Goal: Task Accomplishment & Management: Use online tool/utility

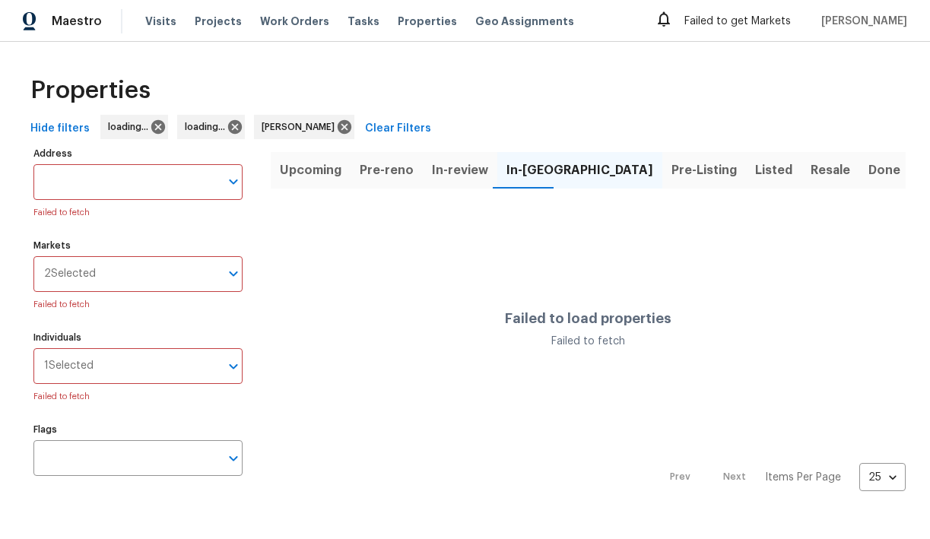
click at [227, 69] on div "Properties" at bounding box center [464, 90] width 881 height 49
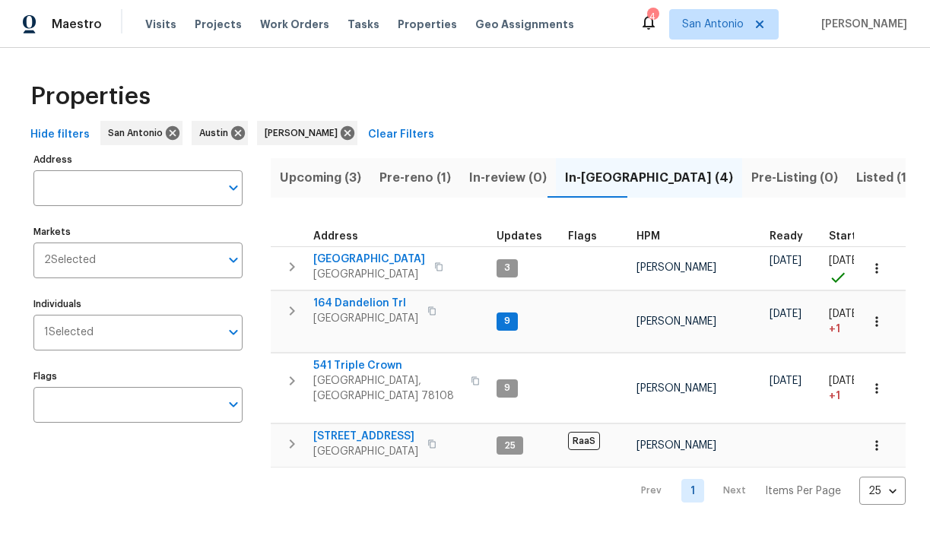
click at [401, 173] on span "Pre-reno (1)" at bounding box center [415, 177] width 71 height 21
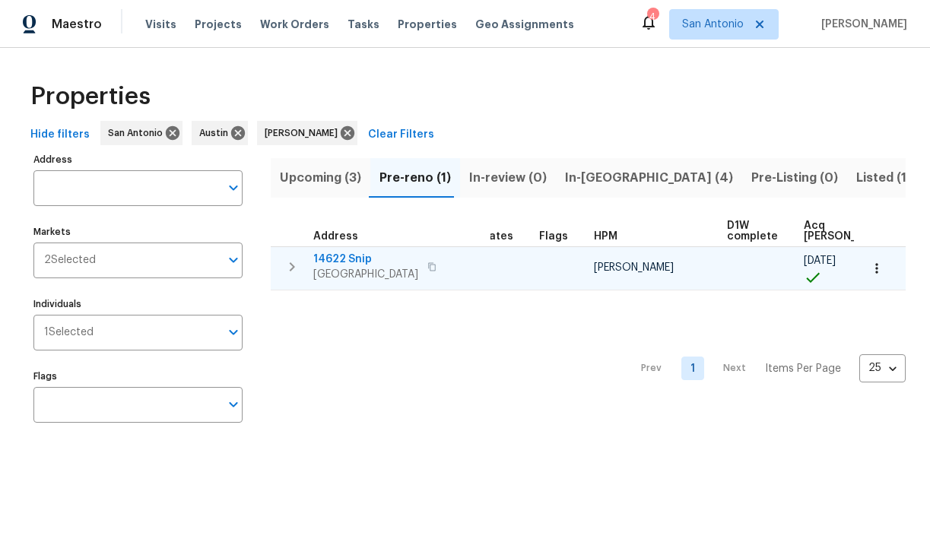
scroll to position [0, 163]
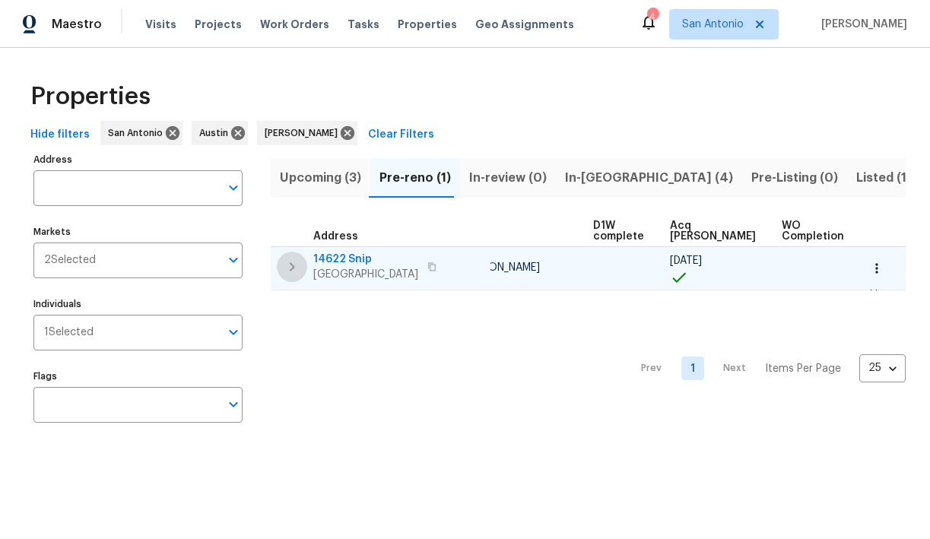
click at [297, 265] on icon "button" at bounding box center [292, 267] width 18 height 18
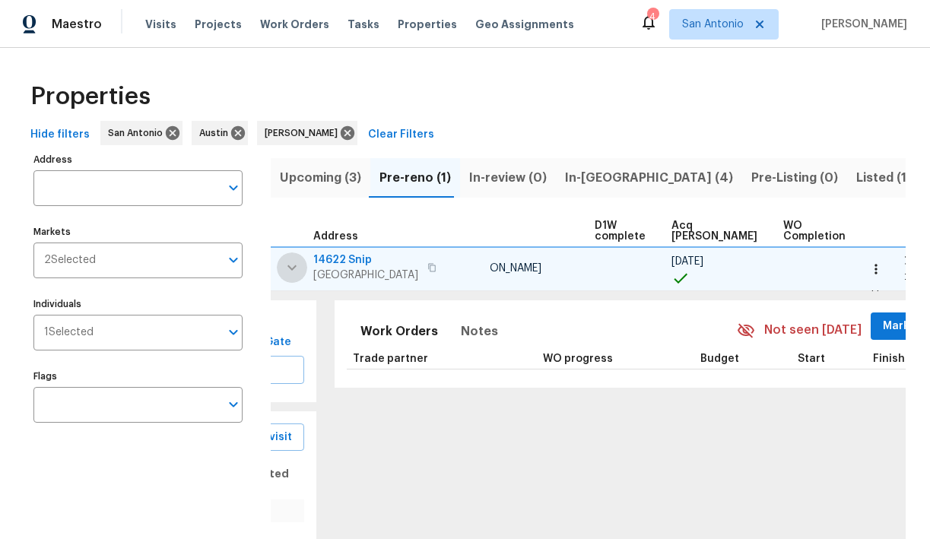
click at [297, 265] on icon "button" at bounding box center [292, 268] width 18 height 18
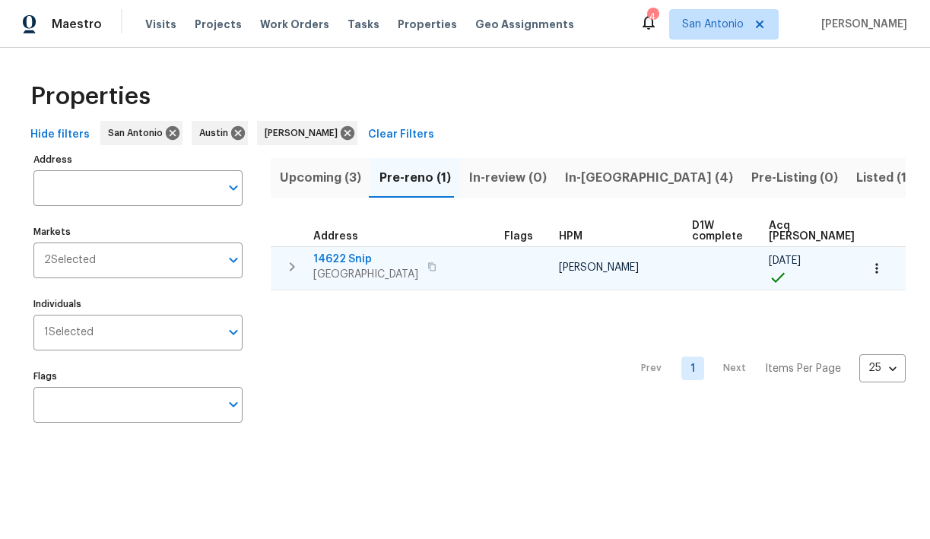
scroll to position [0, 0]
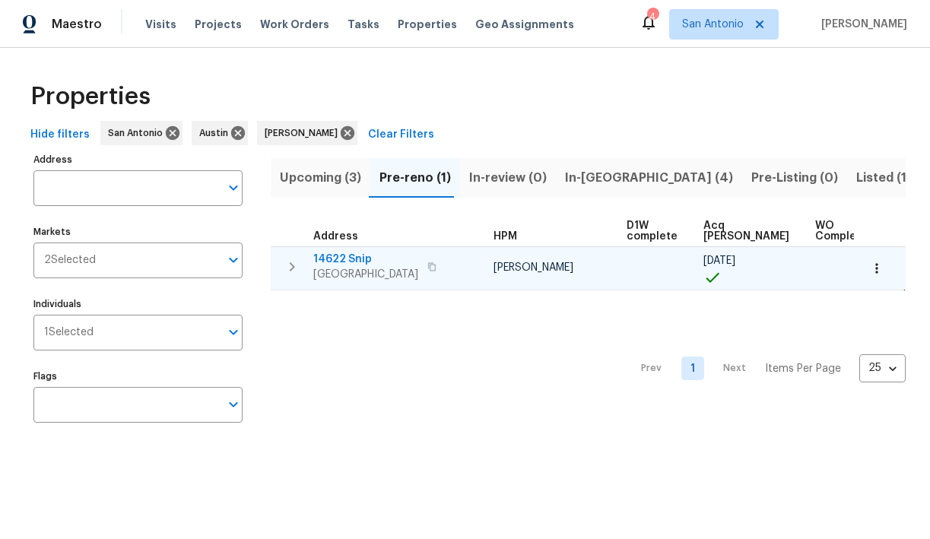
scroll to position [0, 163]
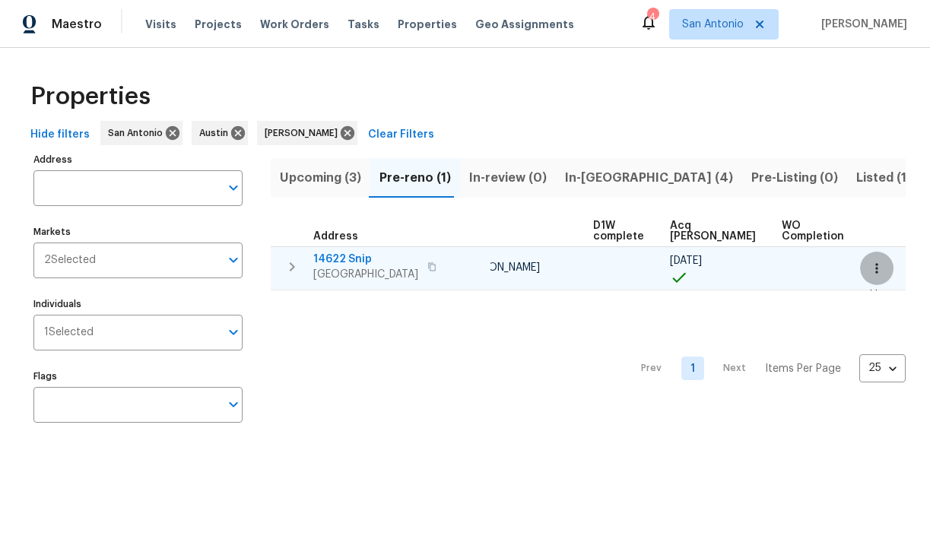
click at [875, 266] on icon "button" at bounding box center [876, 268] width 15 height 15
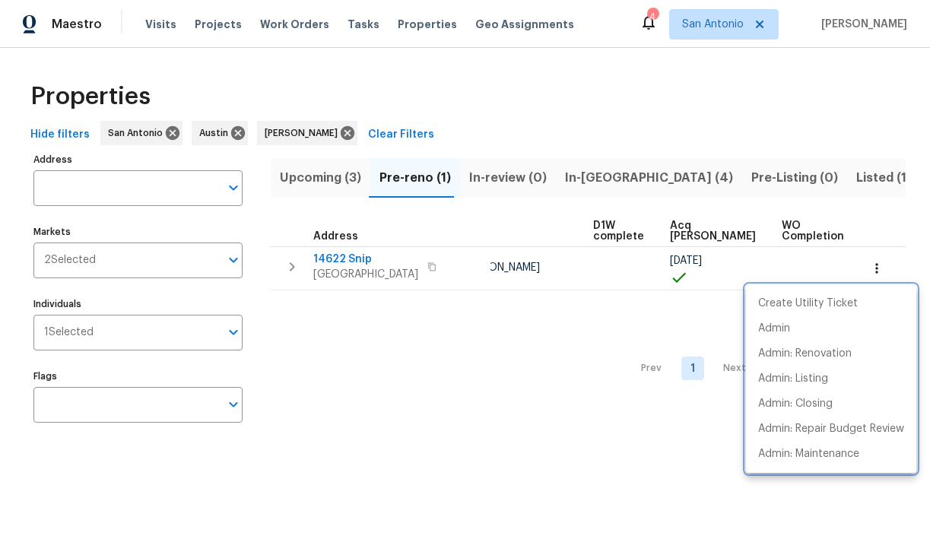
click at [877, 223] on div at bounding box center [465, 269] width 930 height 539
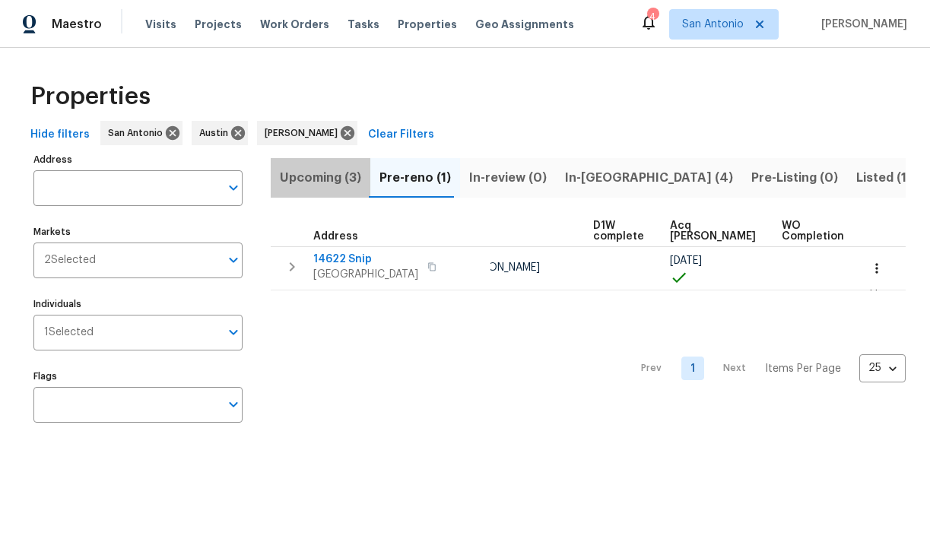
click at [322, 183] on span "Upcoming (3)" at bounding box center [320, 177] width 81 height 21
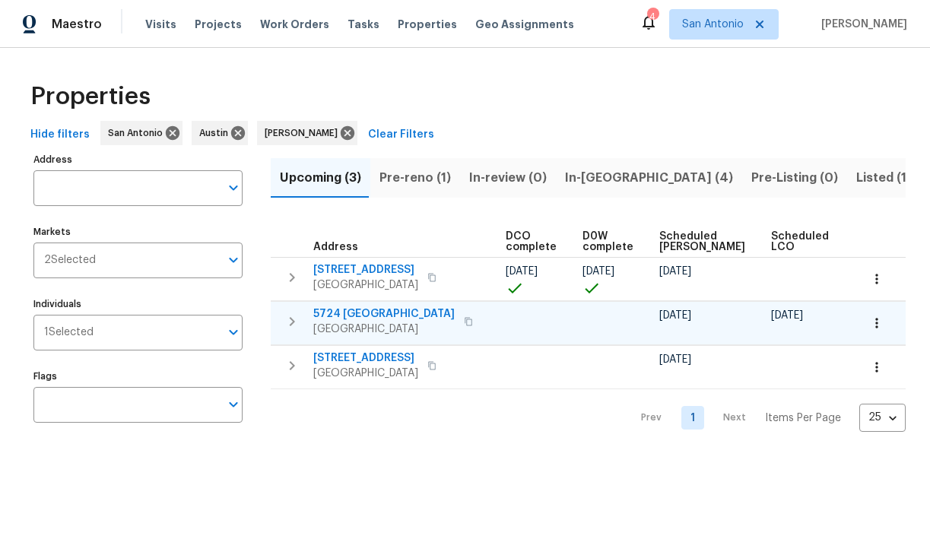
scroll to position [0, 332]
click at [408, 179] on span "Pre-reno (1)" at bounding box center [415, 177] width 71 height 21
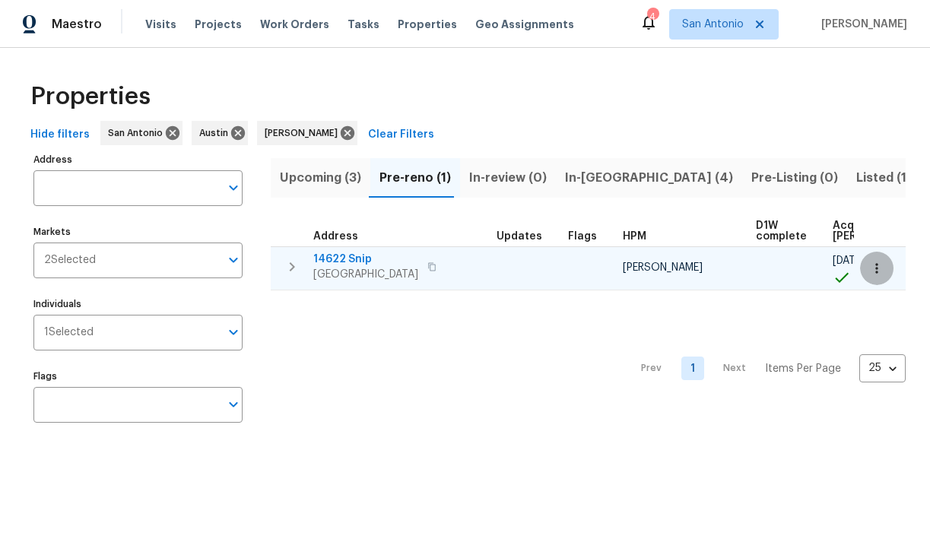
click at [878, 274] on icon "button" at bounding box center [876, 268] width 15 height 15
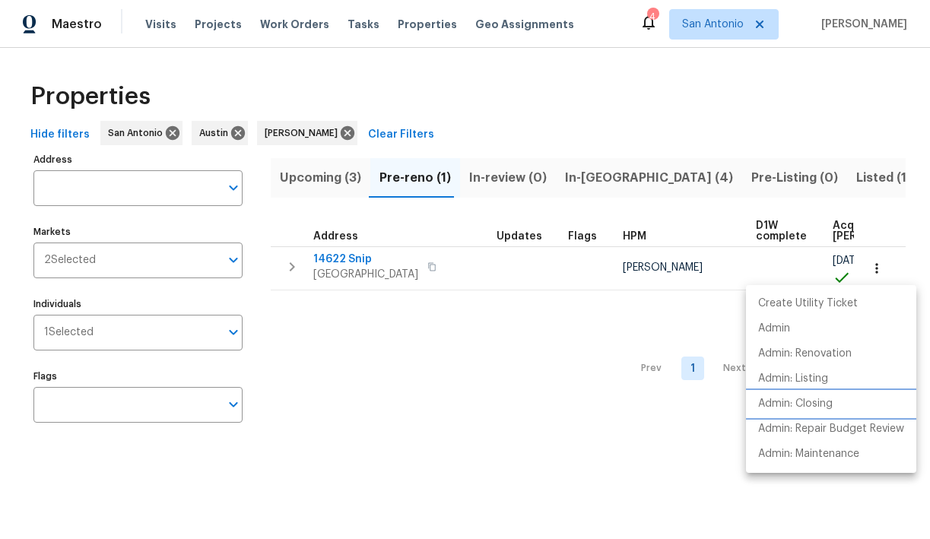
click at [821, 399] on p "Admin: Closing" at bounding box center [795, 404] width 75 height 16
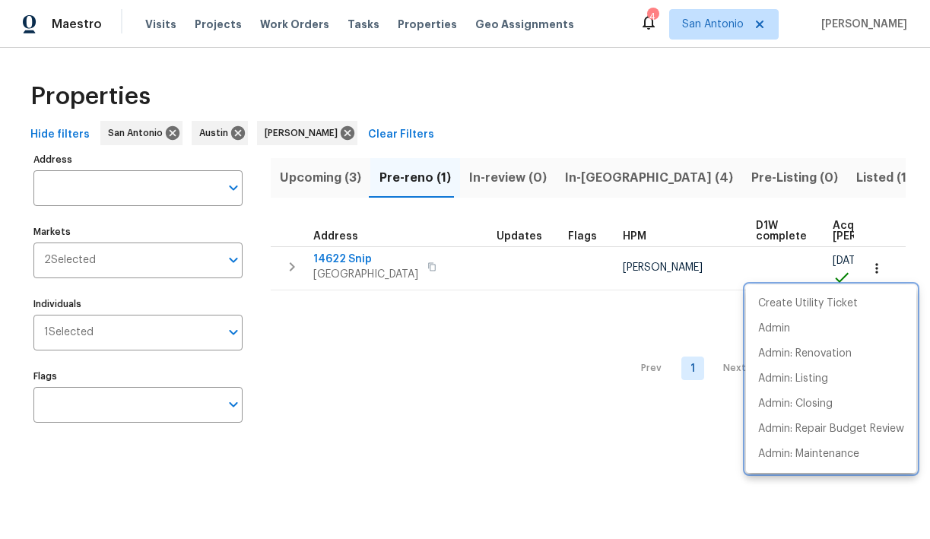
click at [467, 224] on div at bounding box center [465, 269] width 930 height 539
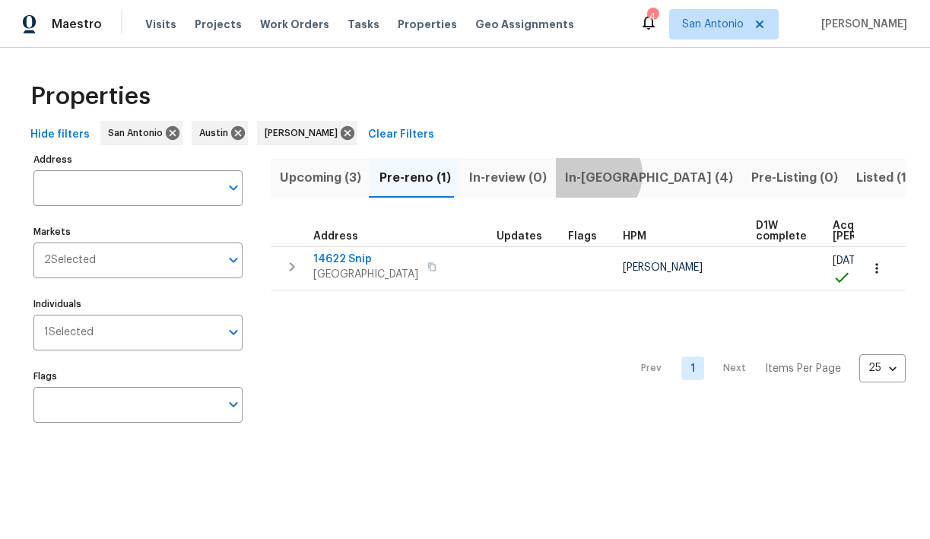
click at [586, 174] on span "In-reno (4)" at bounding box center [649, 177] width 168 height 21
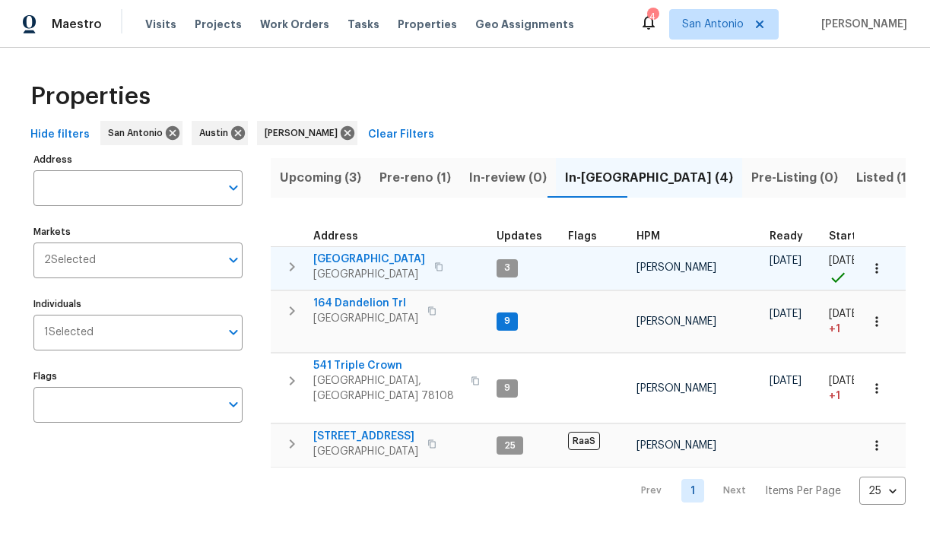
click at [364, 256] on span "124 Blossom Valley Strm" at bounding box center [369, 259] width 112 height 15
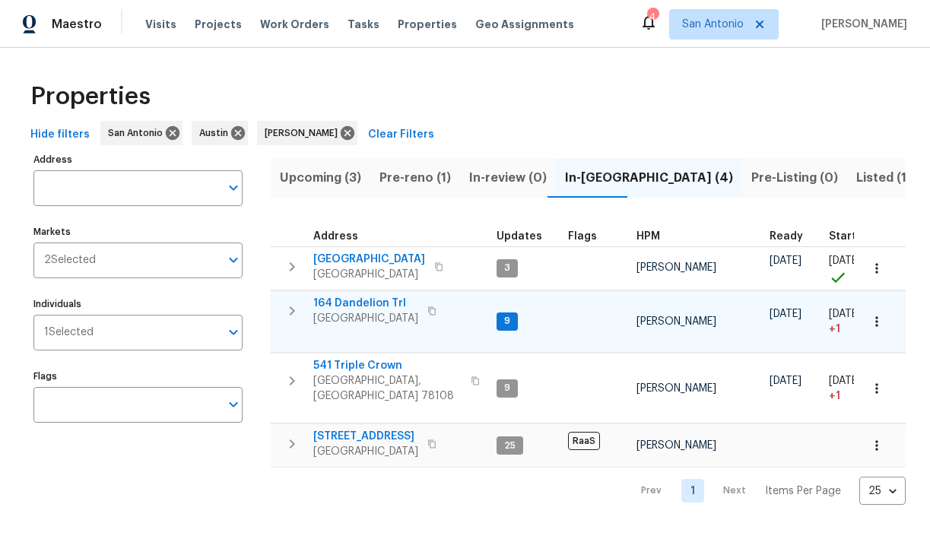
click at [354, 303] on span "164 Dandelion Trl" at bounding box center [365, 303] width 105 height 15
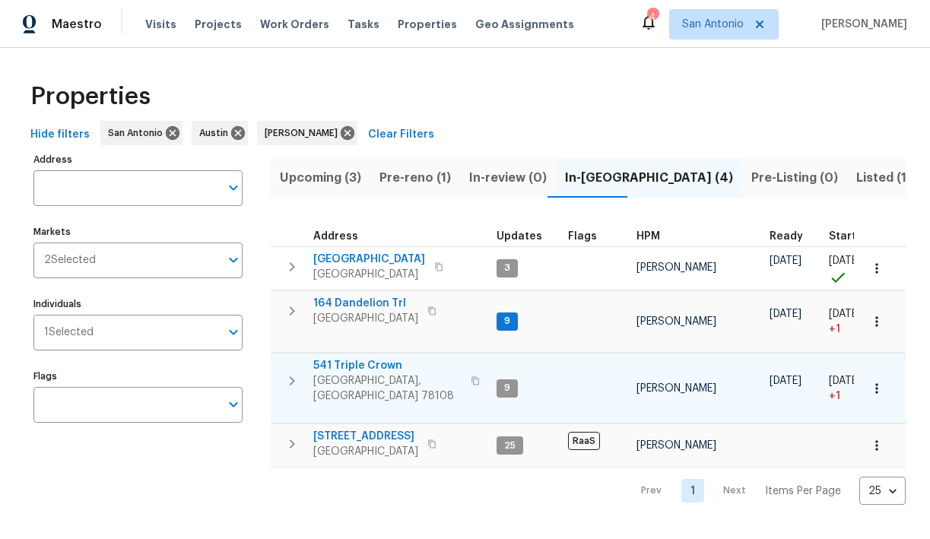
click at [354, 364] on span "541 Triple Crown" at bounding box center [387, 365] width 148 height 15
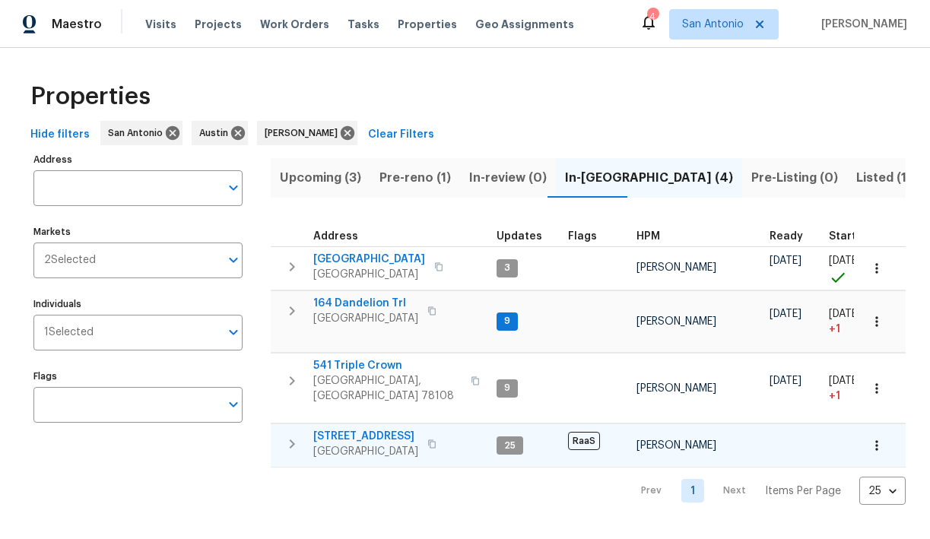
click at [357, 429] on span "526 Radiance Ave" at bounding box center [365, 436] width 105 height 15
click at [722, 30] on span "San Antonio" at bounding box center [713, 24] width 62 height 15
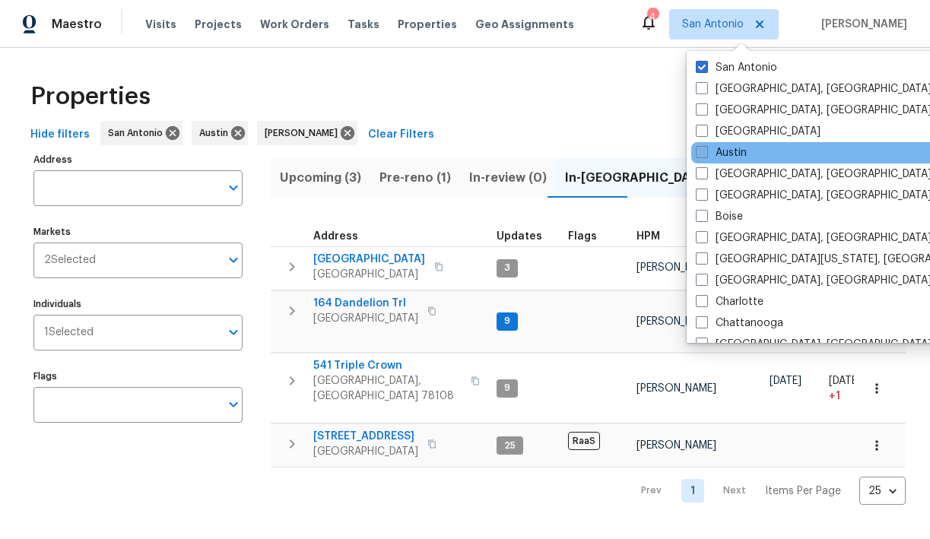
click at [704, 153] on span at bounding box center [702, 152] width 12 height 12
click at [704, 153] on input "Austin" at bounding box center [701, 150] width 10 height 10
checkbox input "true"
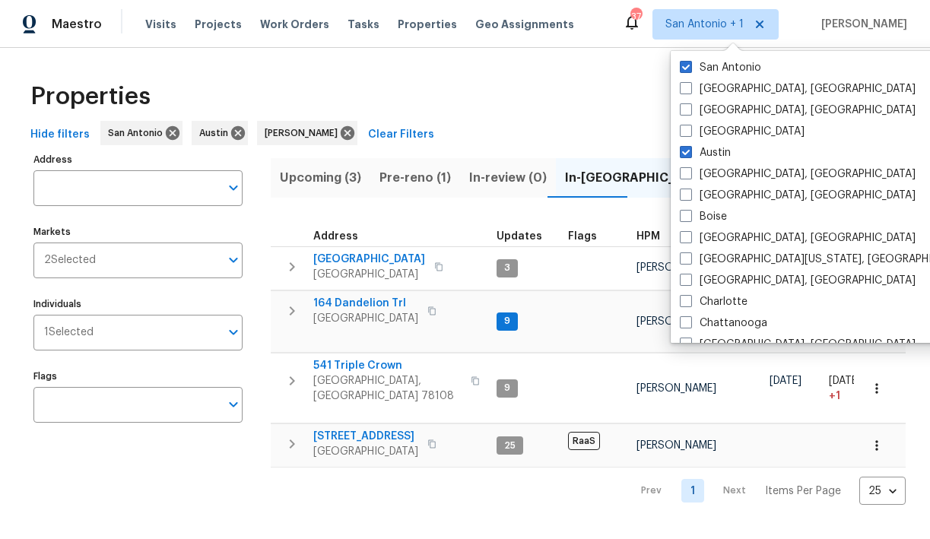
click at [554, 138] on div "Hide filters San Antonio Austin Chris Fuentes Clear Filters" at bounding box center [464, 135] width 881 height 28
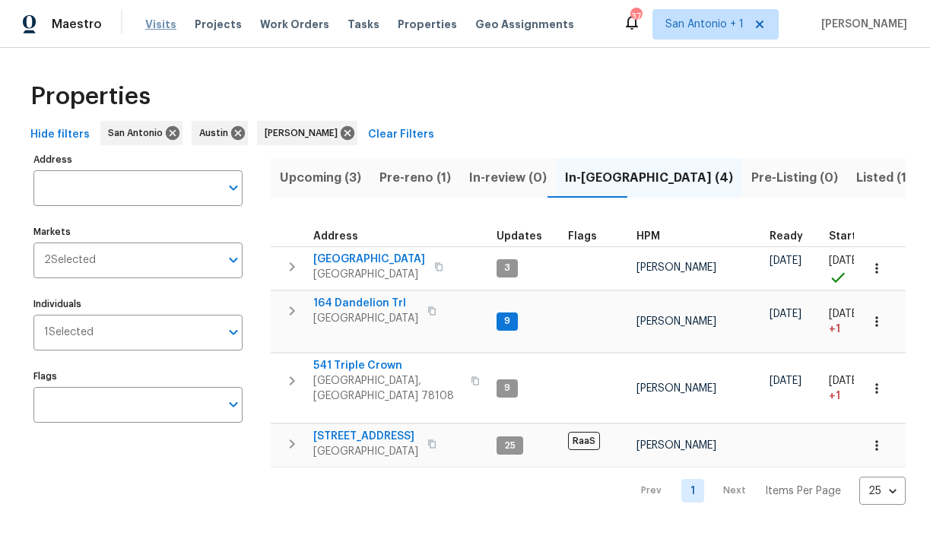
click at [150, 22] on span "Visits" at bounding box center [160, 24] width 31 height 15
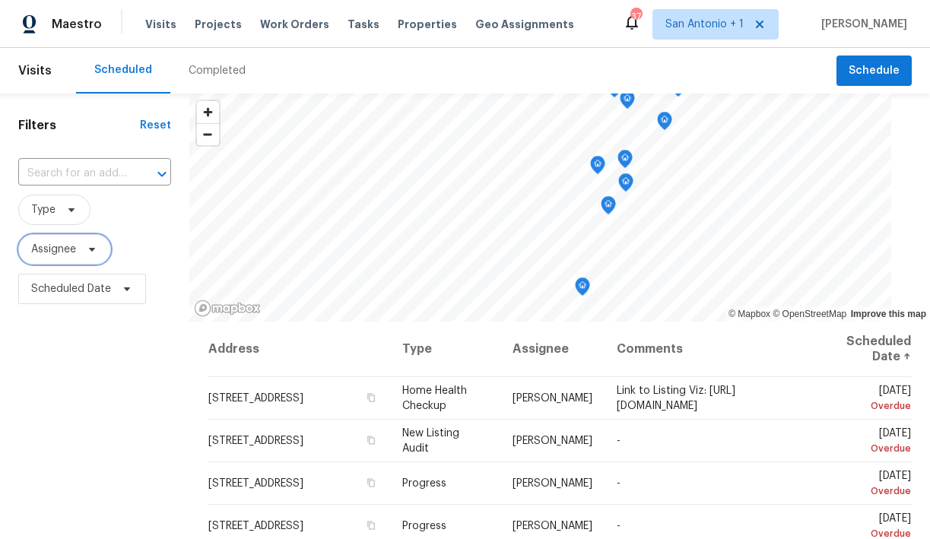
click at [93, 252] on icon at bounding box center [92, 249] width 12 height 12
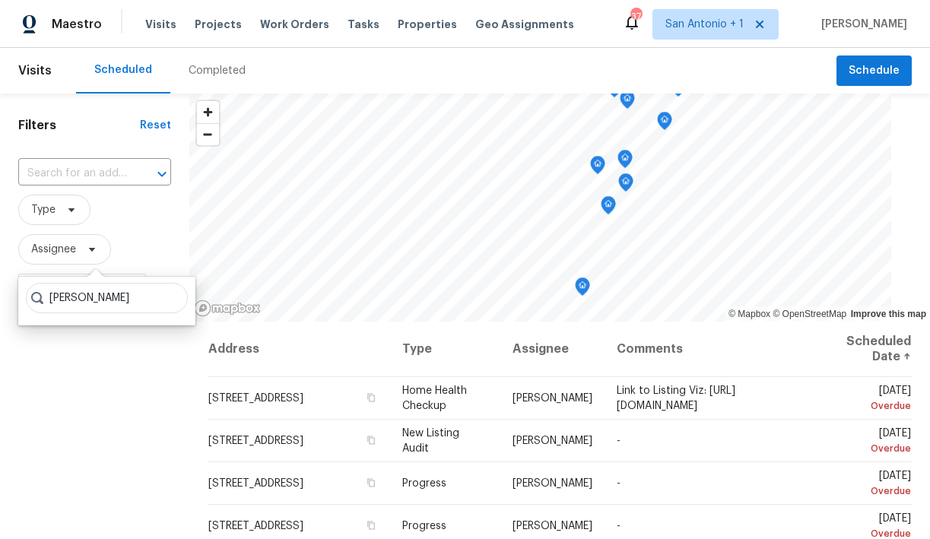
type input "chris fuentes"
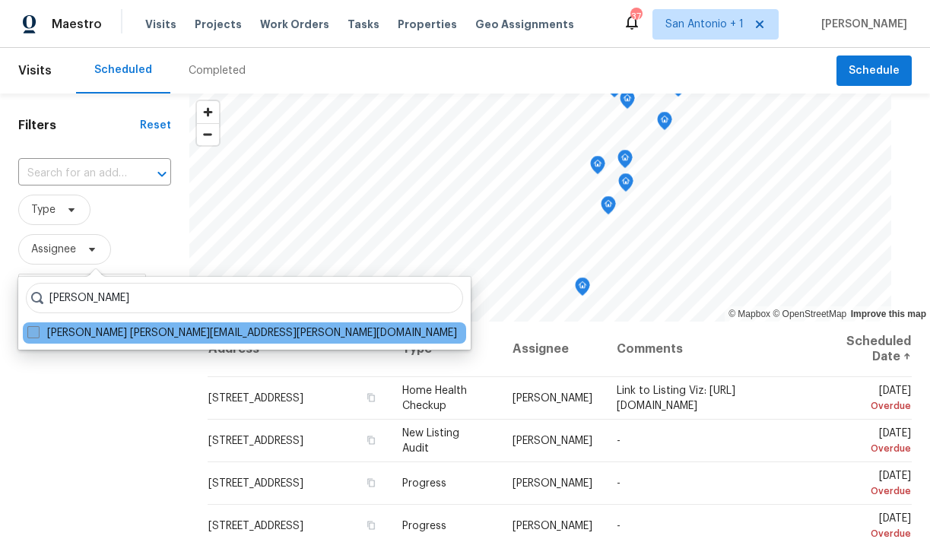
click at [83, 334] on label "Chris Fuentes chris.fuentes@opendoor.com" at bounding box center [242, 333] width 430 height 15
click at [37, 334] on input "Chris Fuentes chris.fuentes@opendoor.com" at bounding box center [32, 331] width 10 height 10
checkbox input "true"
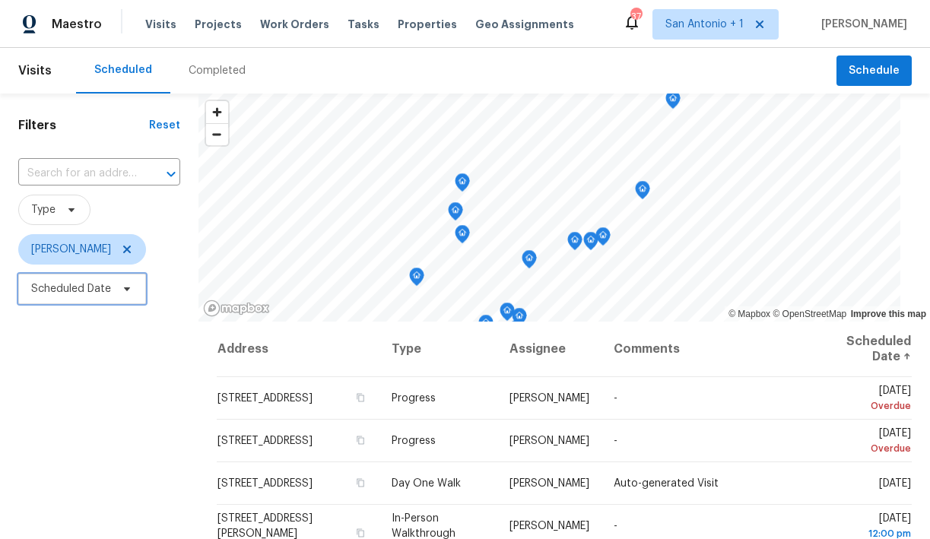
click at [110, 287] on span "Scheduled Date" at bounding box center [71, 288] width 80 height 15
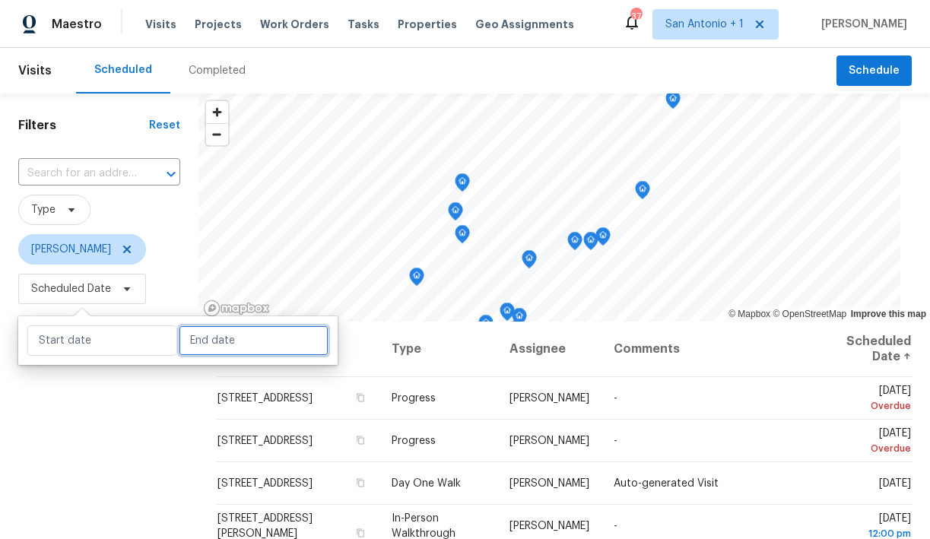
select select "8"
select select "2025"
select select "9"
select select "2025"
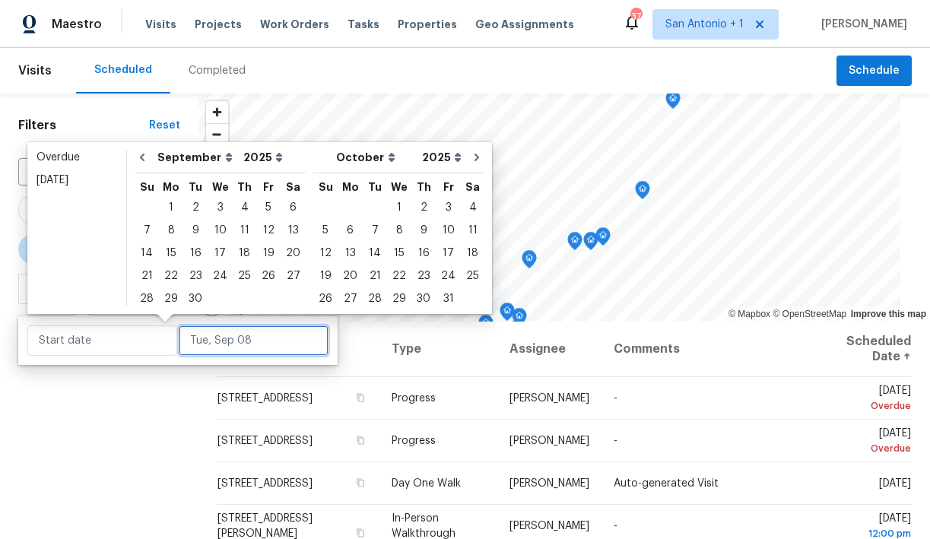
click at [211, 337] on input "text" at bounding box center [254, 341] width 150 height 30
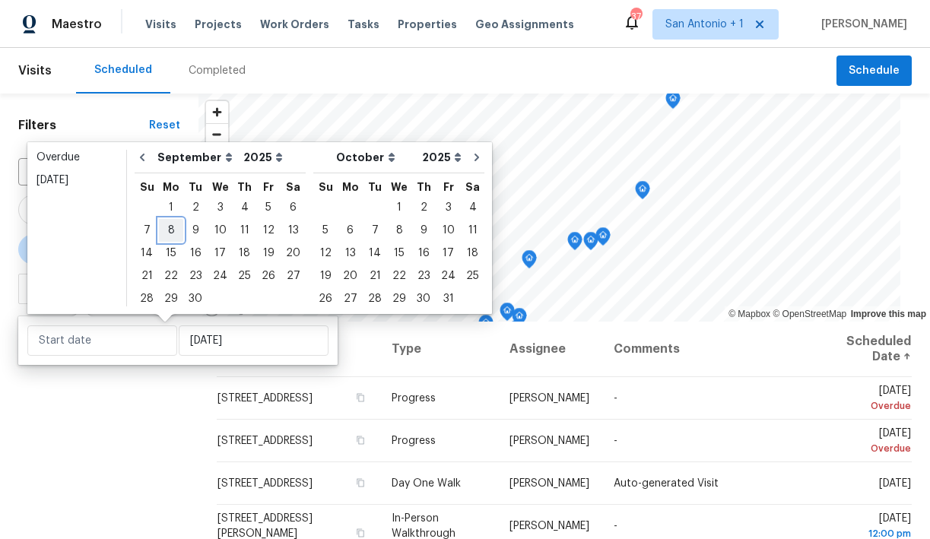
click at [172, 230] on div "8" at bounding box center [171, 230] width 24 height 21
type input "Mon, Sep 08"
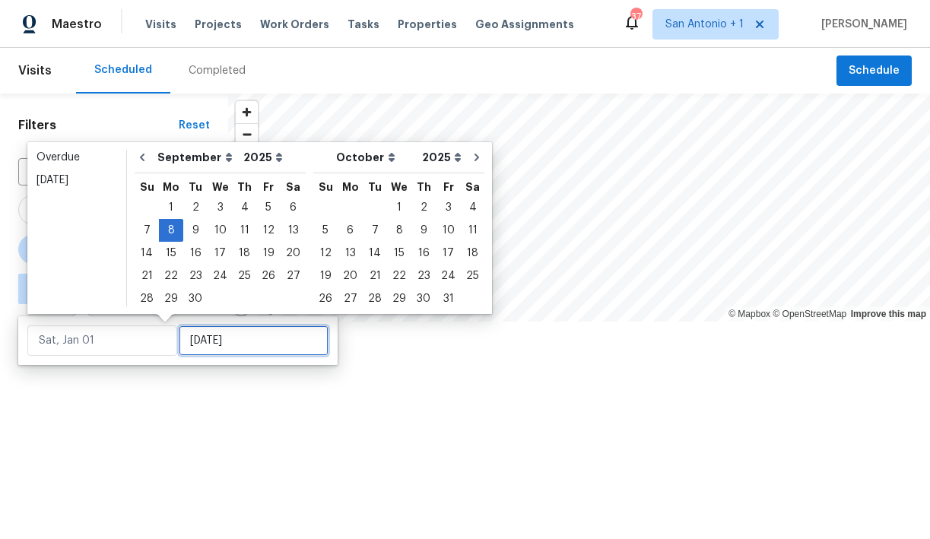
type input "Mon, Sep 08"
type input "Tue, Sep 30"
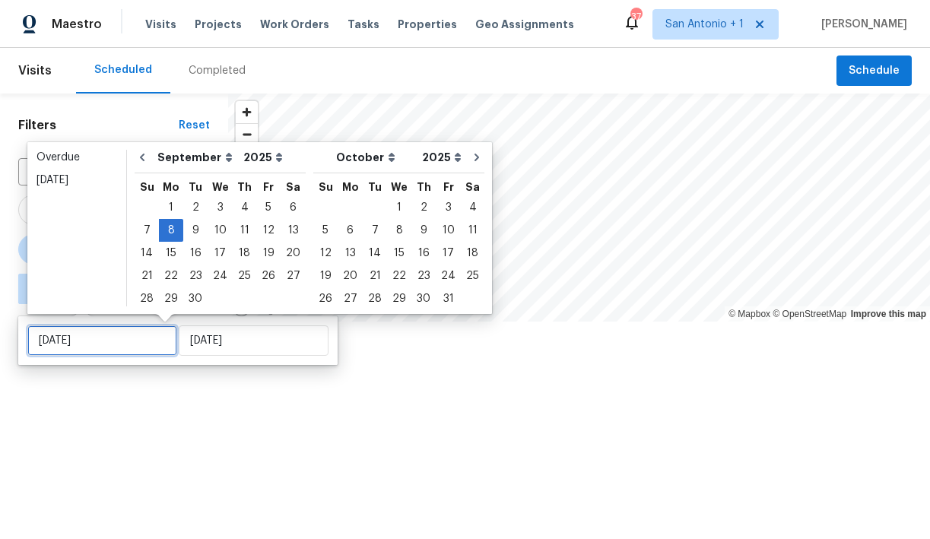
type input "Mon, Sep 08"
click at [170, 387] on div at bounding box center [465, 269] width 930 height 539
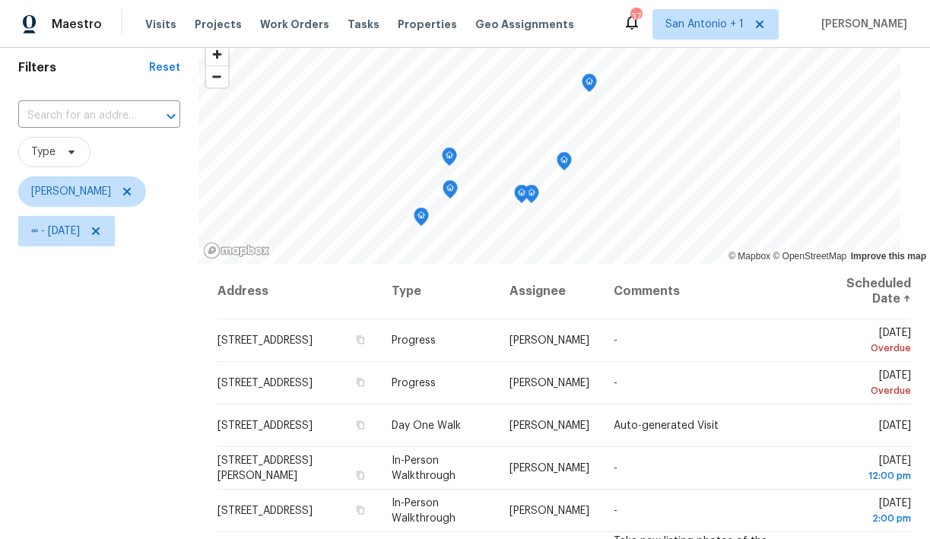
scroll to position [68, 0]
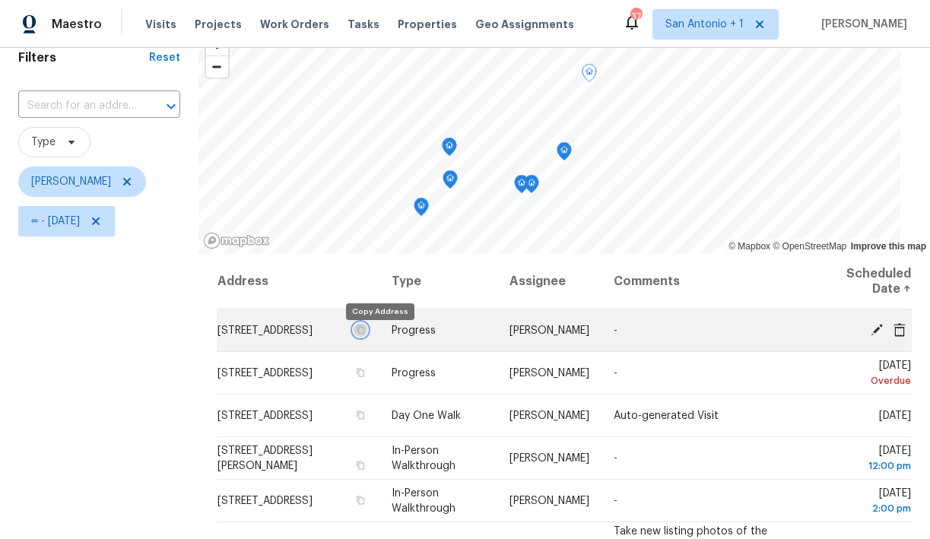
click at [365, 335] on icon "button" at bounding box center [360, 330] width 9 height 9
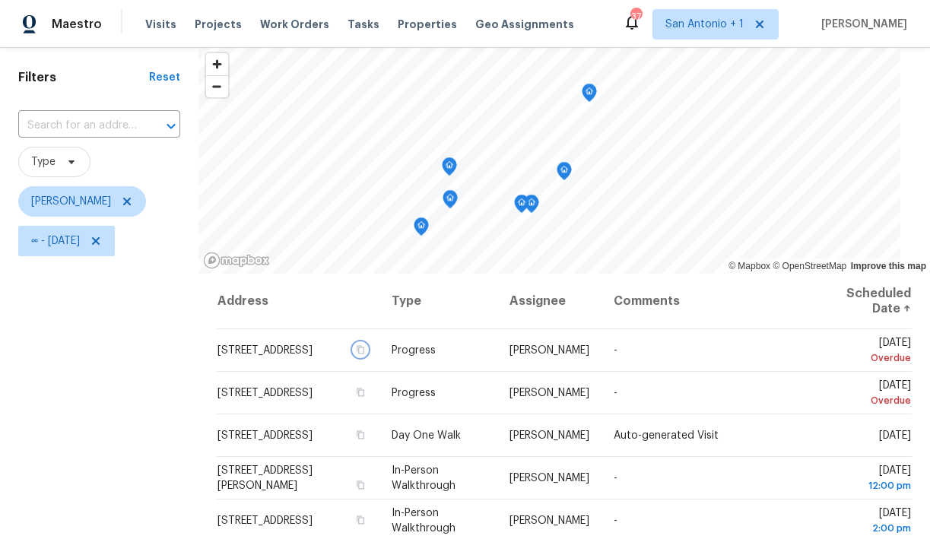
scroll to position [47, 0]
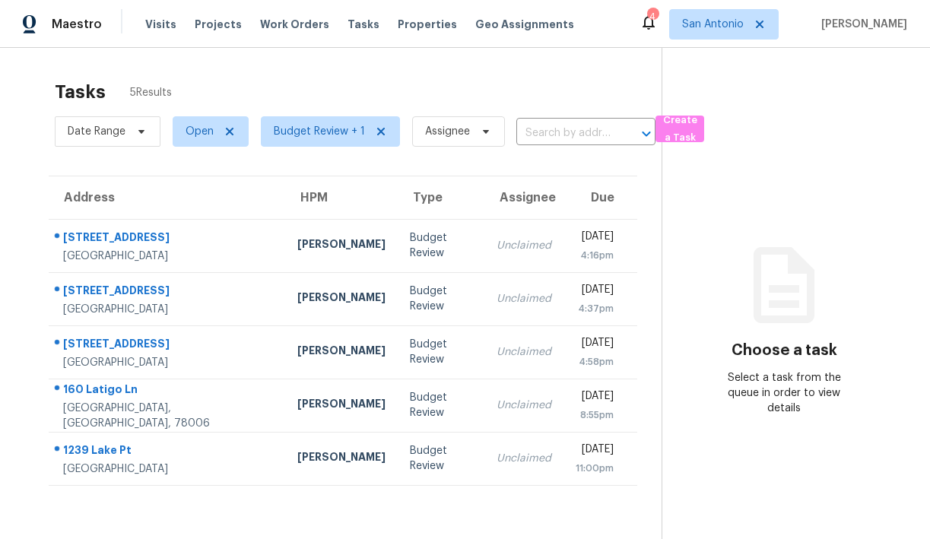
scroll to position [48, 0]
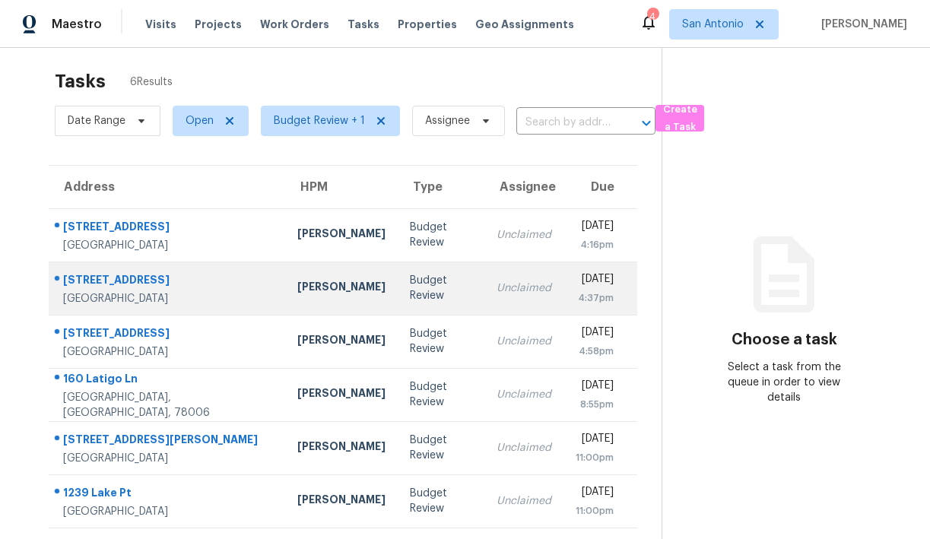
scroll to position [48, 0]
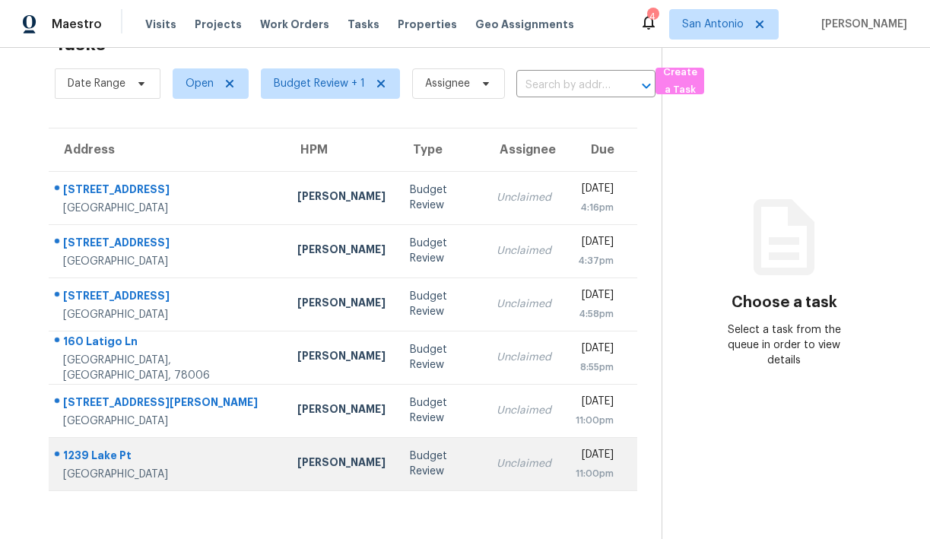
click at [154, 455] on div "1239 Lake Pt" at bounding box center [168, 457] width 210 height 19
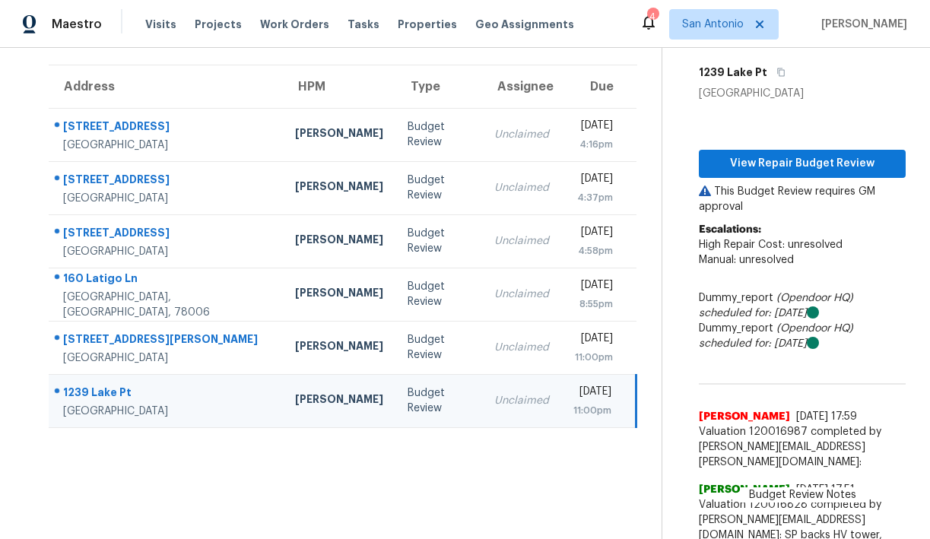
scroll to position [27, 0]
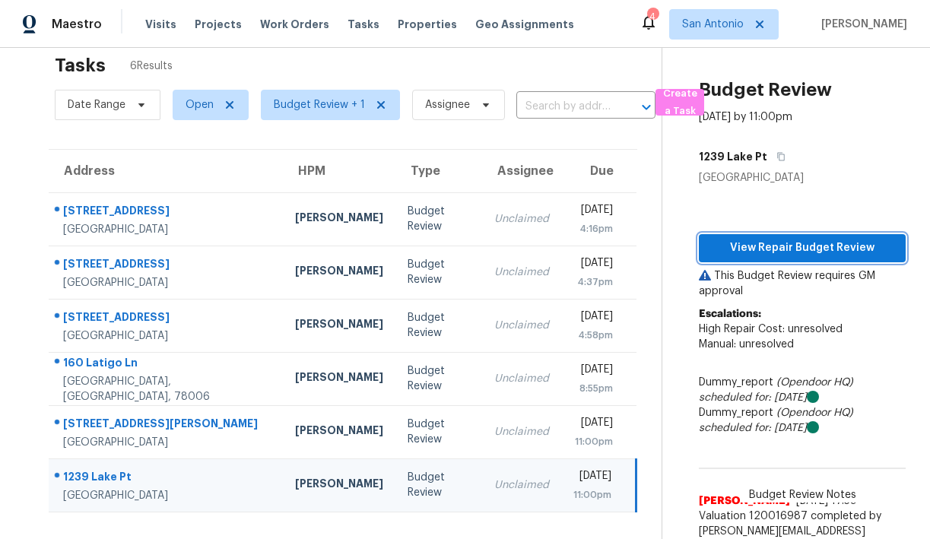
click at [796, 248] on span "View Repair Budget Review" at bounding box center [802, 248] width 183 height 19
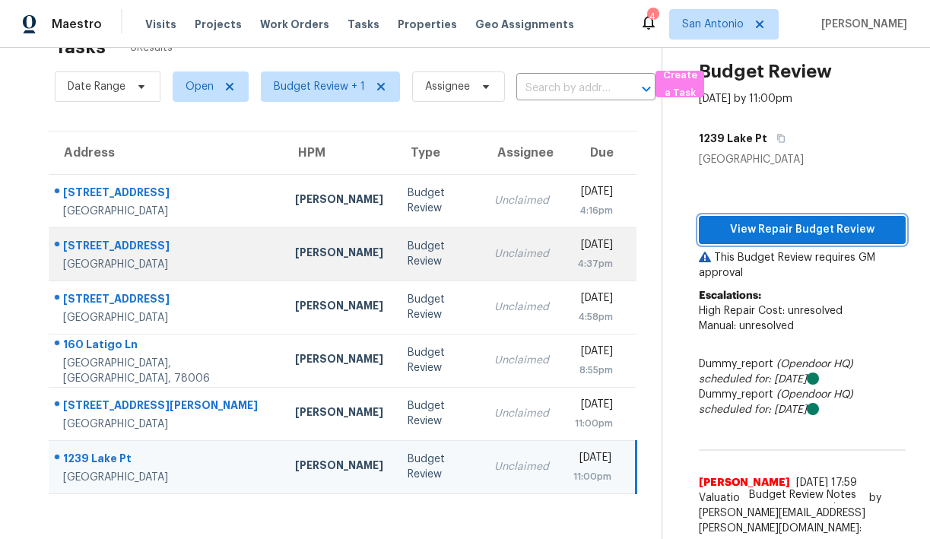
scroll to position [44, 0]
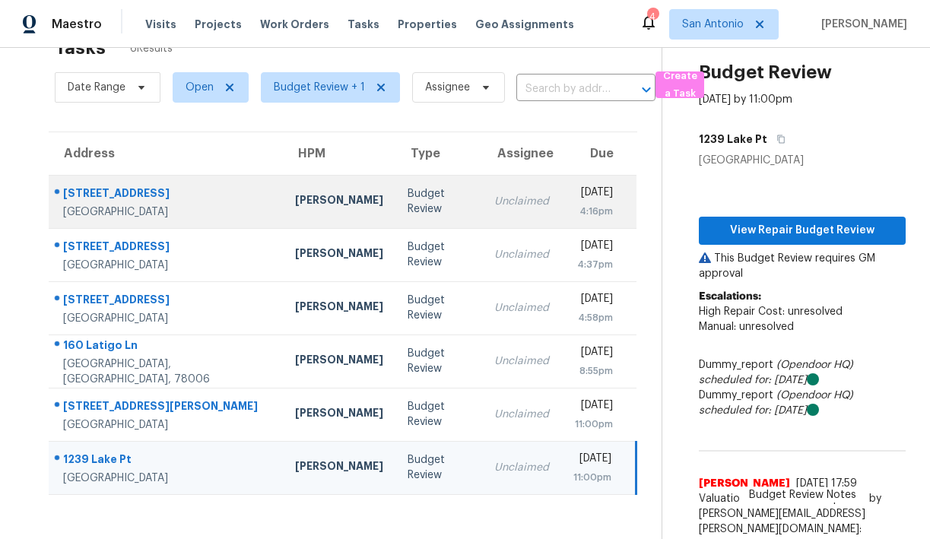
click at [131, 197] on div "1031 Thorain Blvd" at bounding box center [167, 195] width 208 height 19
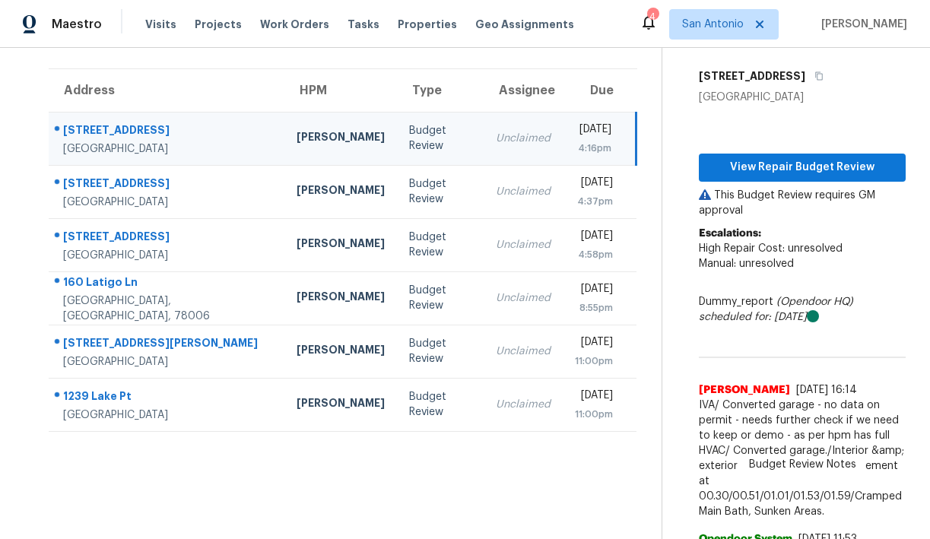
scroll to position [102, 0]
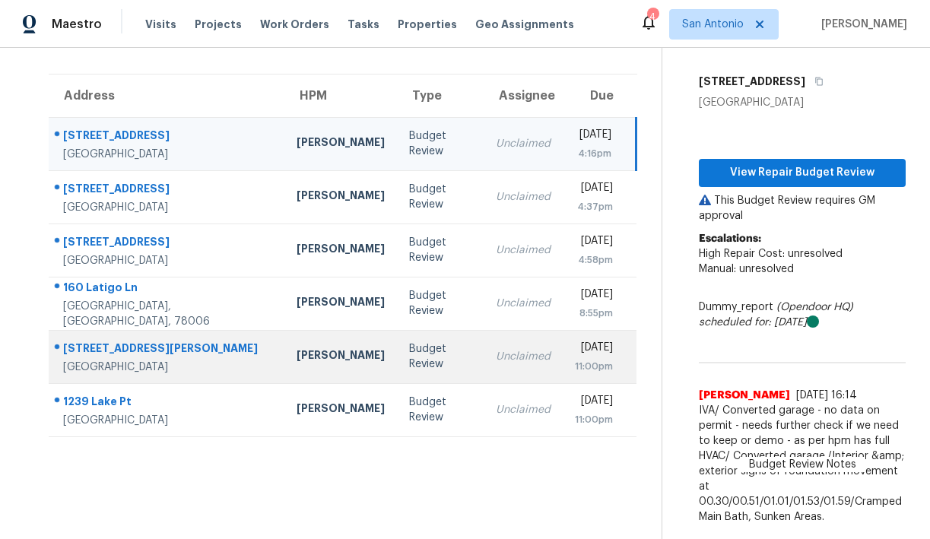
click at [409, 362] on div "Budget Review" at bounding box center [440, 356] width 62 height 30
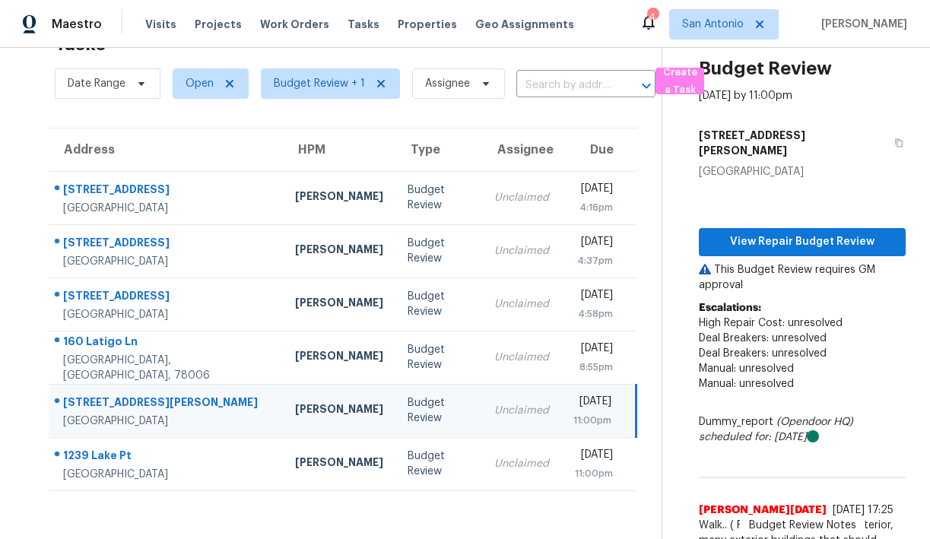
scroll to position [80, 0]
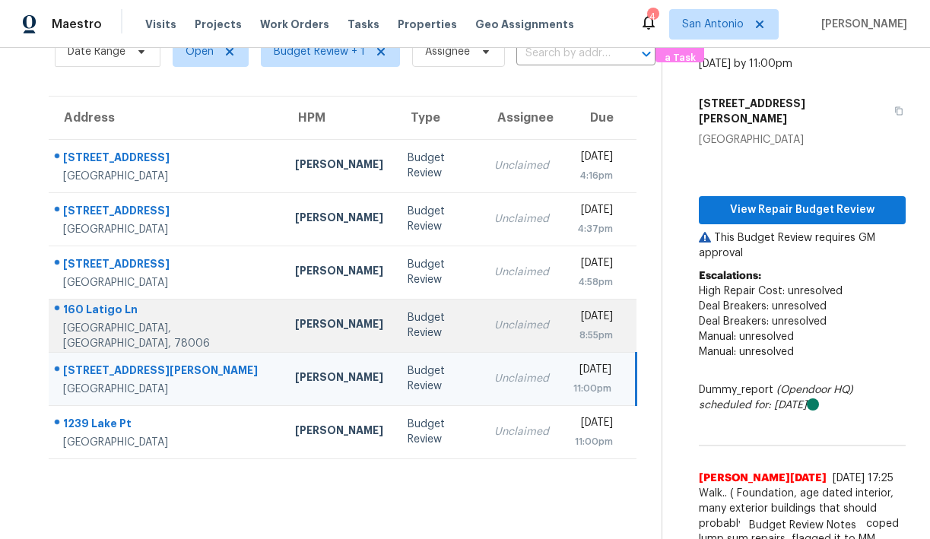
click at [295, 320] on div "[PERSON_NAME]" at bounding box center [339, 325] width 88 height 19
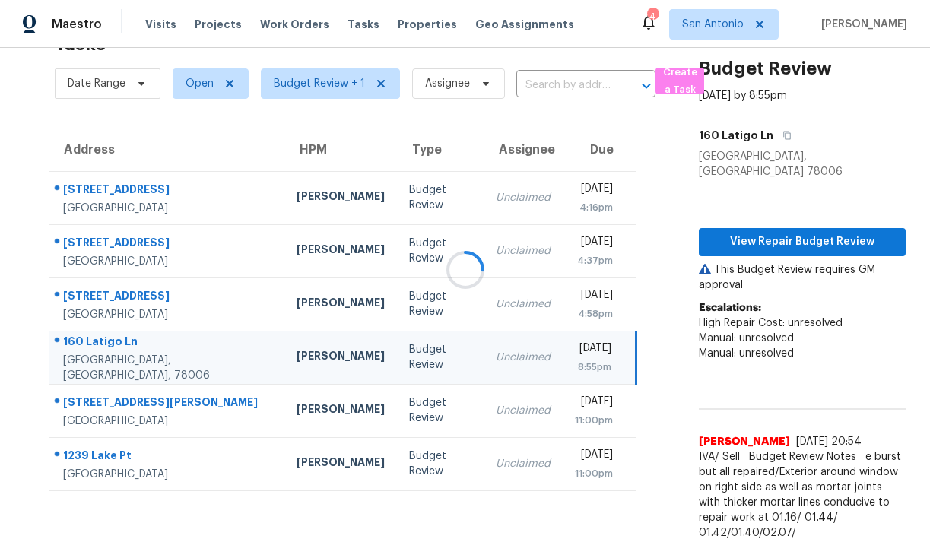
scroll to position [65, 0]
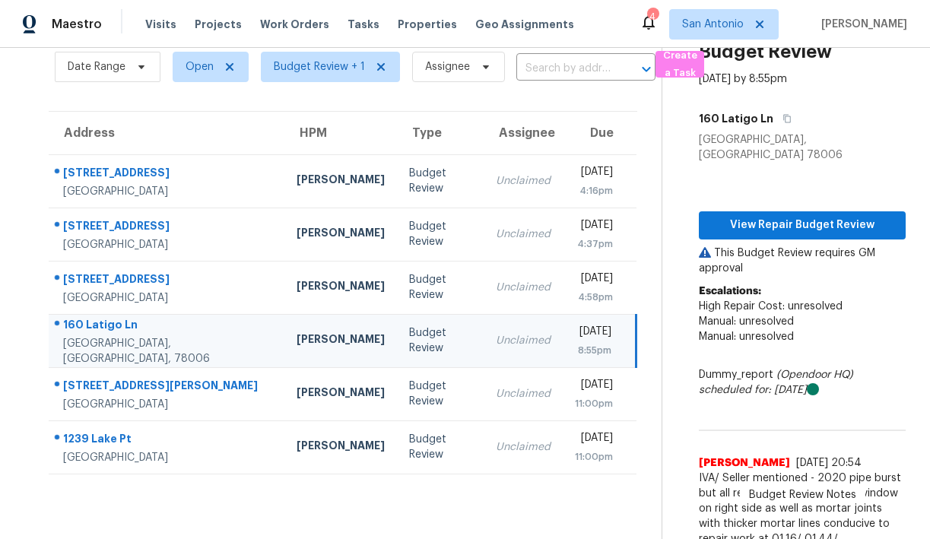
click at [780, 488] on span "Budget Review Notes" at bounding box center [802, 495] width 125 height 15
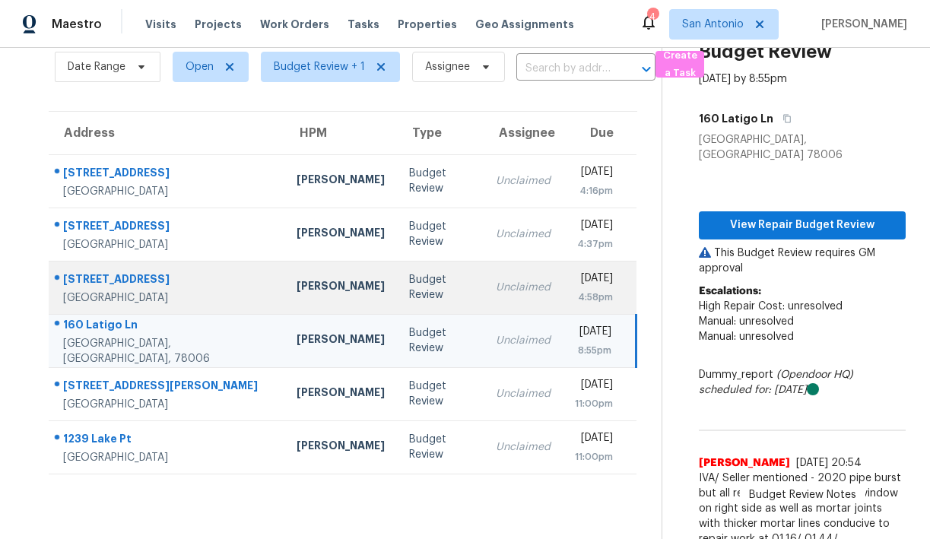
click at [306, 284] on td "[PERSON_NAME]" at bounding box center [340, 287] width 113 height 53
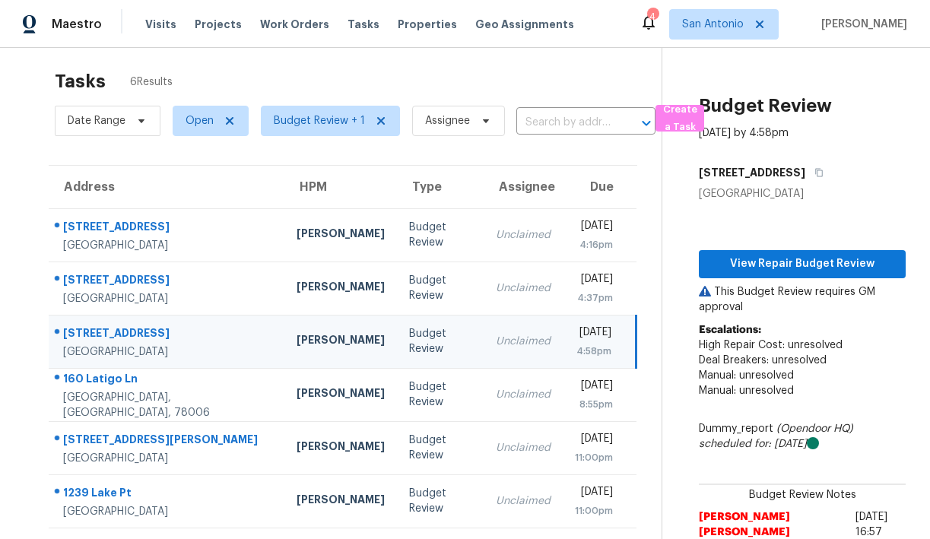
scroll to position [0, 0]
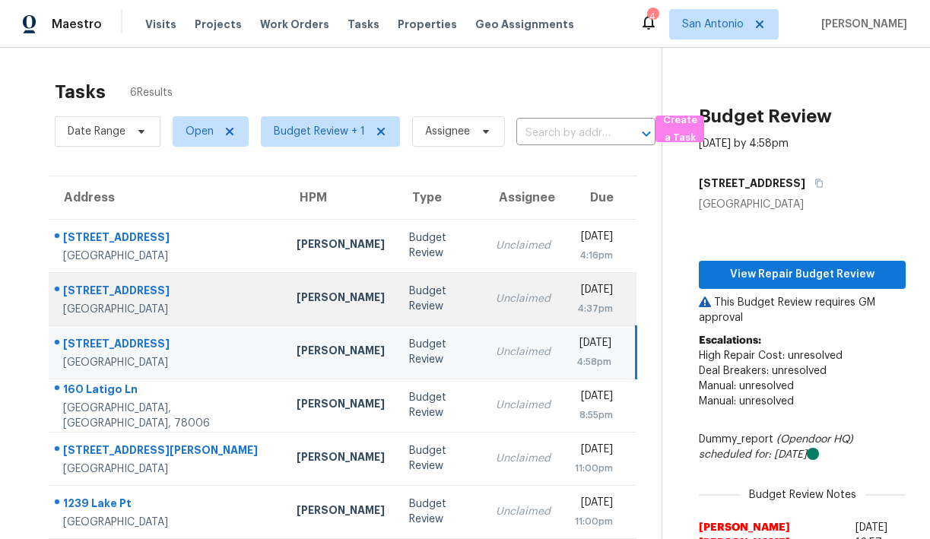
click at [409, 301] on div "Budget Review" at bounding box center [440, 299] width 62 height 30
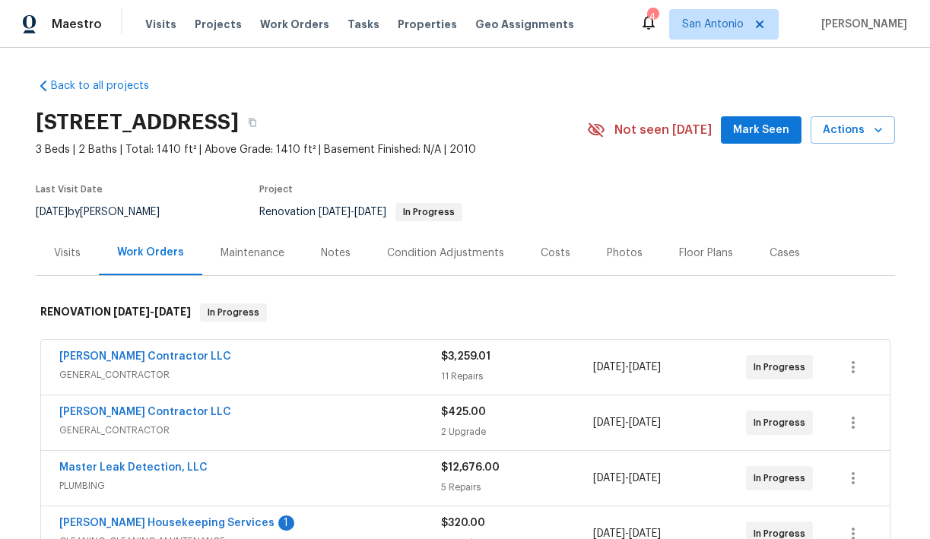
click at [774, 138] on span "Mark Seen" at bounding box center [761, 130] width 56 height 19
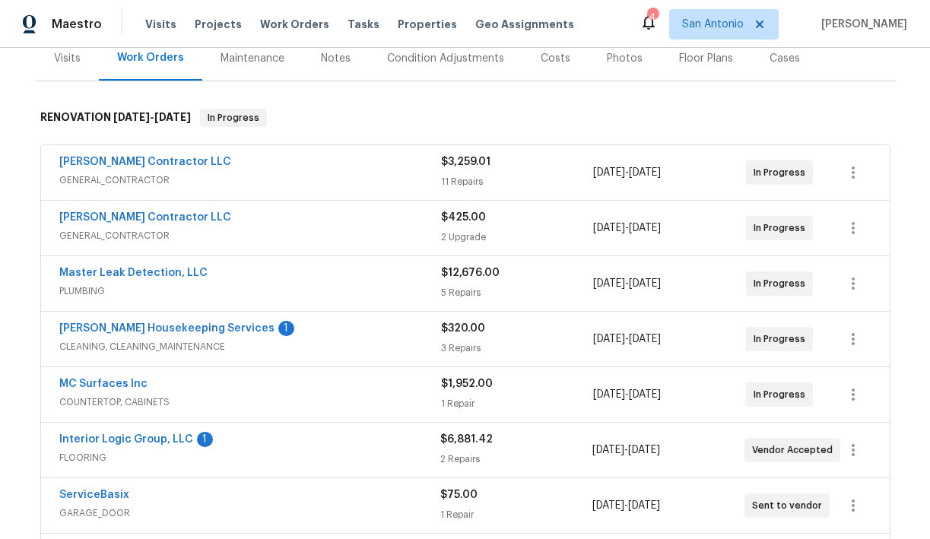
scroll to position [266, 0]
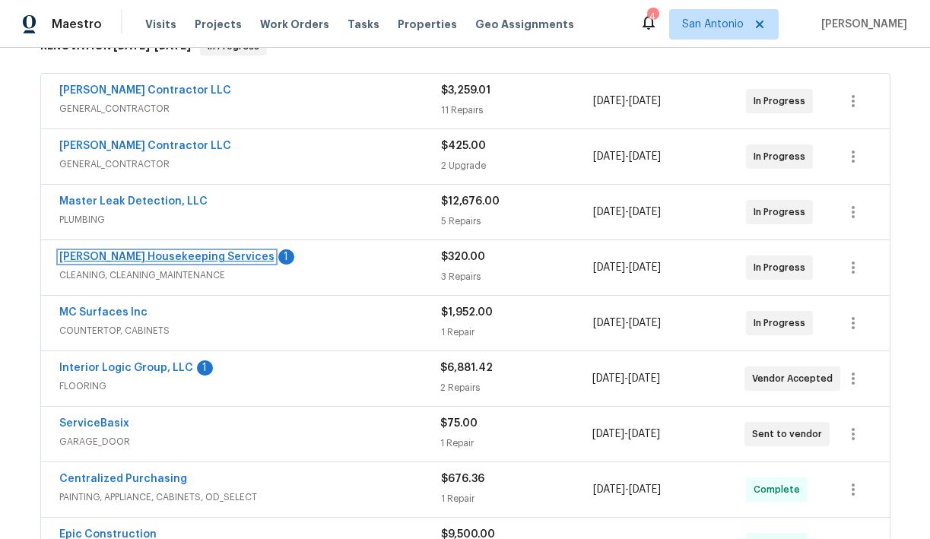
click at [160, 259] on link "[PERSON_NAME] Housekeeping Services" at bounding box center [166, 257] width 215 height 11
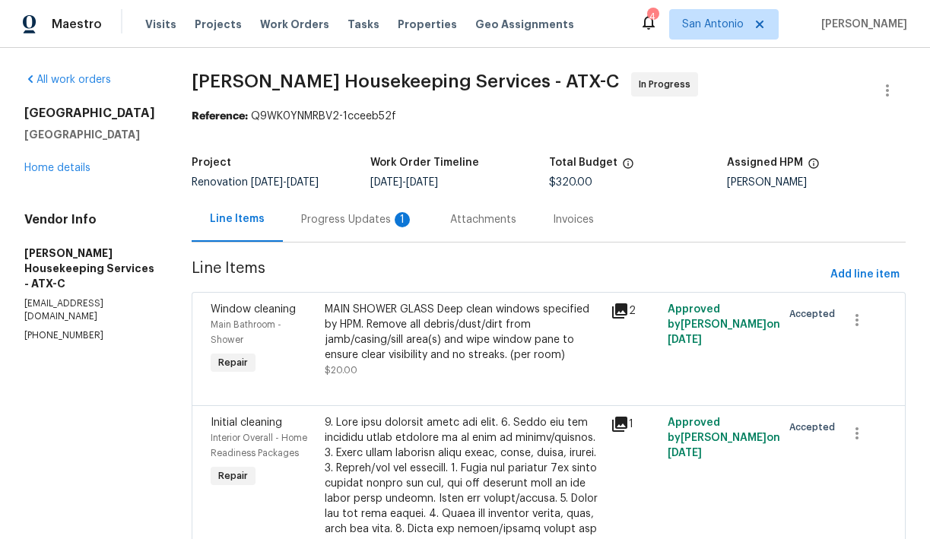
click at [345, 218] on div "Progress Updates 1" at bounding box center [357, 219] width 113 height 15
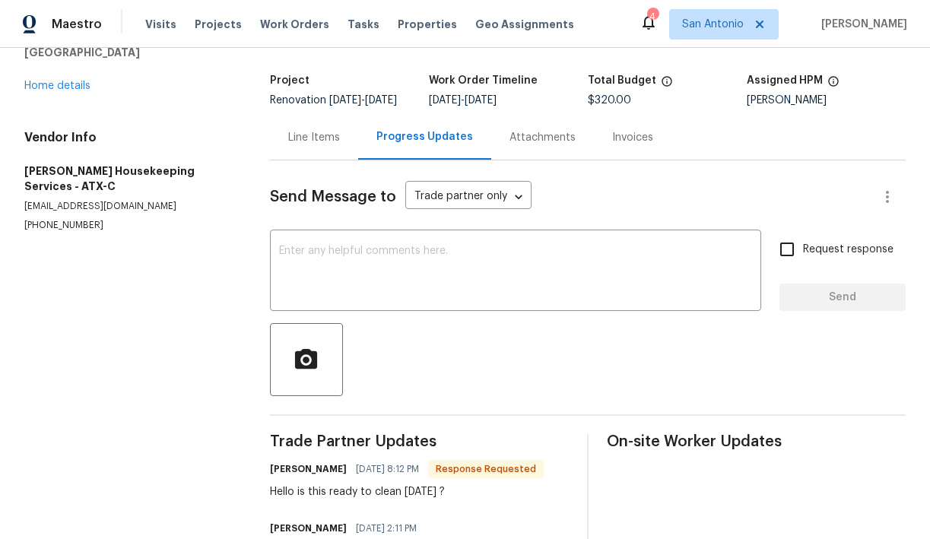
scroll to position [47, 0]
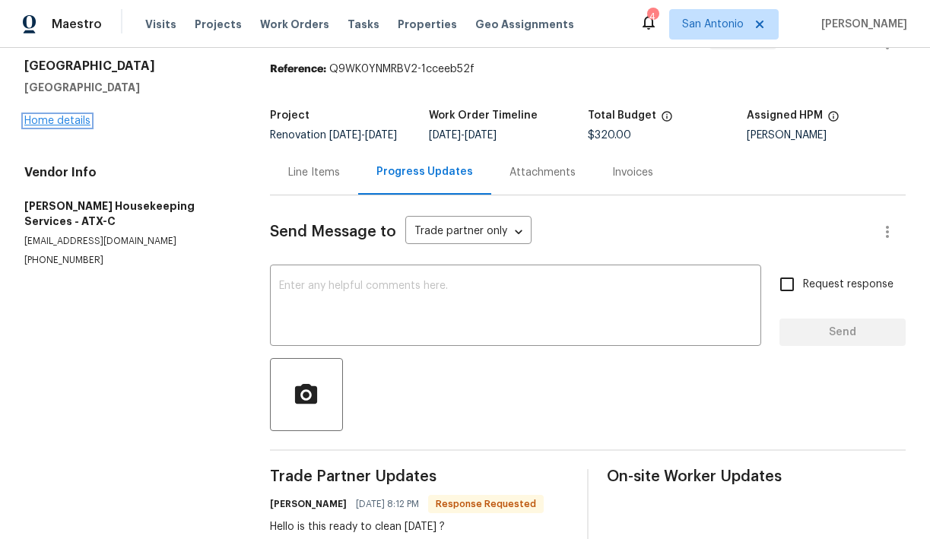
click at [52, 123] on link "Home details" at bounding box center [57, 121] width 66 height 11
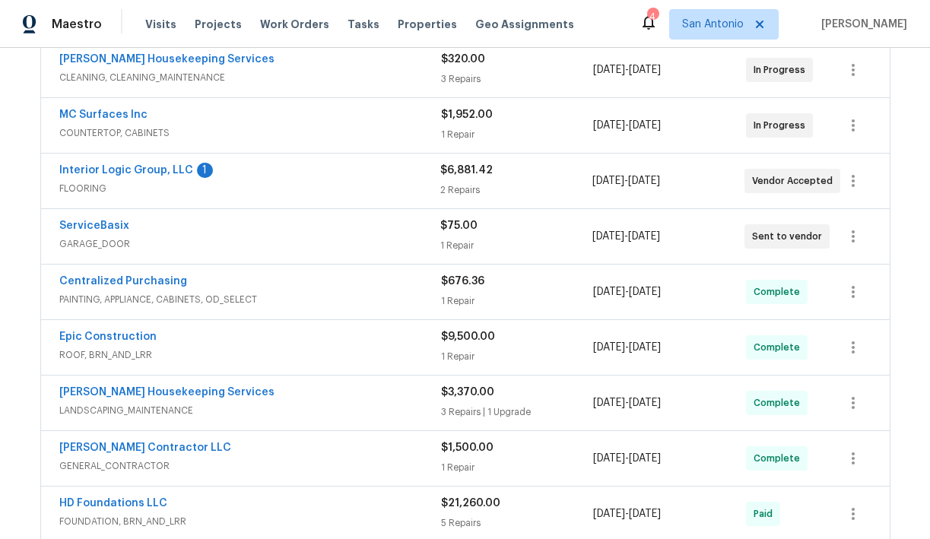
scroll to position [468, 0]
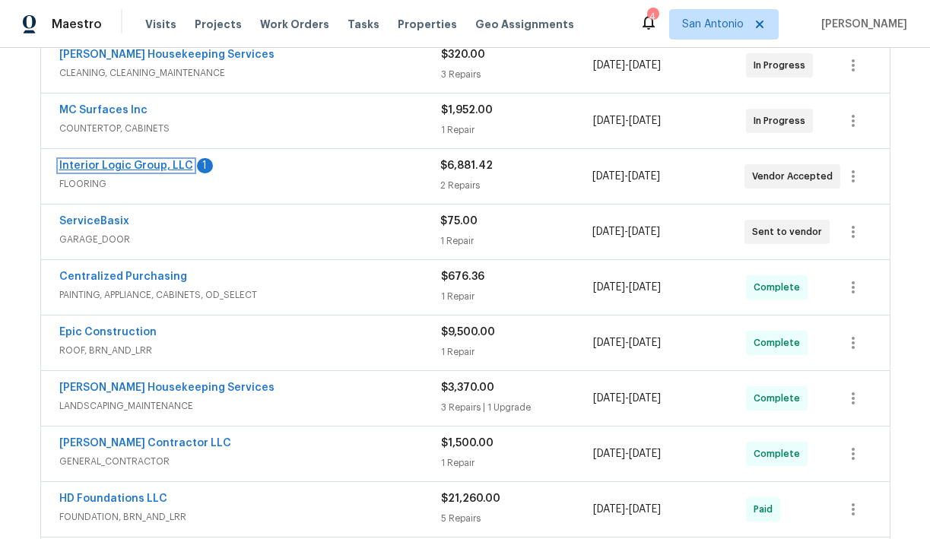
click at [138, 165] on link "Interior Logic Group, LLC" at bounding box center [126, 165] width 134 height 11
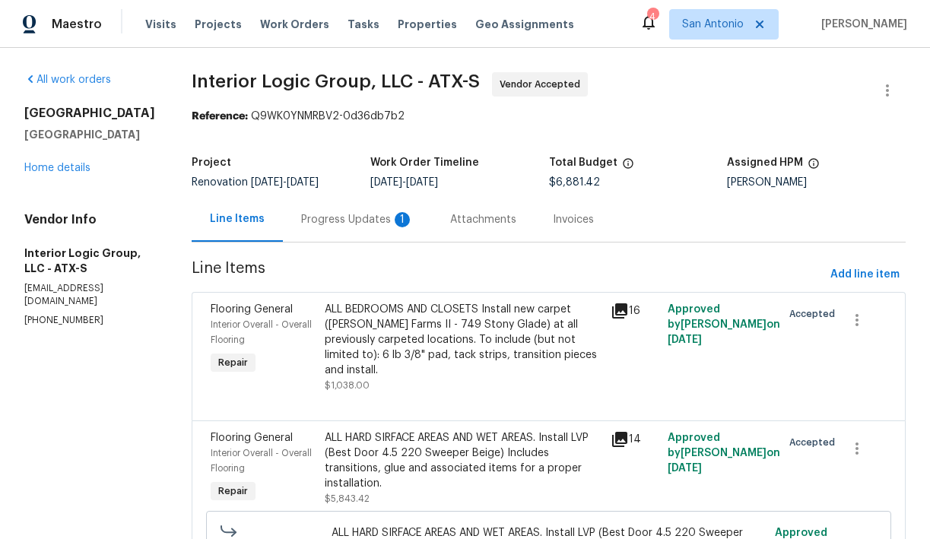
click at [345, 223] on div "Progress Updates 1" at bounding box center [357, 219] width 113 height 15
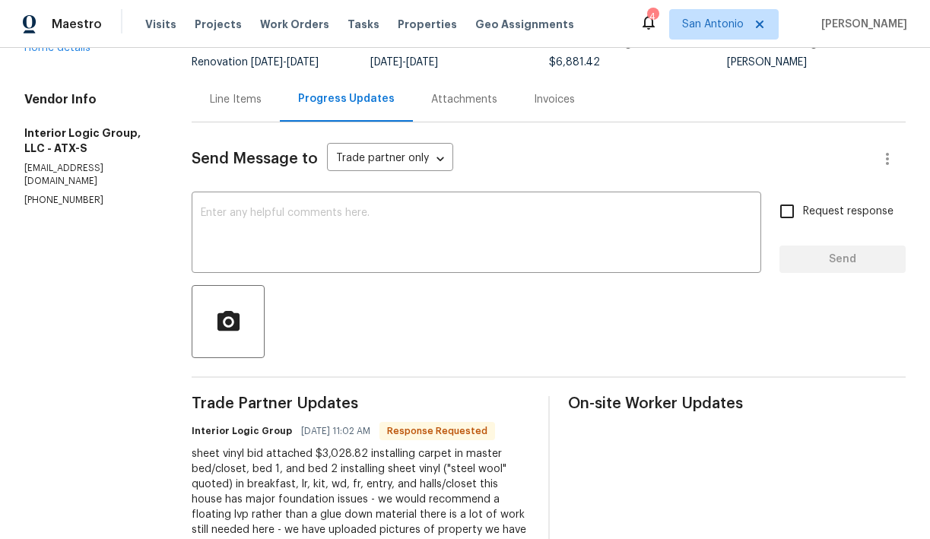
scroll to position [119, 0]
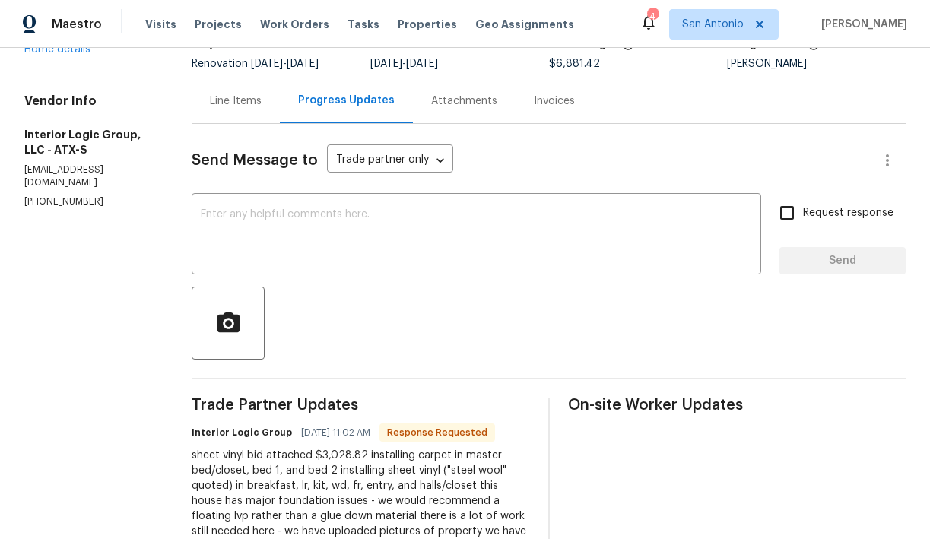
click at [258, 102] on div "Line Items" at bounding box center [236, 101] width 52 height 15
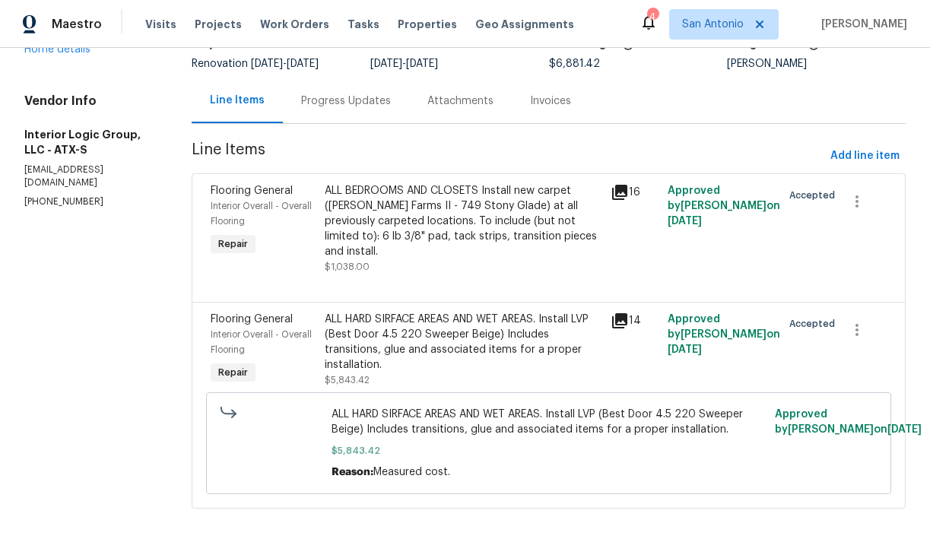
scroll to position [117, 0]
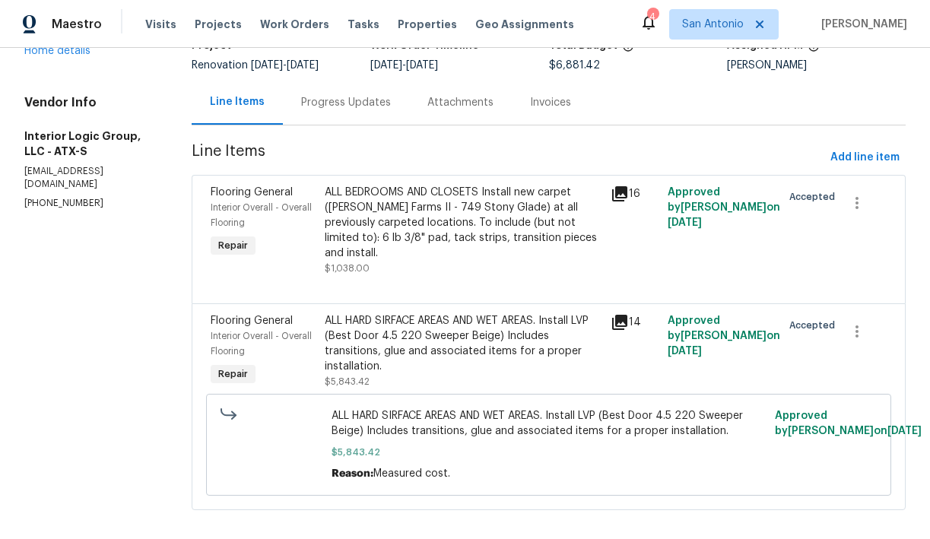
click at [415, 334] on div "ALL HARD SIRFACE AREAS AND WET AREAS. Install LVP (Best Door 4.5 220 Sweeper Be…" at bounding box center [463, 343] width 276 height 61
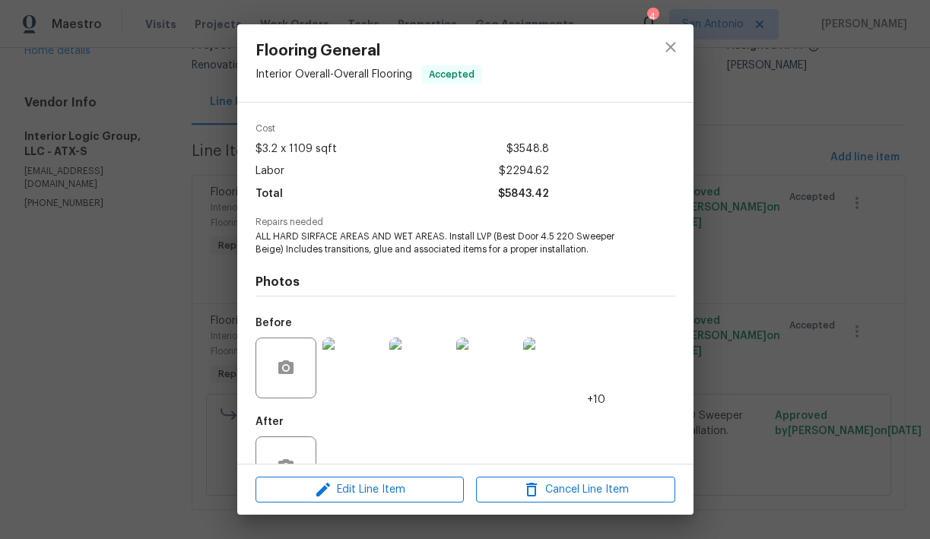
scroll to position [98, 0]
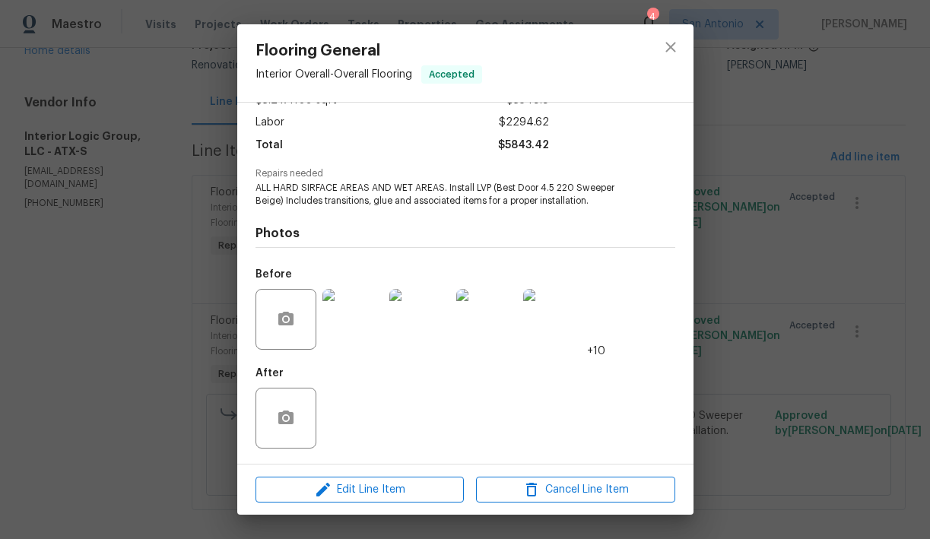
click at [548, 324] on img at bounding box center [553, 319] width 61 height 61
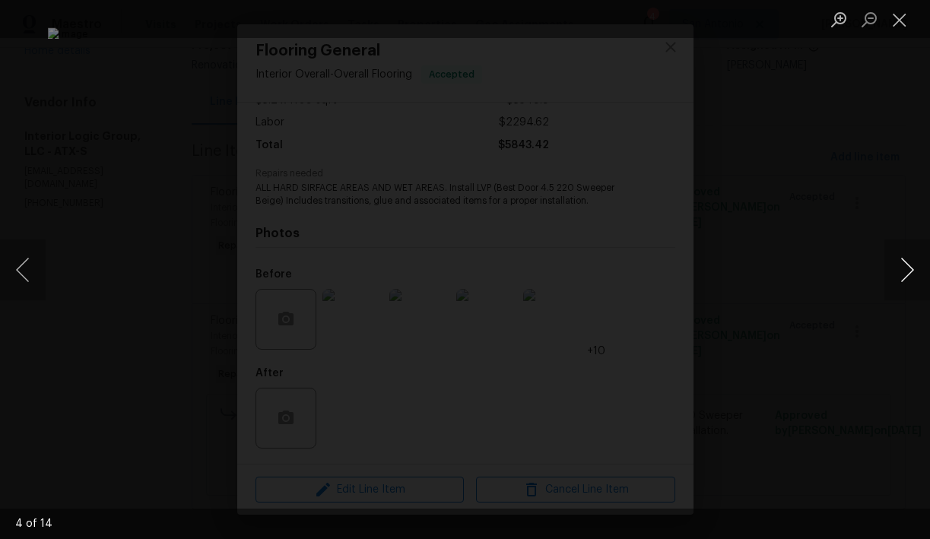
click at [907, 268] on button "Next image" at bounding box center [908, 270] width 46 height 61
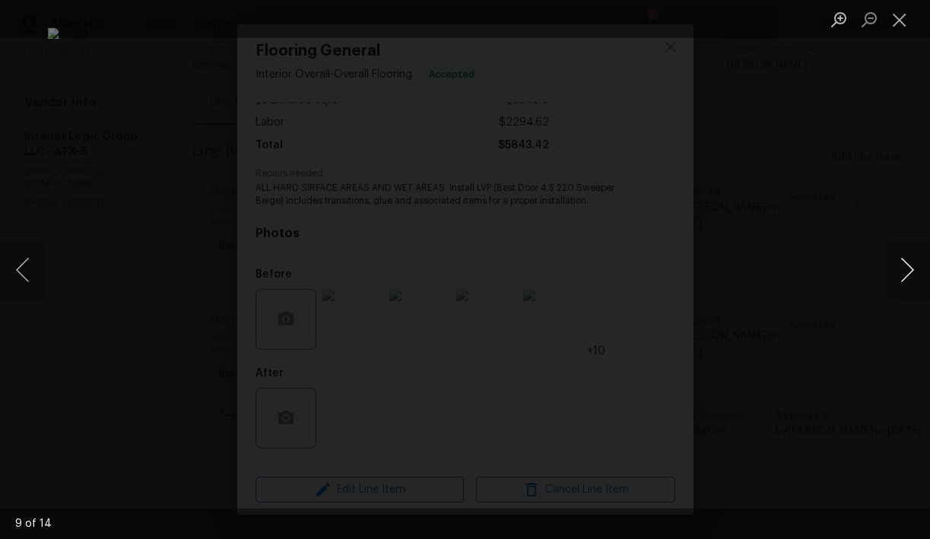
click at [907, 268] on button "Next image" at bounding box center [908, 270] width 46 height 61
click at [900, 26] on button "Close lightbox" at bounding box center [900, 19] width 30 height 27
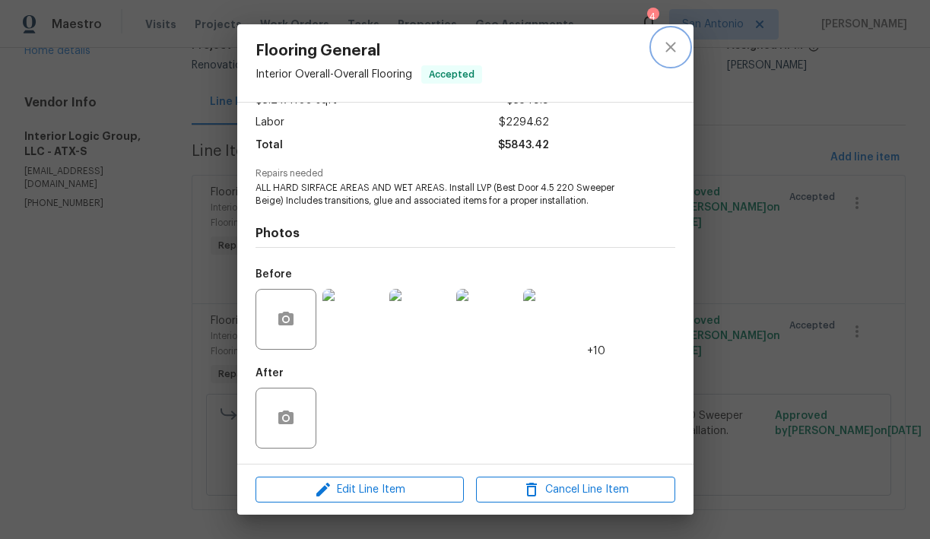
click at [671, 45] on icon "close" at bounding box center [671, 47] width 18 height 18
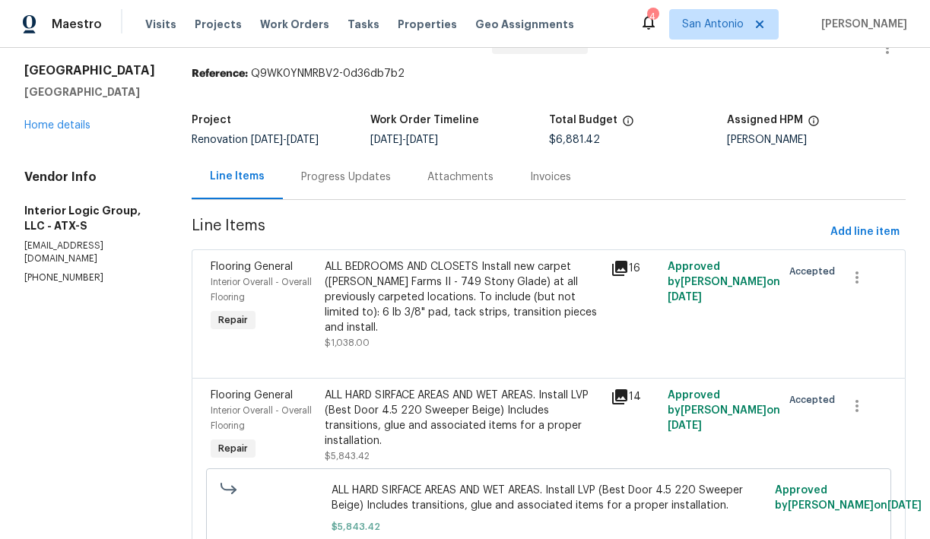
scroll to position [0, 0]
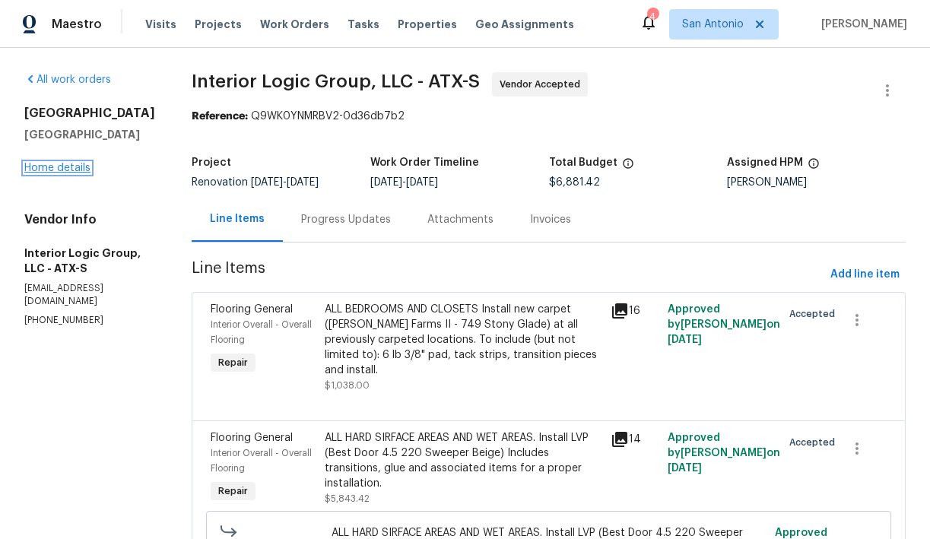
click at [65, 169] on link "Home details" at bounding box center [57, 168] width 66 height 11
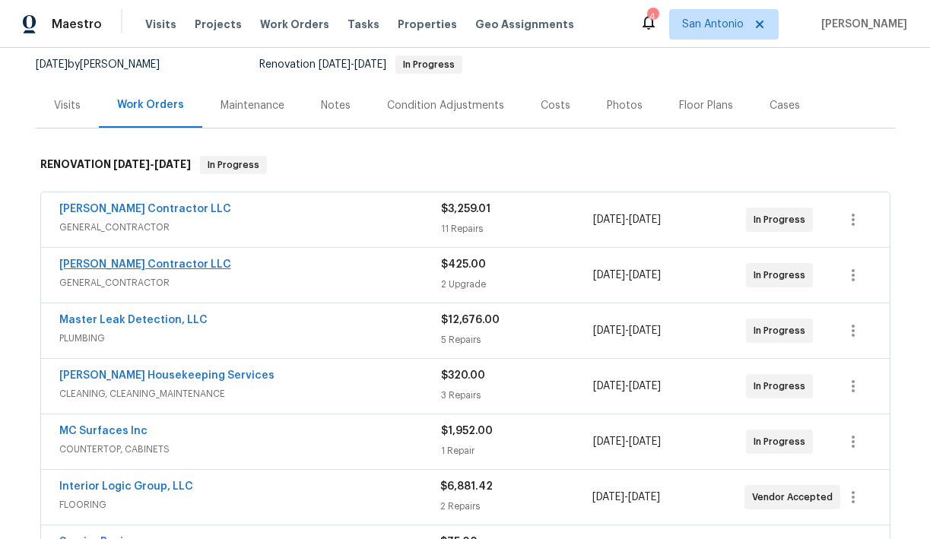
scroll to position [118, 0]
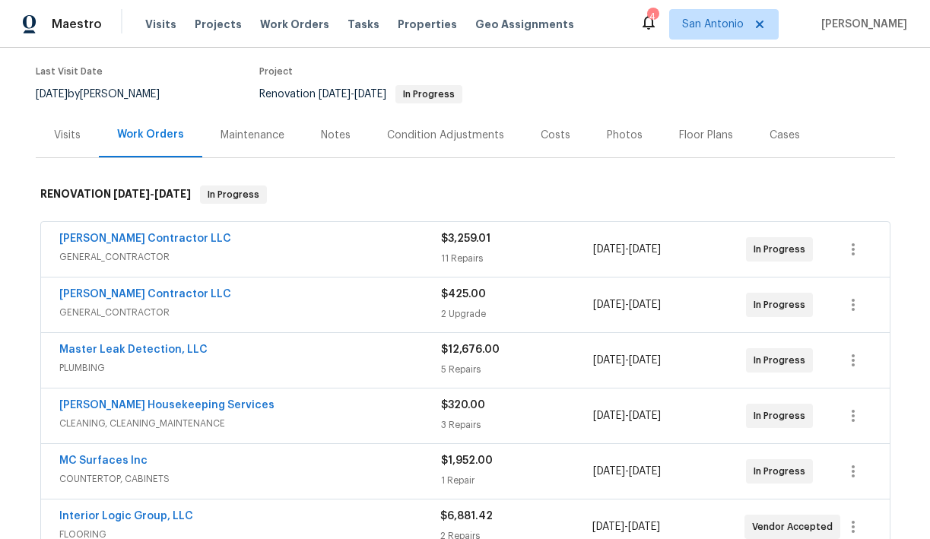
click at [329, 138] on div "Notes" at bounding box center [336, 135] width 30 height 15
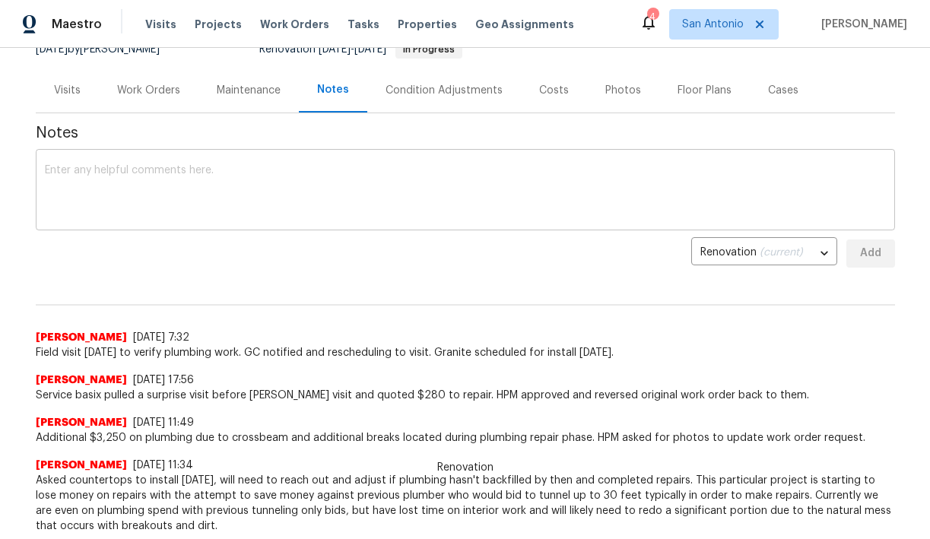
scroll to position [149, 0]
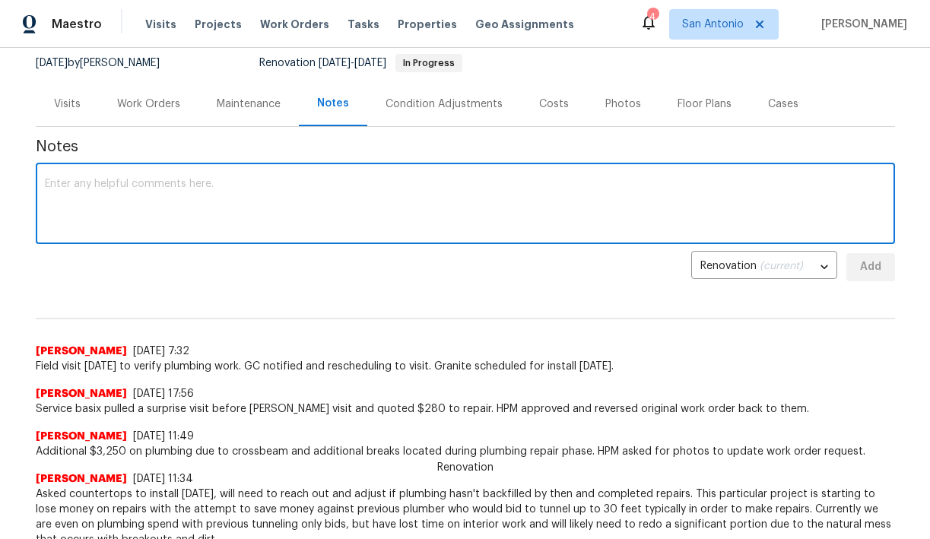
click at [160, 182] on textarea at bounding box center [465, 205] width 841 height 53
type textarea "PV this morning."
click at [880, 261] on span "Add" at bounding box center [871, 267] width 24 height 19
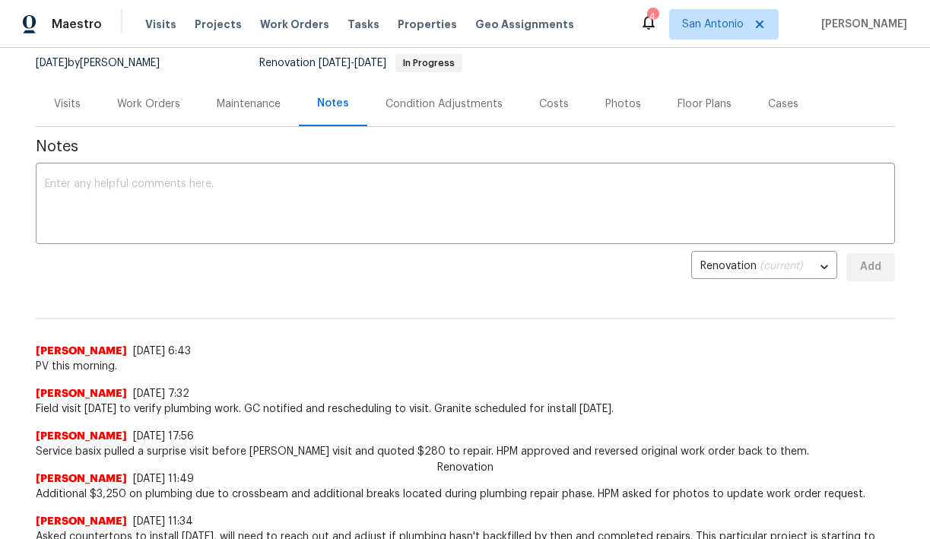
click at [151, 106] on div "Work Orders" at bounding box center [148, 104] width 63 height 15
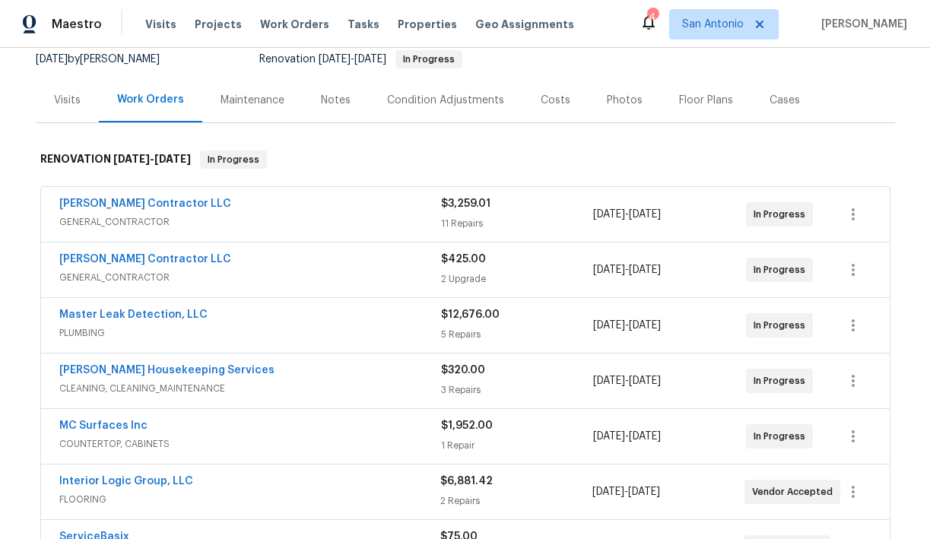
scroll to position [157, 0]
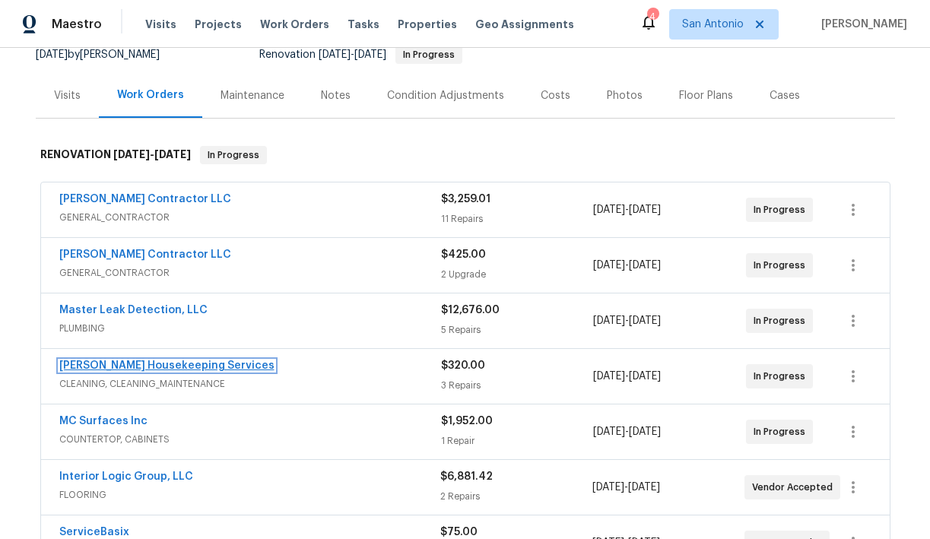
click at [148, 365] on link "Arelis Housekeeping Services" at bounding box center [166, 365] width 215 height 11
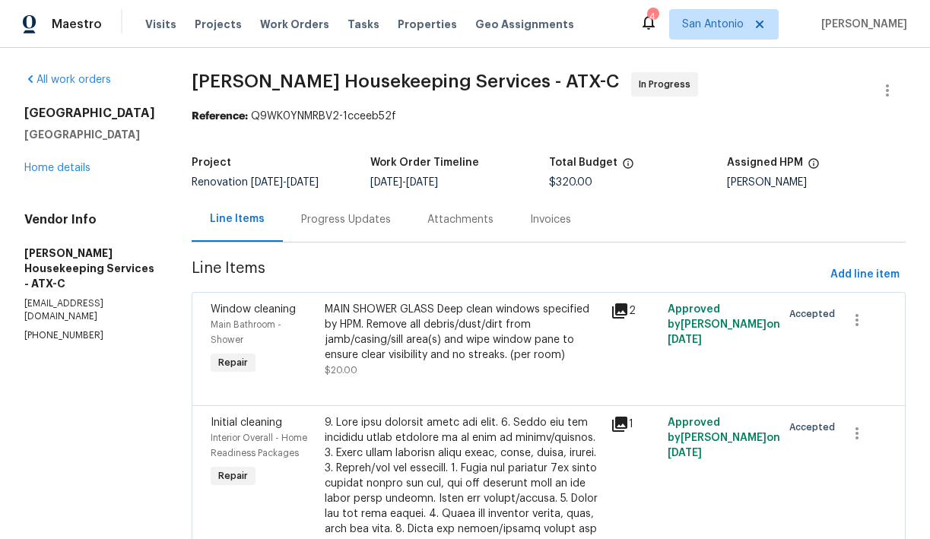
click at [356, 221] on div "Progress Updates" at bounding box center [346, 219] width 90 height 15
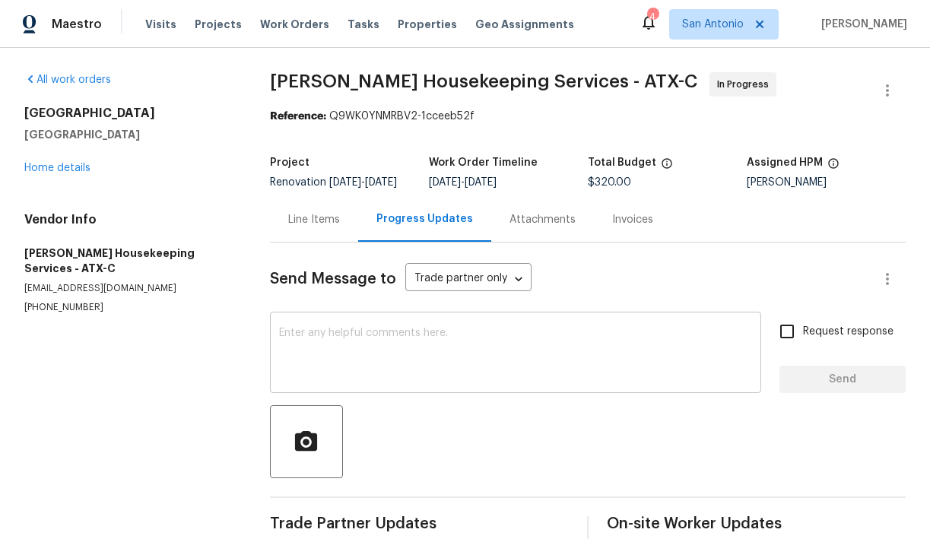
click at [338, 337] on div "x ​" at bounding box center [516, 355] width 492 height 78
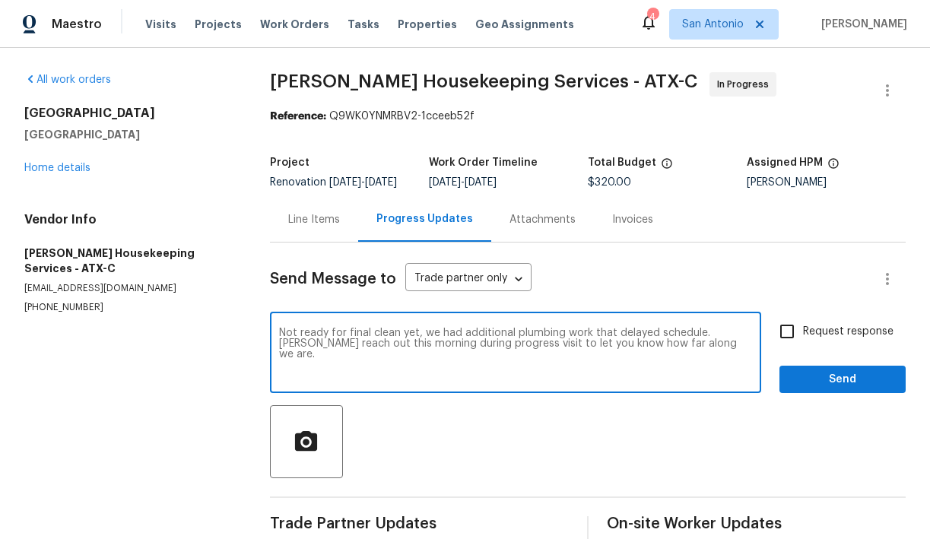
type textarea "Not ready for final clean yet, we had additional plumbing work that delayed sch…"
click at [841, 389] on span "Send" at bounding box center [843, 379] width 102 height 19
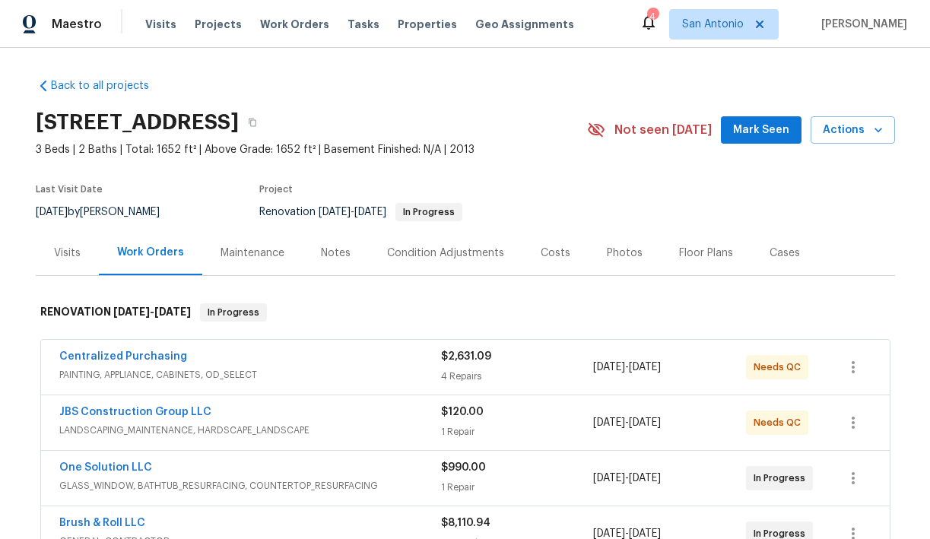
click at [742, 132] on span "Mark Seen" at bounding box center [761, 130] width 56 height 19
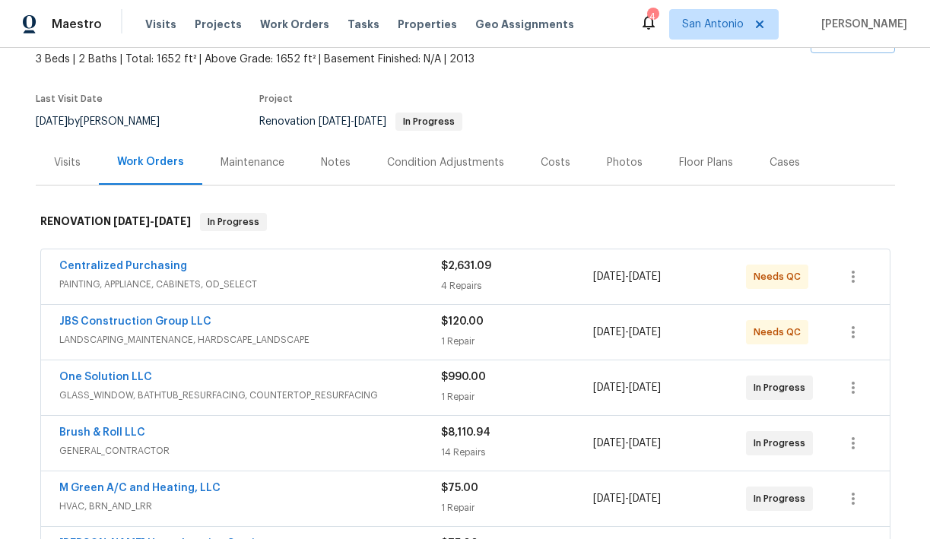
scroll to position [92, 0]
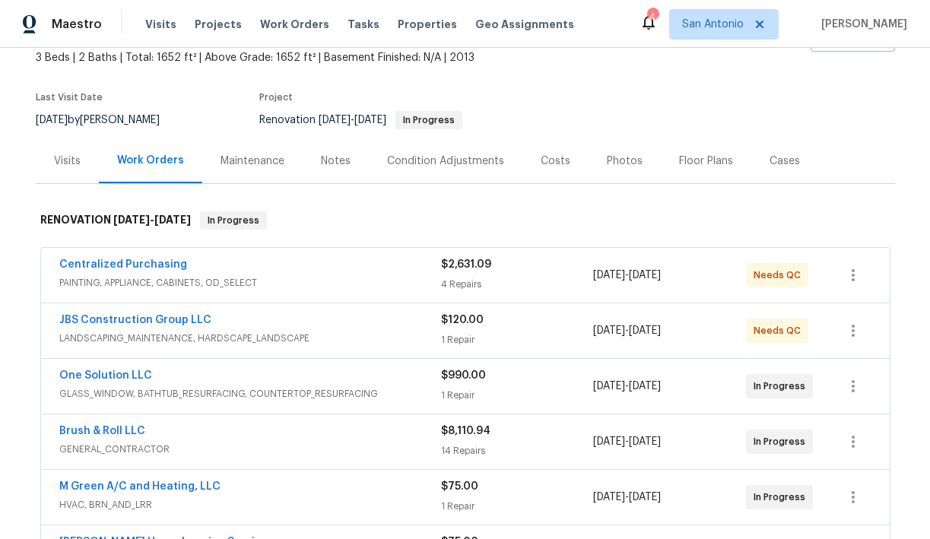
click at [323, 164] on div "Notes" at bounding box center [336, 161] width 30 height 15
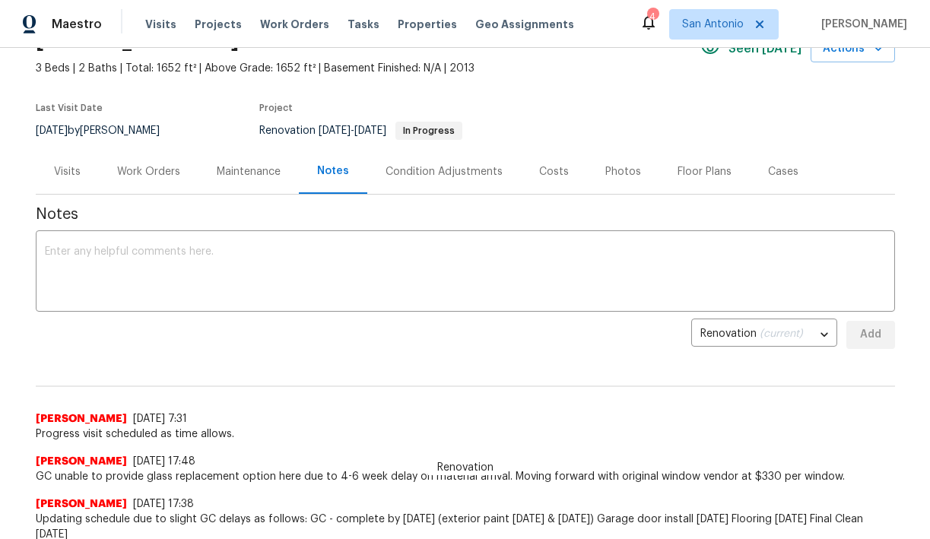
scroll to position [81, 0]
click at [170, 246] on div "x ​" at bounding box center [465, 274] width 859 height 78
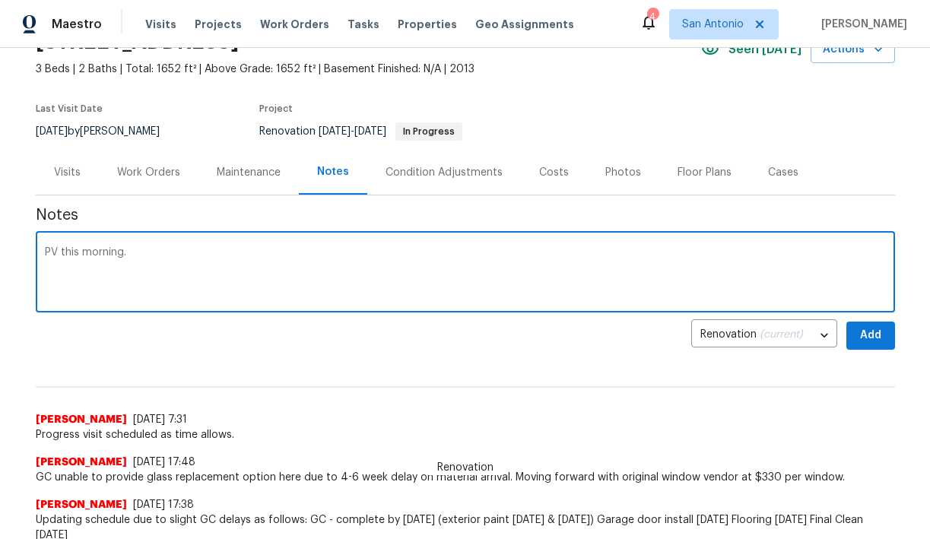
type textarea "PV this morning."
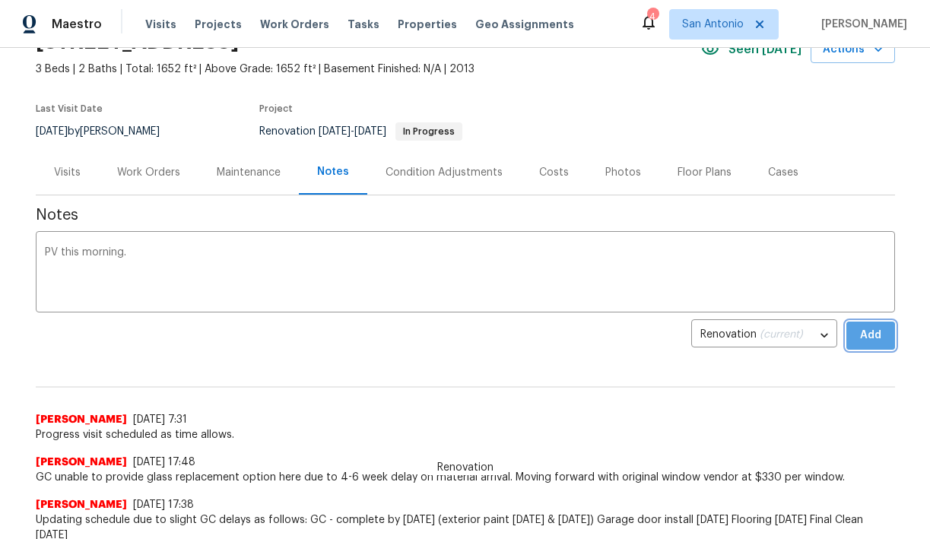
click at [860, 334] on span "Add" at bounding box center [871, 335] width 24 height 19
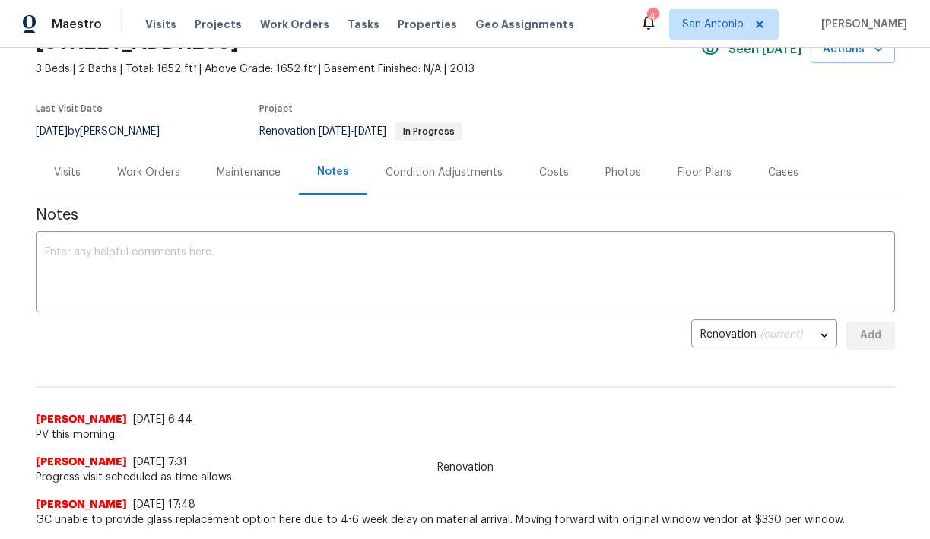
click at [139, 173] on div "Work Orders" at bounding box center [148, 172] width 63 height 15
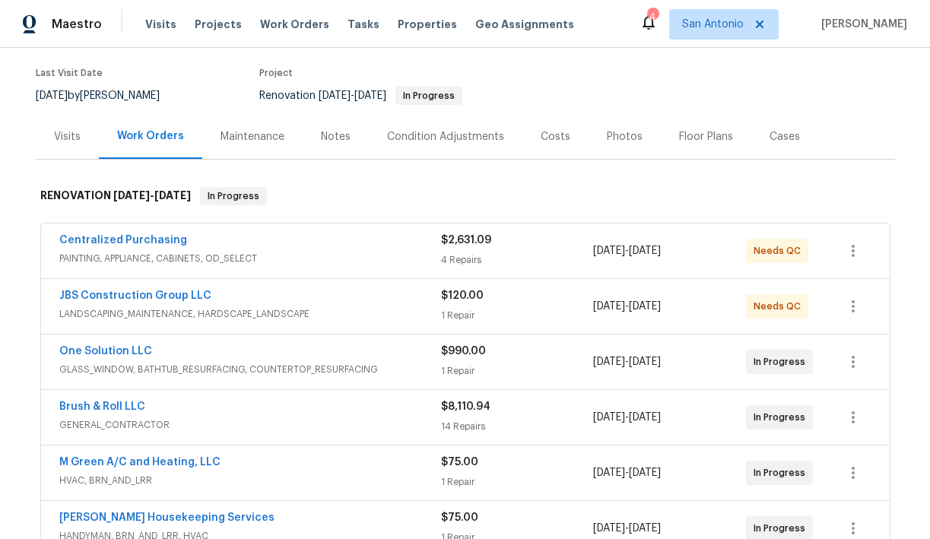
scroll to position [110, 0]
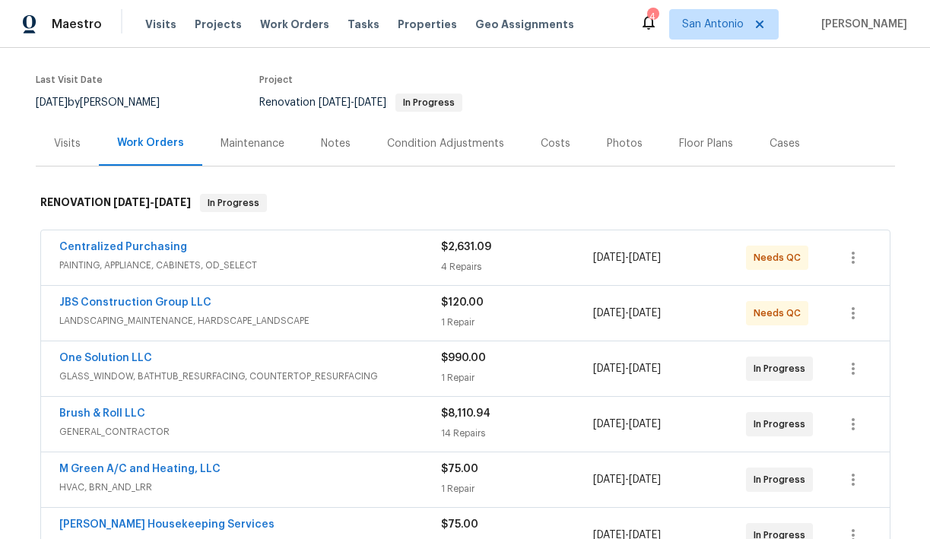
click at [329, 142] on div "Notes" at bounding box center [336, 143] width 30 height 15
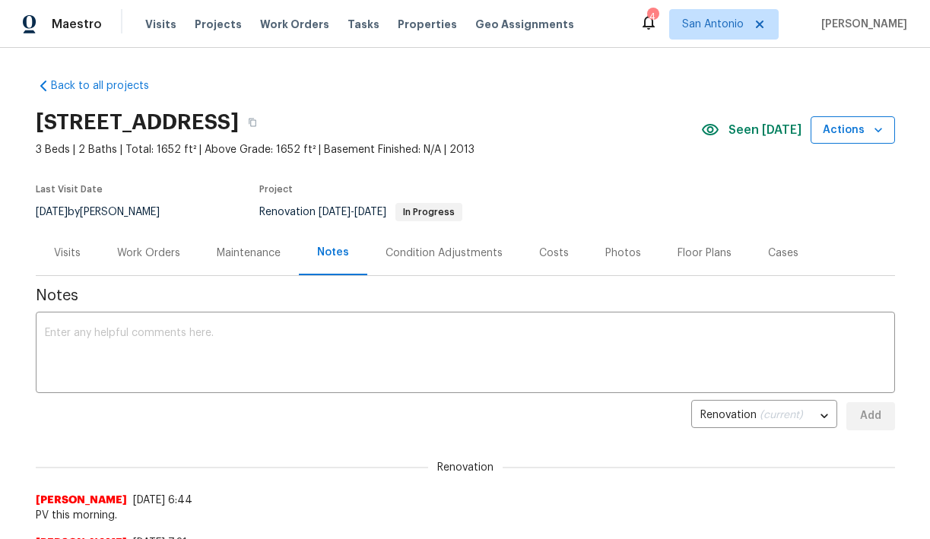
click at [856, 130] on span "Actions" at bounding box center [853, 130] width 60 height 19
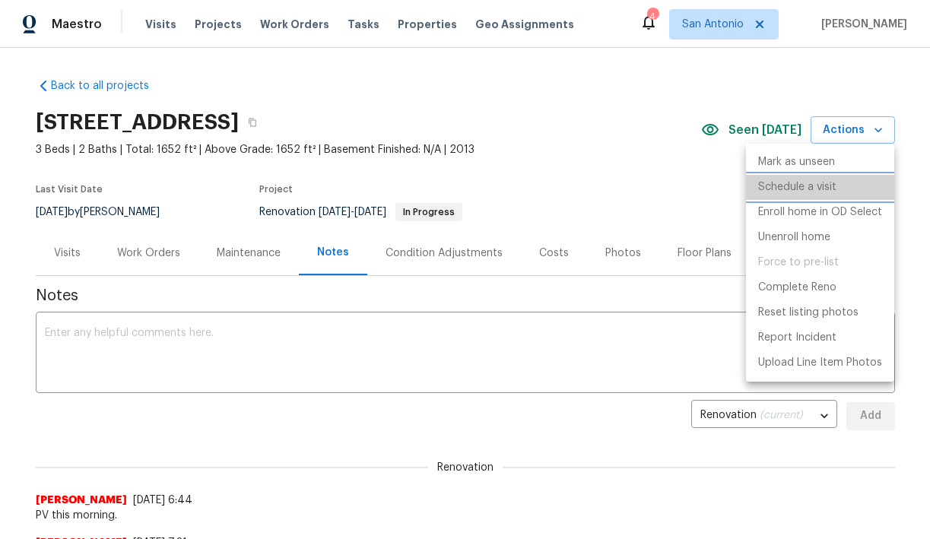
click at [794, 183] on p "Schedule a visit" at bounding box center [797, 187] width 78 height 16
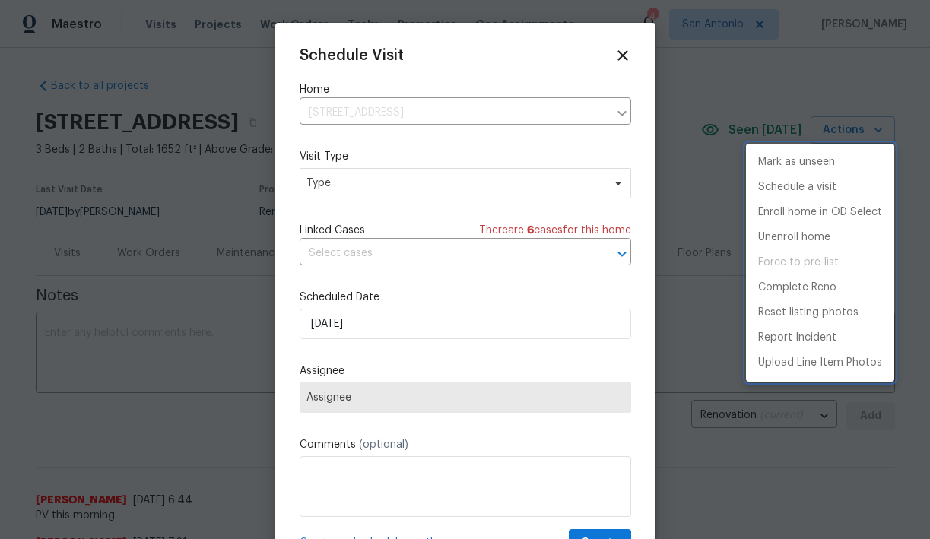
click at [364, 184] on div at bounding box center [465, 269] width 930 height 539
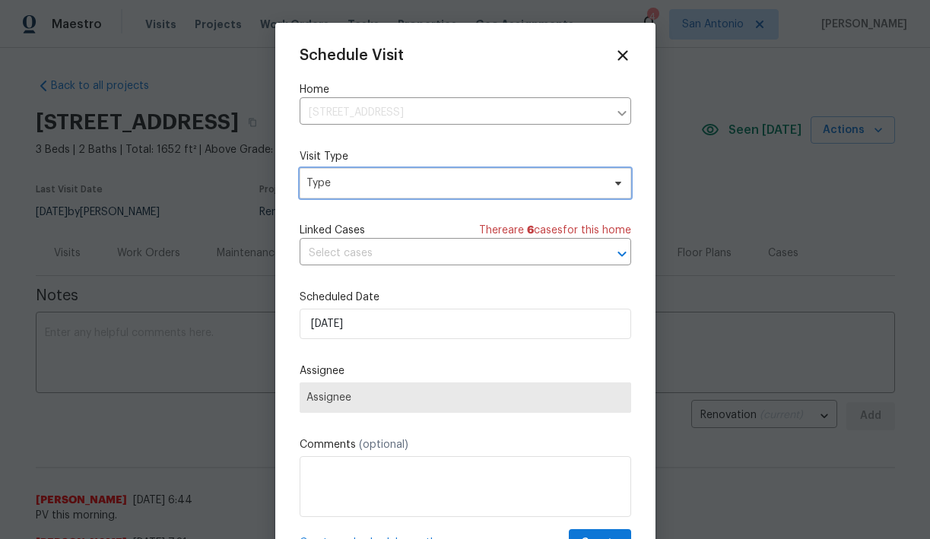
click at [351, 179] on span "Type" at bounding box center [454, 183] width 296 height 15
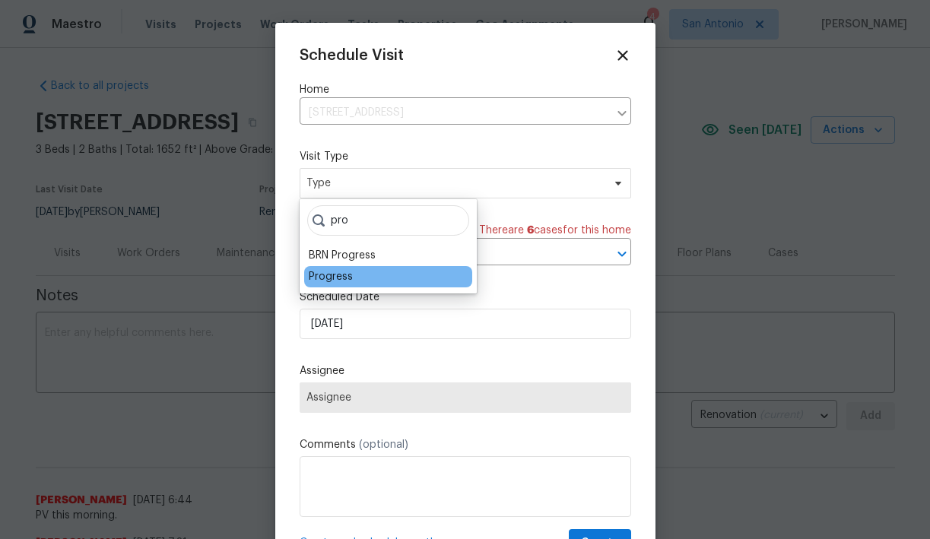
type input "pro"
click at [345, 275] on div "Progress" at bounding box center [331, 276] width 44 height 15
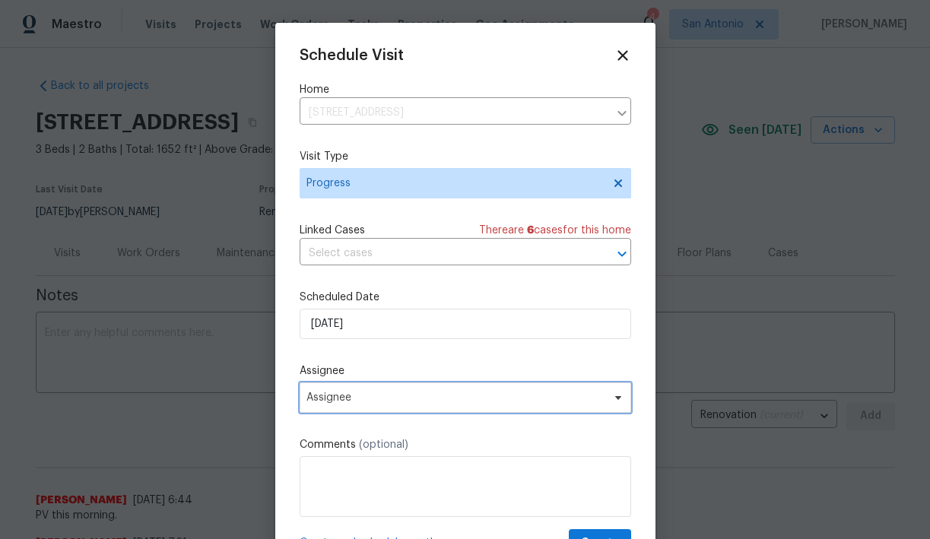
click at [376, 401] on span "Assignee" at bounding box center [455, 398] width 298 height 12
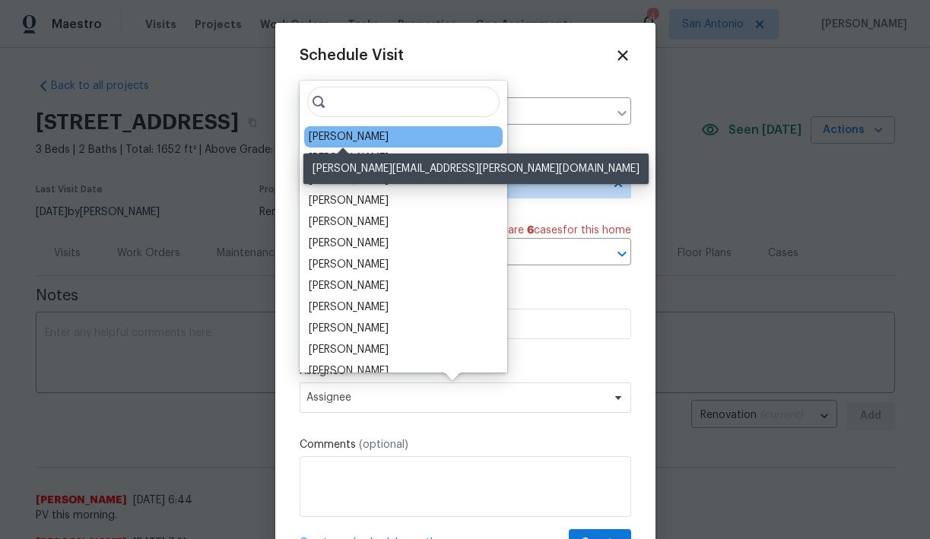
click at [360, 134] on div "[PERSON_NAME]" at bounding box center [349, 136] width 80 height 15
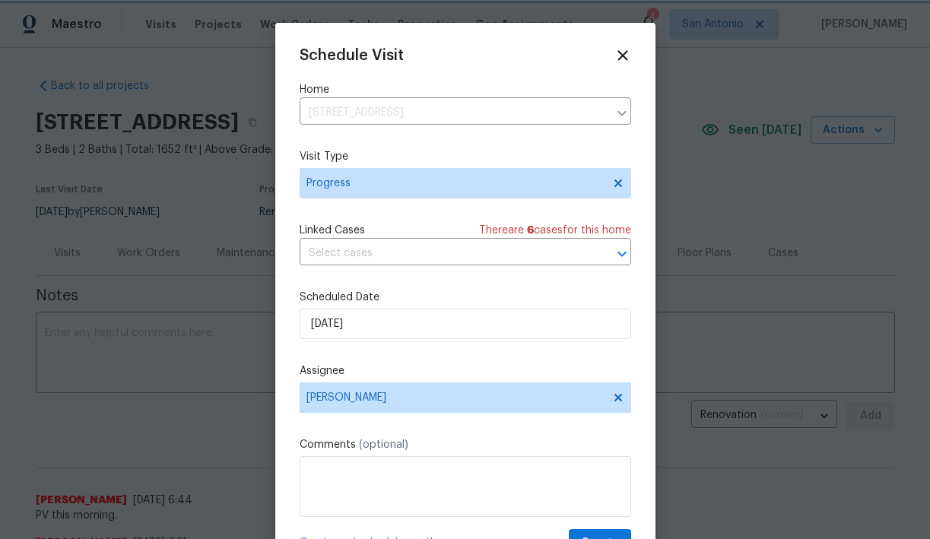
scroll to position [27, 0]
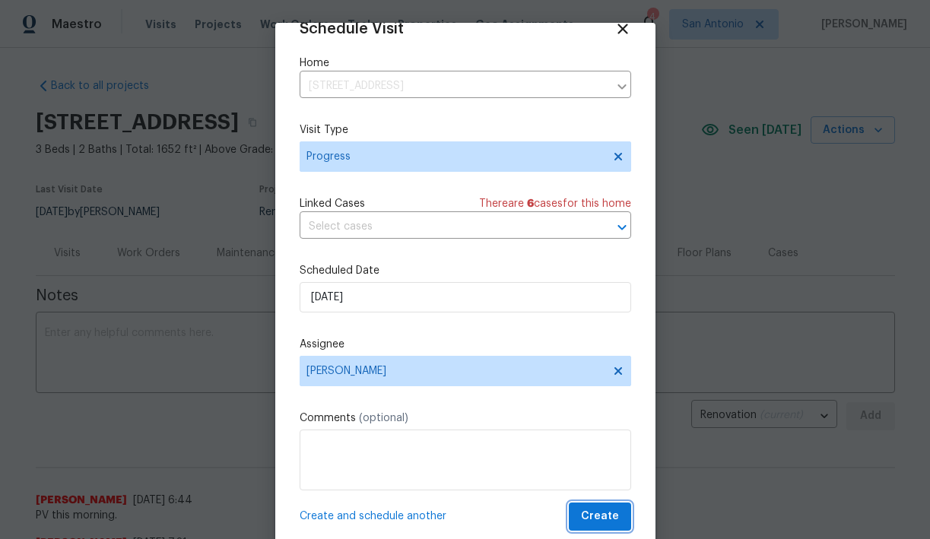
click at [604, 518] on span "Create" at bounding box center [600, 516] width 38 height 19
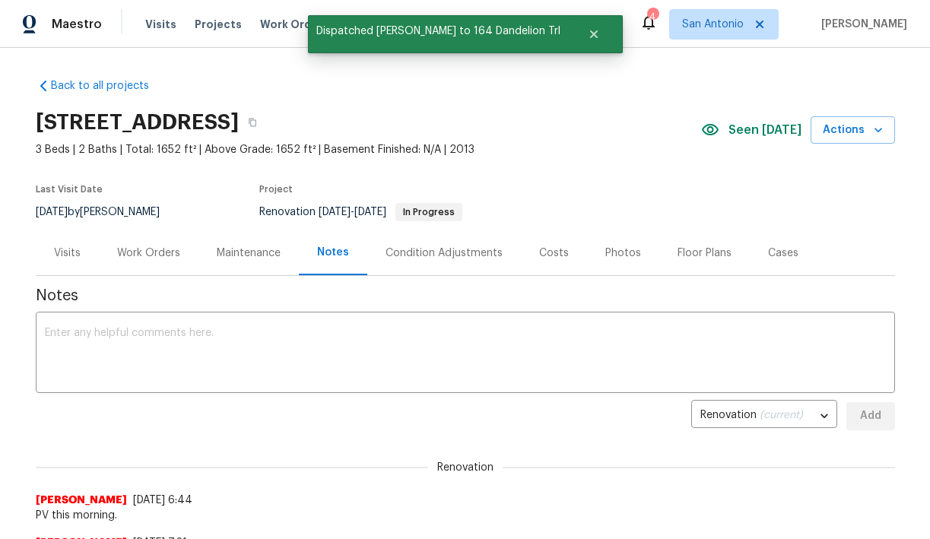
click at [148, 256] on div "Work Orders" at bounding box center [148, 253] width 63 height 15
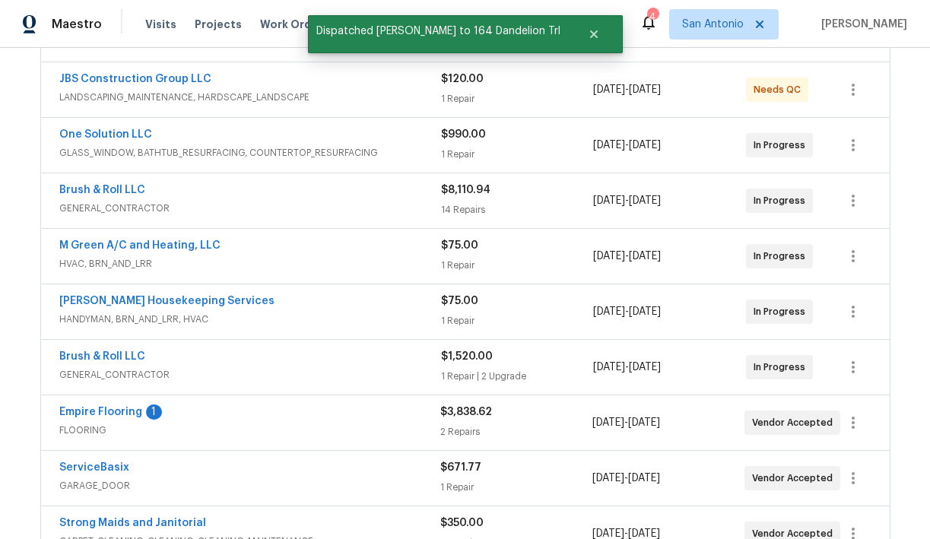
scroll to position [338, 0]
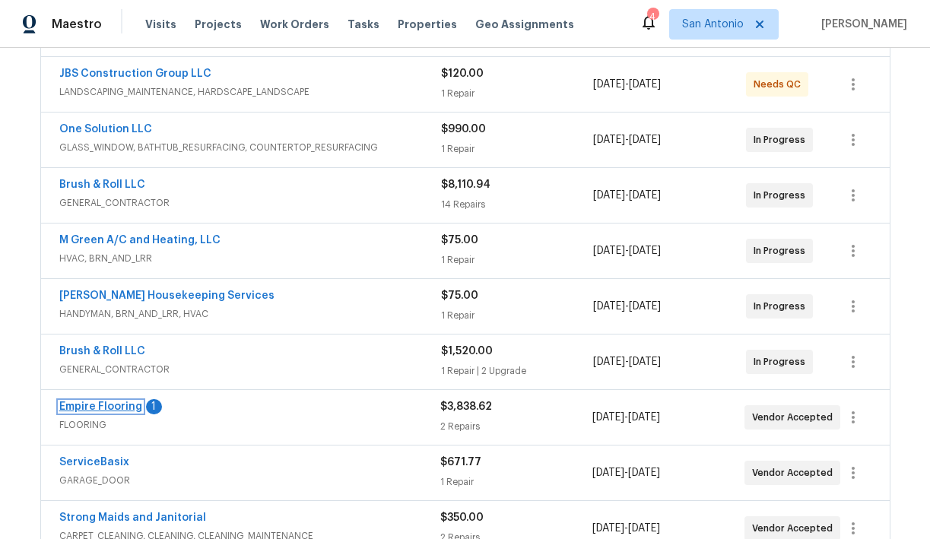
click at [104, 405] on link "Empire Flooring" at bounding box center [100, 407] width 83 height 11
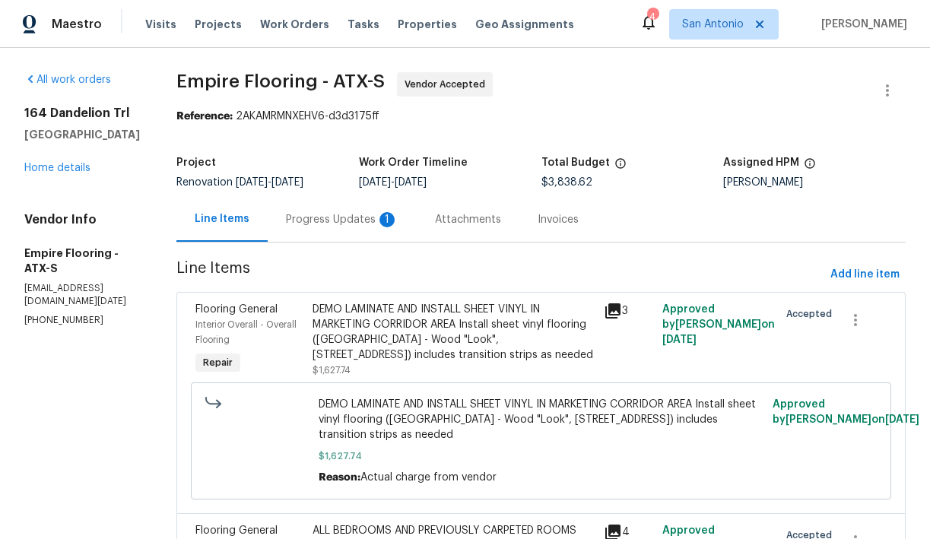
click at [345, 227] on div "Progress Updates 1" at bounding box center [342, 219] width 113 height 15
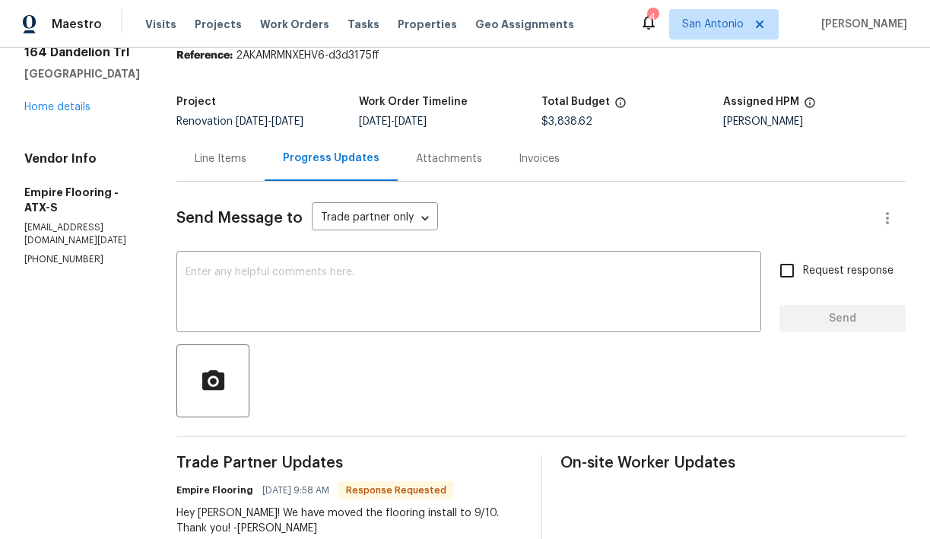
scroll to position [44, 0]
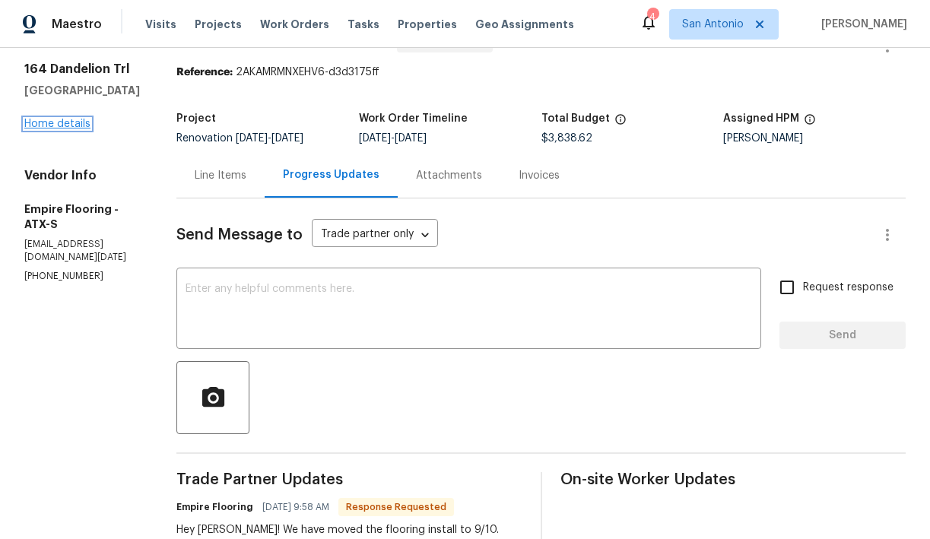
click at [68, 121] on link "Home details" at bounding box center [57, 124] width 66 height 11
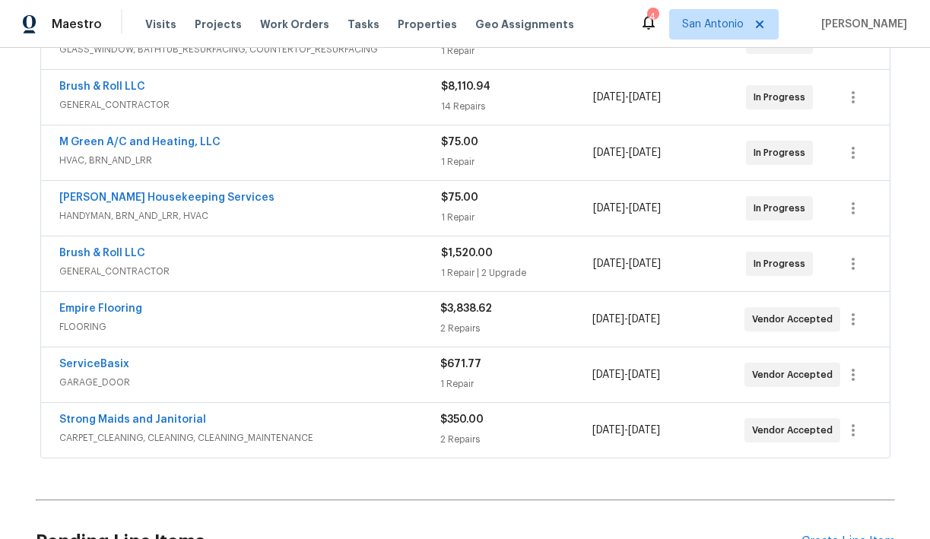
scroll to position [438, 0]
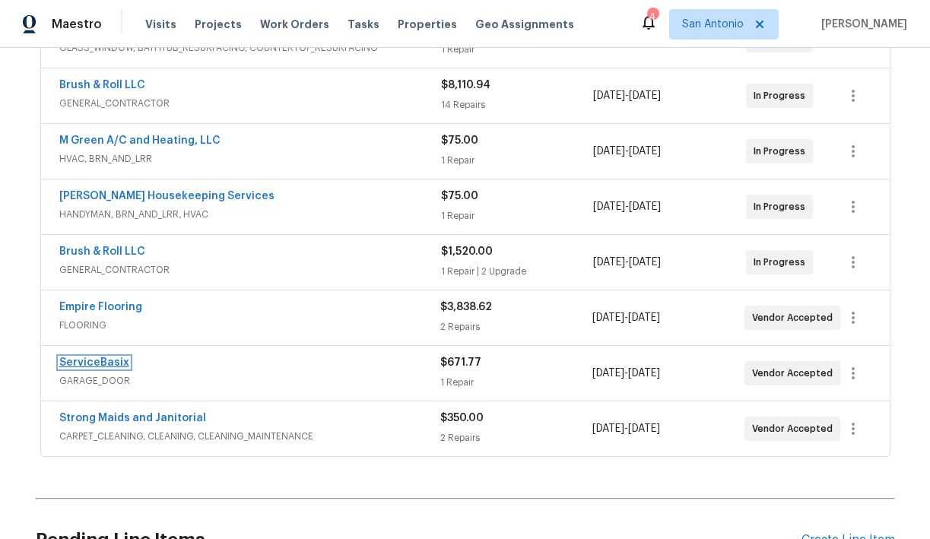
click at [94, 363] on link "ServiceBasix" at bounding box center [94, 362] width 70 height 11
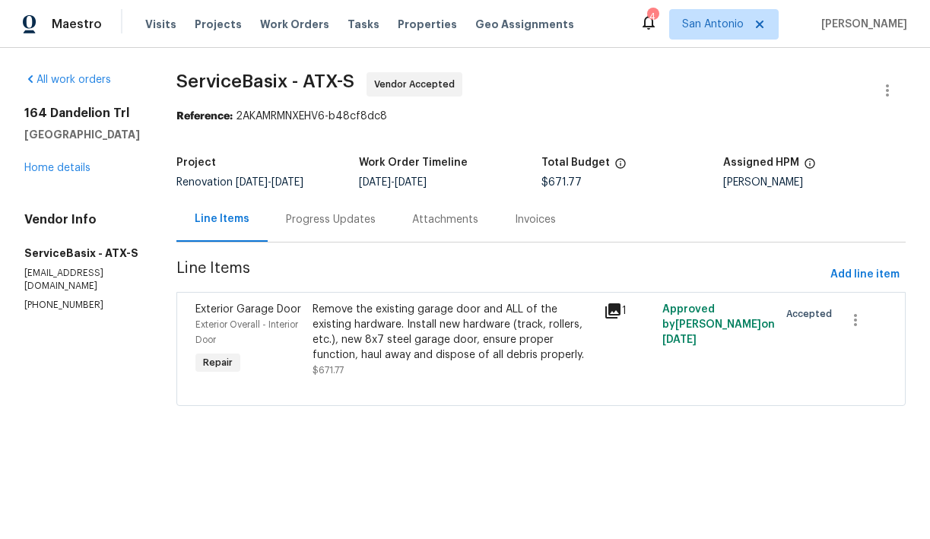
click at [334, 224] on div "Progress Updates" at bounding box center [331, 219] width 90 height 15
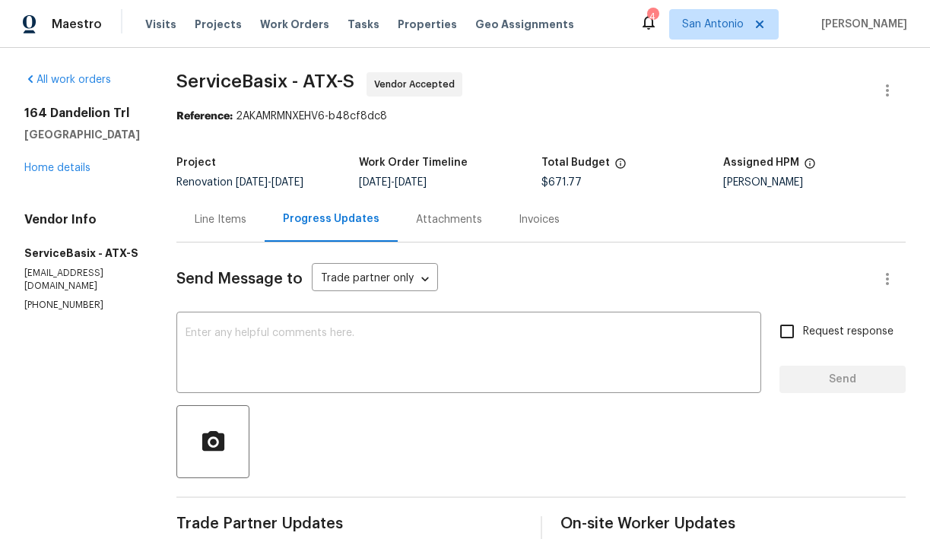
click at [225, 218] on div "Line Items" at bounding box center [221, 219] width 52 height 15
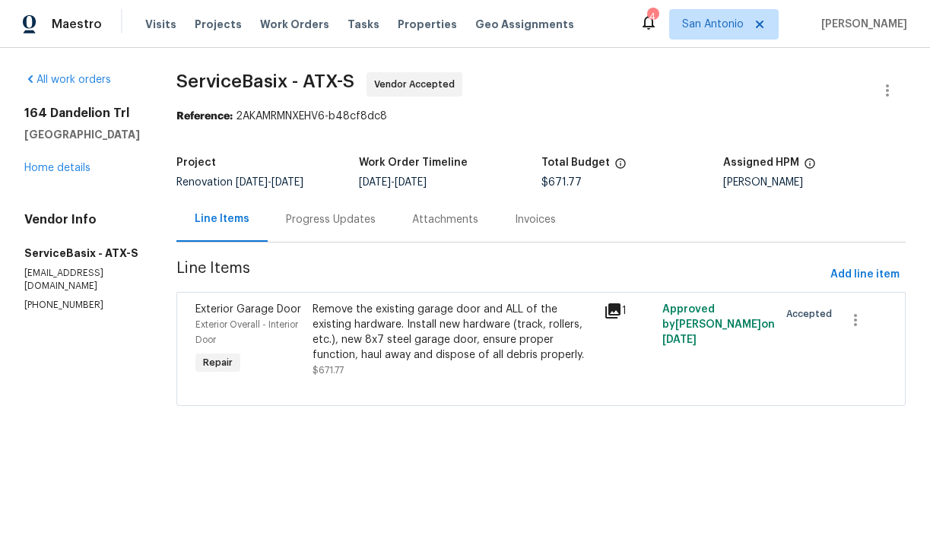
click at [343, 222] on div "Progress Updates" at bounding box center [331, 219] width 90 height 15
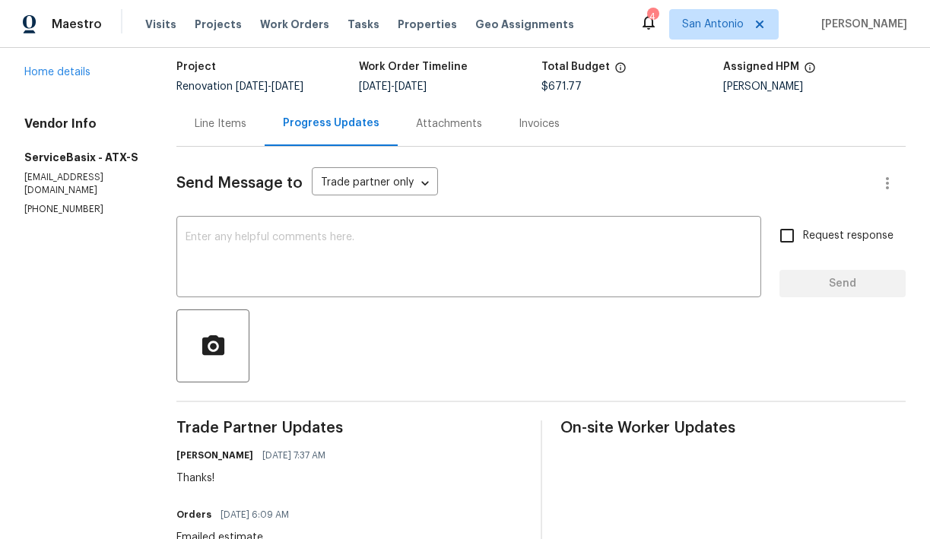
scroll to position [118, 0]
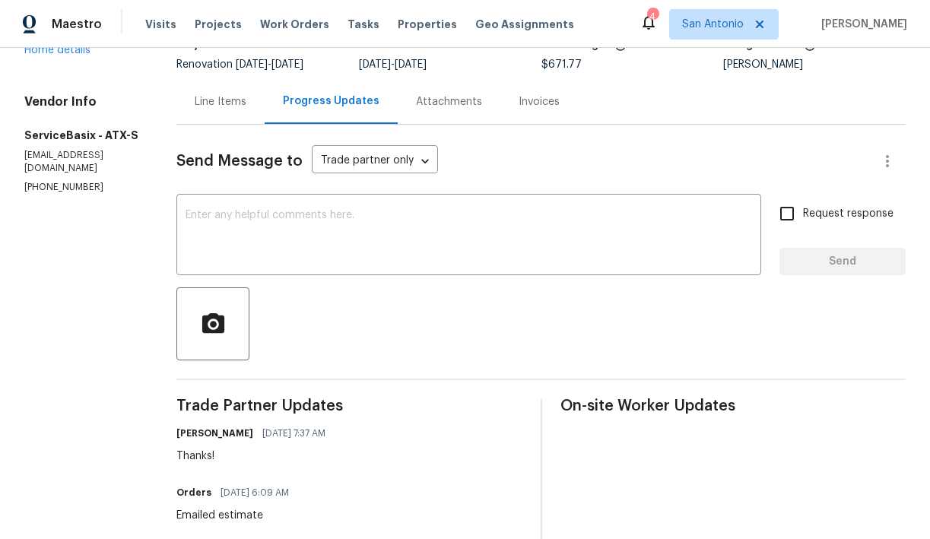
click at [343, 222] on textarea at bounding box center [469, 236] width 567 height 53
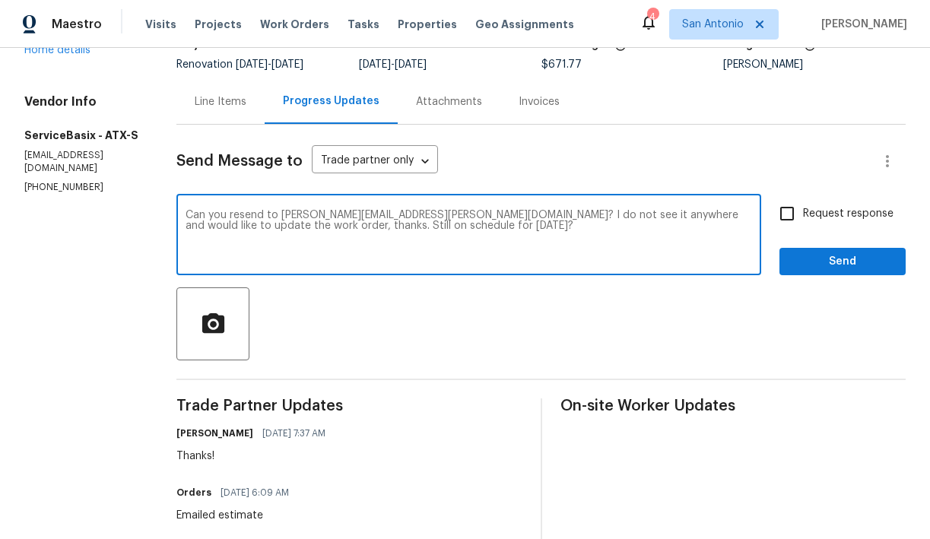
type textarea "Can you resend to chris.fuentes@opendoor.com? I do not see it anywhere and woul…"
click at [802, 262] on span "Send" at bounding box center [843, 262] width 102 height 19
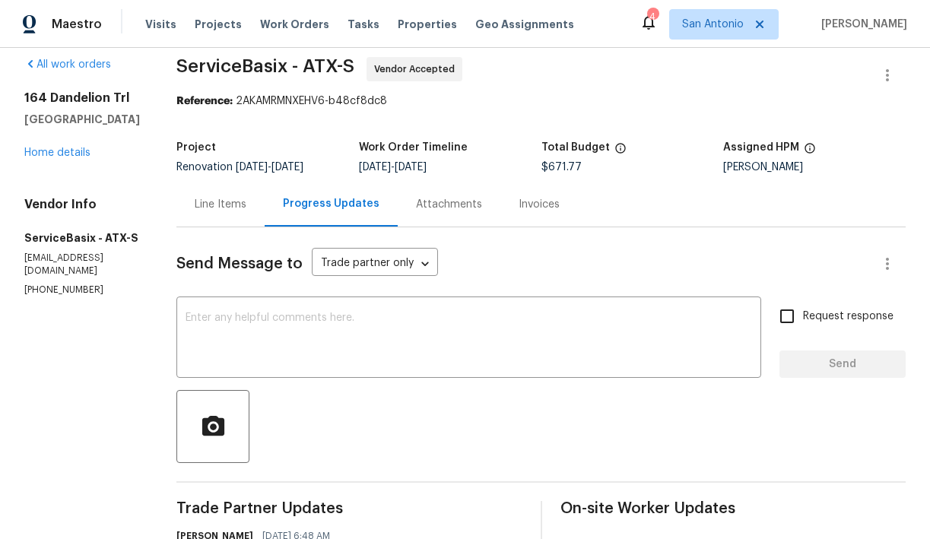
scroll to position [0, 0]
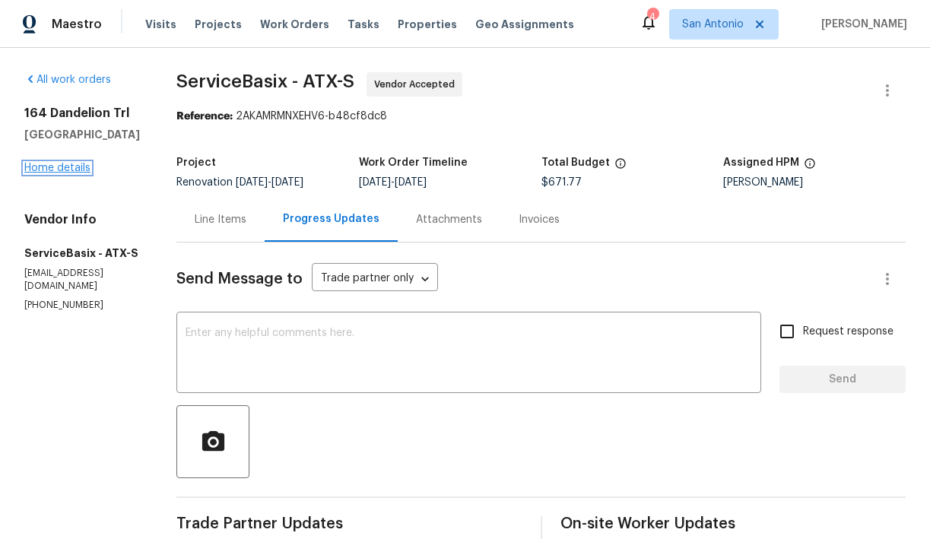
click at [68, 173] on link "Home details" at bounding box center [57, 168] width 66 height 11
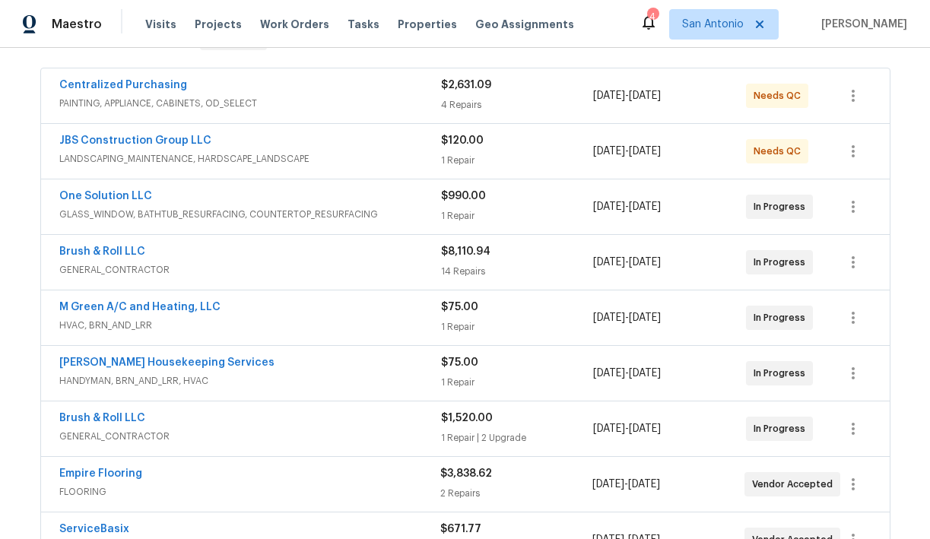
scroll to position [271, 0]
click at [110, 202] on span "One Solution LLC" at bounding box center [105, 196] width 93 height 15
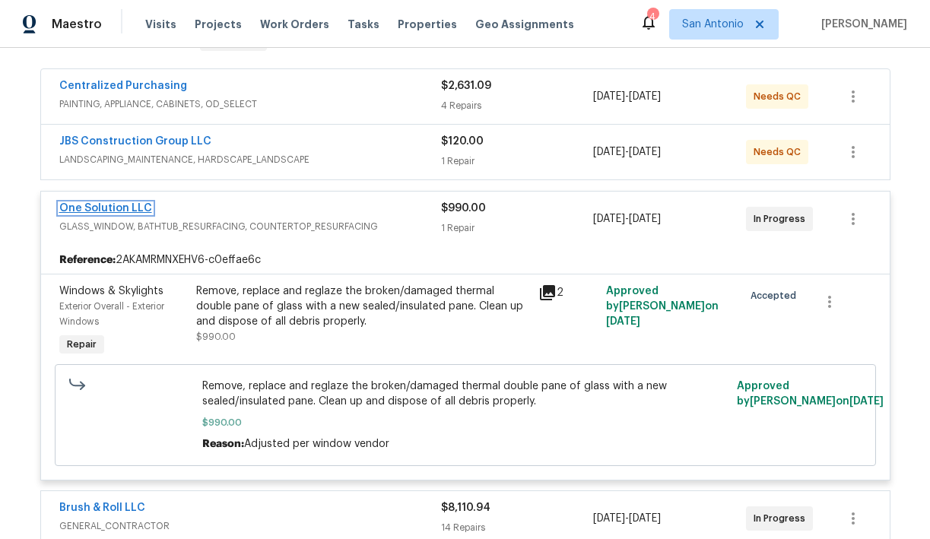
click at [112, 208] on link "One Solution LLC" at bounding box center [105, 208] width 93 height 11
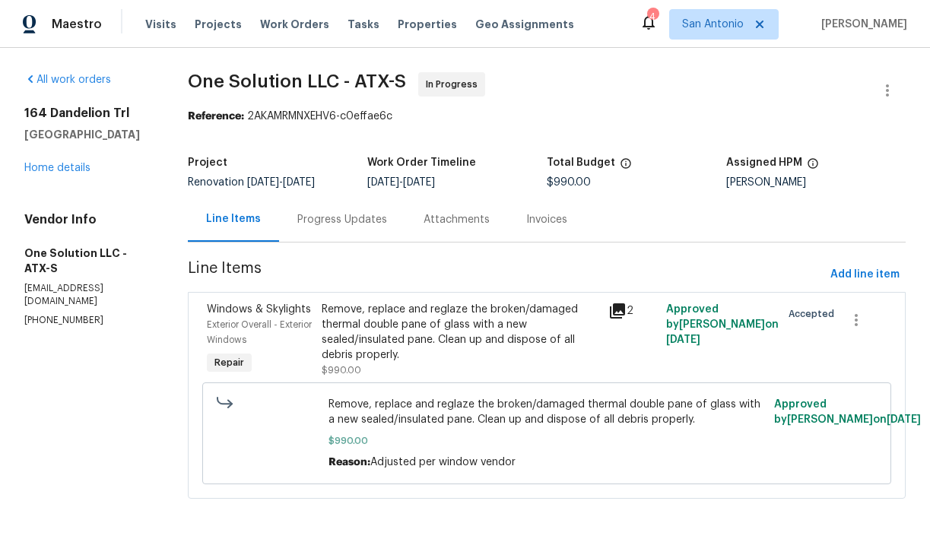
click at [345, 222] on div "Progress Updates" at bounding box center [342, 219] width 90 height 15
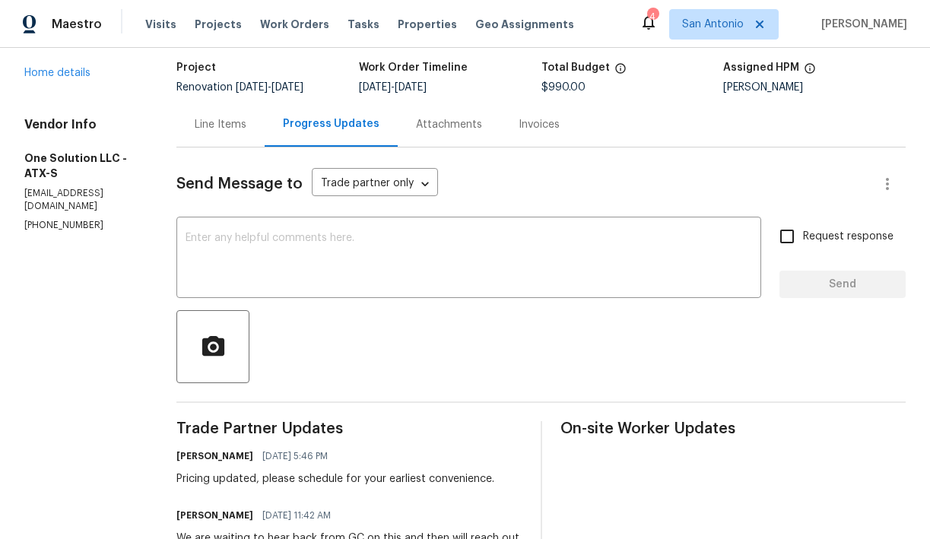
scroll to position [94, 0]
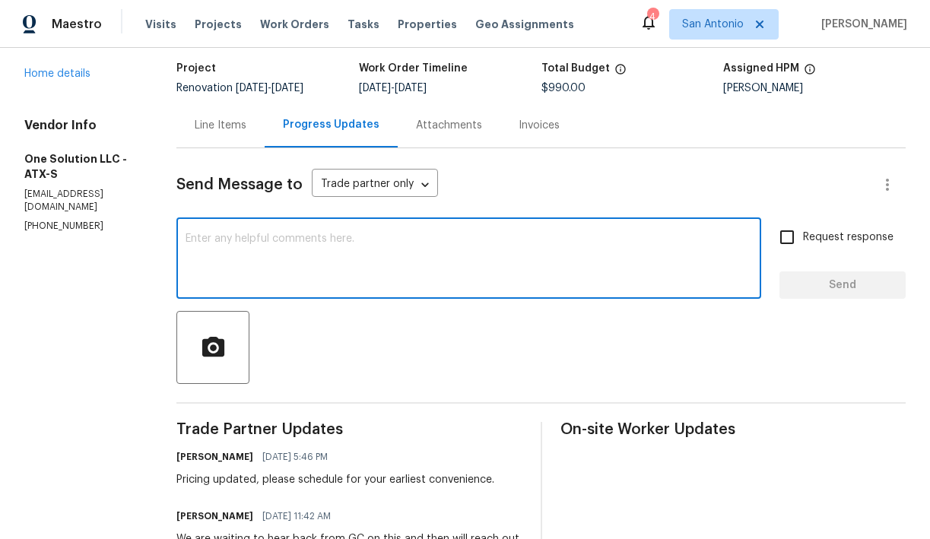
click at [398, 248] on textarea at bounding box center [469, 259] width 567 height 53
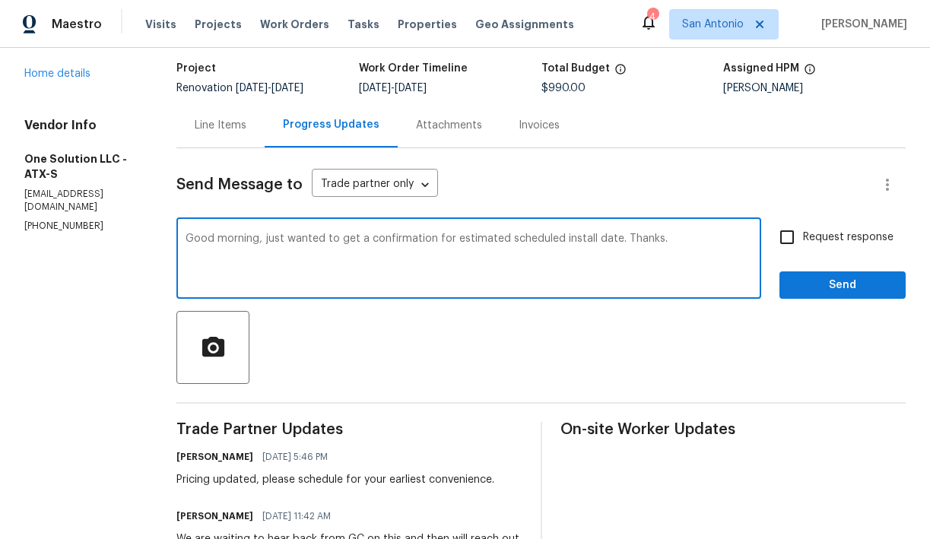
type textarea "Good morning, just wanted to get a confirmation for estimated scheduled install…"
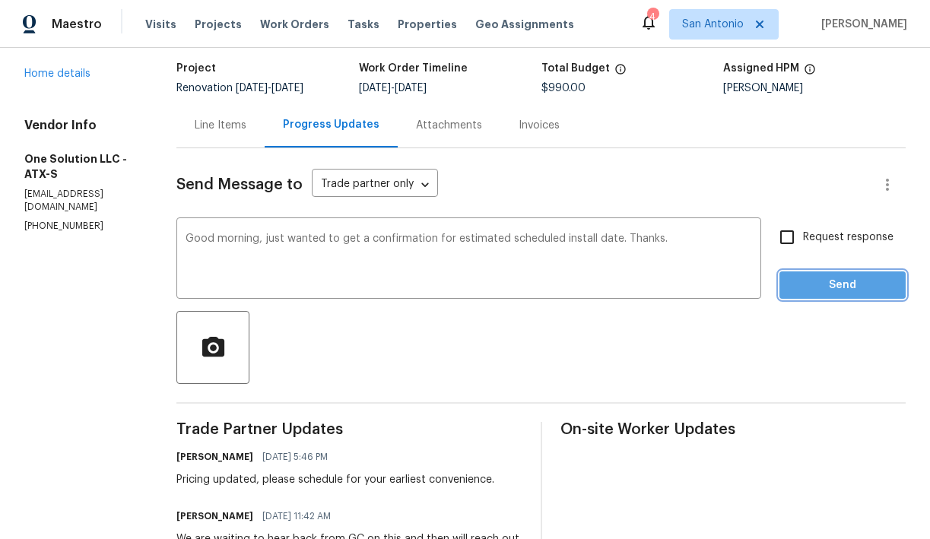
click at [830, 284] on span "Send" at bounding box center [843, 285] width 102 height 19
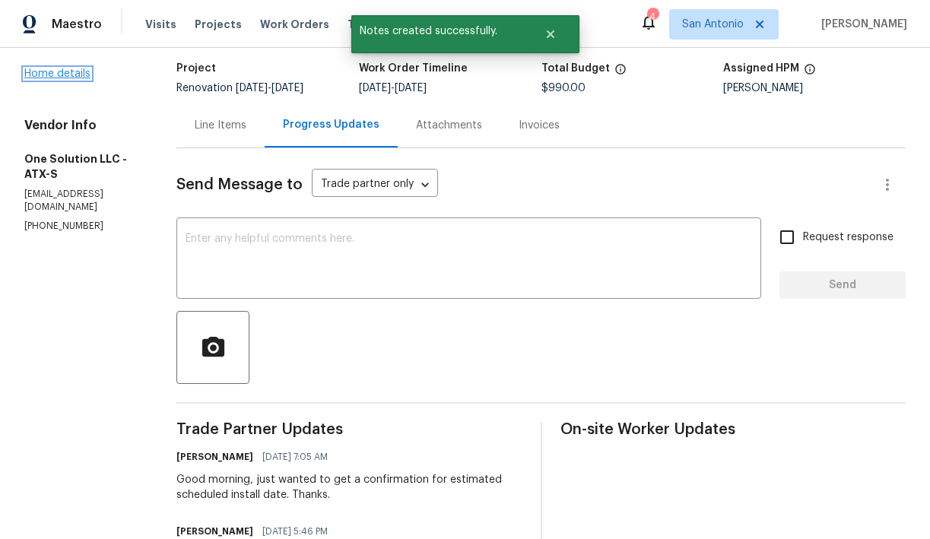
click at [67, 75] on link "Home details" at bounding box center [57, 73] width 66 height 11
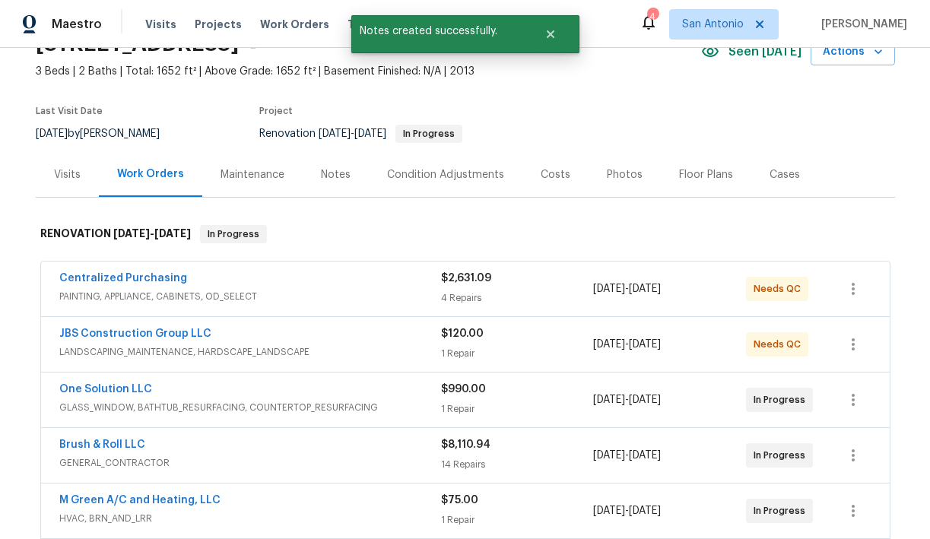
scroll to position [80, 0]
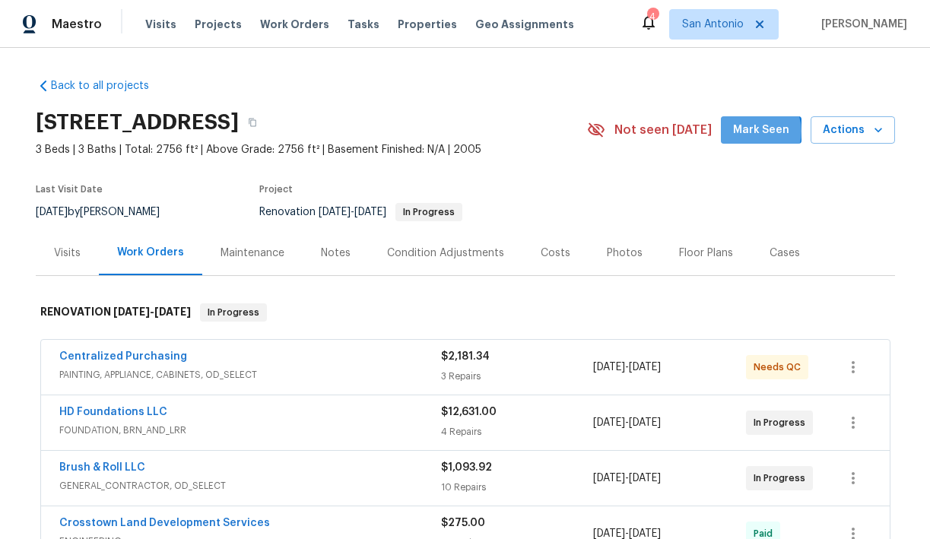
click at [760, 132] on span "Mark Seen" at bounding box center [761, 130] width 56 height 19
click at [328, 252] on div "Notes" at bounding box center [336, 253] width 30 height 15
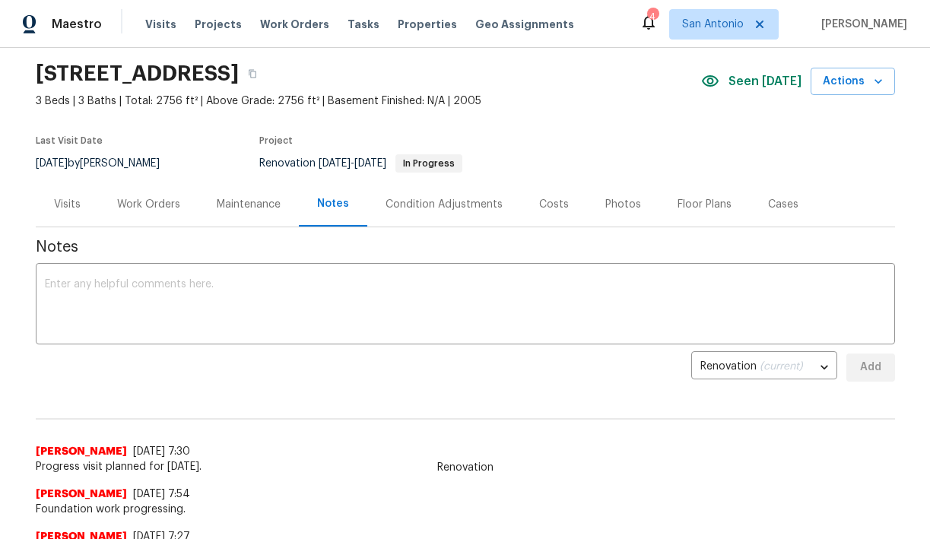
scroll to position [24, 0]
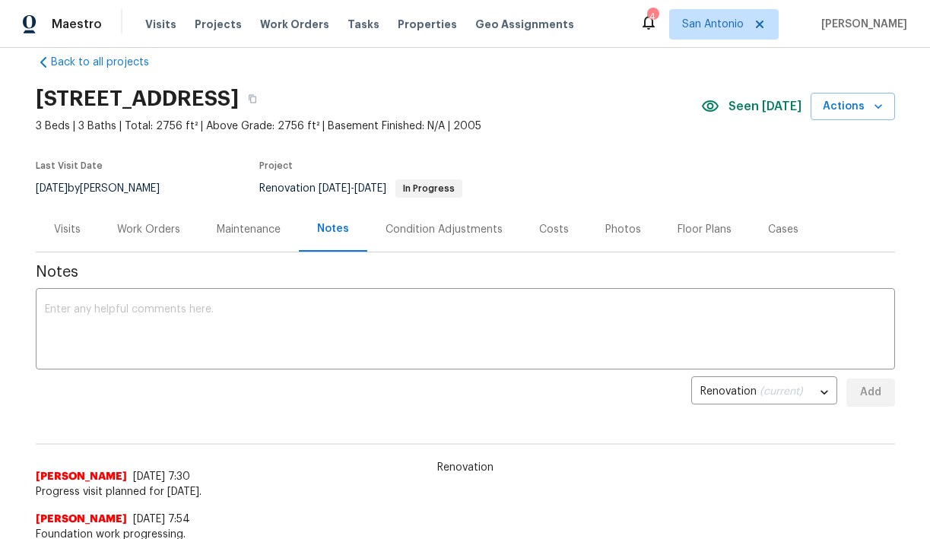
click at [73, 230] on div "Visits" at bounding box center [67, 229] width 27 height 15
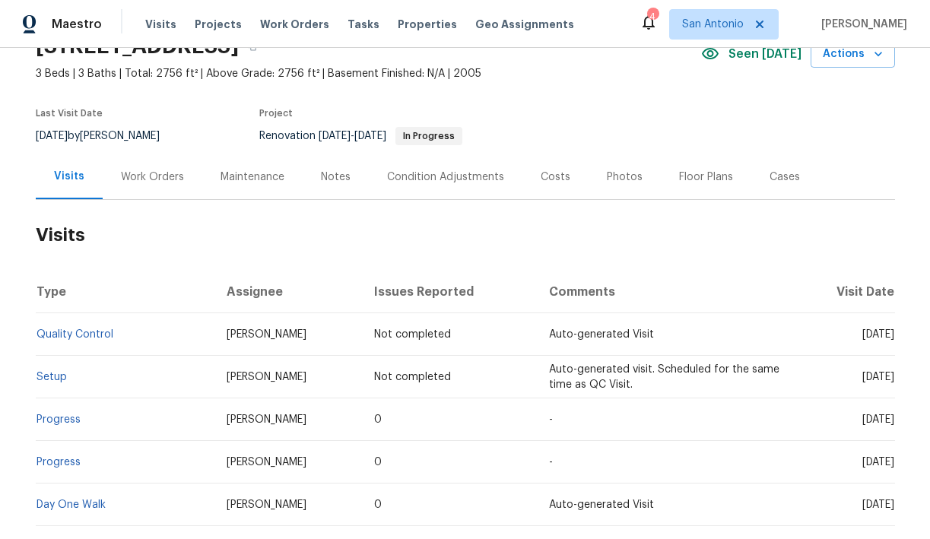
scroll to position [84, 0]
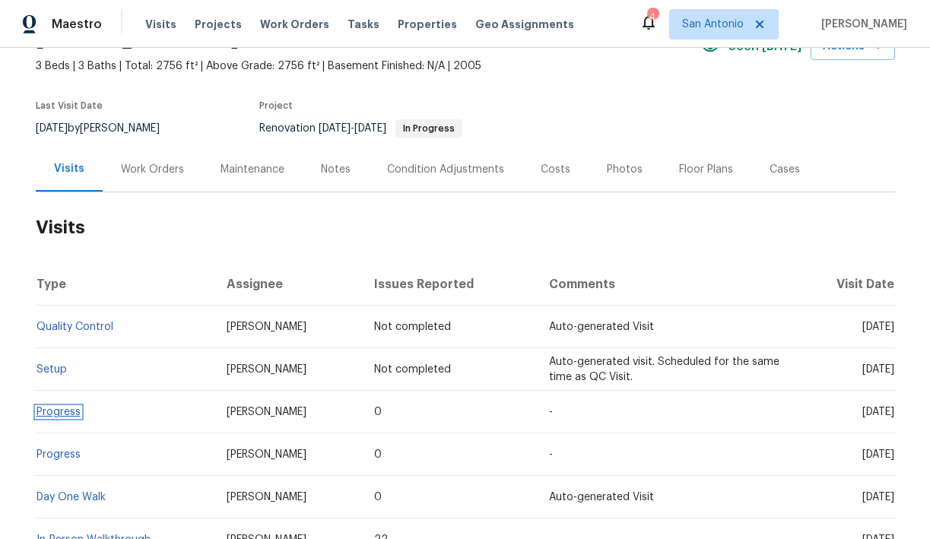
click at [59, 412] on link "Progress" at bounding box center [59, 412] width 44 height 11
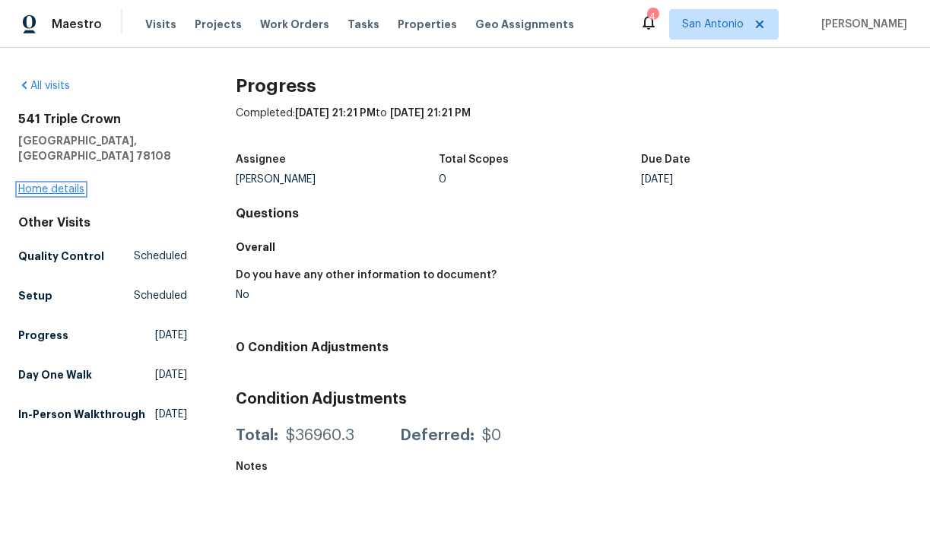
click at [59, 184] on link "Home details" at bounding box center [51, 189] width 66 height 11
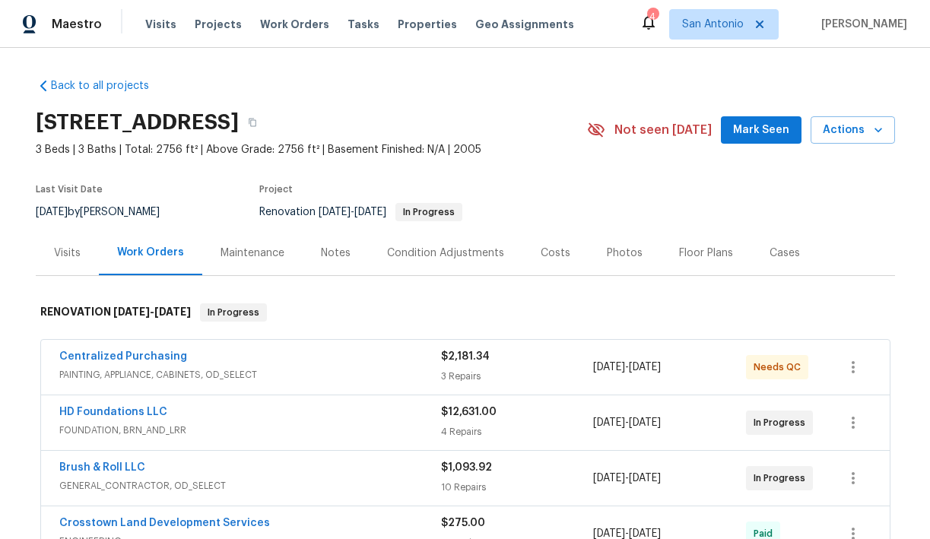
click at [336, 249] on div "Notes" at bounding box center [336, 253] width 30 height 15
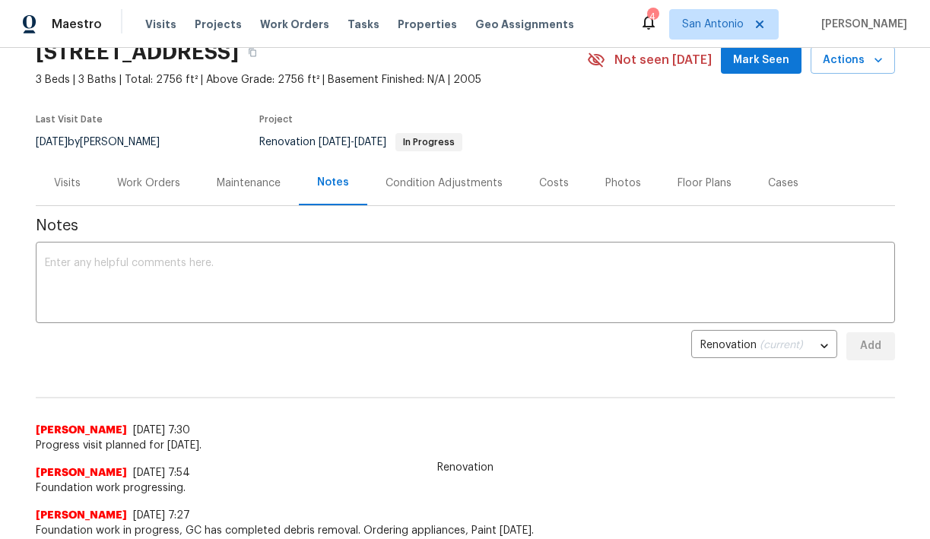
scroll to position [65, 0]
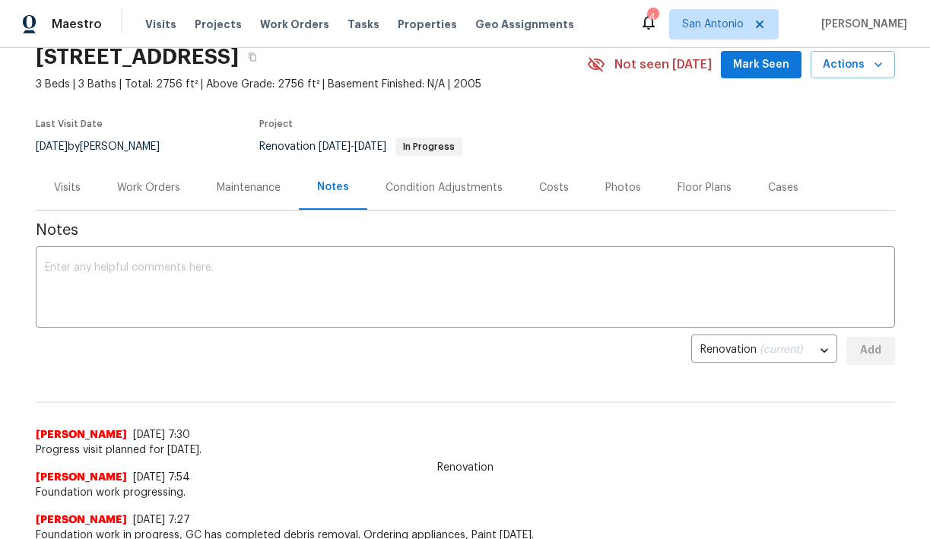
click at [141, 192] on div "Work Orders" at bounding box center [148, 187] width 63 height 15
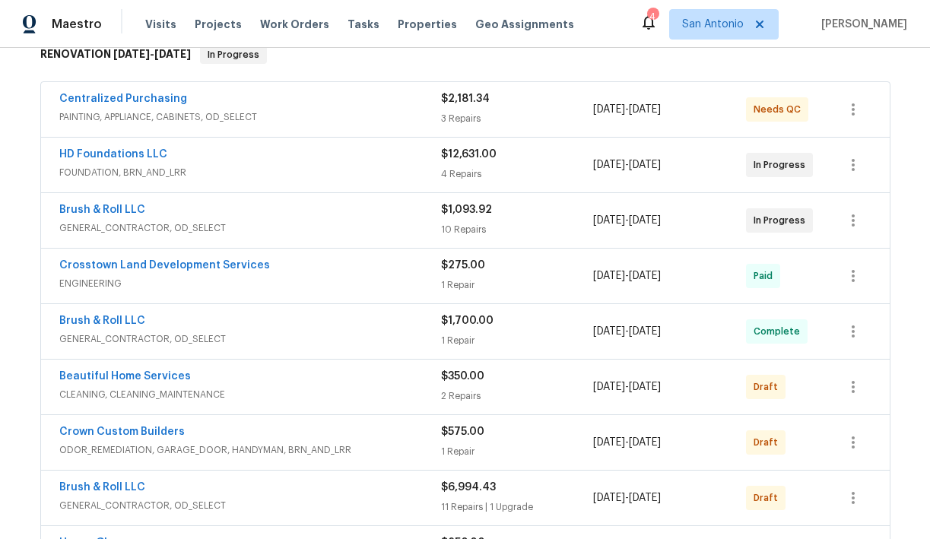
scroll to position [256, 0]
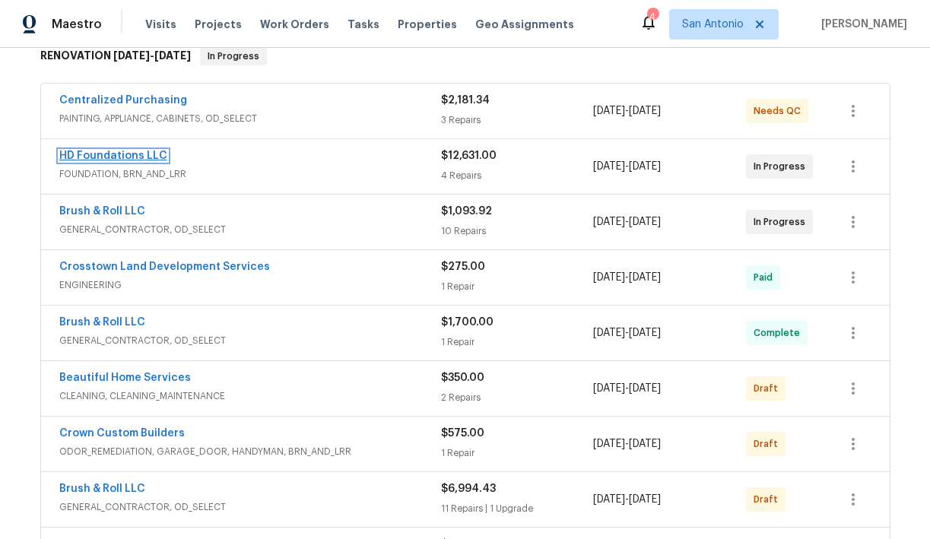
click at [121, 156] on link "HD Foundations LLC" at bounding box center [113, 156] width 108 height 11
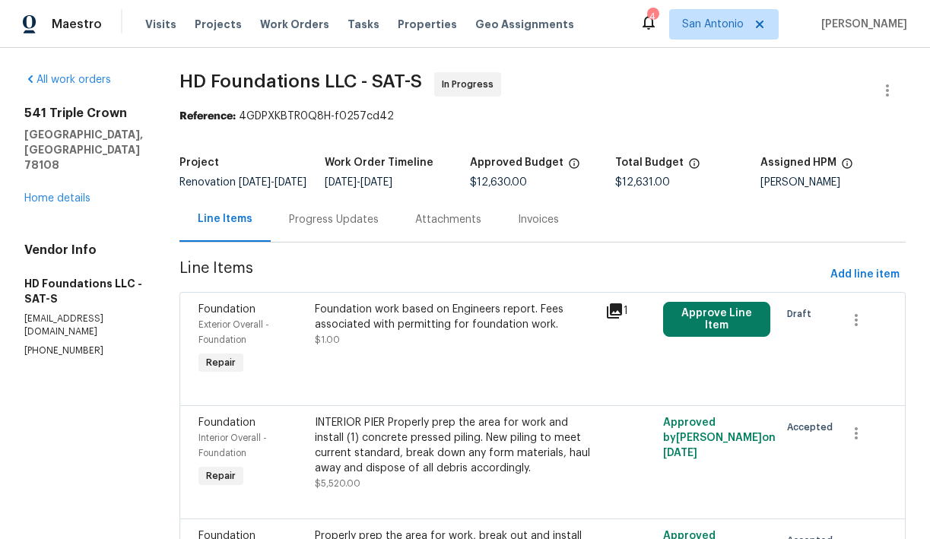
click at [359, 227] on div "Progress Updates" at bounding box center [334, 219] width 90 height 15
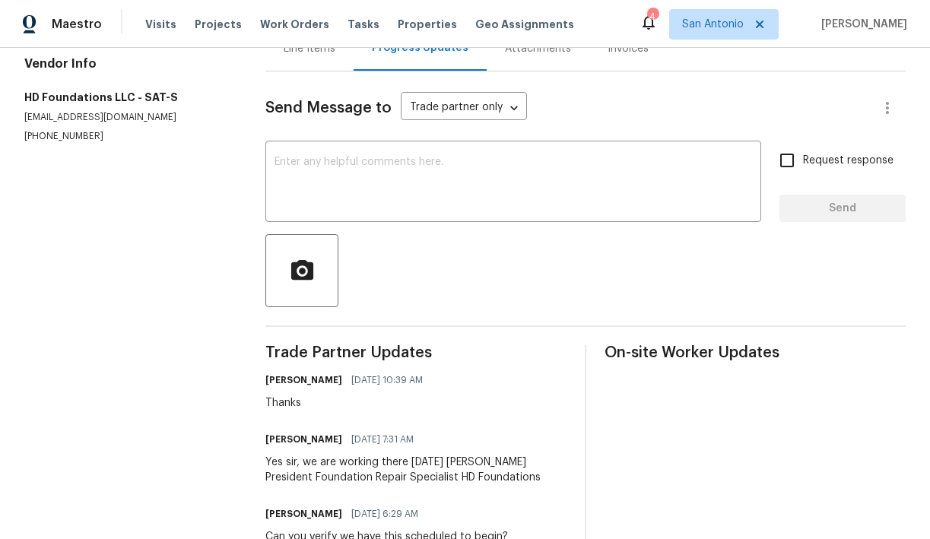
scroll to position [167, 0]
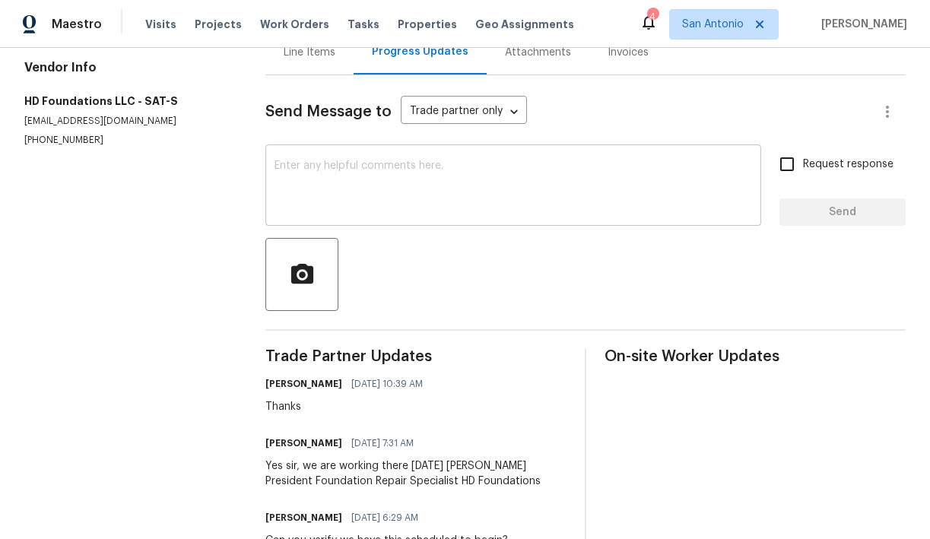
click at [369, 187] on textarea at bounding box center [514, 186] width 478 height 53
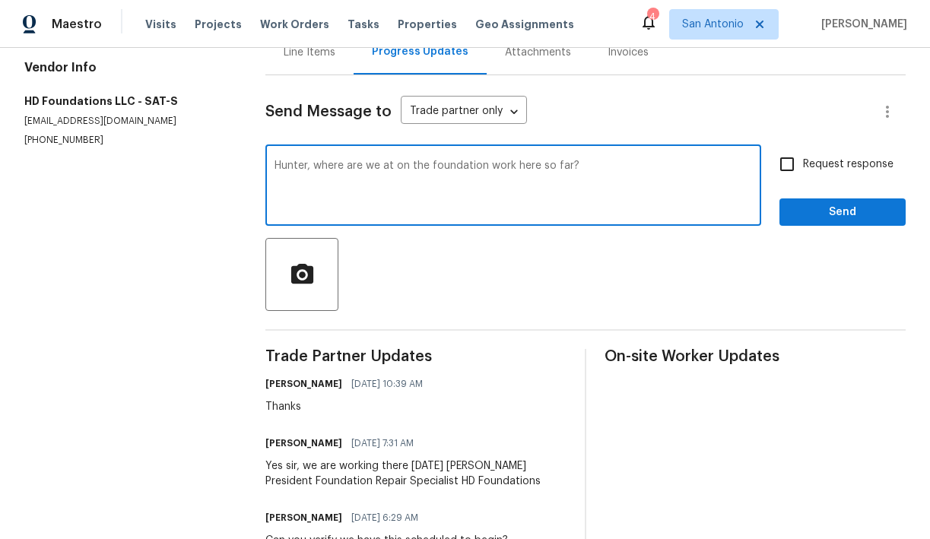
type textarea "Hunter, where are we at on the foundation work here so far?"
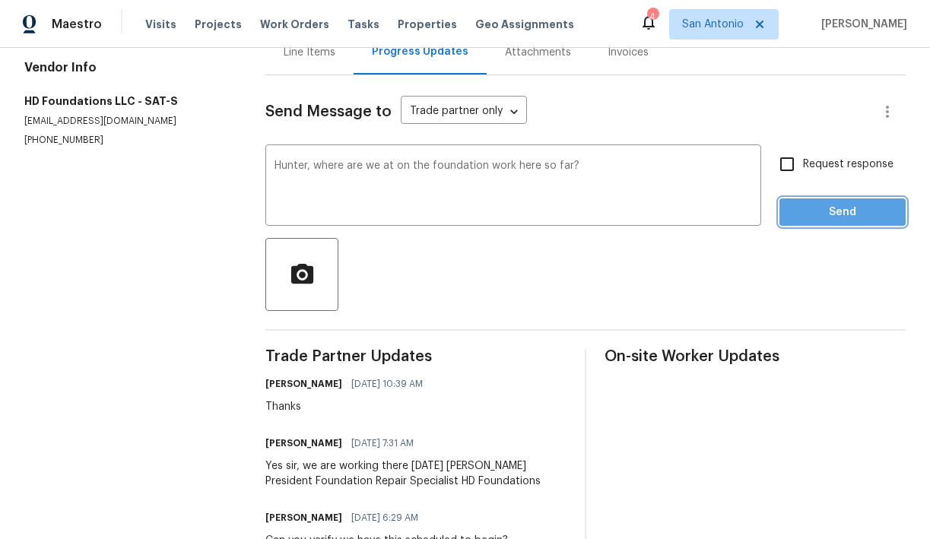
click at [837, 222] on span "Send" at bounding box center [843, 212] width 102 height 19
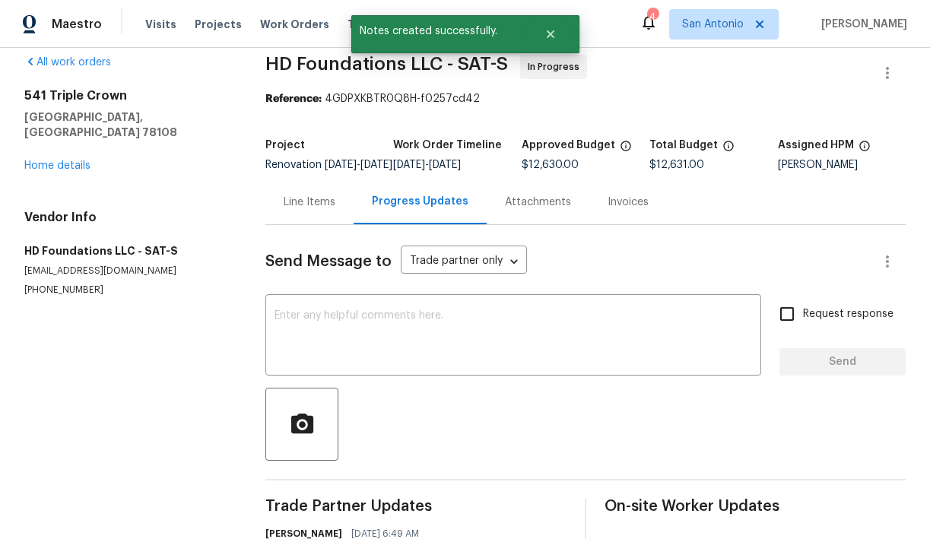
scroll to position [14, 0]
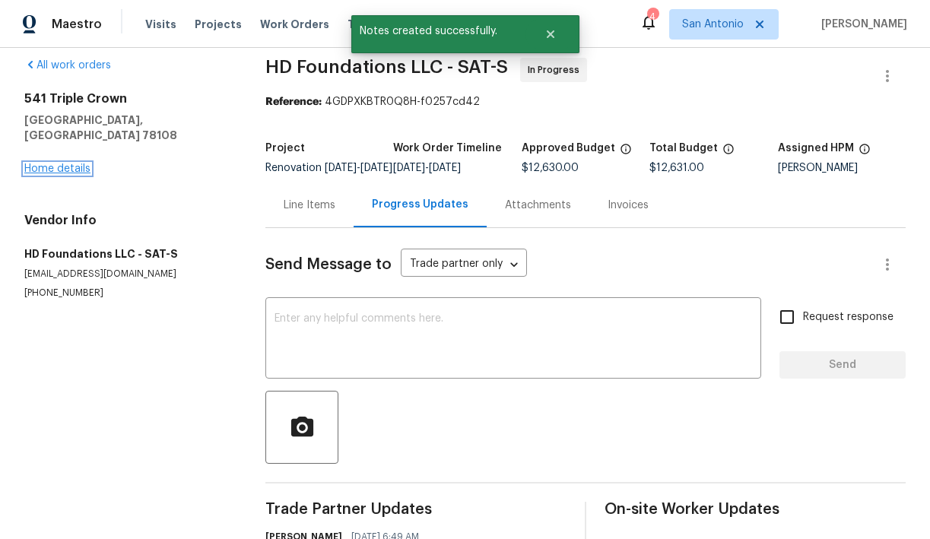
click at [68, 164] on link "Home details" at bounding box center [57, 169] width 66 height 11
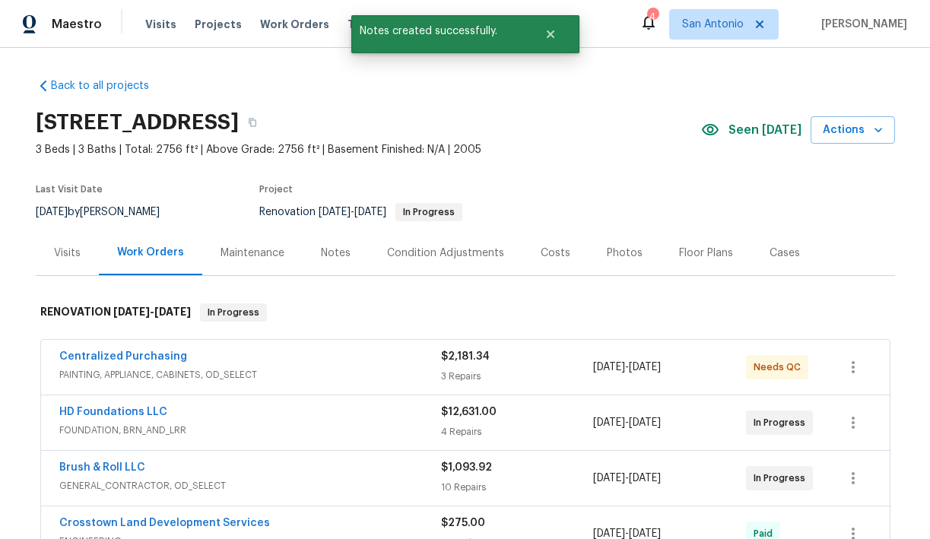
click at [336, 253] on div "Notes" at bounding box center [336, 253] width 30 height 15
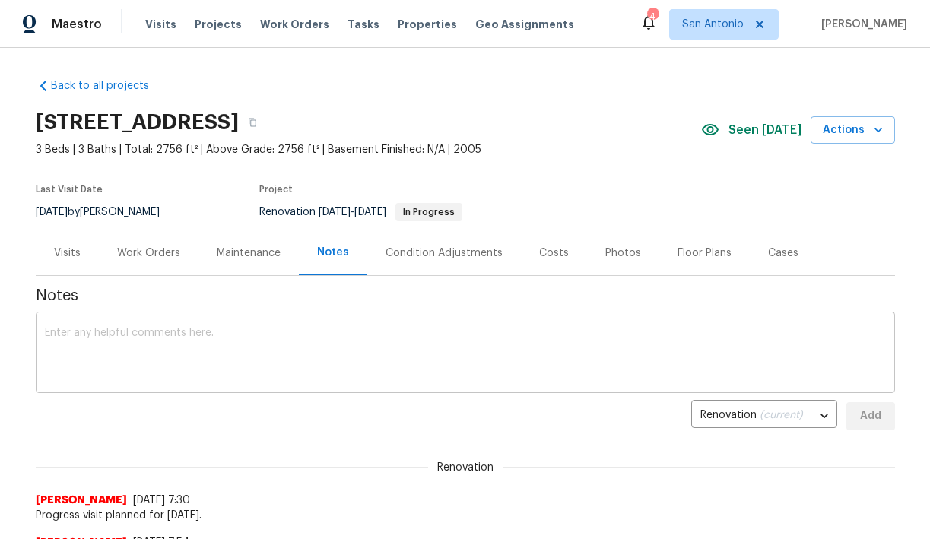
click at [319, 332] on textarea at bounding box center [465, 354] width 841 height 53
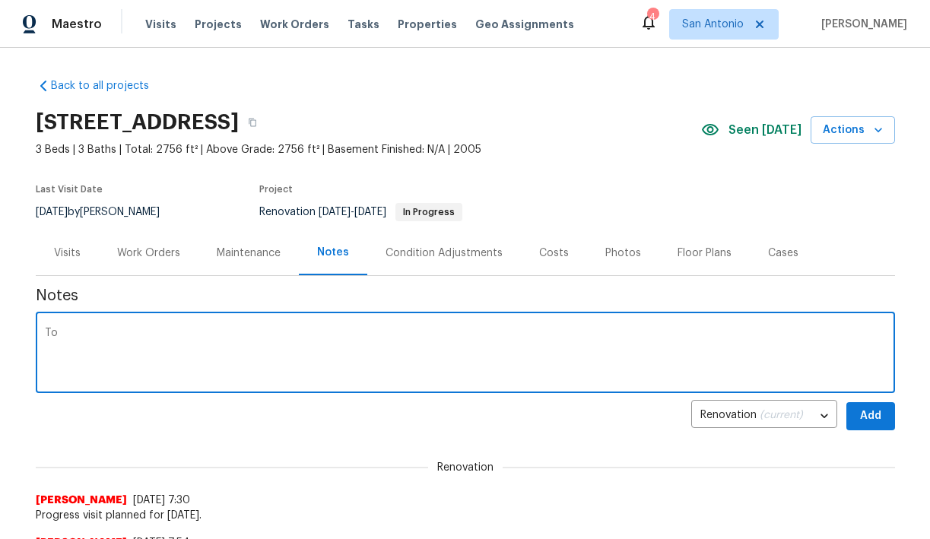
type textarea "T"
type textarea "Verifying foundation progress/completion thus far."
click at [859, 414] on span "Add" at bounding box center [871, 416] width 24 height 19
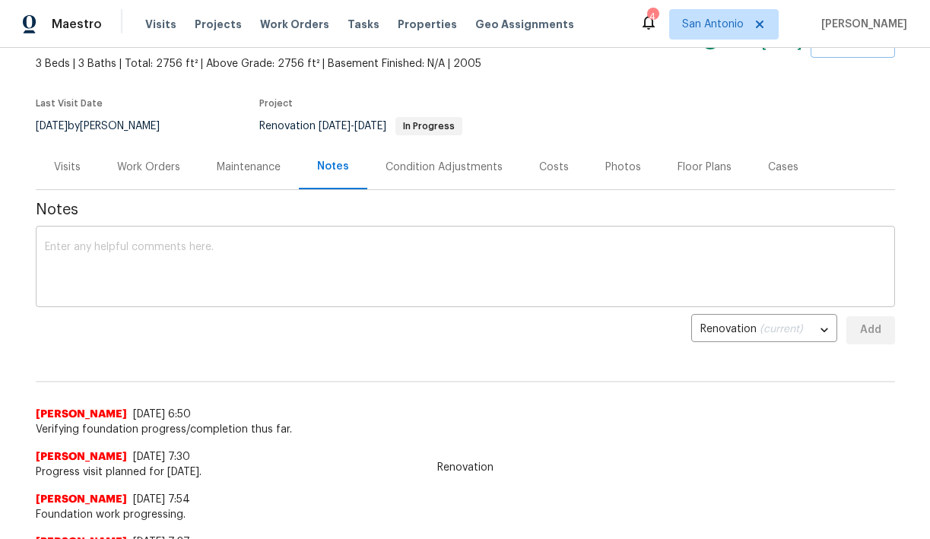
scroll to position [84, 0]
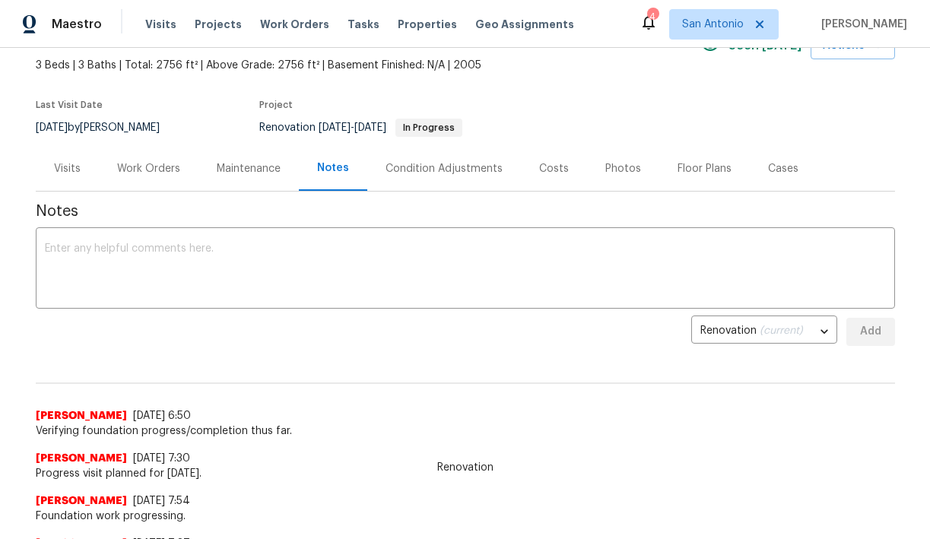
click at [157, 168] on div "Work Orders" at bounding box center [148, 168] width 63 height 15
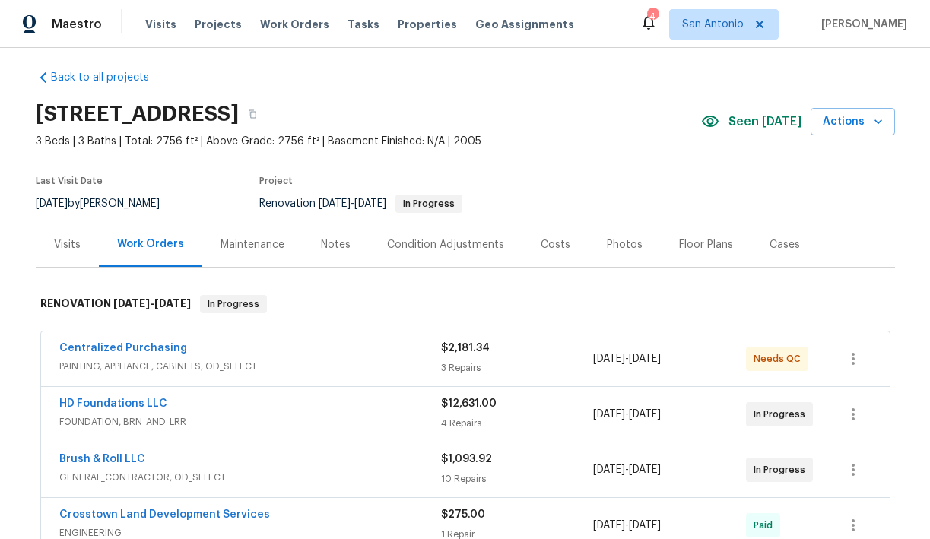
scroll to position [13, 0]
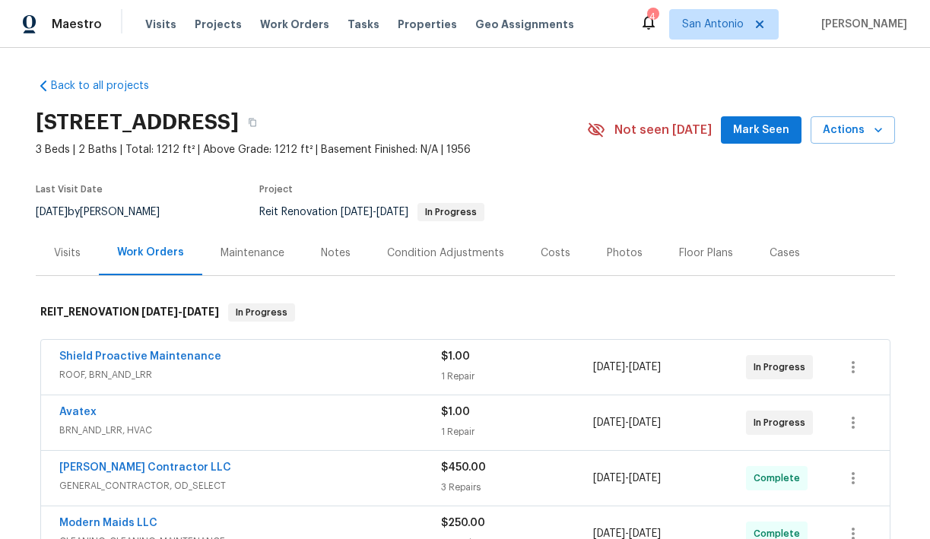
click at [763, 130] on span "Mark Seen" at bounding box center [761, 130] width 56 height 19
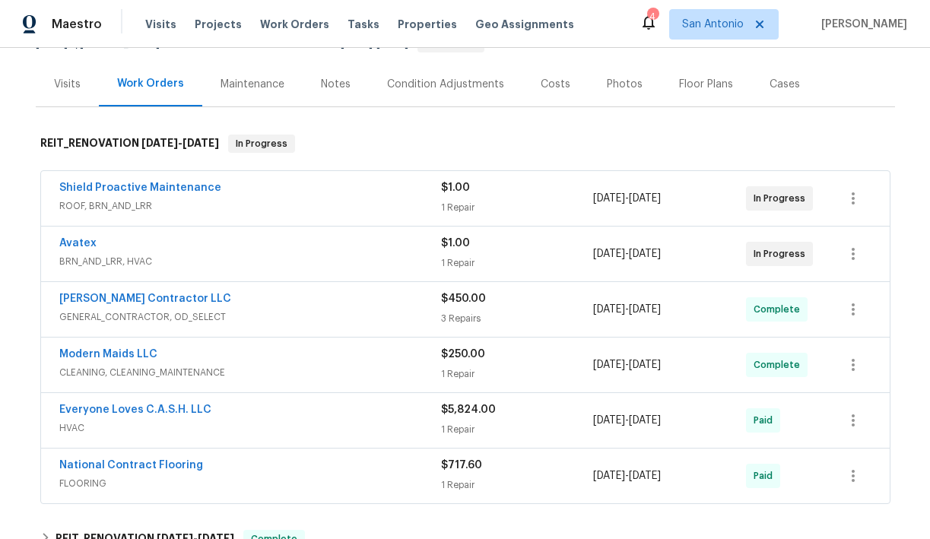
scroll to position [177, 0]
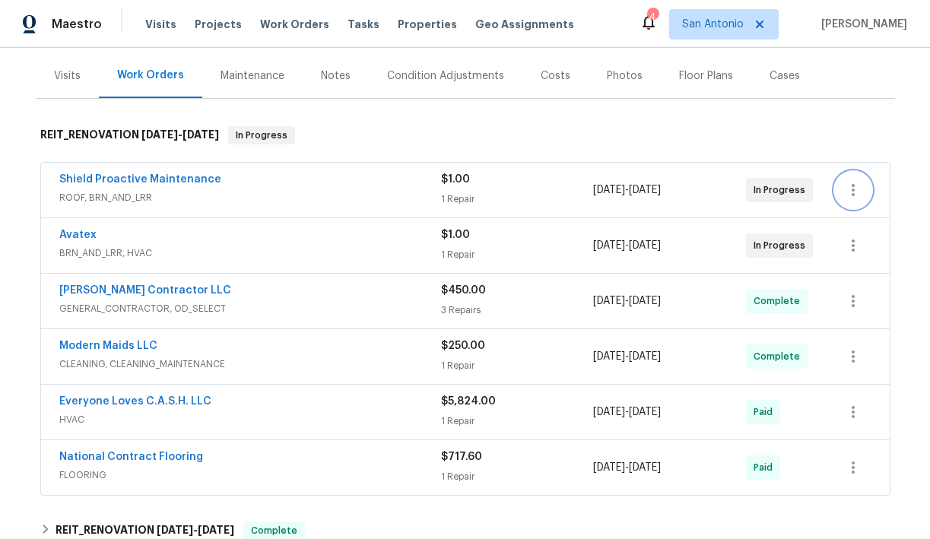
click at [852, 190] on icon "button" at bounding box center [853, 190] width 3 height 12
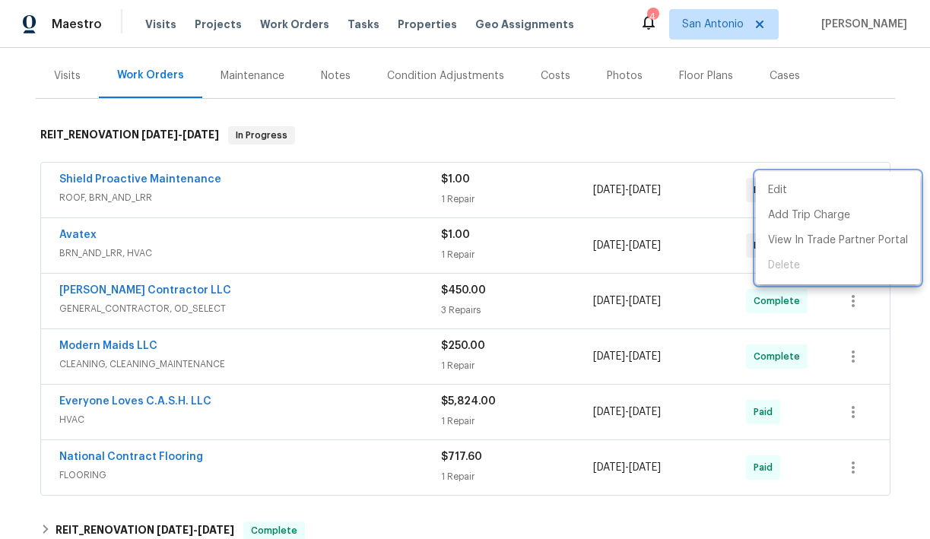
click at [840, 139] on div at bounding box center [465, 269] width 930 height 539
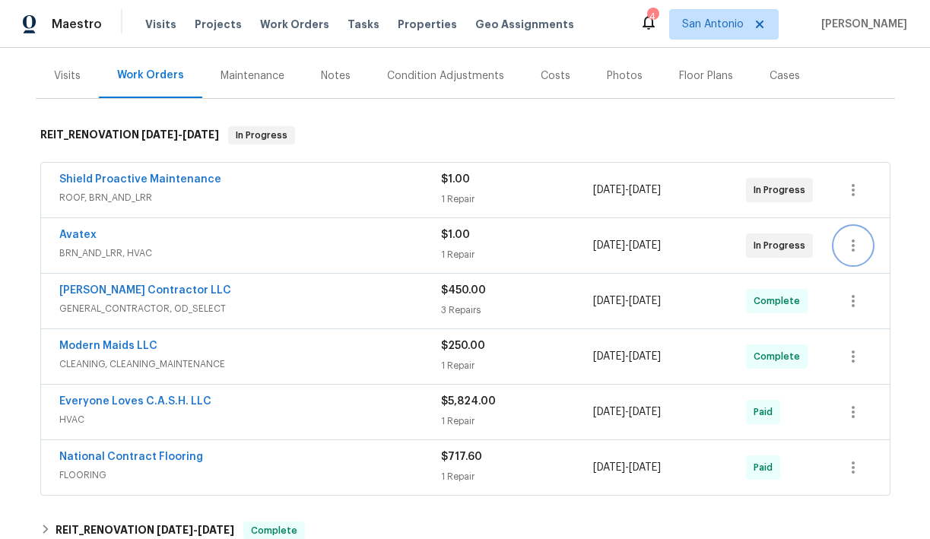
click at [850, 246] on icon "button" at bounding box center [853, 246] width 18 height 18
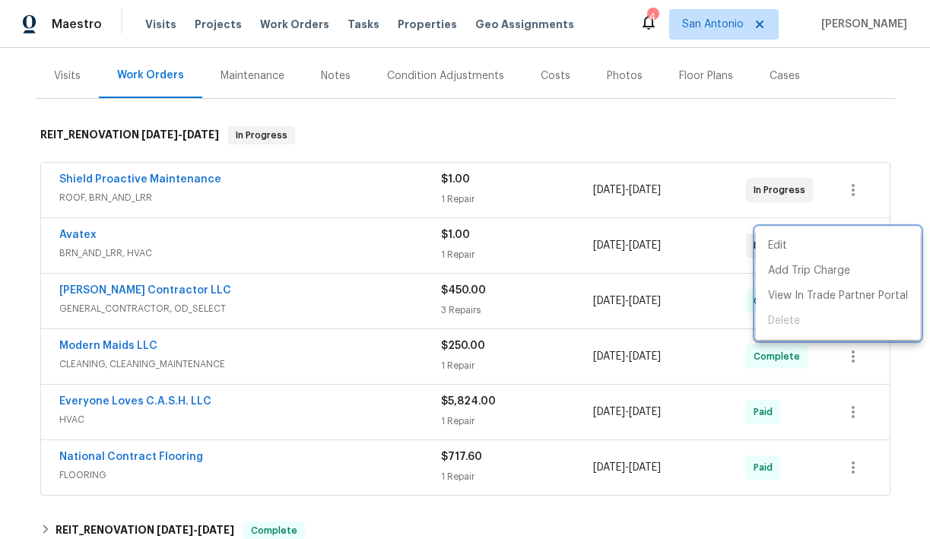
click at [850, 135] on div at bounding box center [465, 269] width 930 height 539
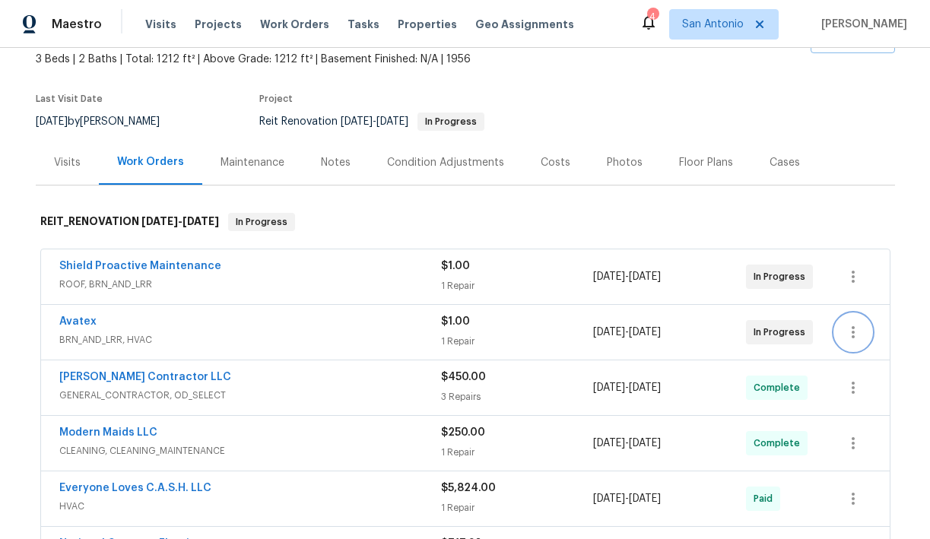
scroll to position [0, 0]
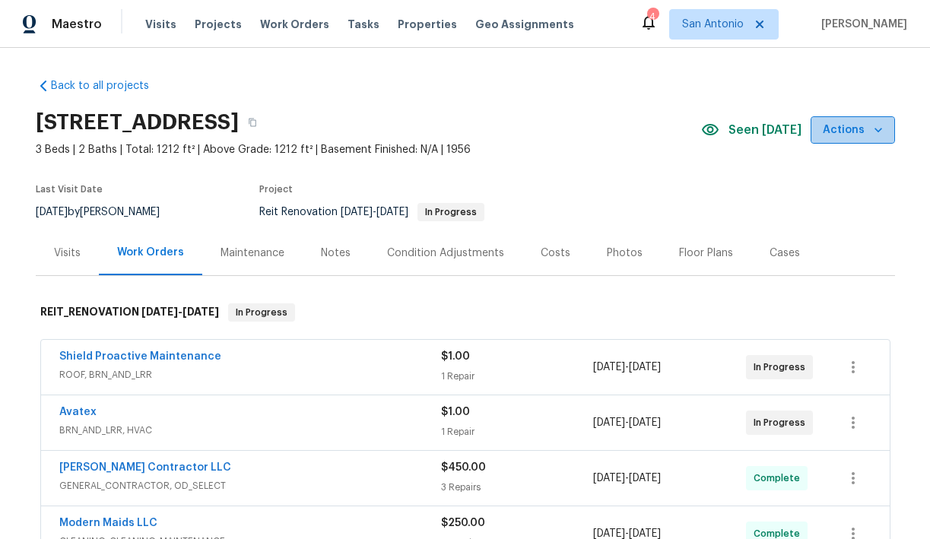
click at [874, 133] on icon "button" at bounding box center [878, 129] width 15 height 15
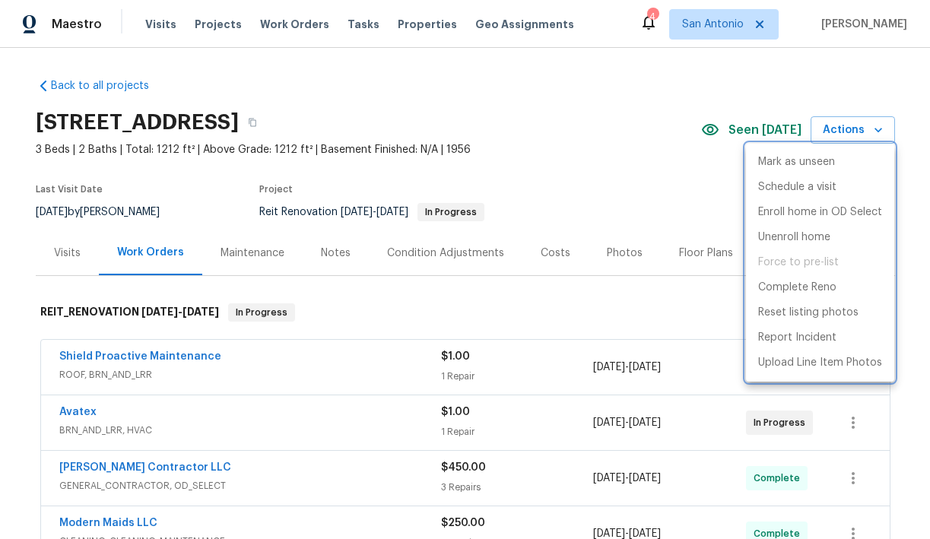
click at [545, 298] on div at bounding box center [465, 269] width 930 height 539
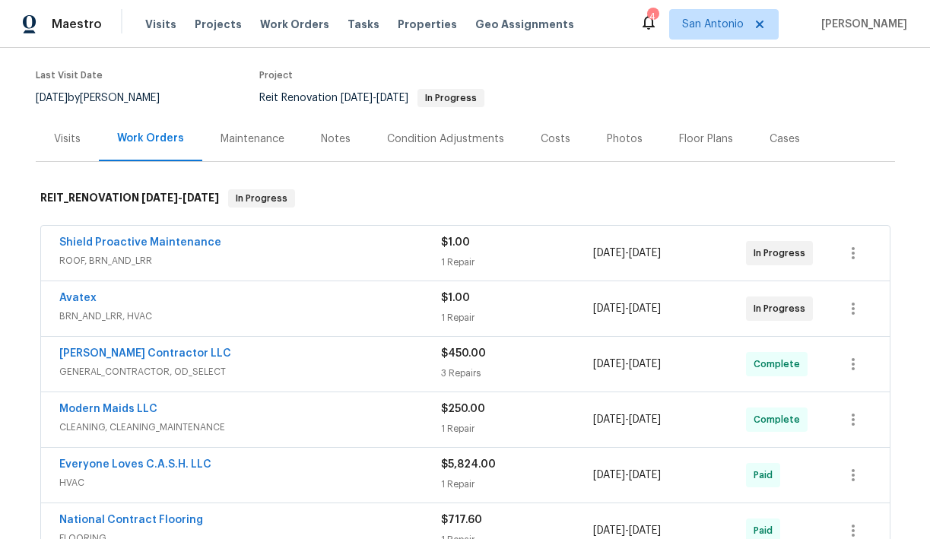
scroll to position [78, 0]
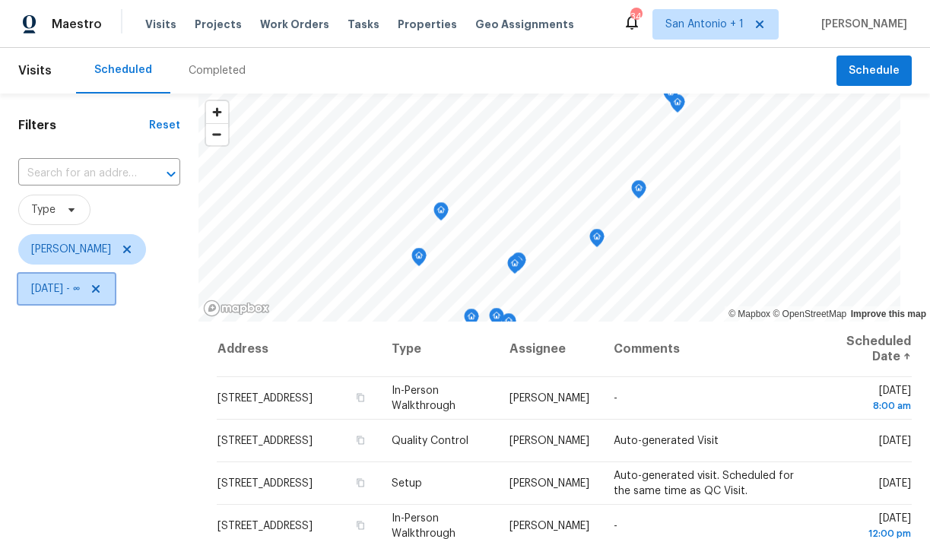
click at [100, 287] on icon at bounding box center [96, 289] width 8 height 8
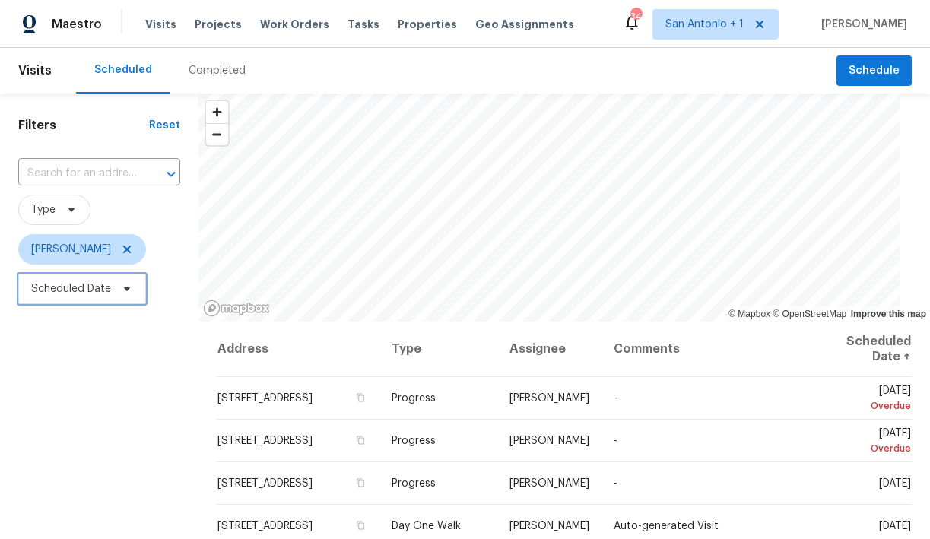
click at [129, 287] on icon at bounding box center [127, 289] width 12 height 12
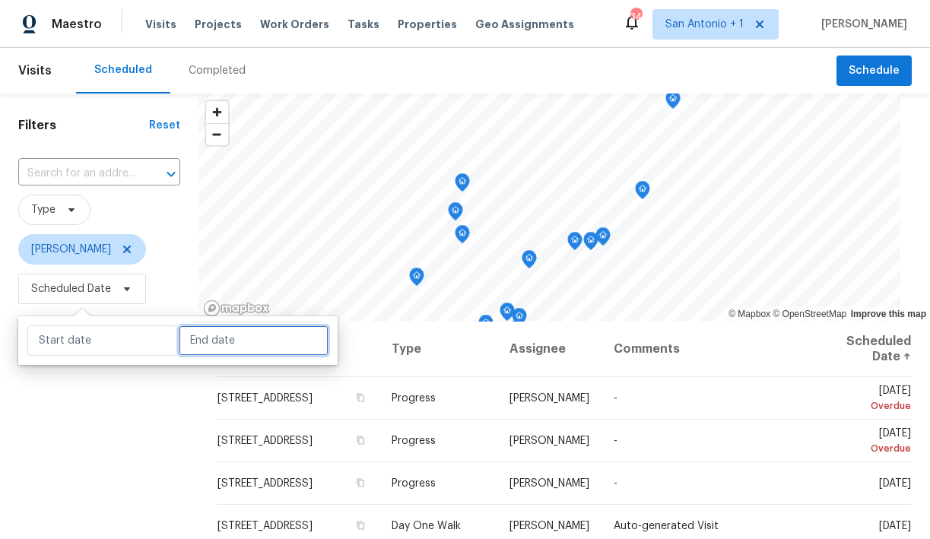
select select "8"
select select "2025"
select select "9"
select select "2025"
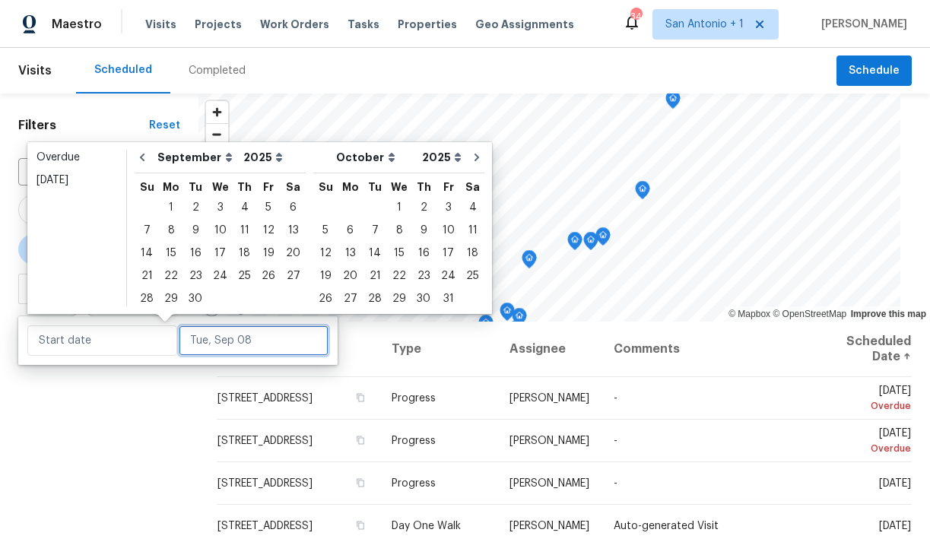
click at [179, 341] on input "text" at bounding box center [254, 341] width 150 height 30
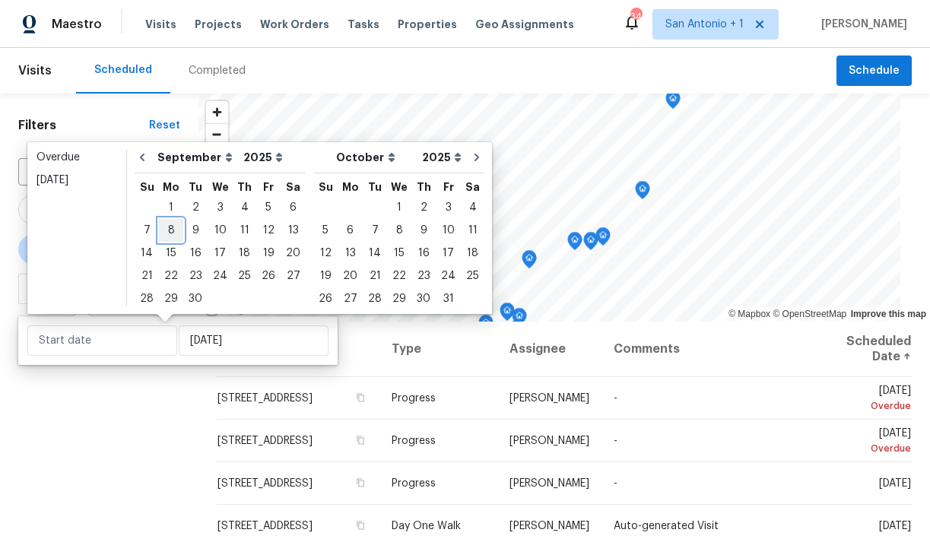
click at [172, 233] on div "8" at bounding box center [171, 230] width 24 height 21
type input "Mon, Sep 08"
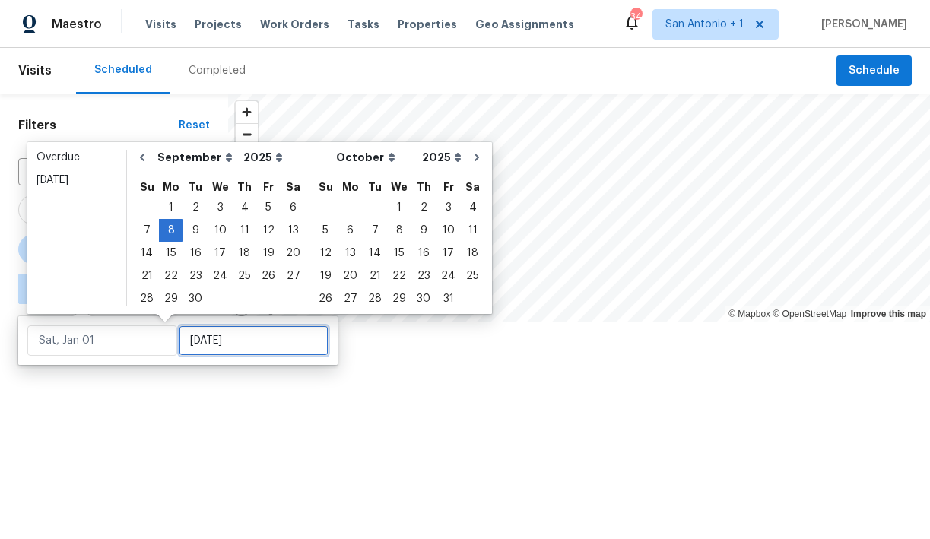
type input "Mon, Sep 08"
type input "Mon, Sep 29"
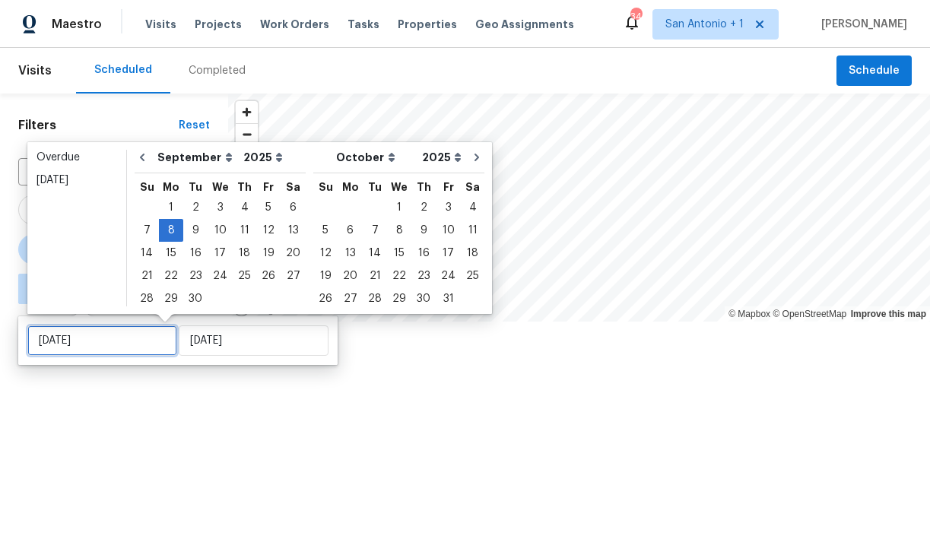
type input "Mon, Sep 08"
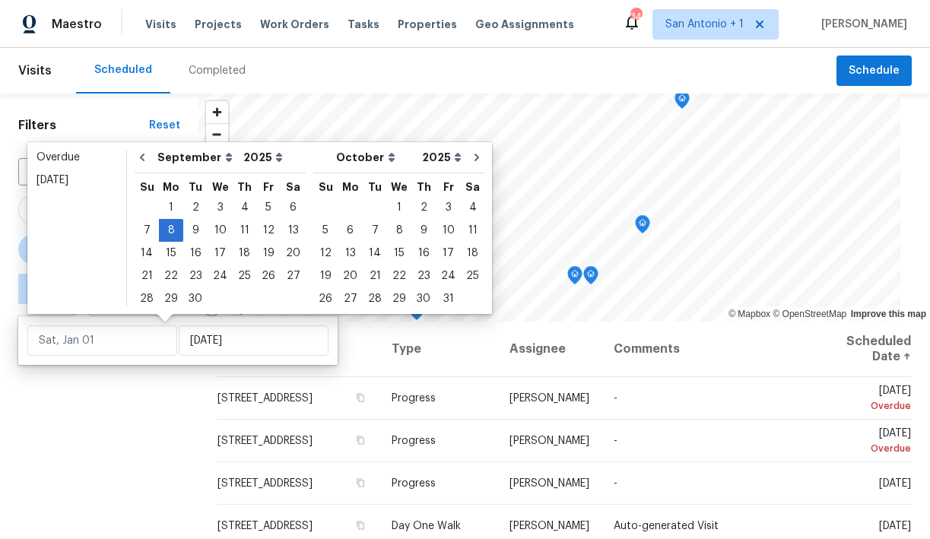
click at [152, 400] on div "Filters Reset ​ Type Chris Fuentes ∞ - Mon, Sep 08" at bounding box center [99, 423] width 199 height 659
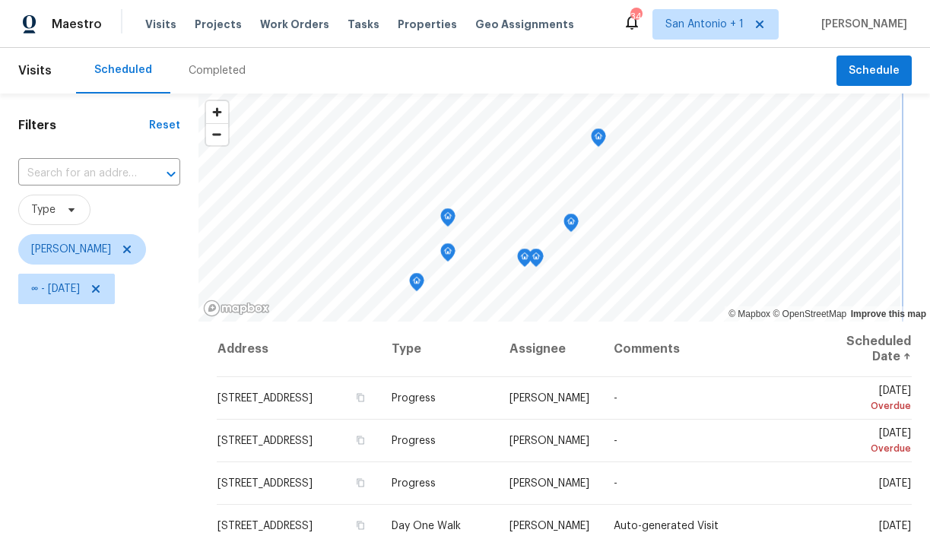
click at [592, 135] on icon "Map marker" at bounding box center [599, 137] width 14 height 17
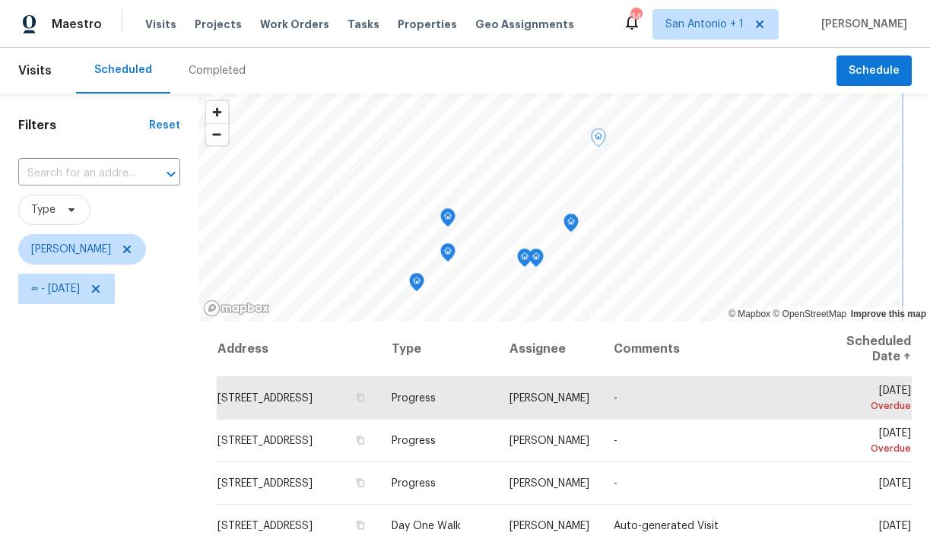
click at [570, 222] on icon "Map marker" at bounding box center [571, 223] width 2 height 2
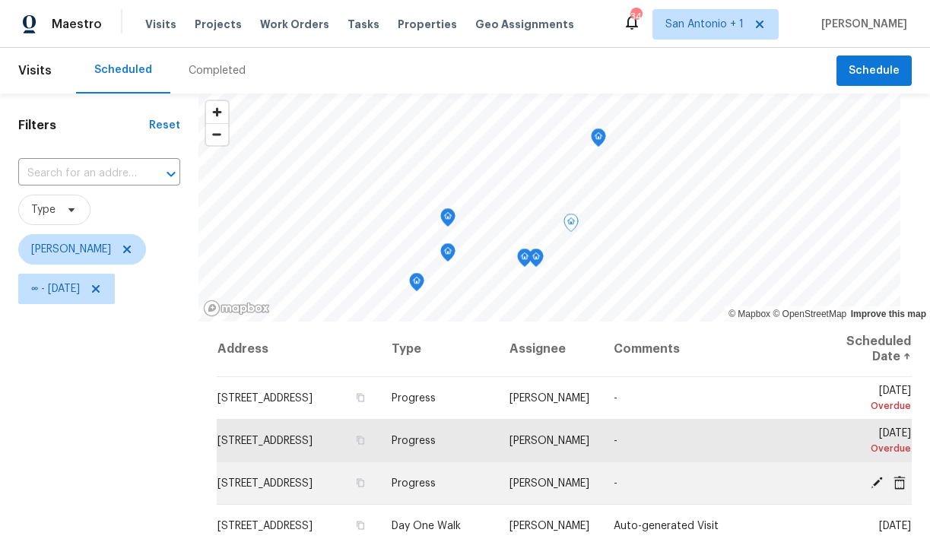
click at [897, 478] on icon at bounding box center [900, 482] width 12 height 14
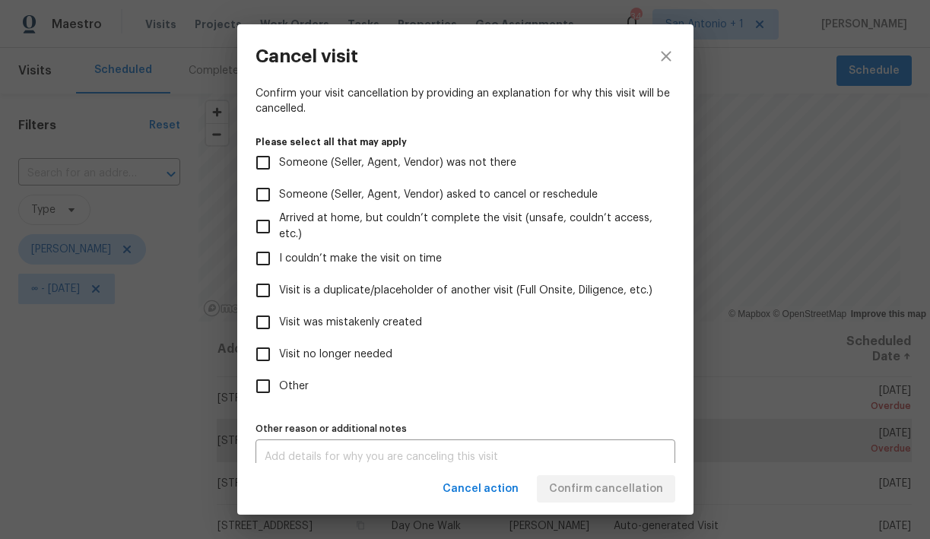
scroll to position [116, 0]
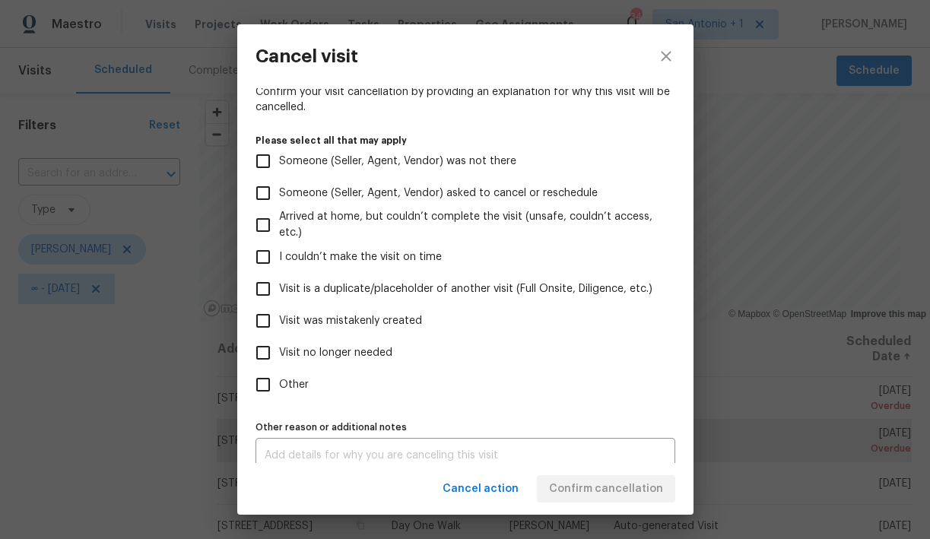
click at [369, 350] on span "Visit no longer needed" at bounding box center [335, 353] width 113 height 16
click at [279, 350] on input "Visit no longer needed" at bounding box center [263, 353] width 32 height 32
checkbox input "true"
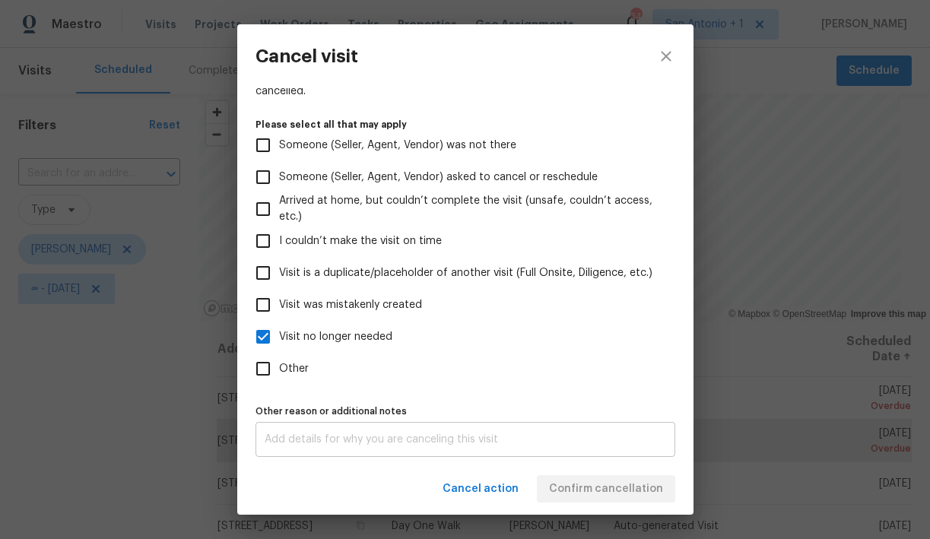
click at [484, 429] on div "x Other reason or additional notes" at bounding box center [466, 439] width 420 height 35
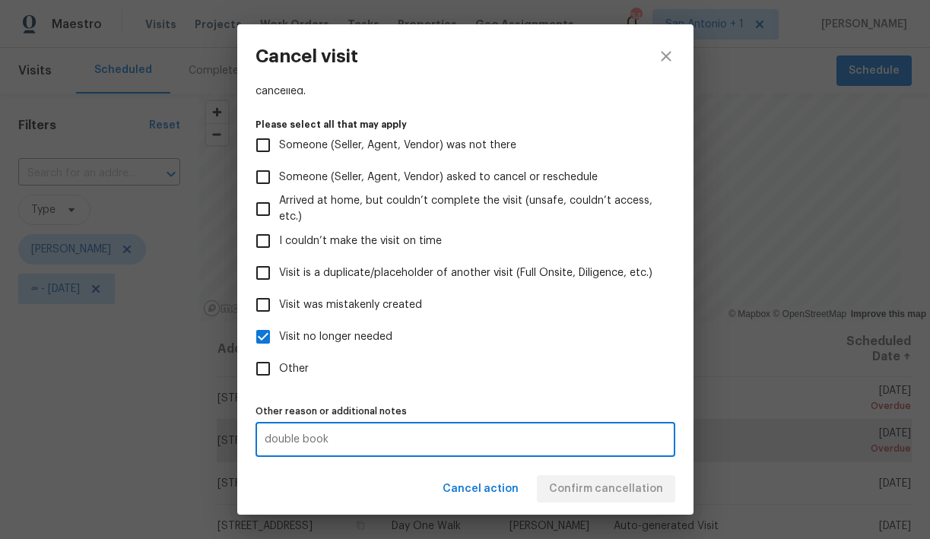
type textarea "double book"
click at [563, 380] on label "Other" at bounding box center [455, 369] width 416 height 32
click at [279, 380] on input "Other" at bounding box center [263, 369] width 32 height 32
checkbox input "true"
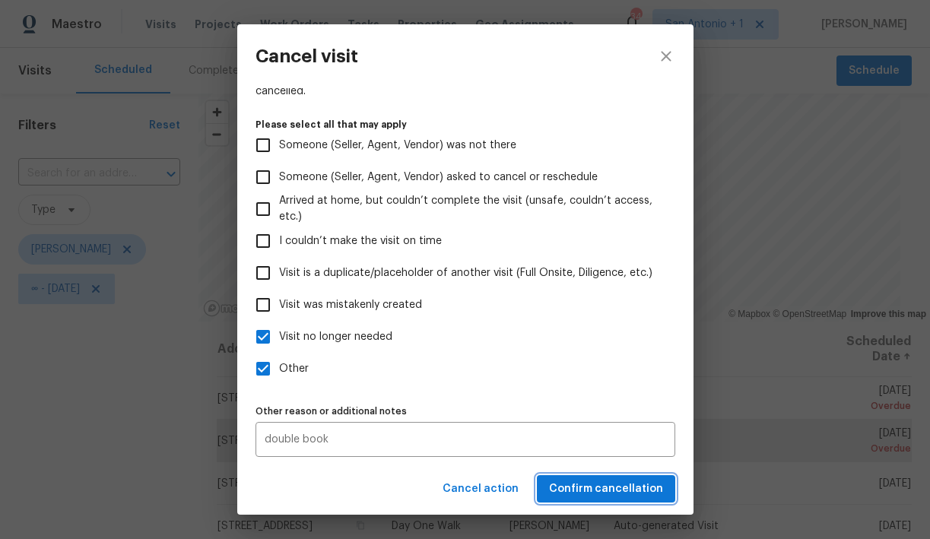
click at [594, 485] on span "Confirm cancellation" at bounding box center [606, 489] width 114 height 19
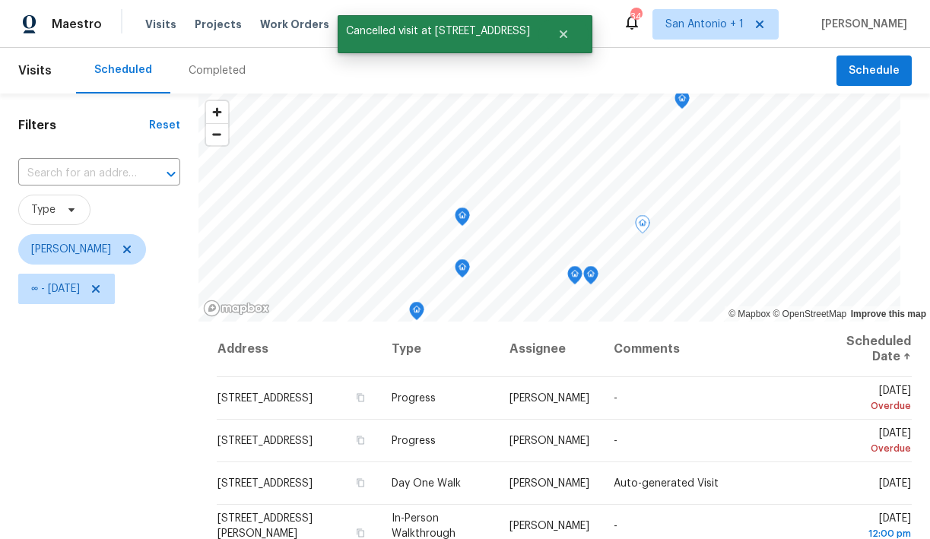
click at [642, 225] on icon "Map marker" at bounding box center [643, 225] width 2 height 2
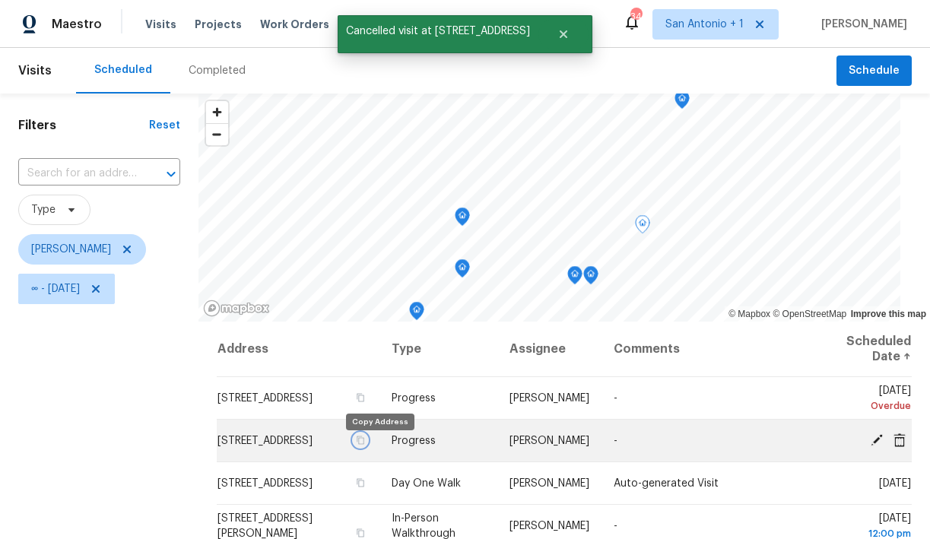
click at [365, 445] on icon "button" at bounding box center [360, 440] width 9 height 9
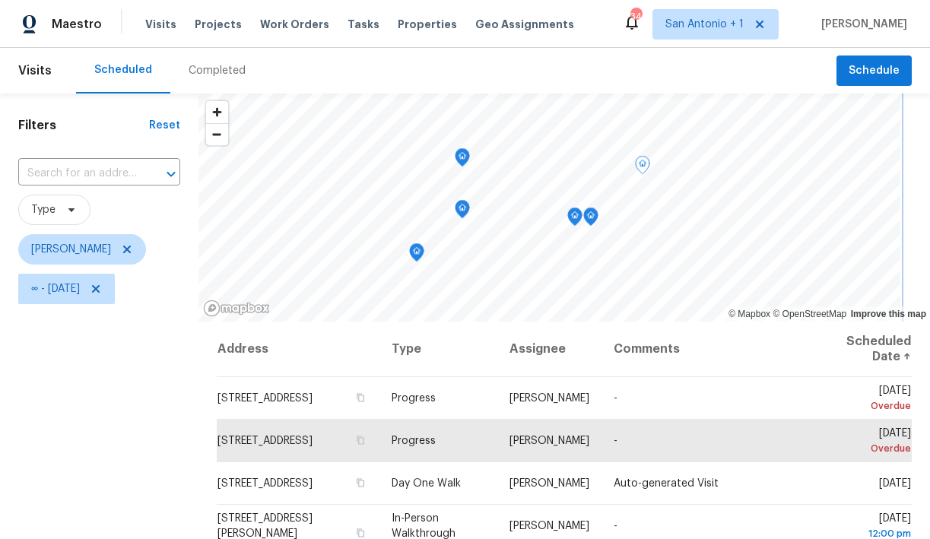
click at [589, 218] on icon "Map marker" at bounding box center [591, 216] width 5 height 4
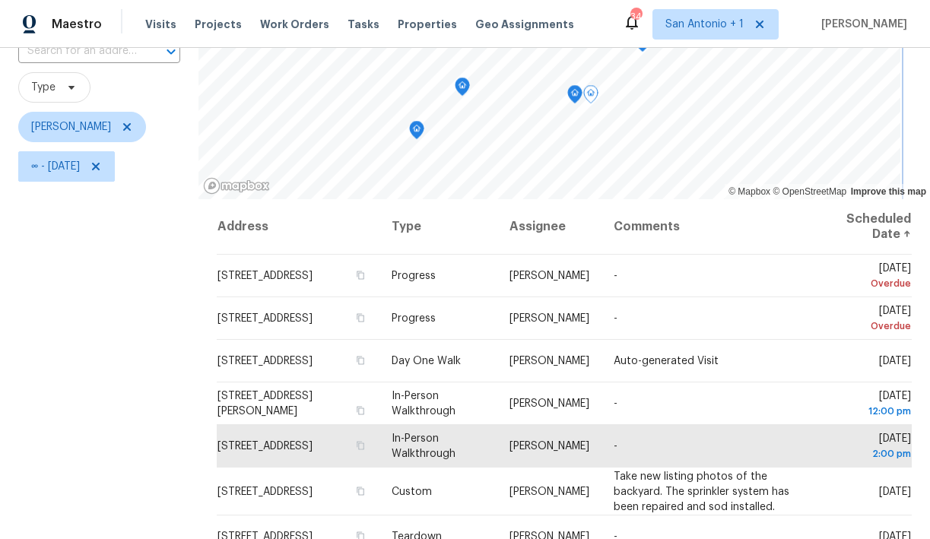
scroll to position [123, 0]
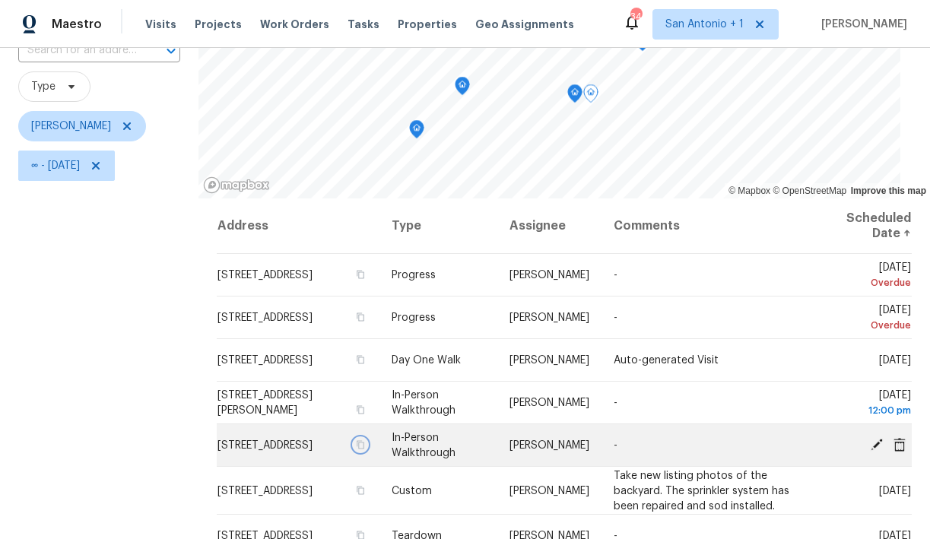
click at [365, 449] on icon "button" at bounding box center [360, 444] width 9 height 9
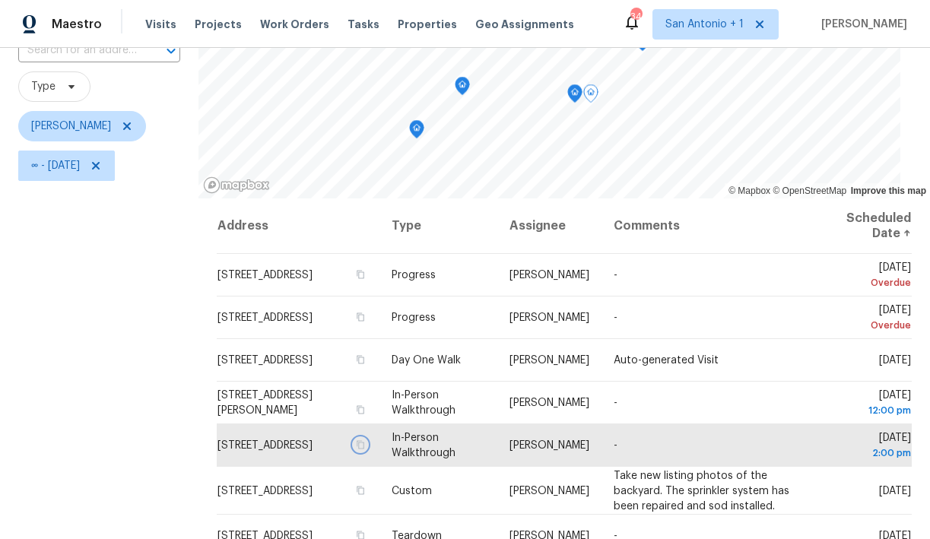
click at [568, 96] on icon "Map marker" at bounding box center [575, 93] width 14 height 17
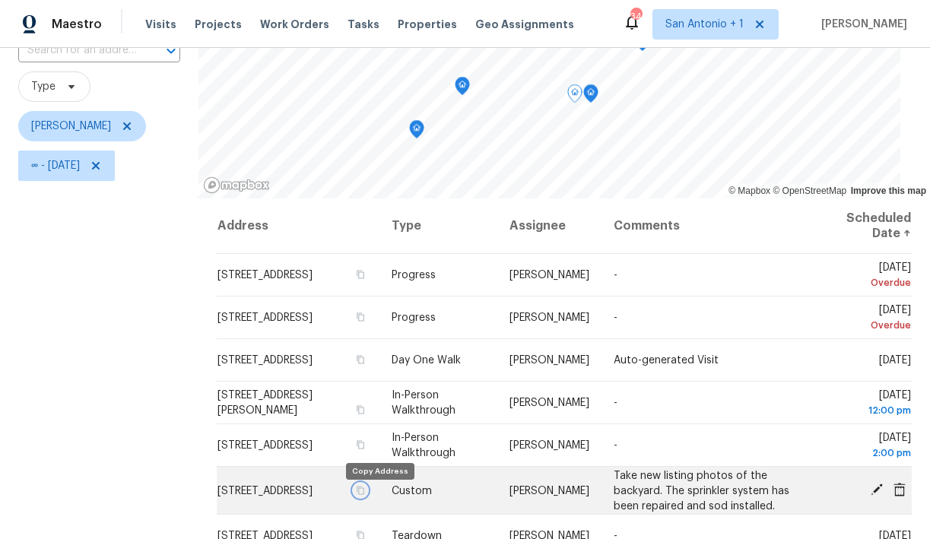
click at [365, 494] on icon "button" at bounding box center [360, 489] width 9 height 9
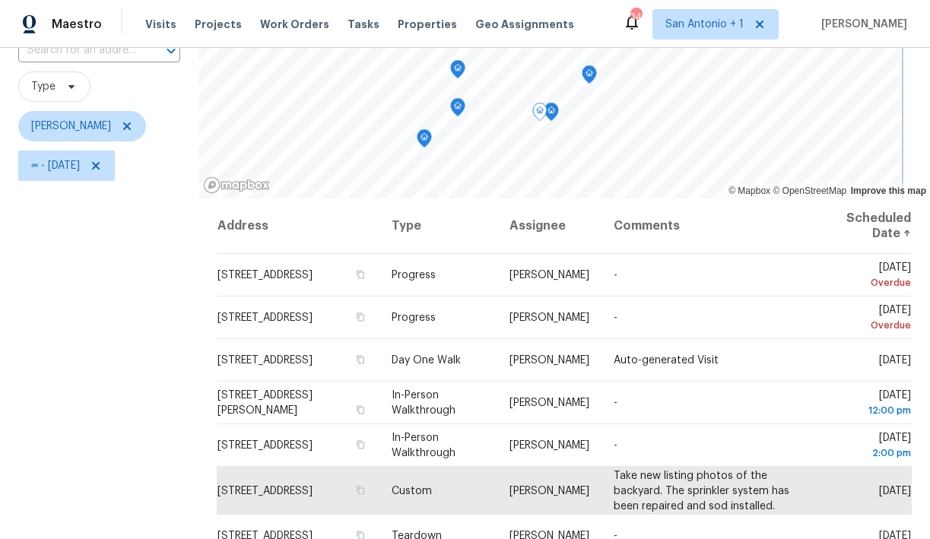
click at [451, 65] on icon "Map marker" at bounding box center [458, 69] width 14 height 17
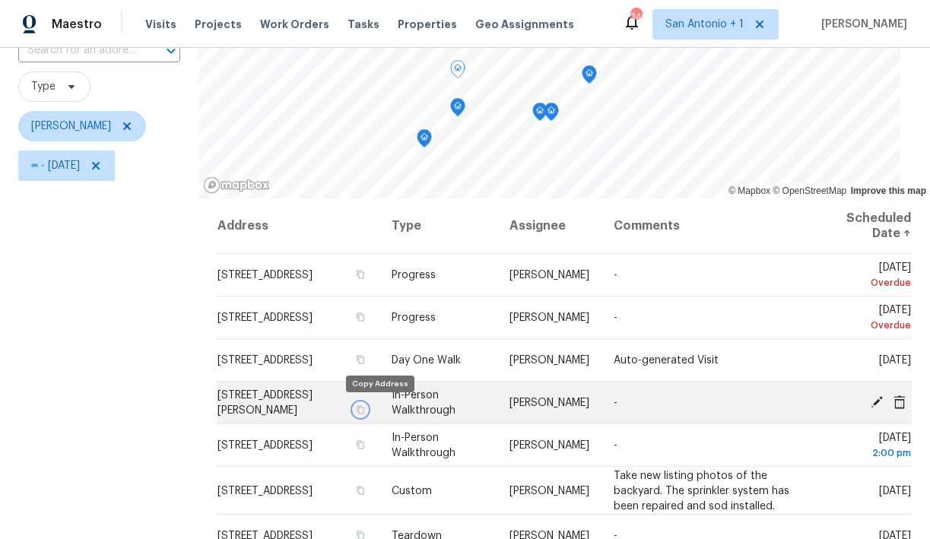
click at [364, 413] on icon "button" at bounding box center [361, 409] width 8 height 8
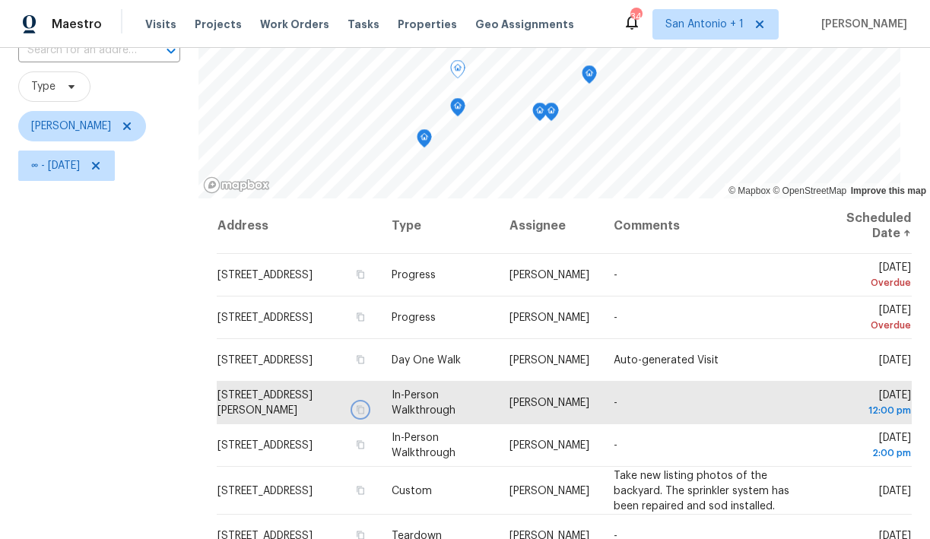
click at [456, 108] on icon "Map marker" at bounding box center [458, 107] width 5 height 4
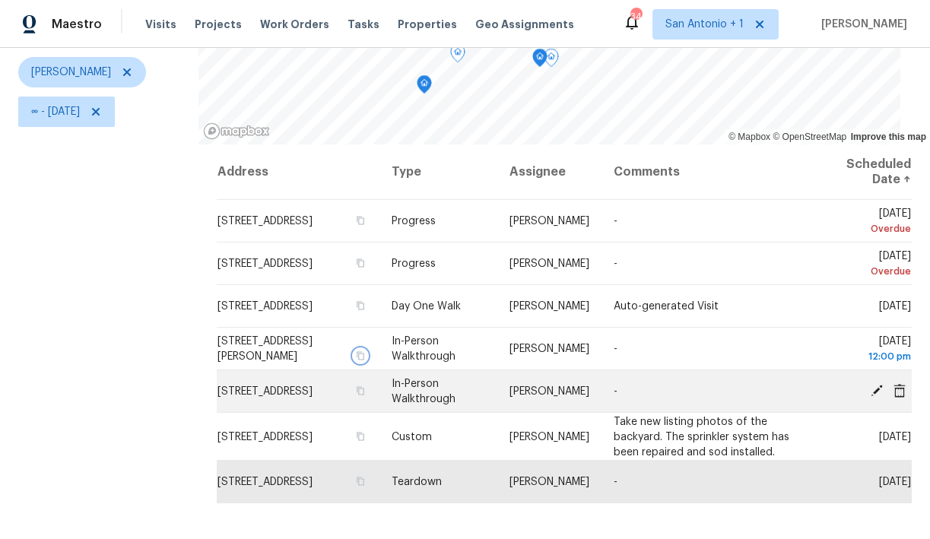
scroll to position [214, 0]
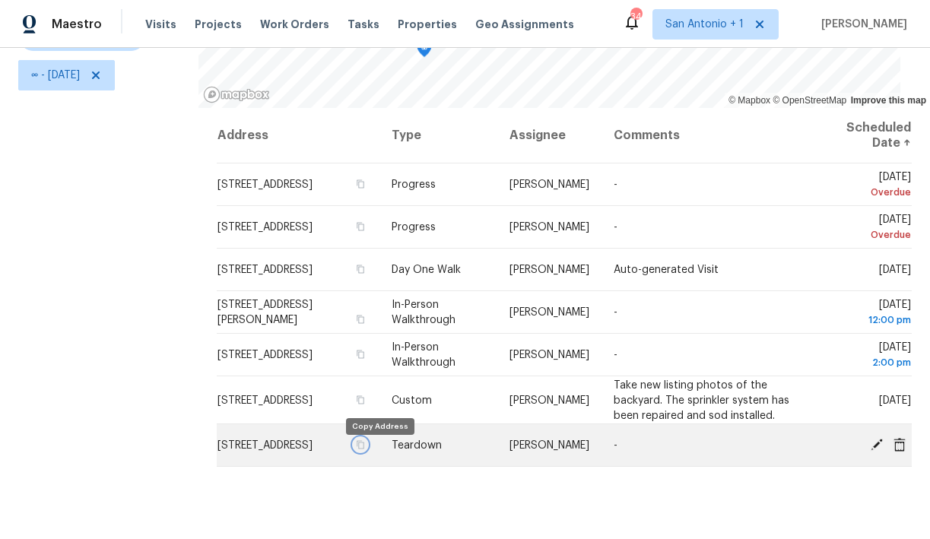
click at [365, 449] on icon "button" at bounding box center [360, 444] width 9 height 9
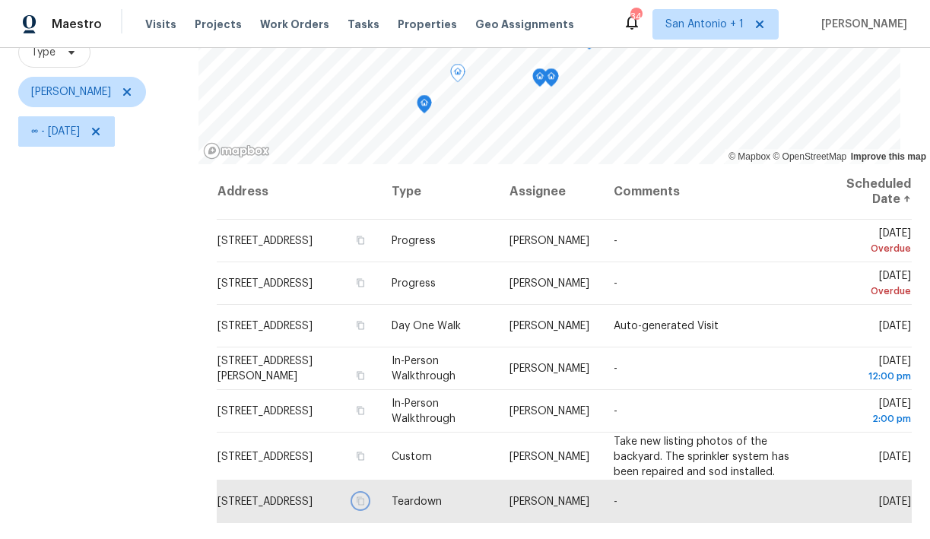
scroll to position [145, 0]
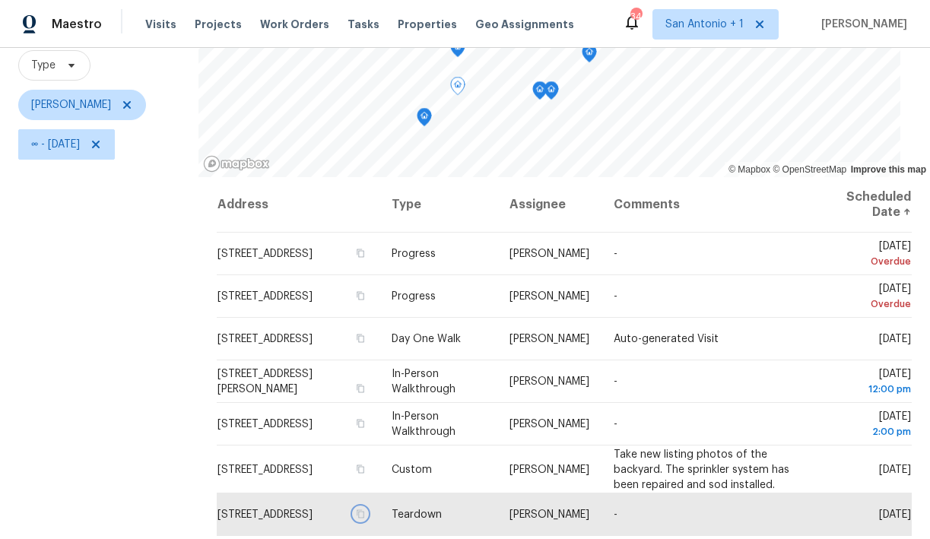
click at [418, 118] on icon "Map marker" at bounding box center [425, 117] width 14 height 17
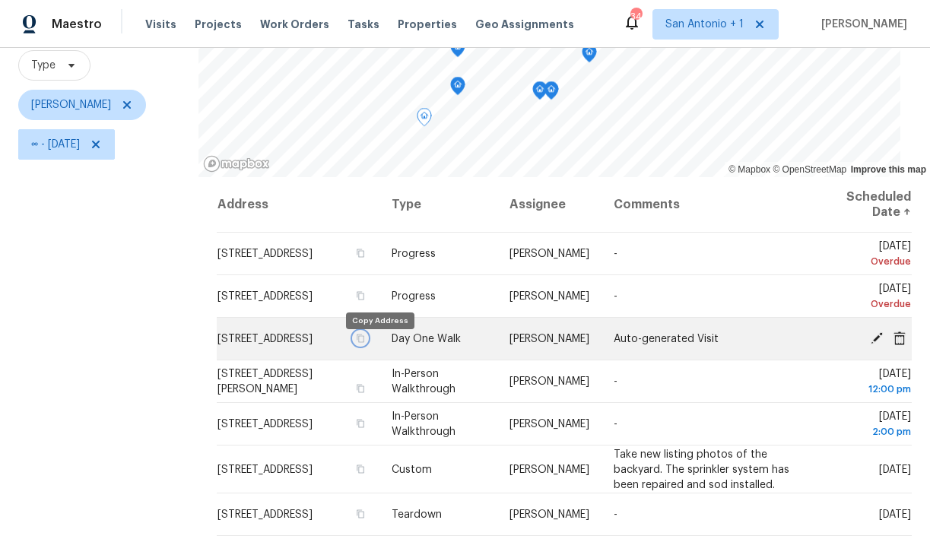
click at [365, 343] on icon "button" at bounding box center [360, 338] width 9 height 9
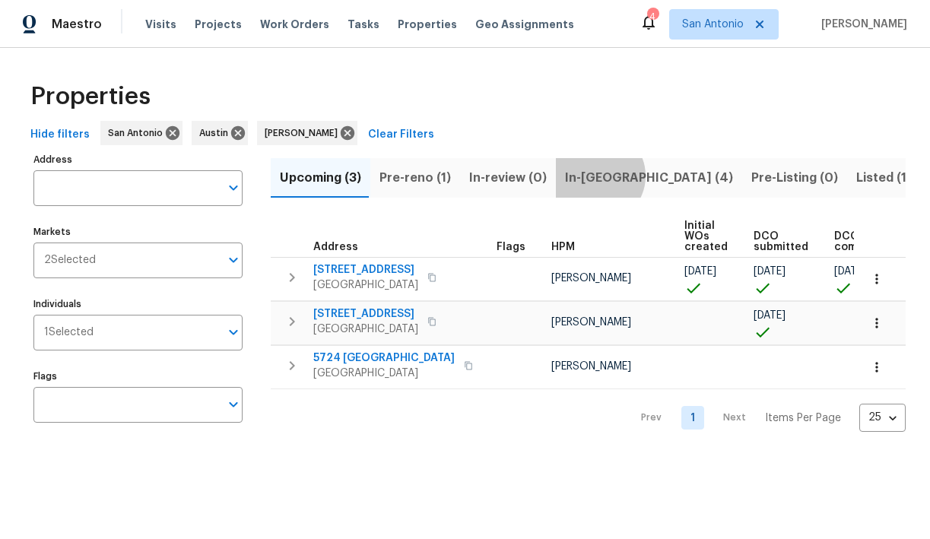
click at [589, 176] on span "In-reno (4)" at bounding box center [649, 177] width 168 height 21
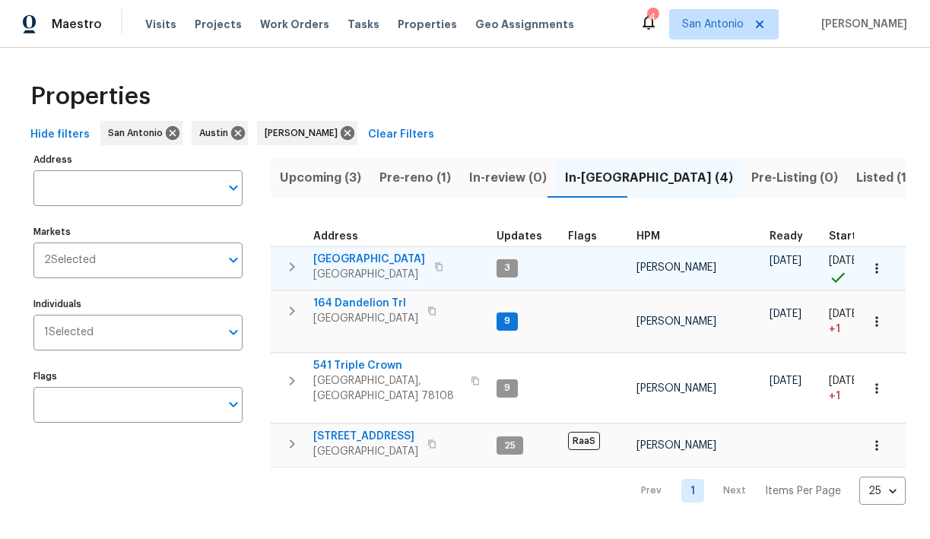
click at [443, 265] on icon "button" at bounding box center [438, 266] width 9 height 9
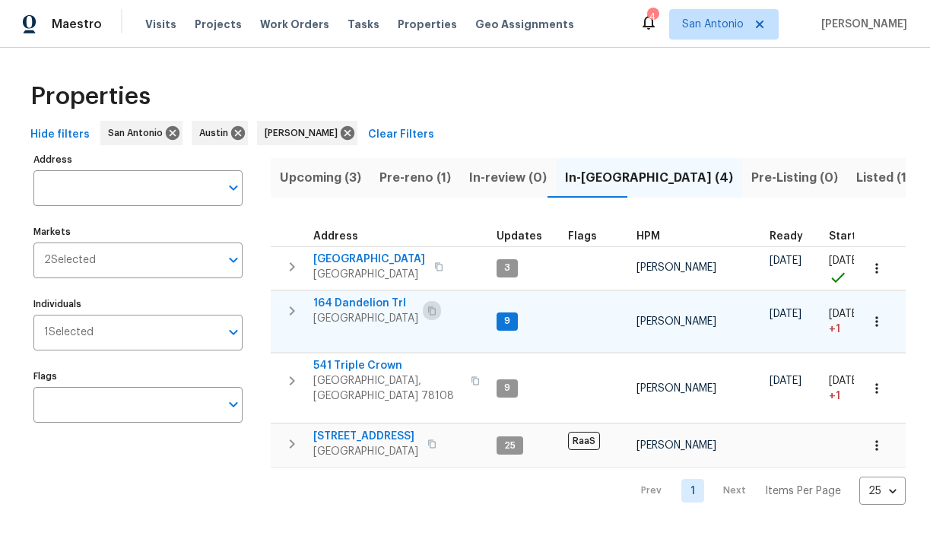
click at [436, 312] on icon "button" at bounding box center [432, 310] width 8 height 8
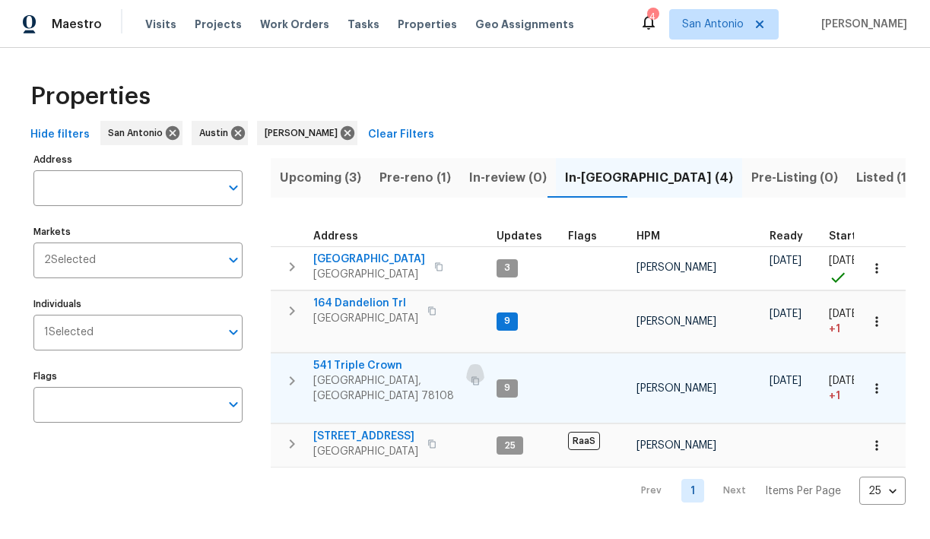
click at [471, 376] on icon "button" at bounding box center [475, 380] width 9 height 9
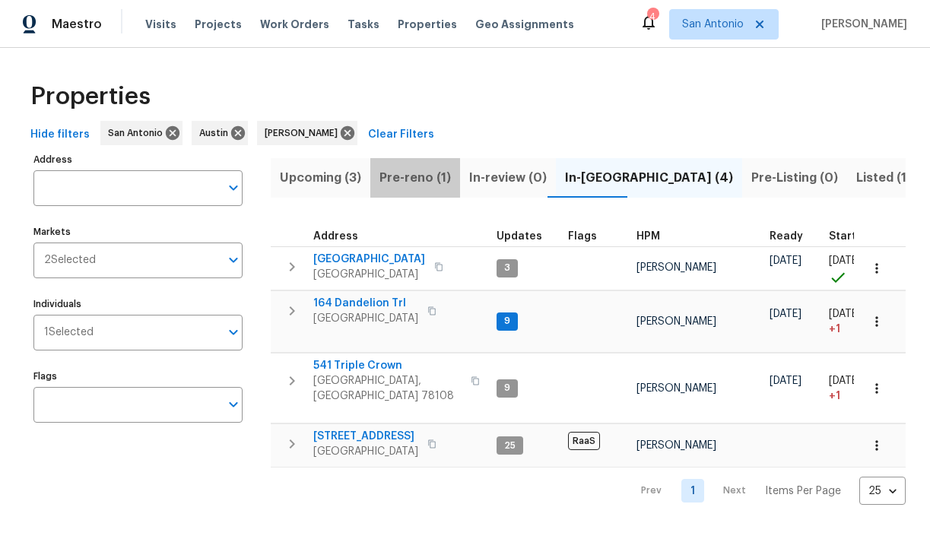
click at [424, 171] on span "Pre-reno (1)" at bounding box center [415, 177] width 71 height 21
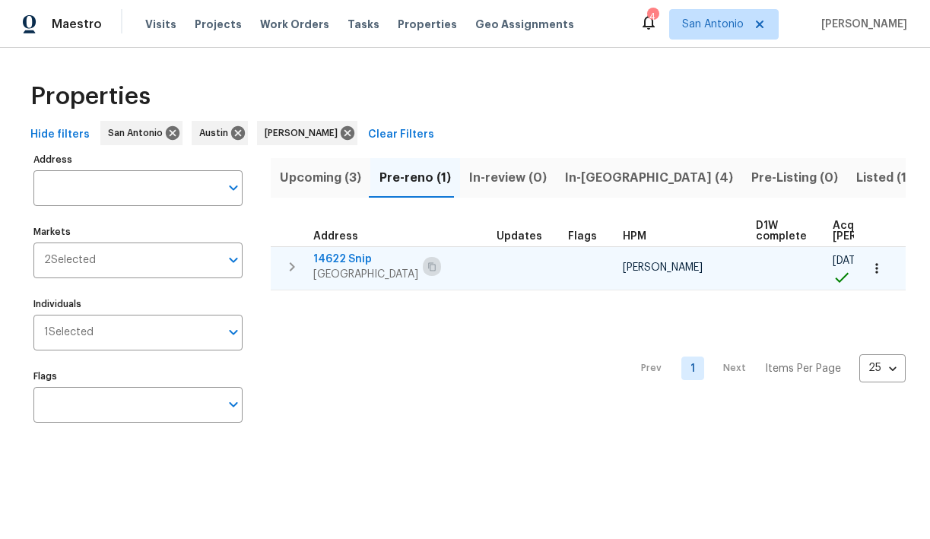
click at [441, 265] on button "button" at bounding box center [432, 266] width 18 height 21
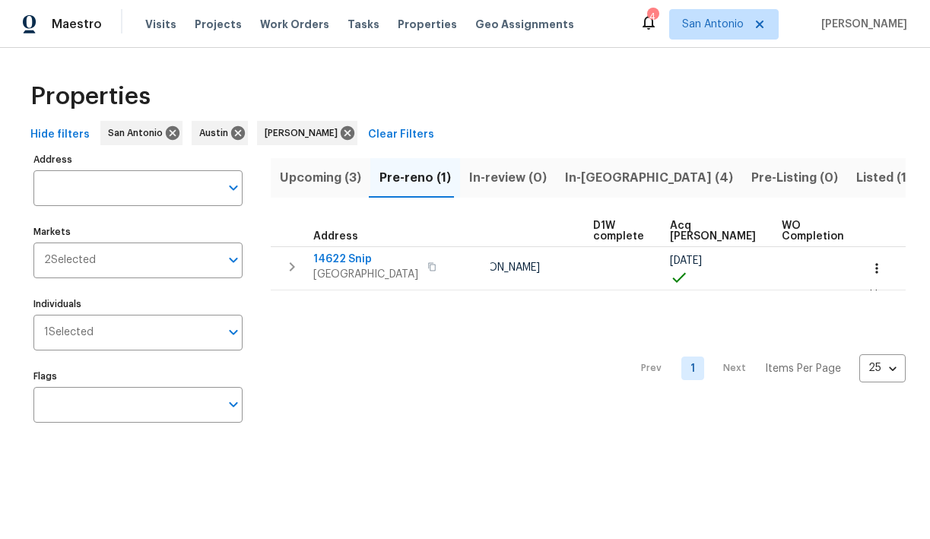
click at [856, 180] on span "Listed (18)" at bounding box center [887, 177] width 63 height 21
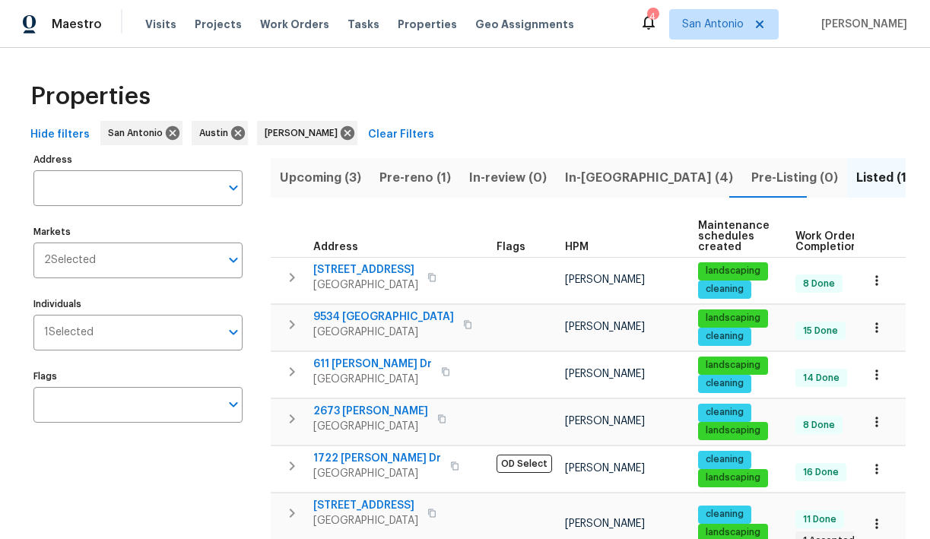
scroll to position [0, 162]
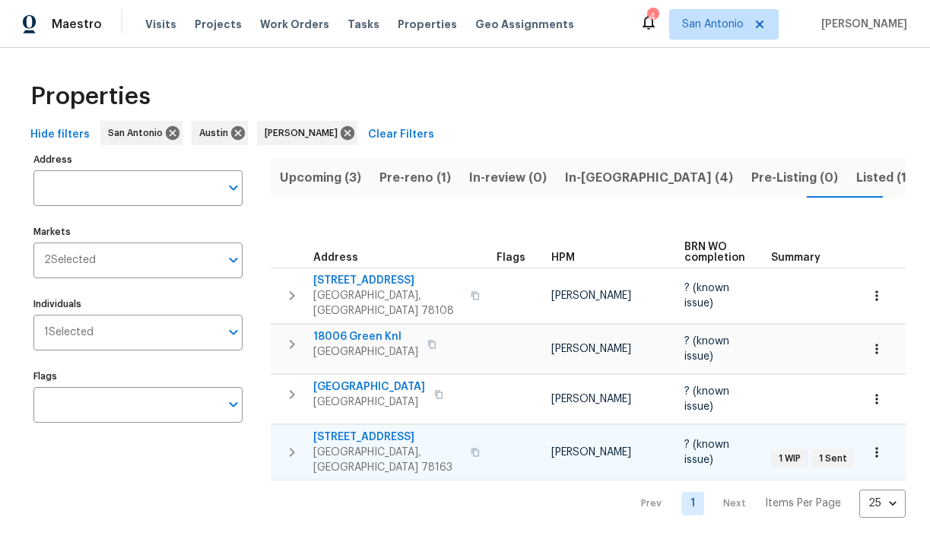
click at [367, 430] on span "[STREET_ADDRESS]" at bounding box center [387, 437] width 148 height 15
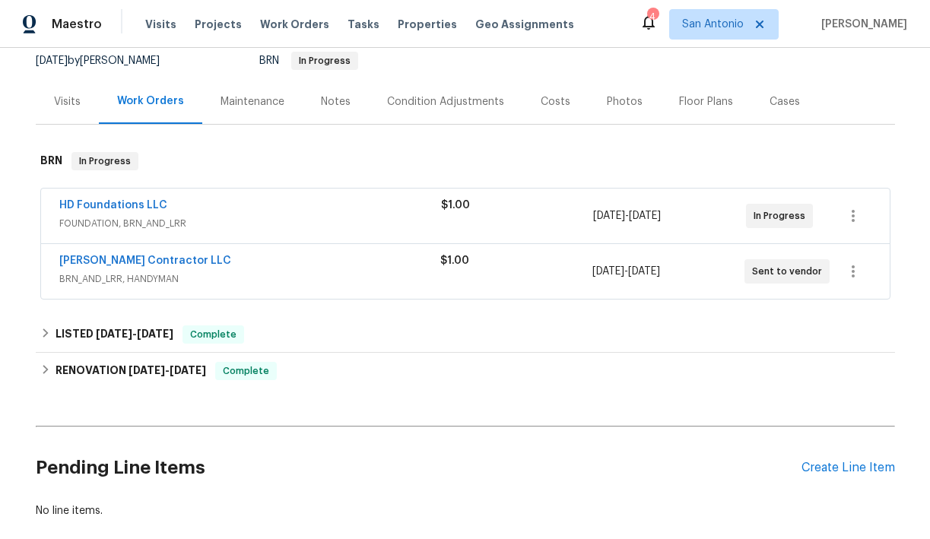
scroll to position [159, 0]
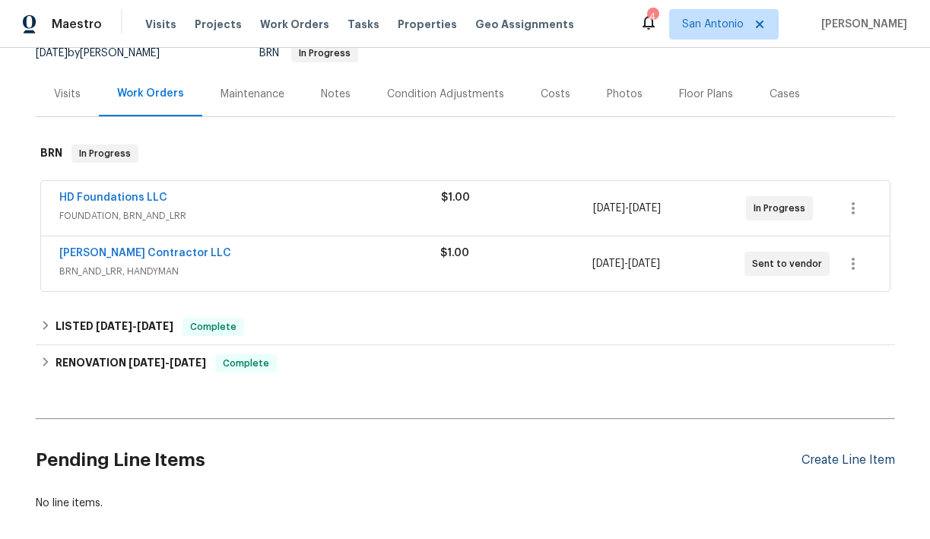
click at [834, 462] on div "Create Line Item" at bounding box center [849, 460] width 94 height 14
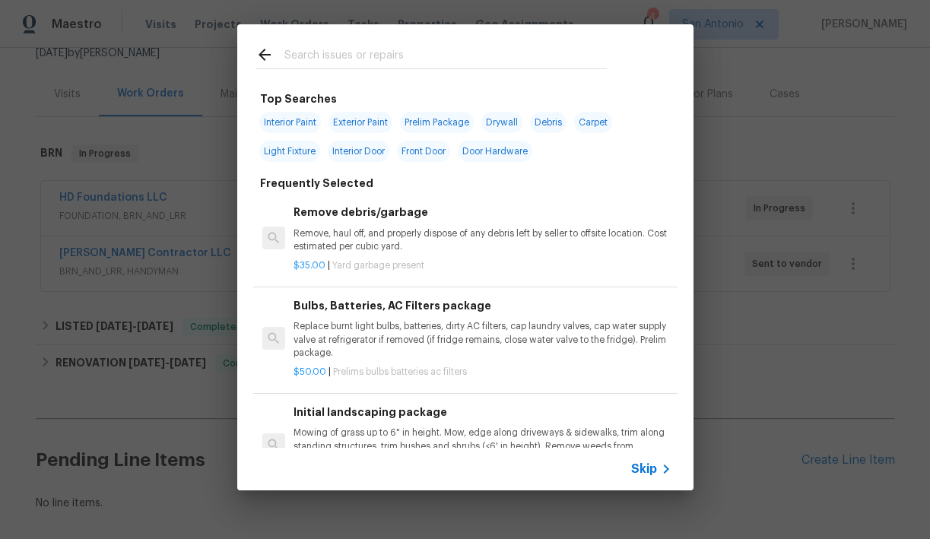
click at [351, 57] on input "text" at bounding box center [445, 57] width 322 height 23
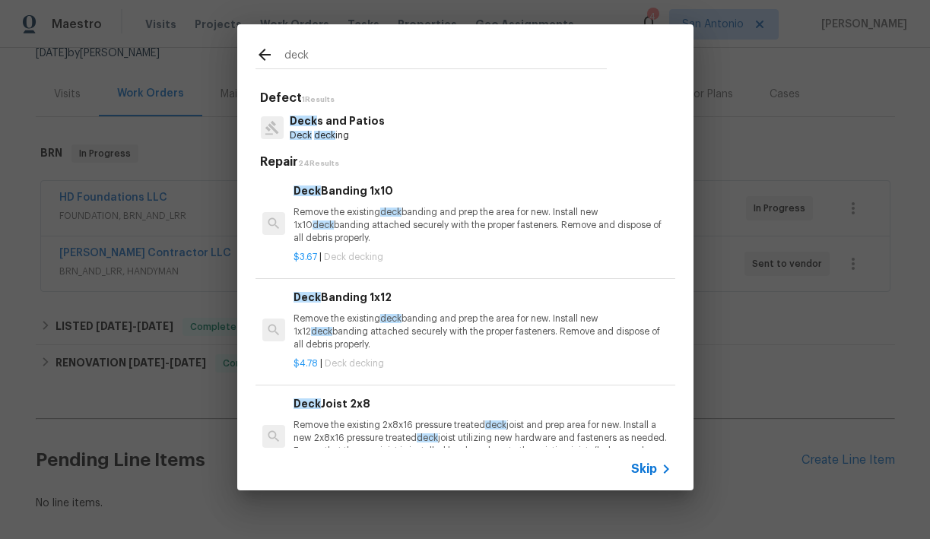
type input "deck"
click at [325, 129] on p "Deck deck ing" at bounding box center [337, 135] width 95 height 13
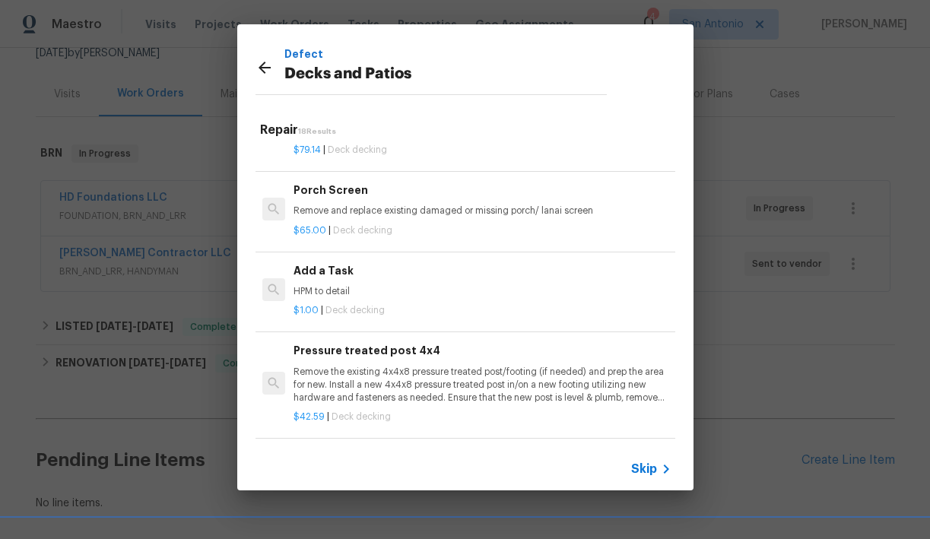
scroll to position [1487, 0]
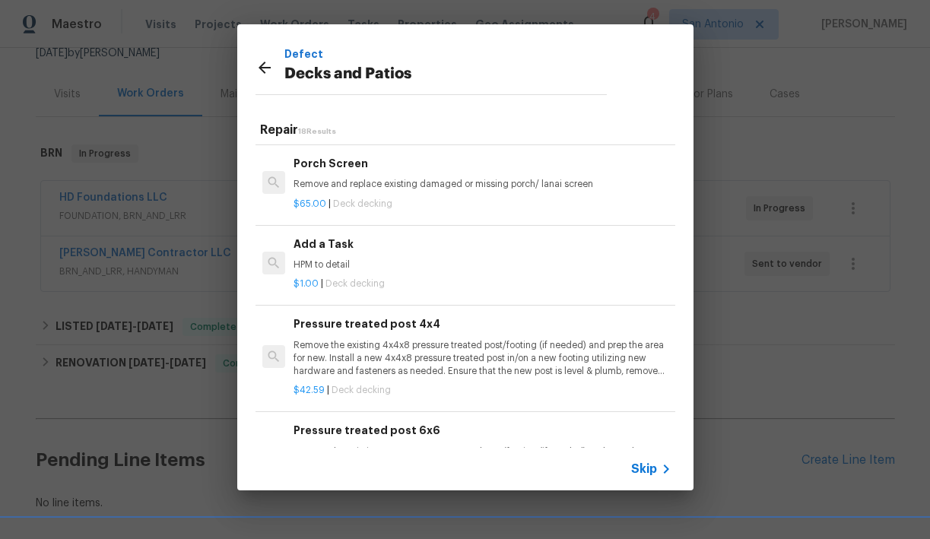
click at [336, 258] on div "Add a Task HPM to detail" at bounding box center [482, 254] width 377 height 37
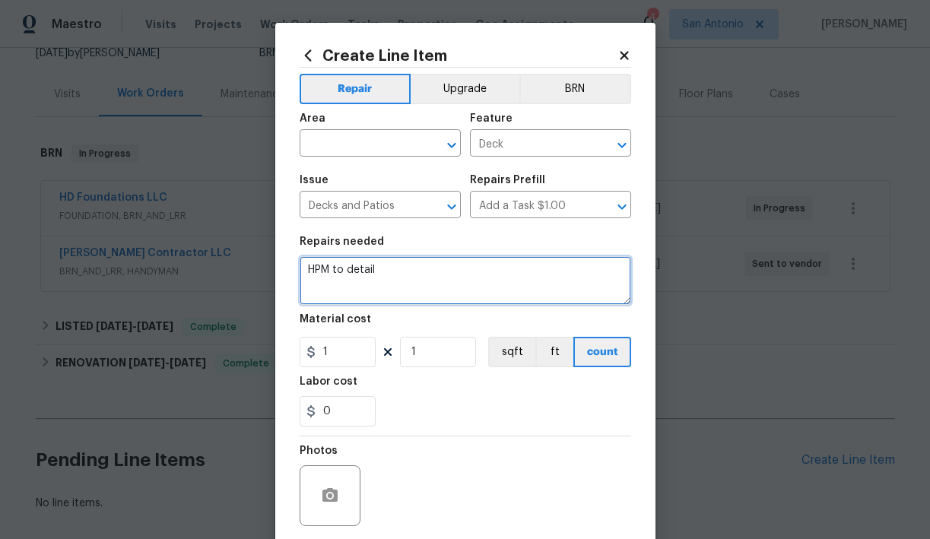
click at [380, 272] on textarea "HPM to detail" at bounding box center [466, 280] width 332 height 49
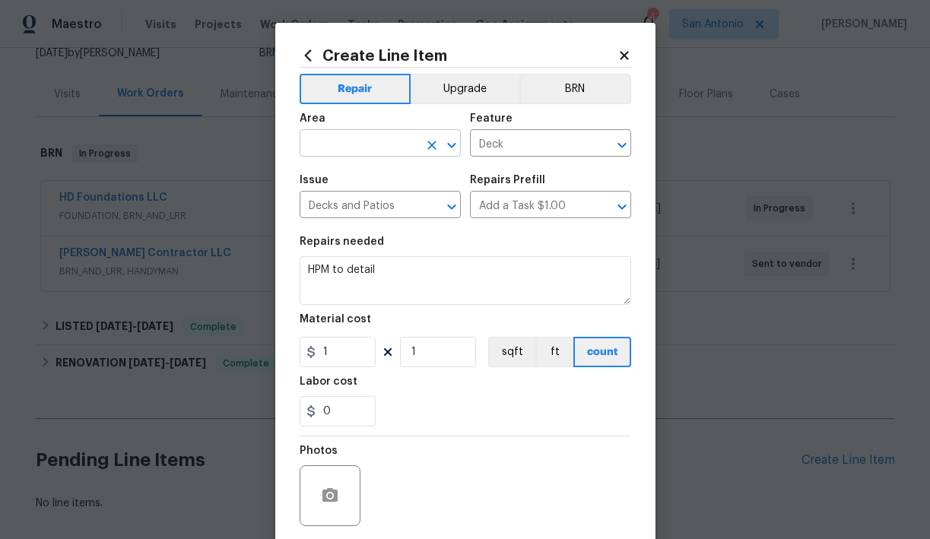
click at [397, 143] on input "text" at bounding box center [359, 145] width 119 height 24
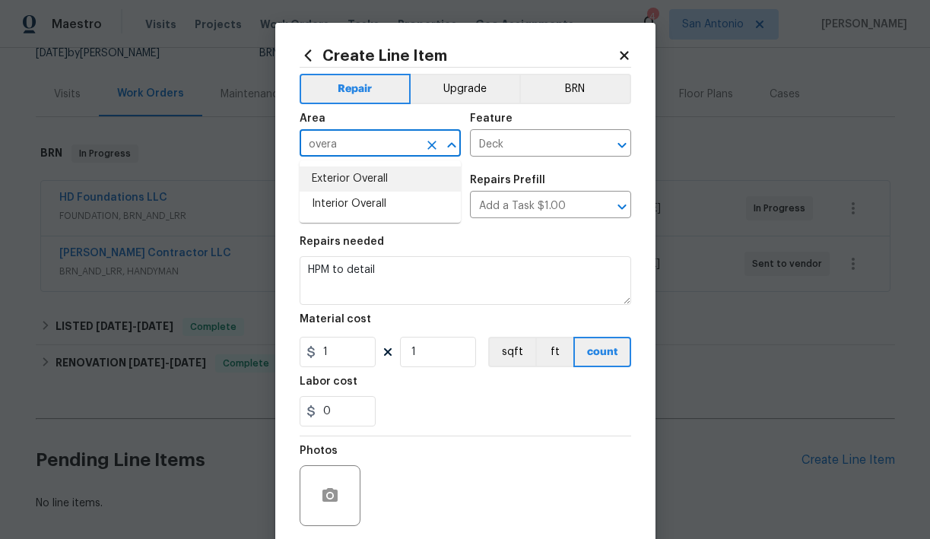
click at [367, 182] on li "Exterior Overall" at bounding box center [380, 179] width 161 height 25
type input "Exterior Overall"
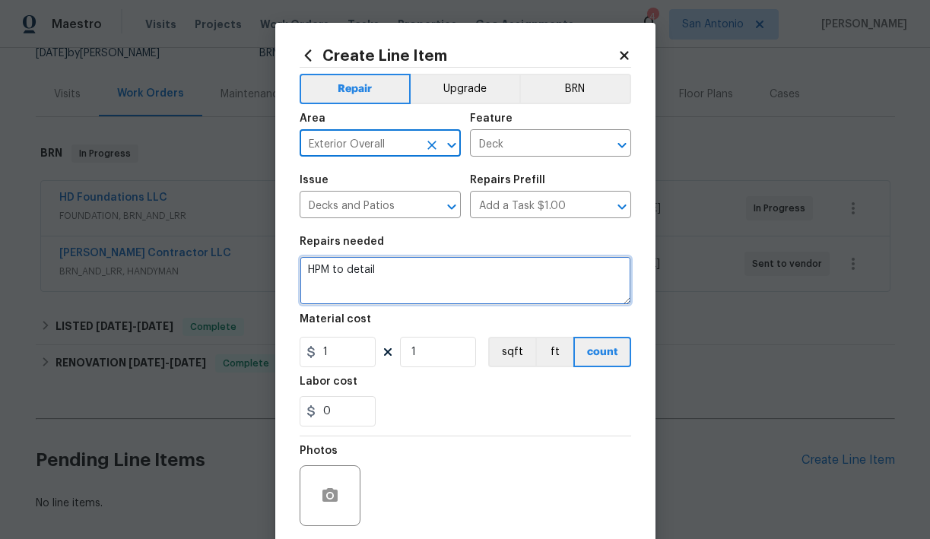
click at [383, 268] on textarea "HPM to detail" at bounding box center [466, 280] width 332 height 49
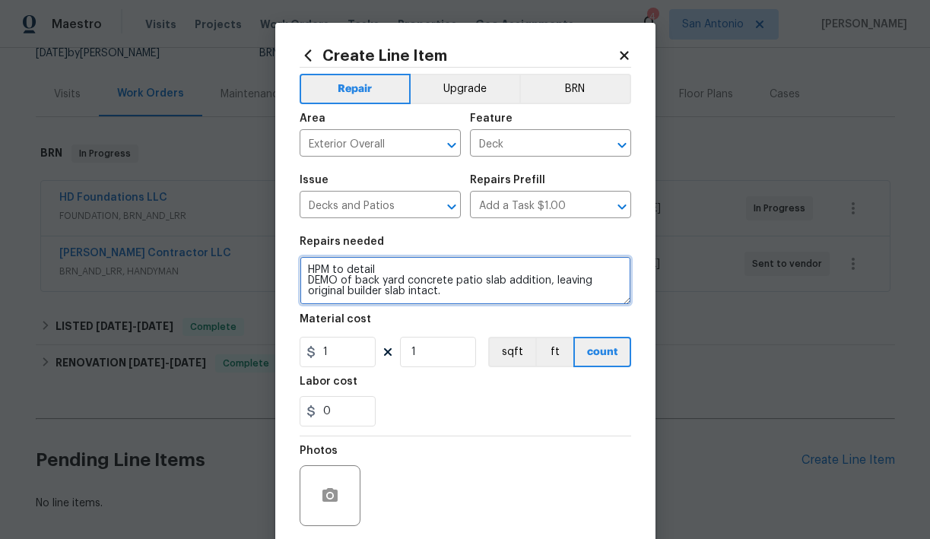
click at [306, 283] on textarea "HPM to detail DEMO of back yard concrete patio slab addition, leaving original …" at bounding box center [466, 280] width 332 height 49
click at [450, 288] on textarea "HPM to detail 1) DEMO of back yard concrete patio slab addition, leaving origin…" at bounding box center [466, 280] width 332 height 49
click at [321, 302] on textarea "HPM to detail 1) DEMO of back yard concrete patio slab addition, leaving origin…" at bounding box center [466, 280] width 332 height 49
click at [443, 299] on textarea "HPM to detail 1) DEMO of back yard concrete patio slab addition, leaving origin…" at bounding box center [466, 280] width 332 height 49
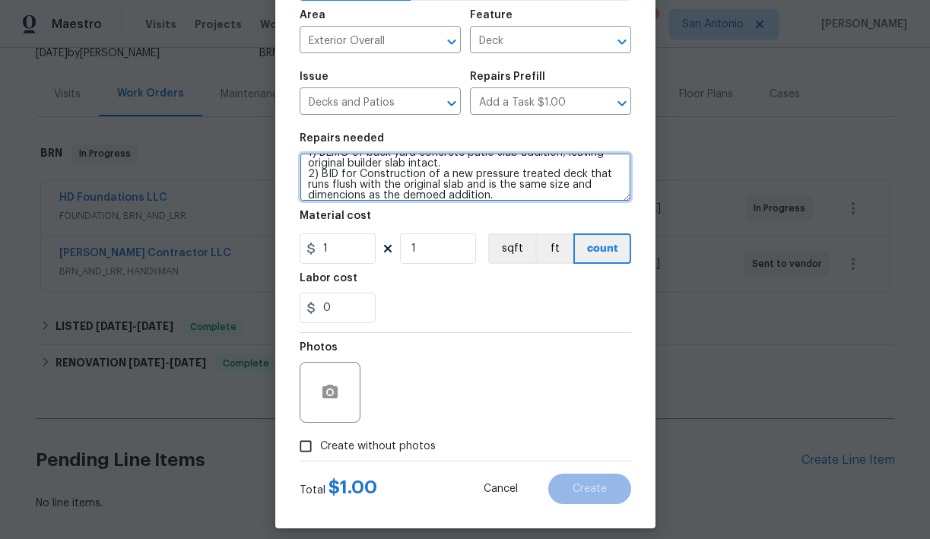
scroll to position [109, 0]
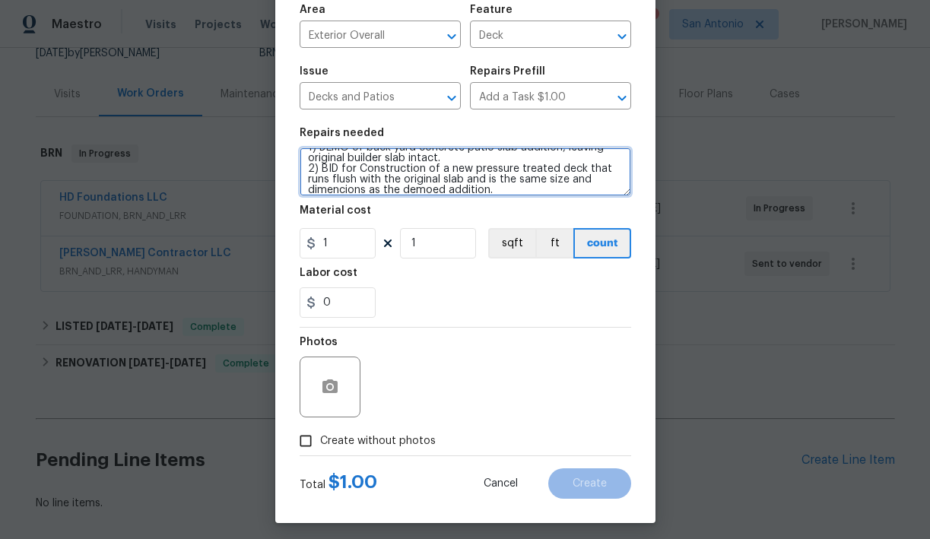
type textarea "HPM to detail 1) DEMO of back yard concrete patio slab addition, leaving origin…"
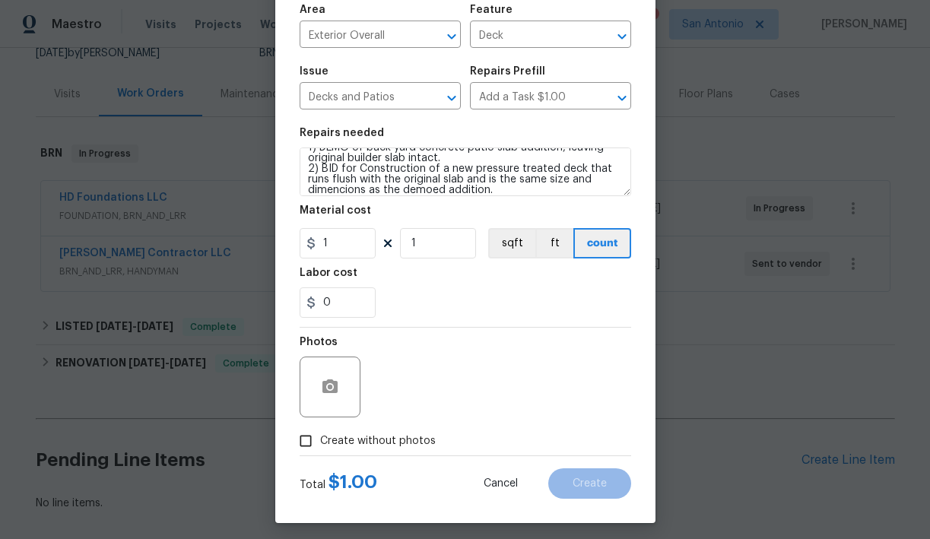
click at [375, 440] on span "Create without photos" at bounding box center [378, 442] width 116 height 16
click at [320, 440] on input "Create without photos" at bounding box center [305, 441] width 29 height 29
checkbox input "true"
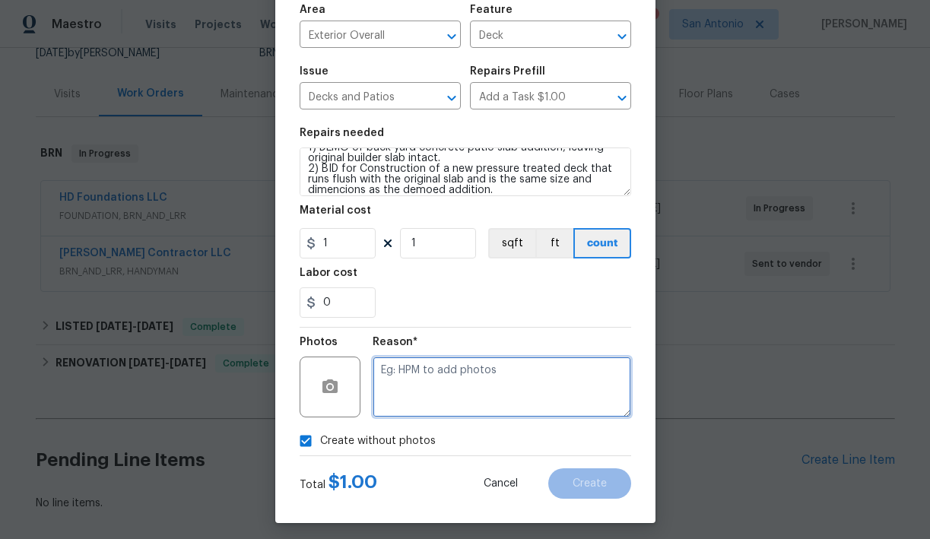
click at [452, 385] on textarea at bounding box center [502, 387] width 259 height 61
type textarea "HPM to add"
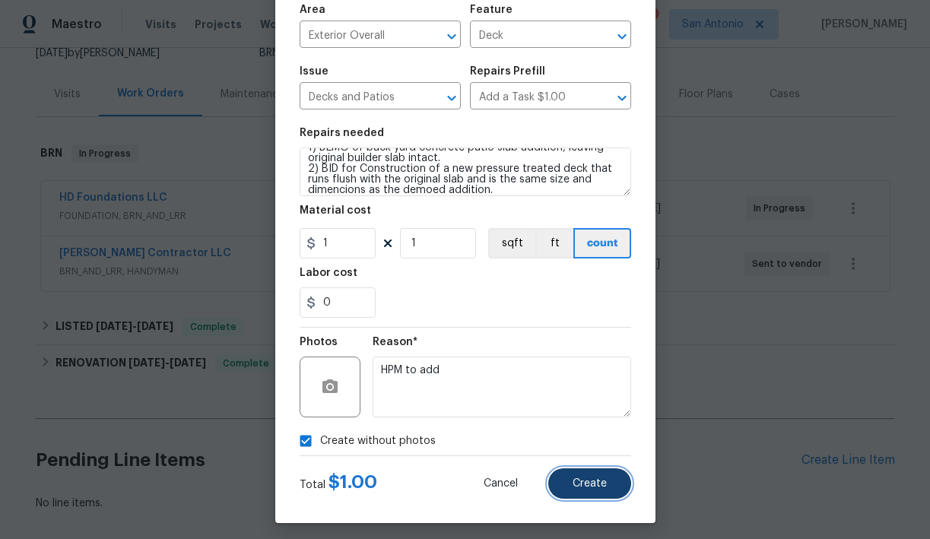
click at [596, 479] on span "Create" at bounding box center [590, 483] width 34 height 11
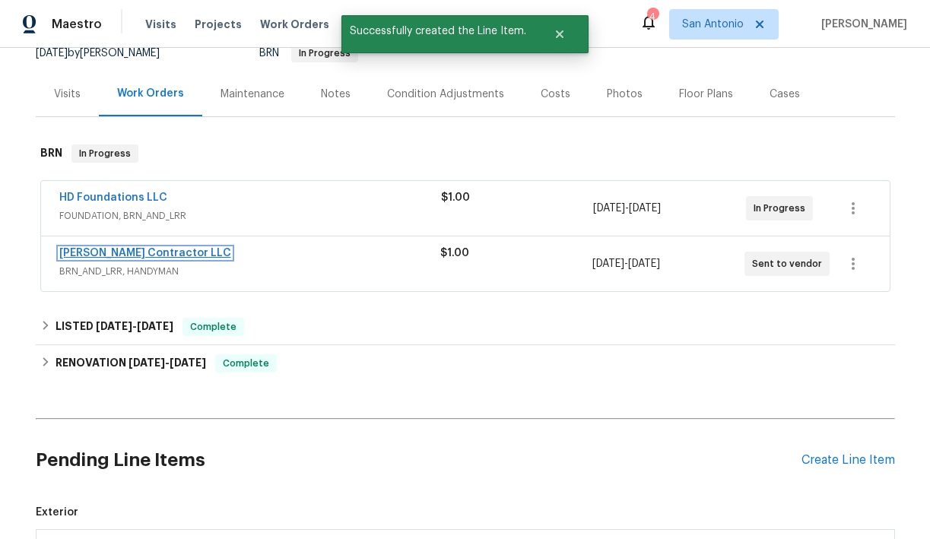
click at [124, 253] on link "[PERSON_NAME] Contractor LLC" at bounding box center [145, 253] width 172 height 11
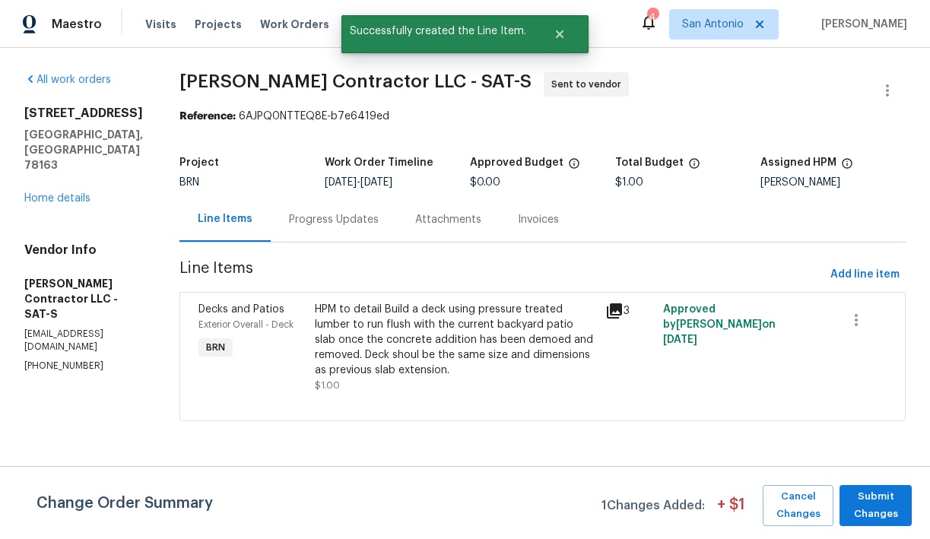
click at [463, 330] on div "HPM to detail Build a deck using pressure treated lumber to run flush with the …" at bounding box center [455, 340] width 281 height 76
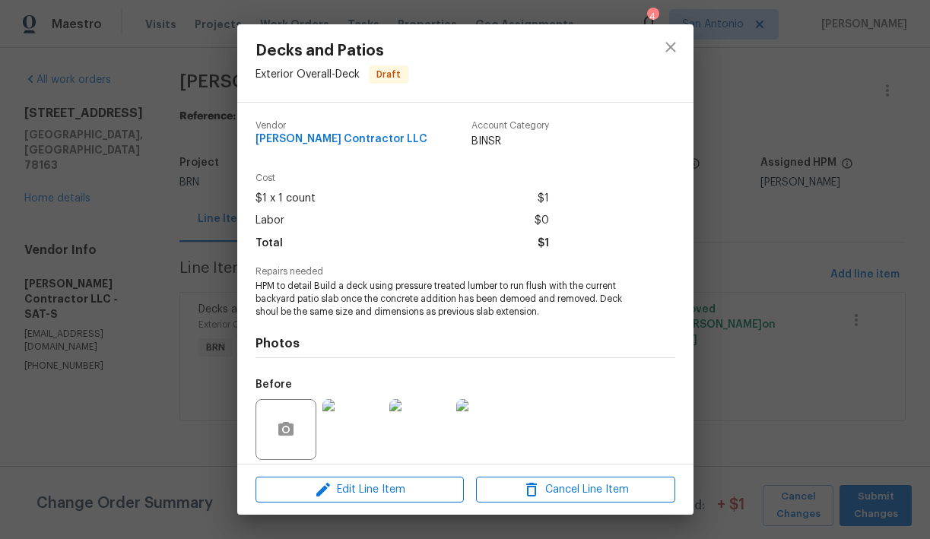
scroll to position [110, 0]
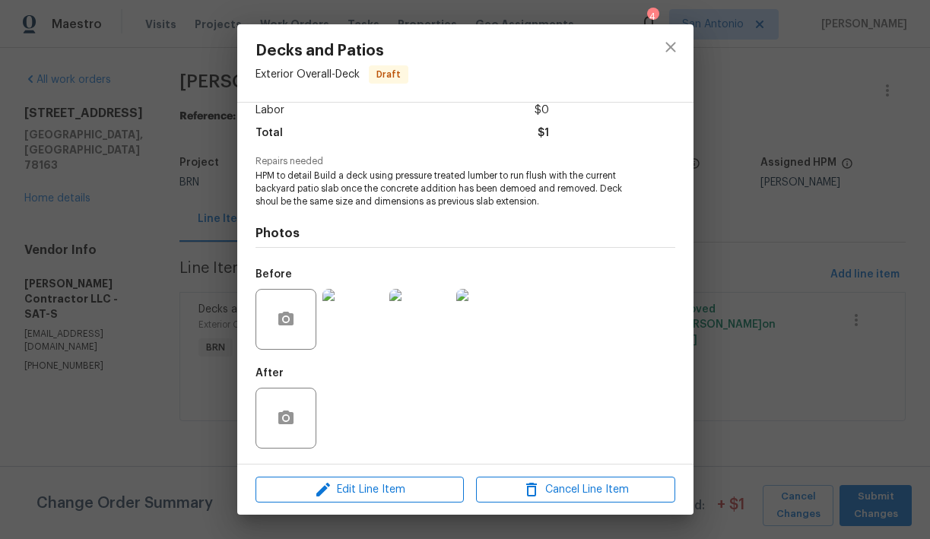
click at [360, 319] on img at bounding box center [352, 319] width 61 height 61
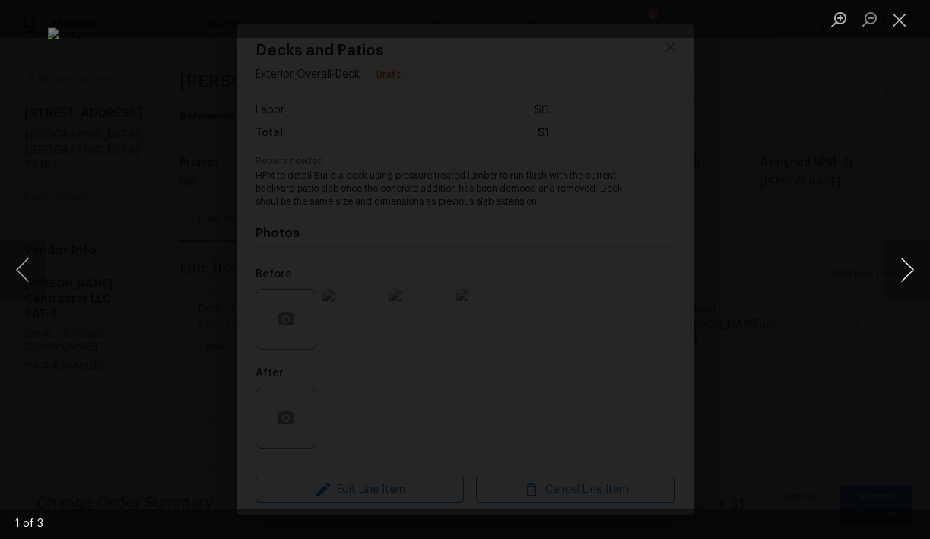
click at [904, 275] on button "Next image" at bounding box center [908, 270] width 46 height 61
click at [903, 267] on button "Next image" at bounding box center [908, 270] width 46 height 61
click at [904, 21] on button "Close lightbox" at bounding box center [900, 19] width 30 height 27
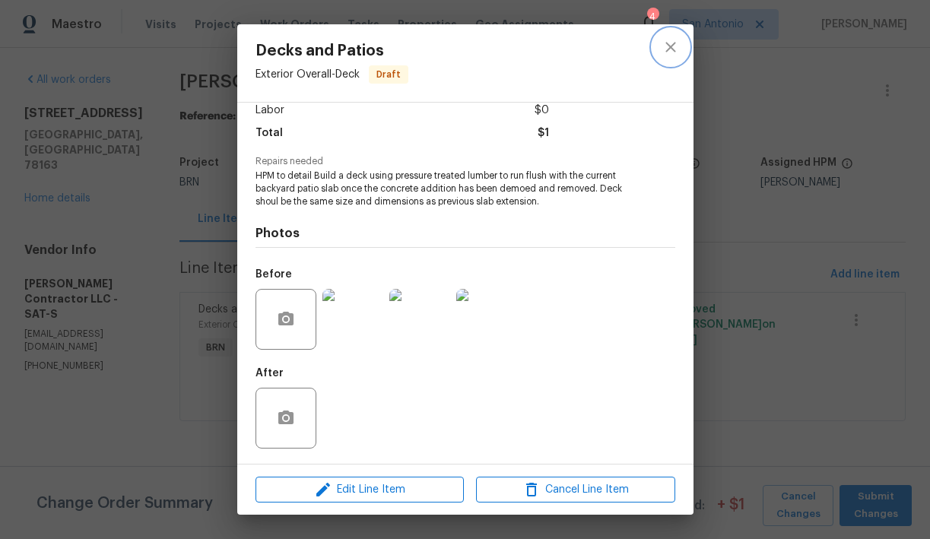
click at [670, 52] on icon "close" at bounding box center [671, 47] width 18 height 18
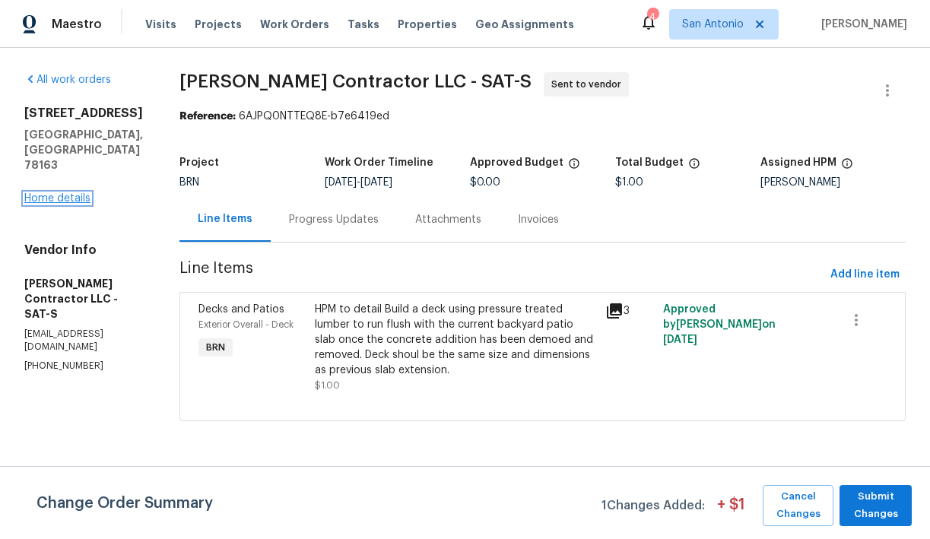
click at [55, 193] on link "Home details" at bounding box center [57, 198] width 66 height 11
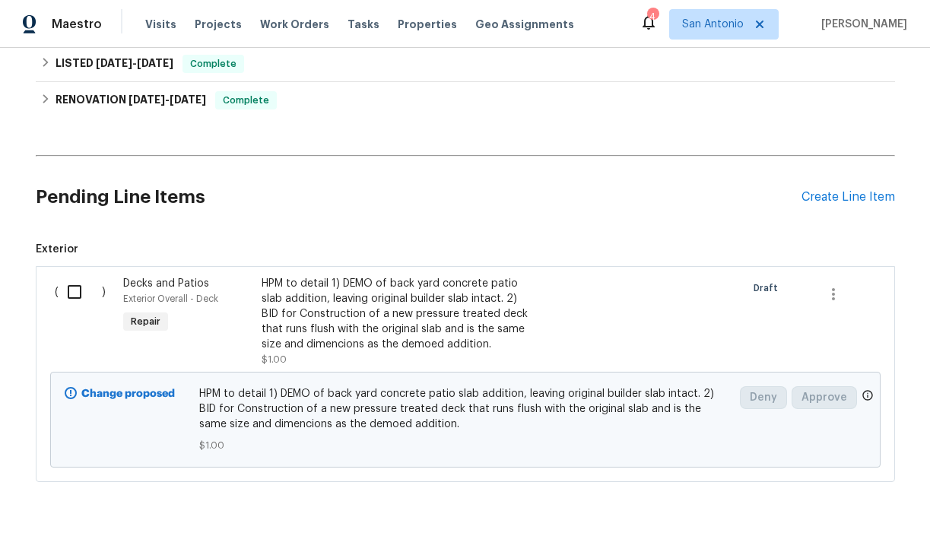
scroll to position [468, 0]
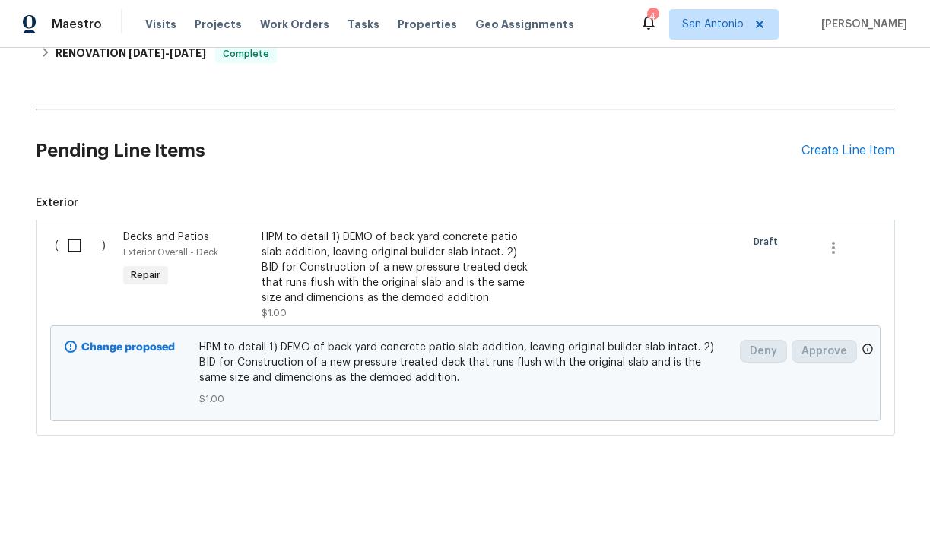
click at [348, 276] on div "HPM to detail 1) DEMO of back yard concrete patio slab addition, leaving origin…" at bounding box center [396, 268] width 268 height 76
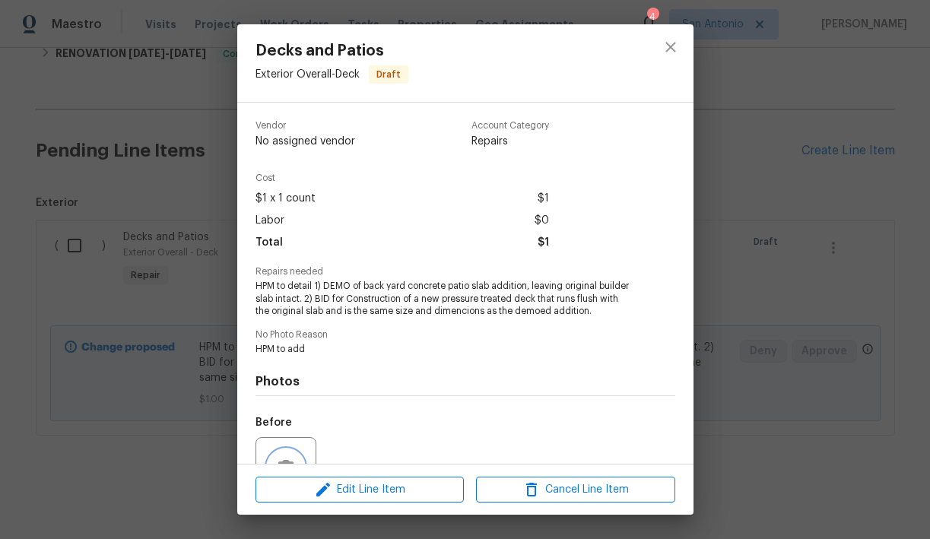
click at [286, 449] on button "button" at bounding box center [286, 467] width 37 height 37
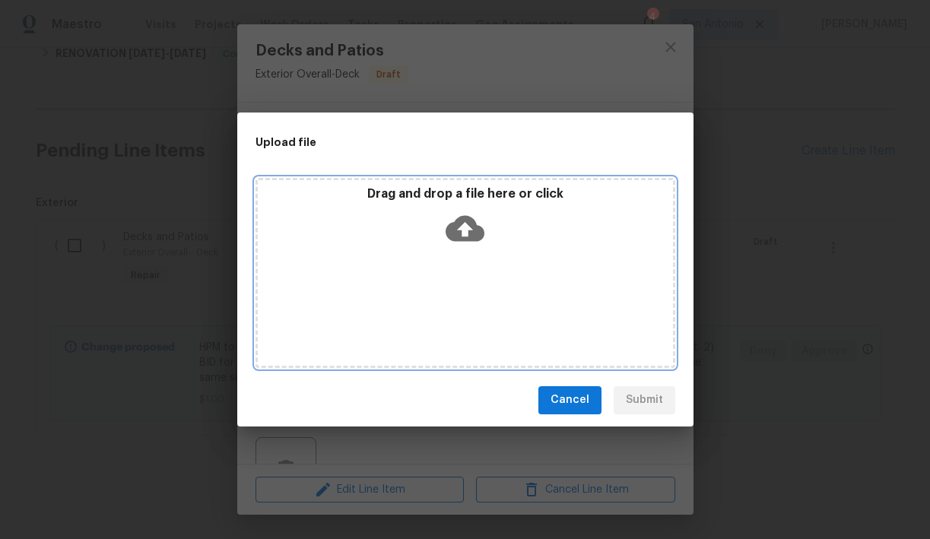
click at [462, 242] on icon at bounding box center [465, 228] width 39 height 39
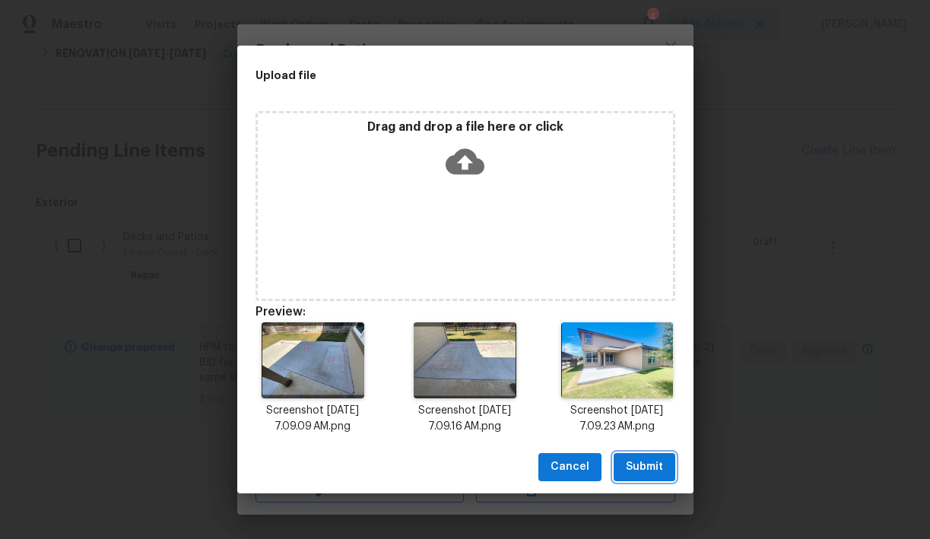
click at [646, 463] on span "Submit" at bounding box center [644, 467] width 37 height 19
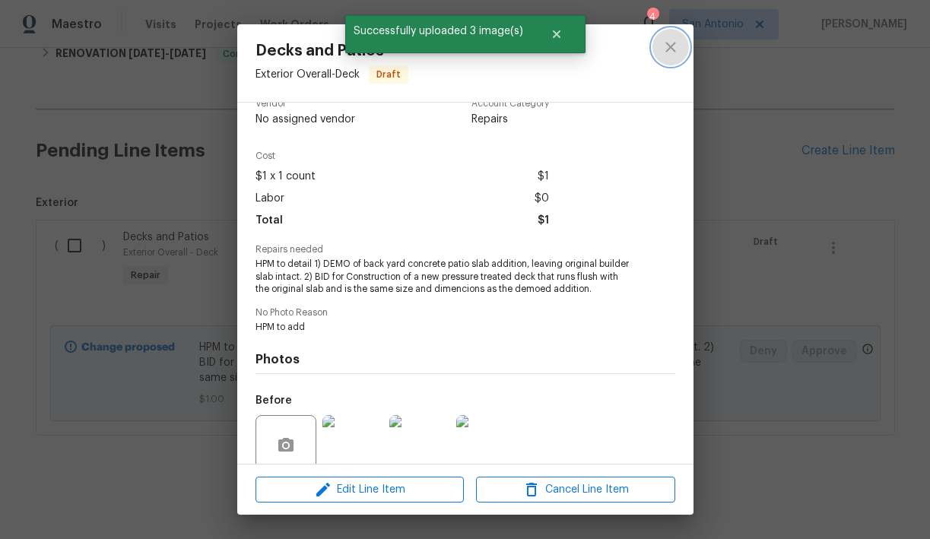
click at [672, 47] on icon "close" at bounding box center [670, 47] width 10 height 10
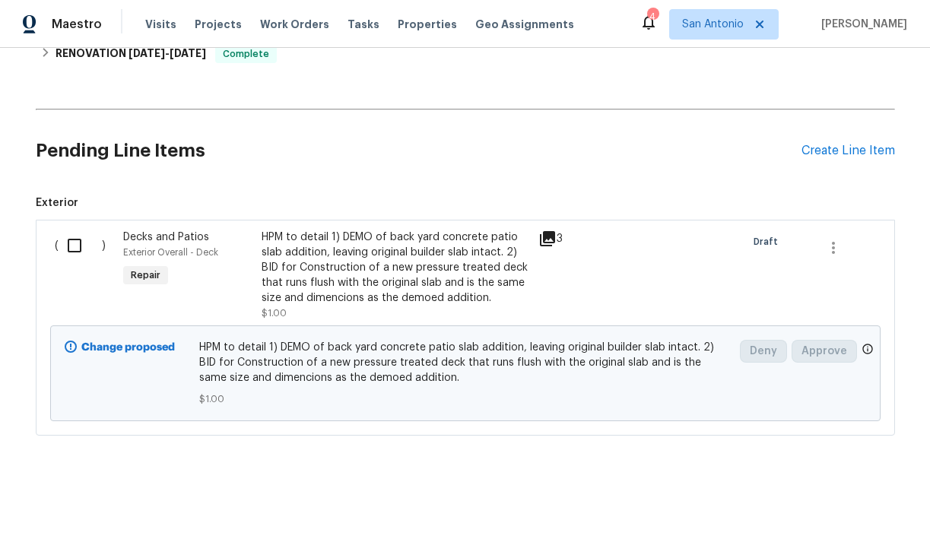
click at [72, 245] on input "checkbox" at bounding box center [80, 246] width 43 height 32
checkbox input "true"
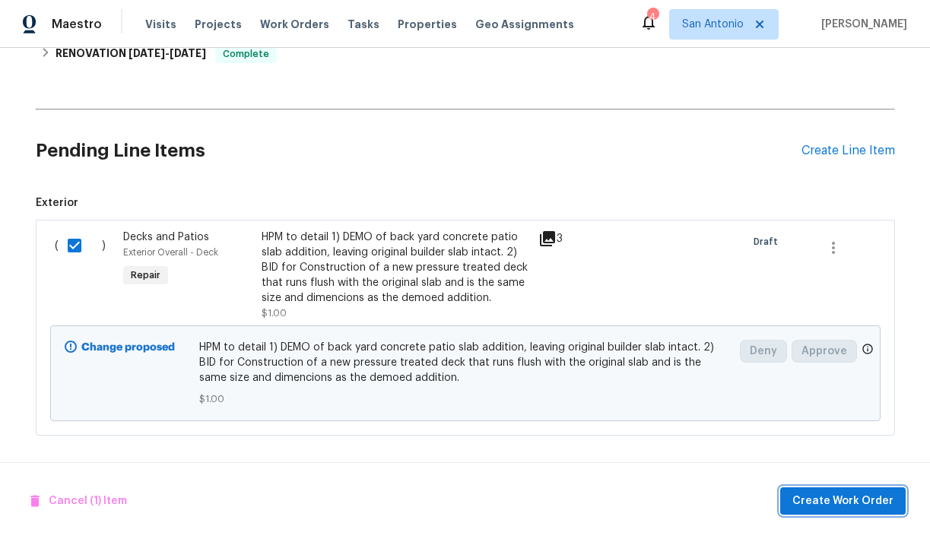
click at [821, 494] on span "Create Work Order" at bounding box center [842, 501] width 101 height 19
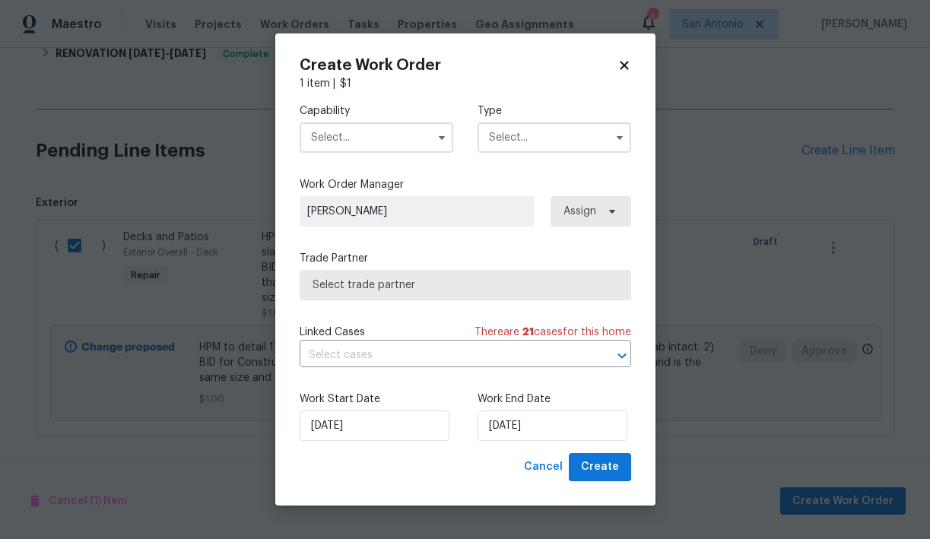
click at [376, 139] on input "text" at bounding box center [377, 137] width 154 height 30
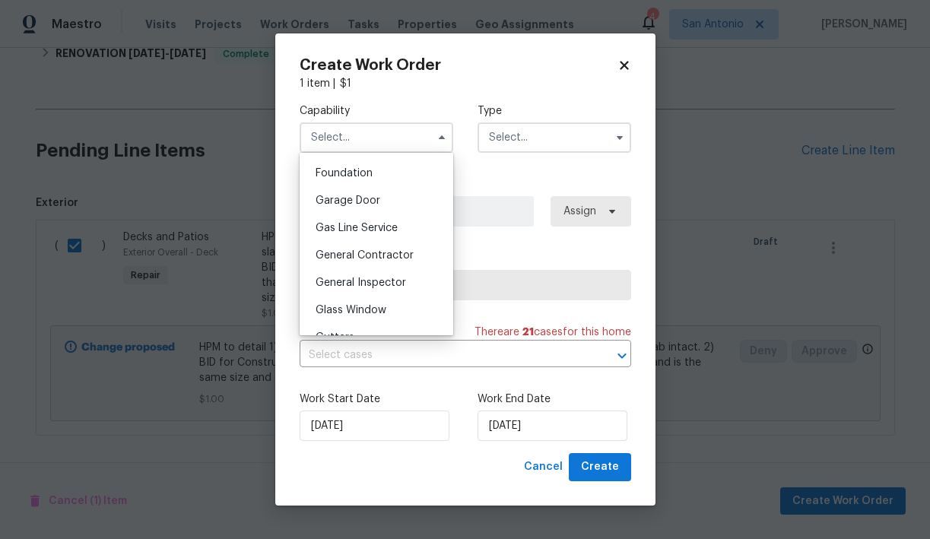
scroll to position [643, 0]
click at [345, 258] on span "General Contractor" at bounding box center [365, 254] width 98 height 11
type input "General Contractor"
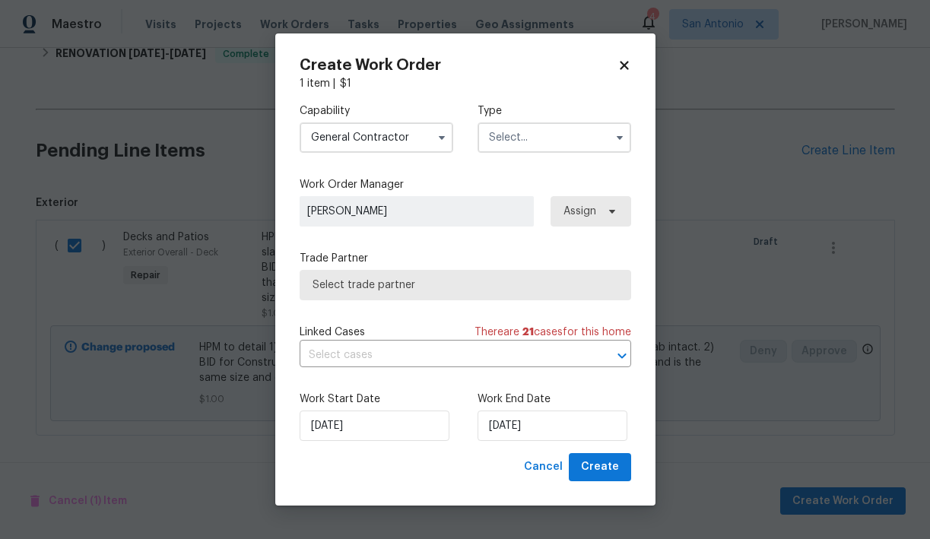
click at [516, 141] on input "text" at bounding box center [555, 137] width 154 height 30
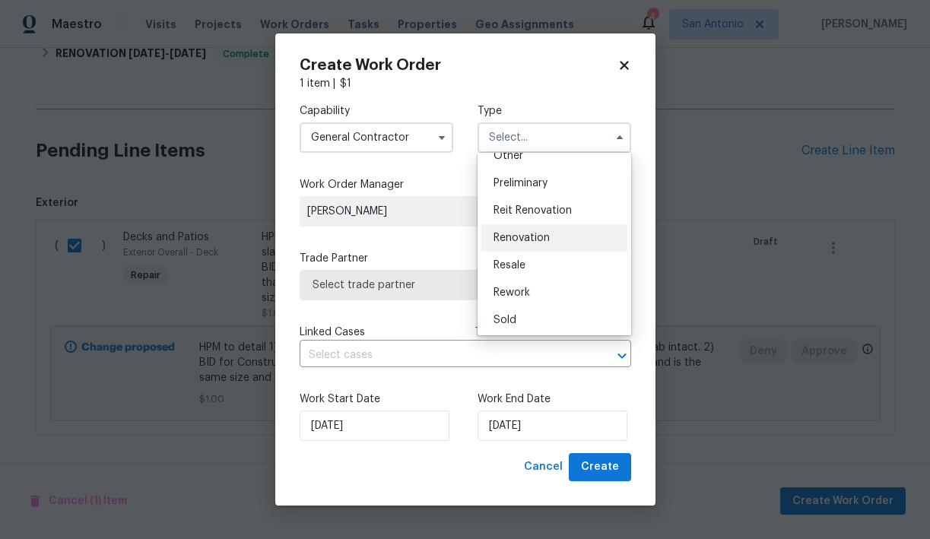
scroll to position [320, 0]
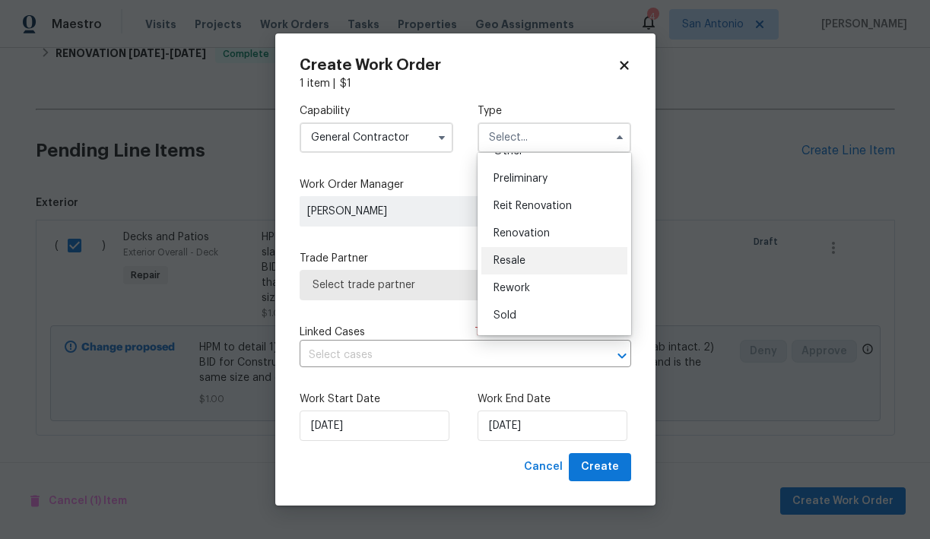
click at [522, 263] on span "Resale" at bounding box center [510, 261] width 32 height 11
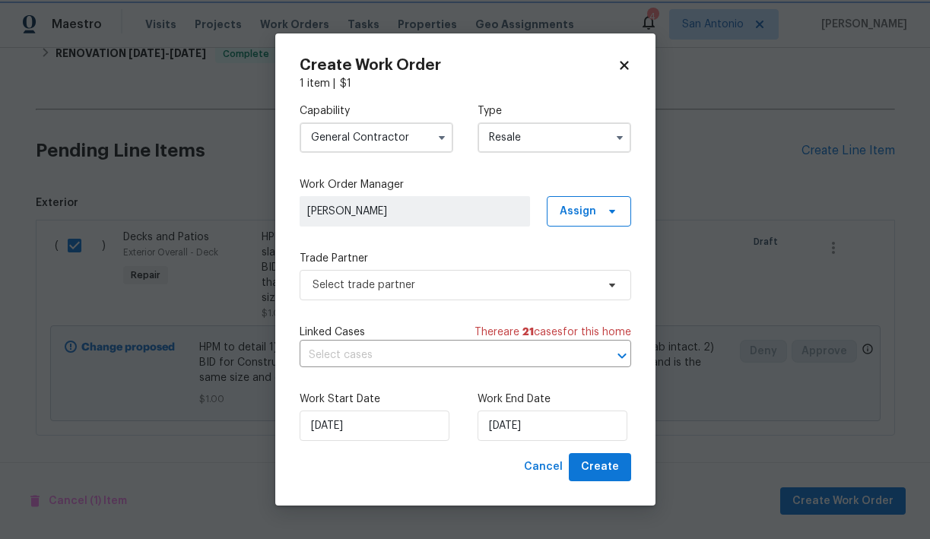
scroll to position [0, 0]
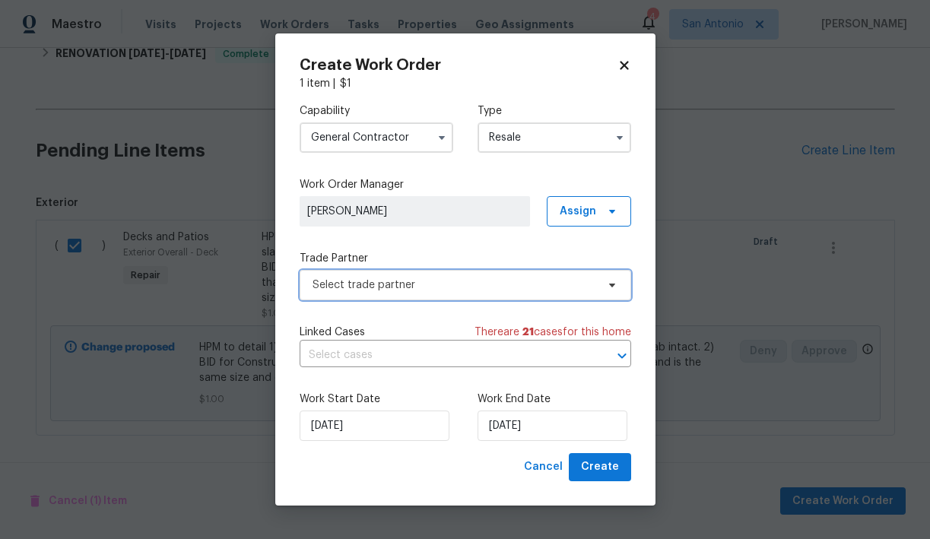
click at [388, 286] on span "Select trade partner" at bounding box center [455, 285] width 284 height 15
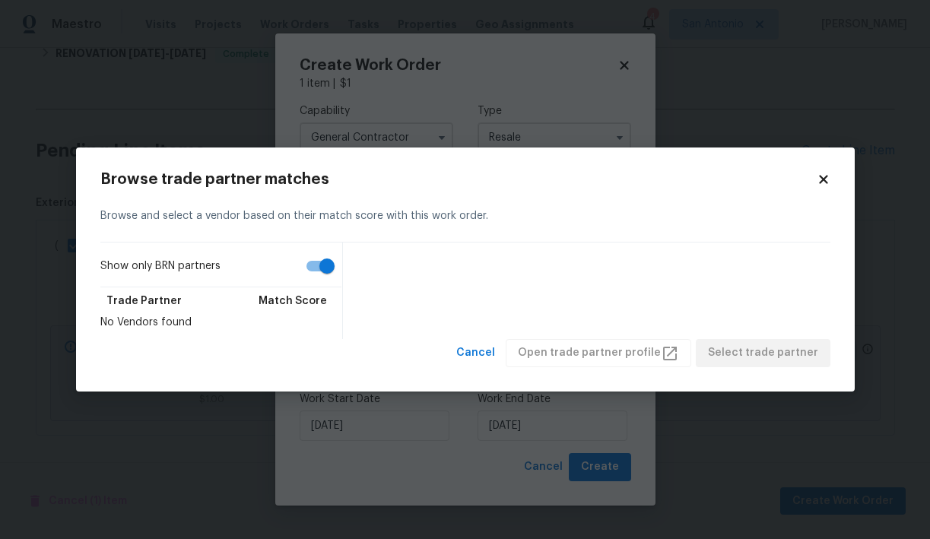
click at [821, 179] on icon at bounding box center [823, 180] width 8 height 8
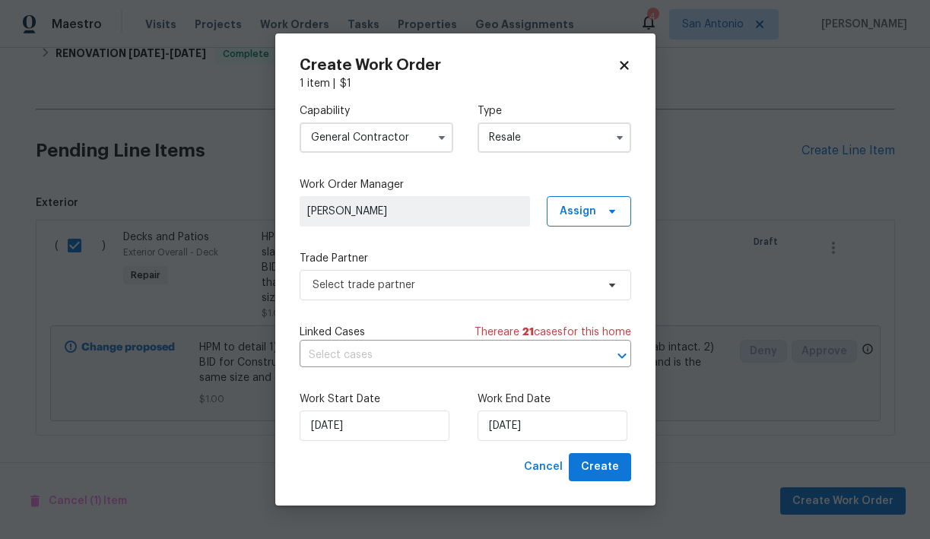
click at [603, 140] on input "Resale" at bounding box center [555, 137] width 154 height 30
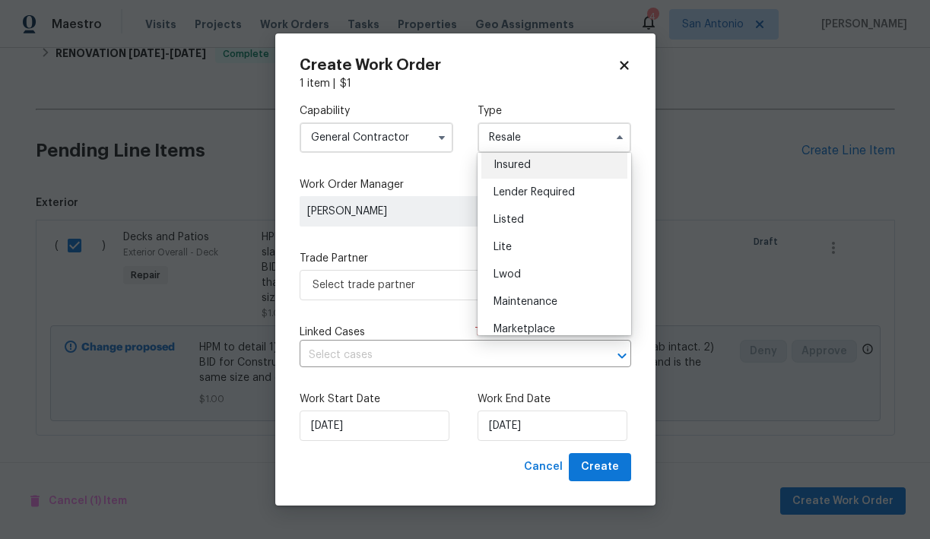
scroll to position [119, 0]
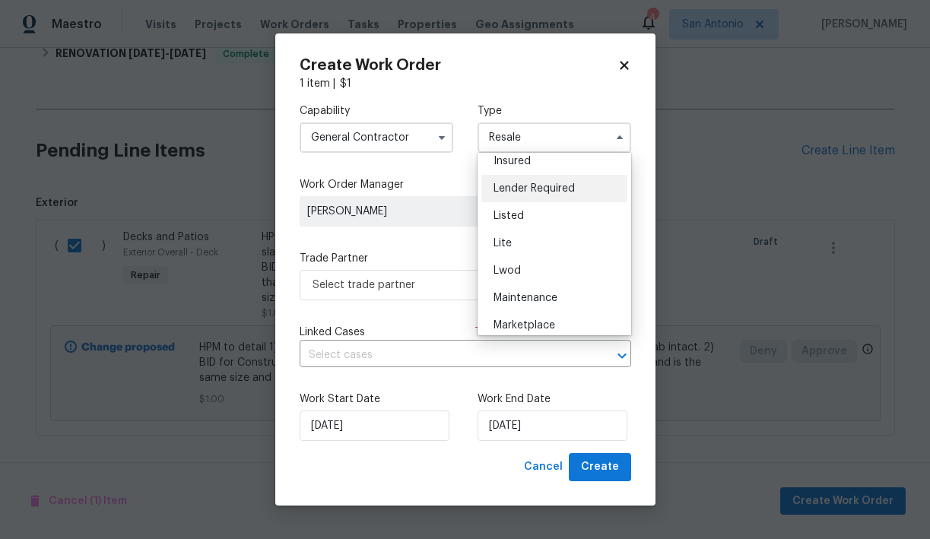
click at [538, 190] on span "Lender Required" at bounding box center [534, 188] width 81 height 11
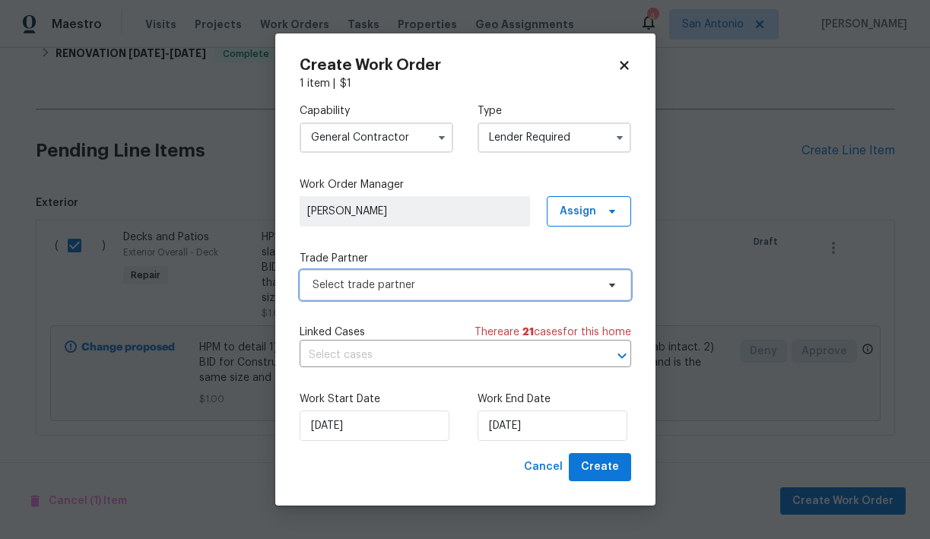
click at [392, 288] on span "Select trade partner" at bounding box center [455, 285] width 284 height 15
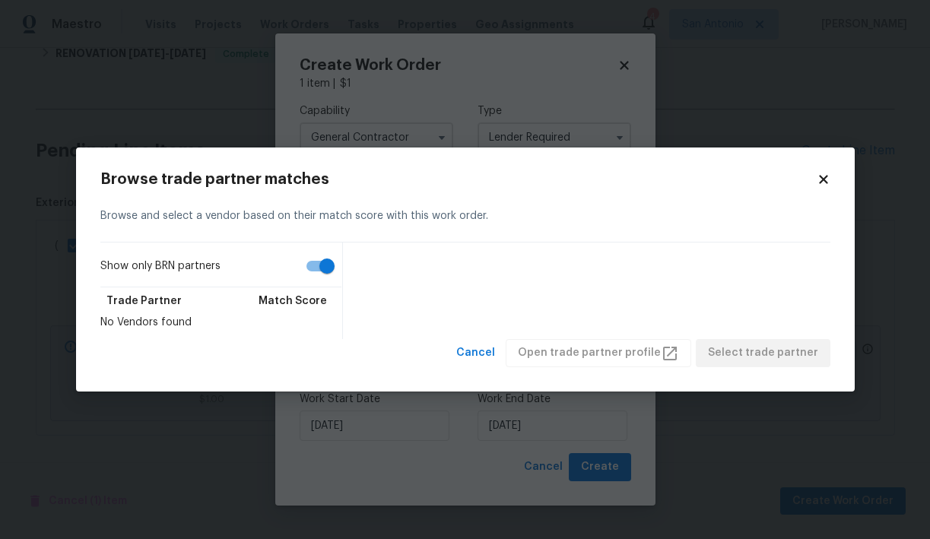
click at [827, 180] on icon at bounding box center [824, 180] width 14 height 14
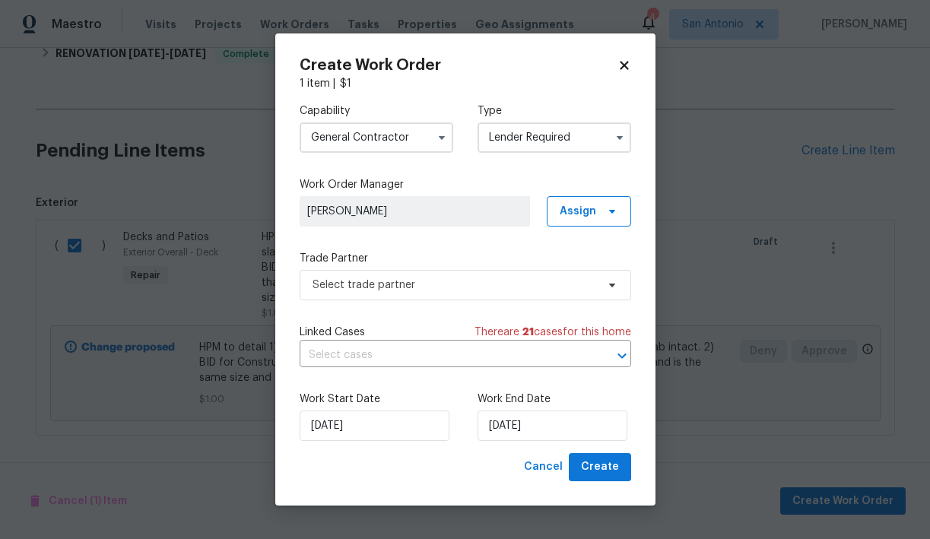
click at [596, 140] on input "Lender Required" at bounding box center [555, 137] width 154 height 30
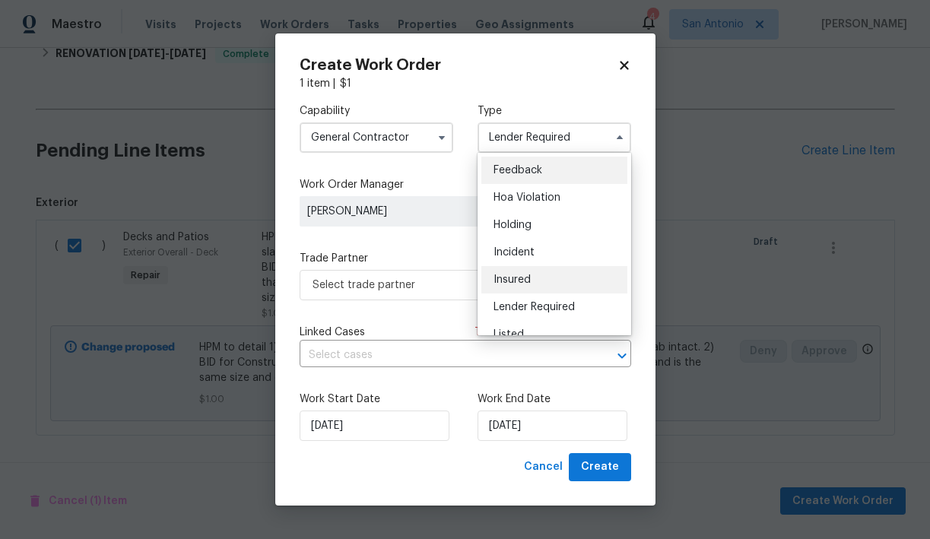
scroll to position [46, 0]
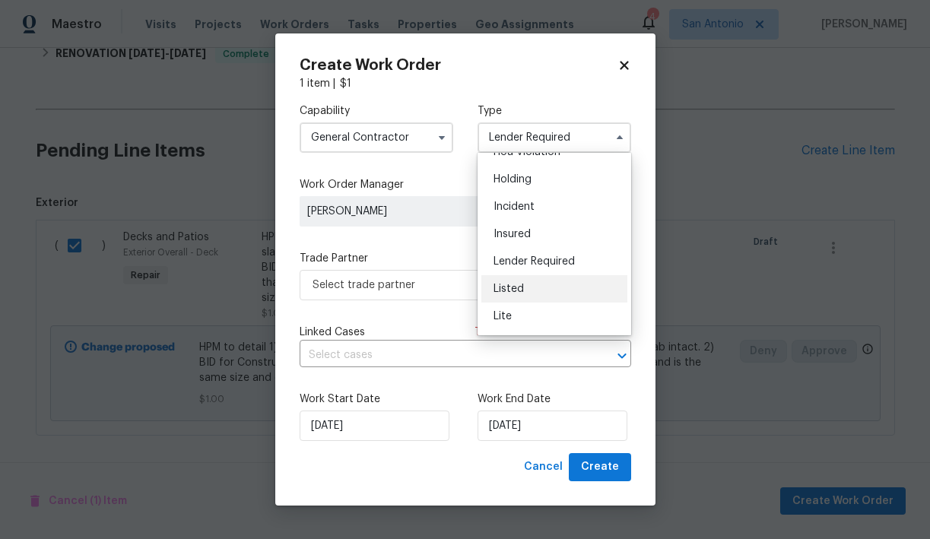
click at [542, 283] on div "Listed" at bounding box center [554, 288] width 146 height 27
type input "Listed"
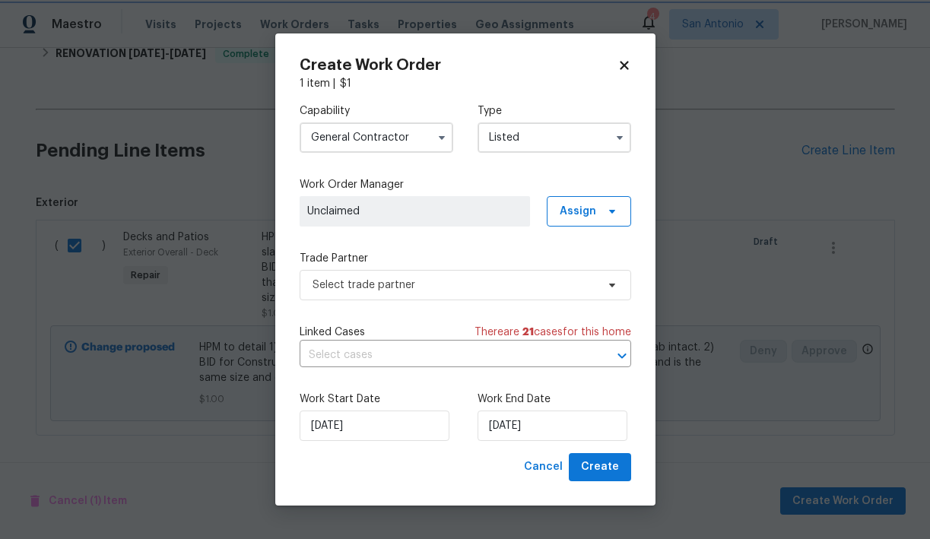
scroll to position [0, 0]
click at [602, 214] on span at bounding box center [610, 211] width 17 height 12
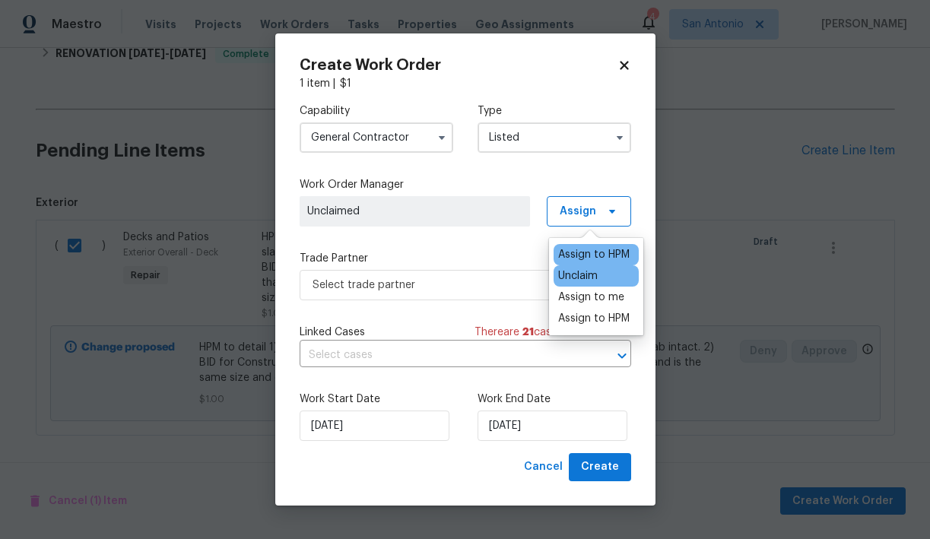
click at [599, 247] on div "Assign to HPM" at bounding box center [593, 254] width 71 height 15
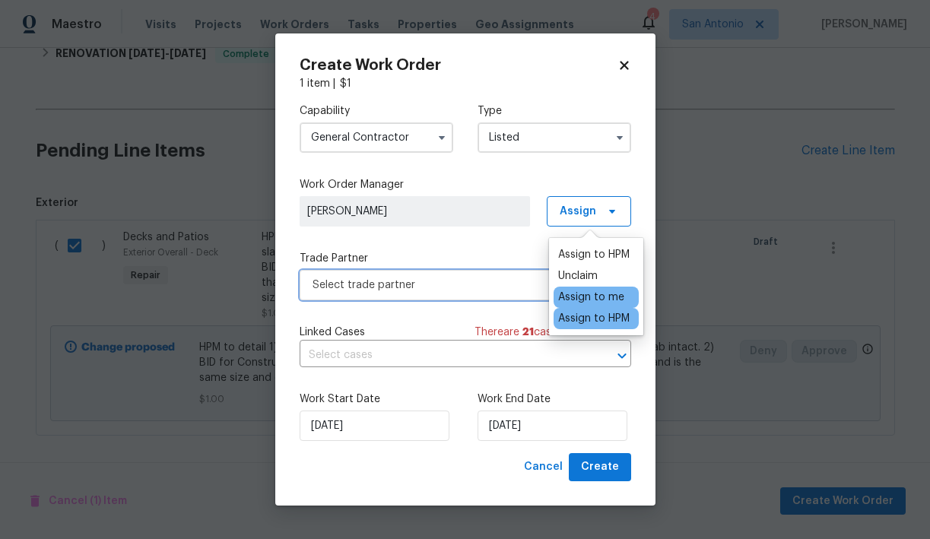
click at [429, 278] on span "Select trade partner" at bounding box center [455, 285] width 284 height 15
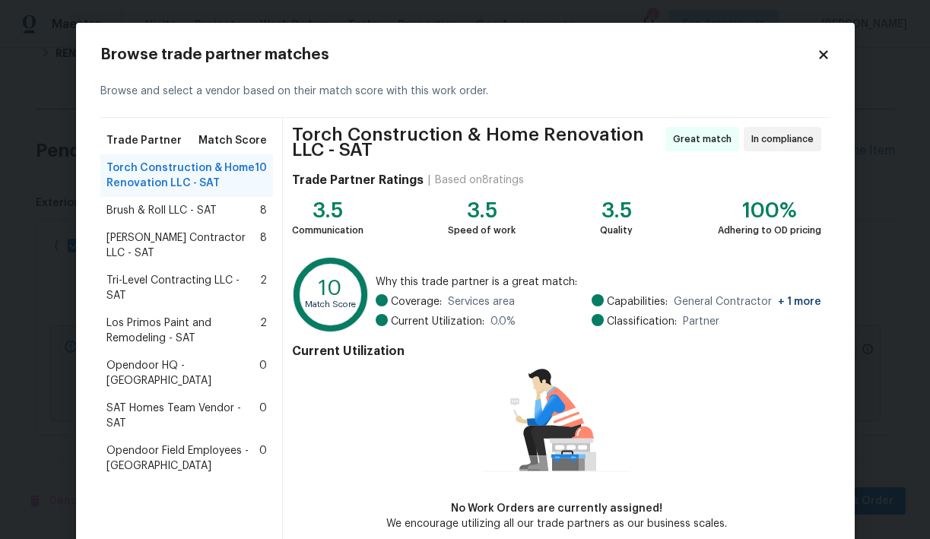
click at [174, 316] on span "Los Primos Paint and Remodeling - SAT" at bounding box center [183, 331] width 154 height 30
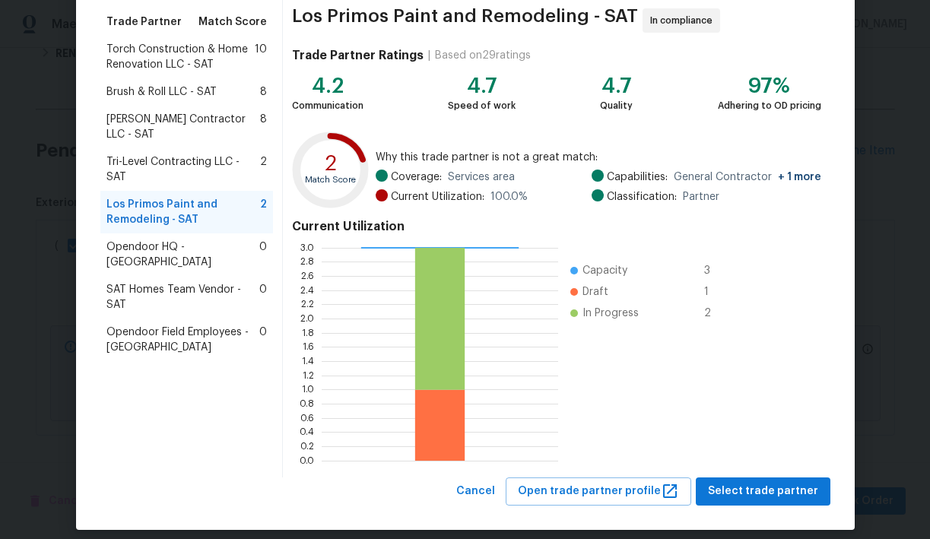
scroll to position [132, 0]
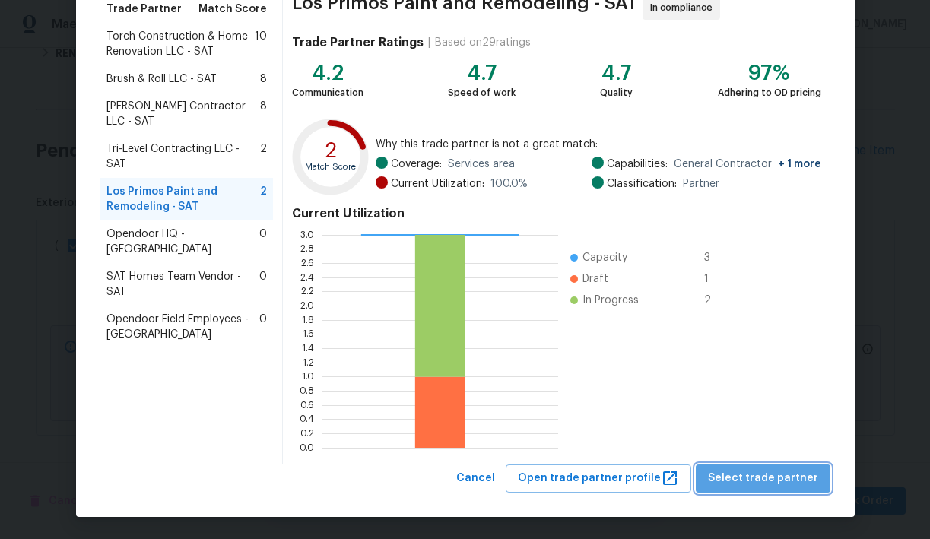
click at [780, 472] on span "Select trade partner" at bounding box center [763, 478] width 110 height 19
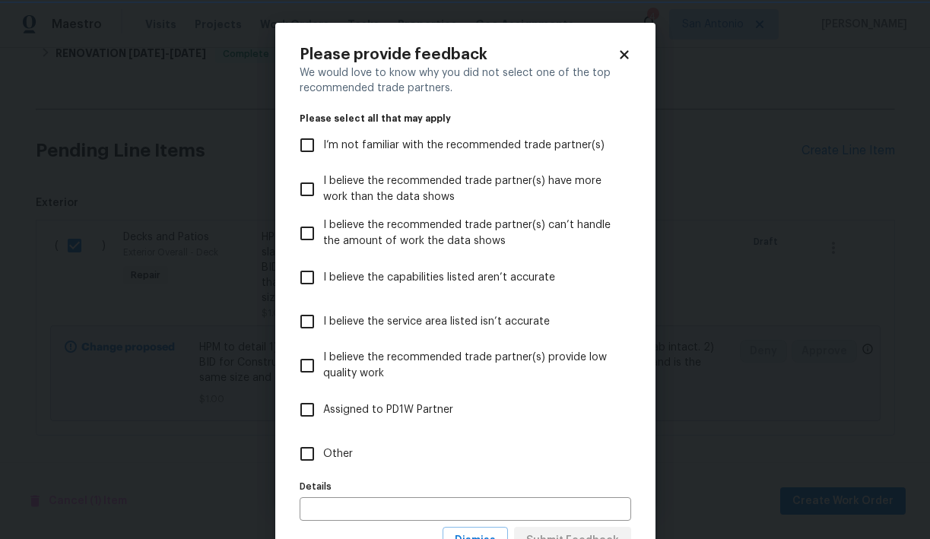
scroll to position [63, 0]
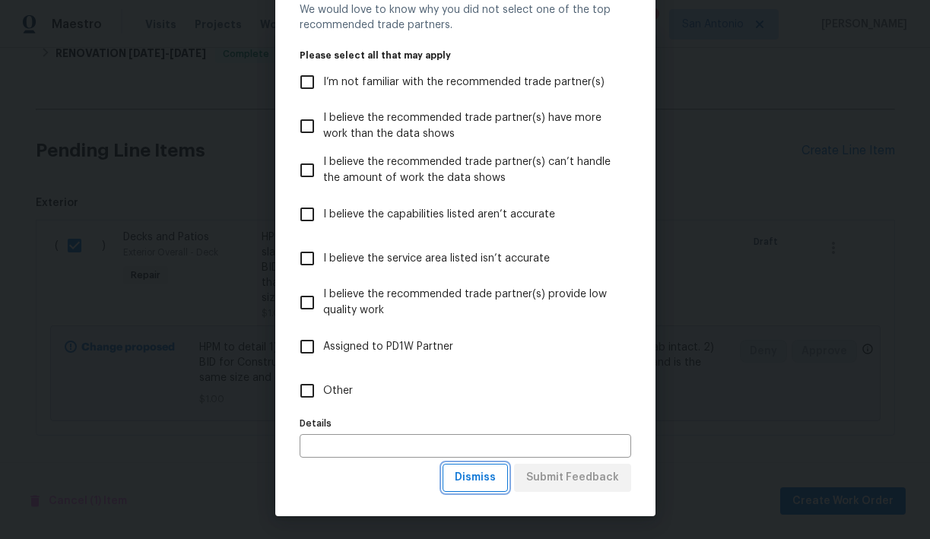
click at [481, 475] on span "Dismiss" at bounding box center [475, 477] width 41 height 19
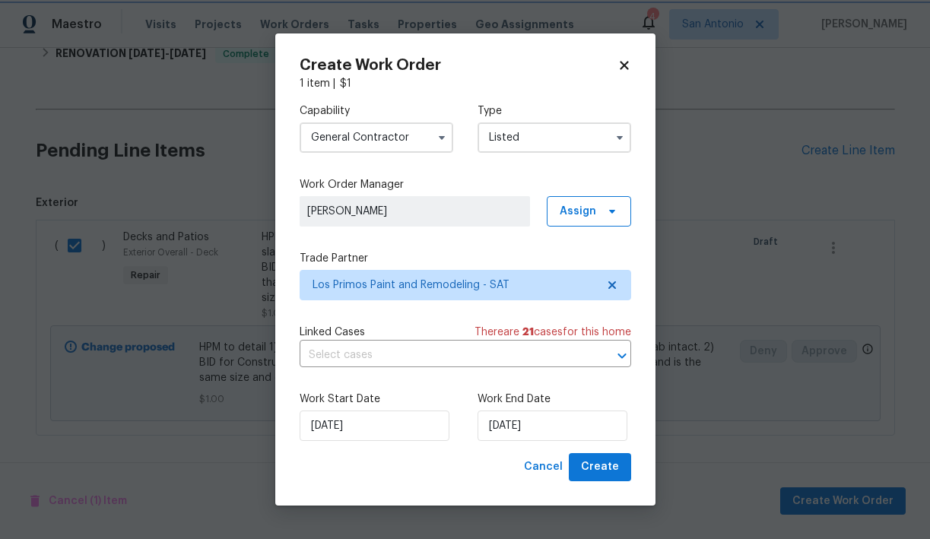
scroll to position [0, 0]
click at [520, 427] on input "[DATE]" at bounding box center [553, 426] width 150 height 30
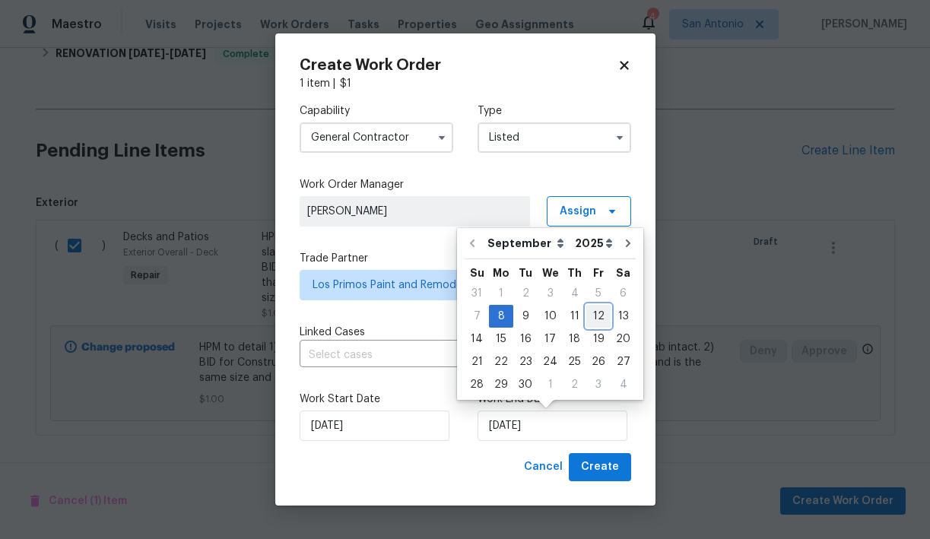
click at [592, 316] on div "12" at bounding box center [598, 316] width 24 height 21
type input "[DATE]"
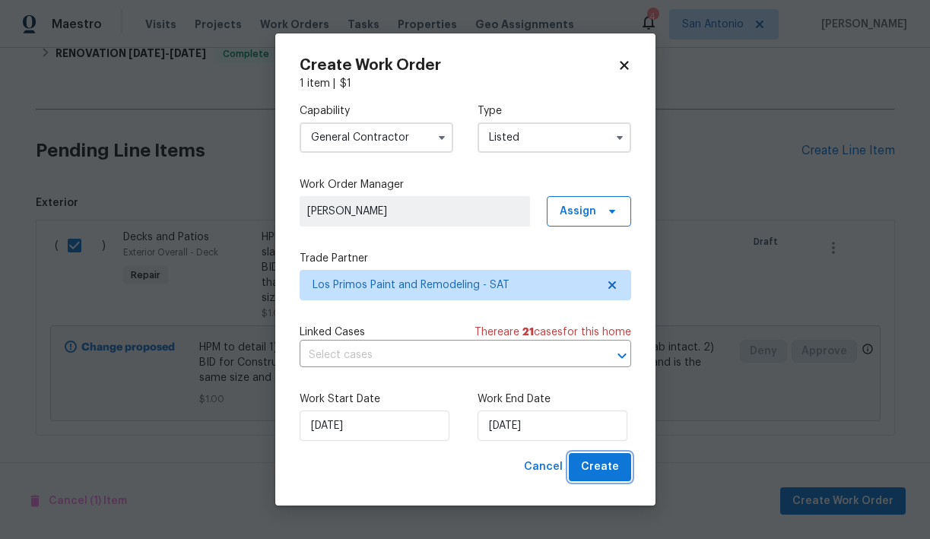
click at [604, 460] on span "Create" at bounding box center [600, 467] width 38 height 19
checkbox input "false"
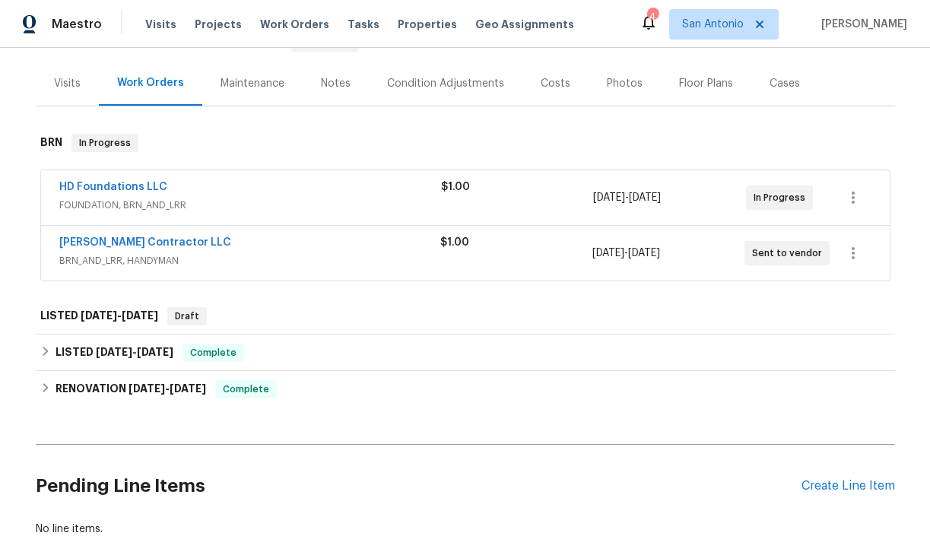
scroll to position [122, 0]
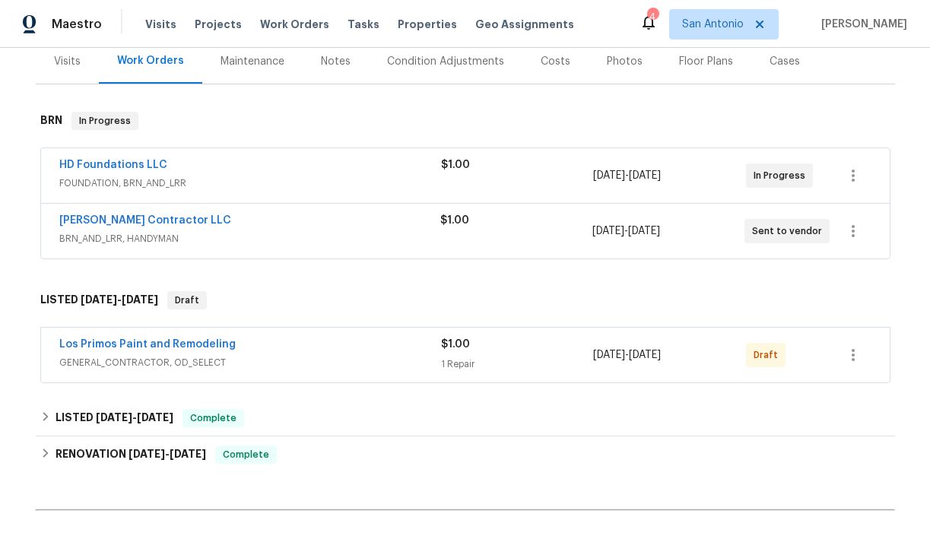
scroll to position [195, 0]
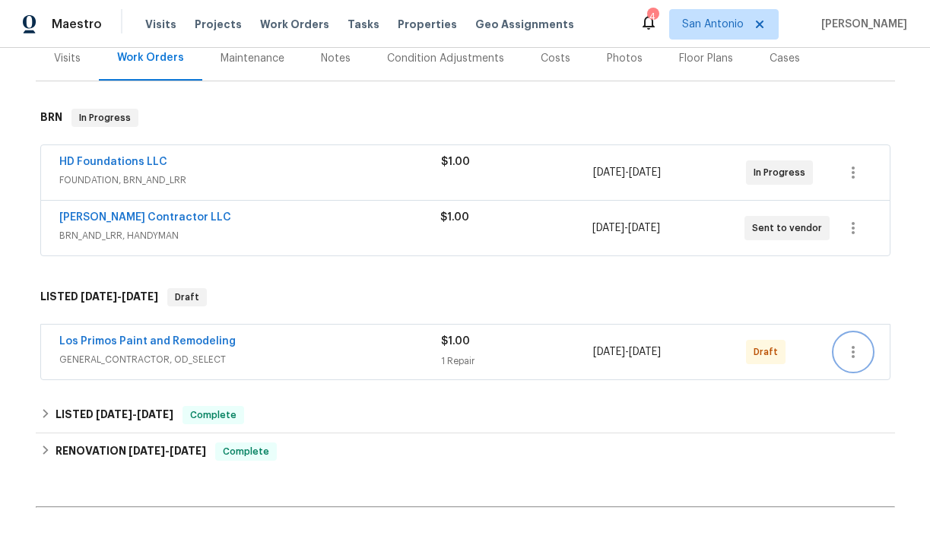
click at [850, 354] on icon "button" at bounding box center [853, 352] width 18 height 18
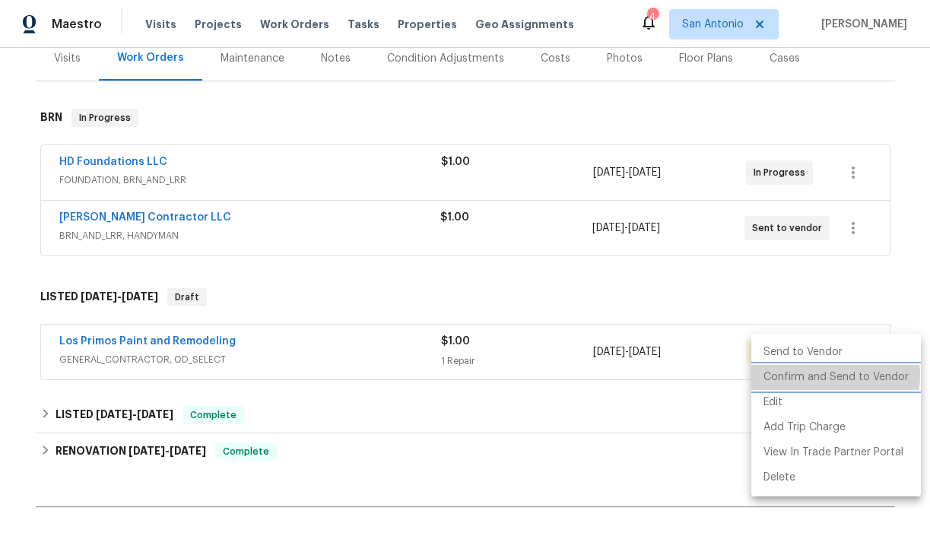
click at [833, 376] on li "Confirm and Send to Vendor" at bounding box center [836, 377] width 170 height 25
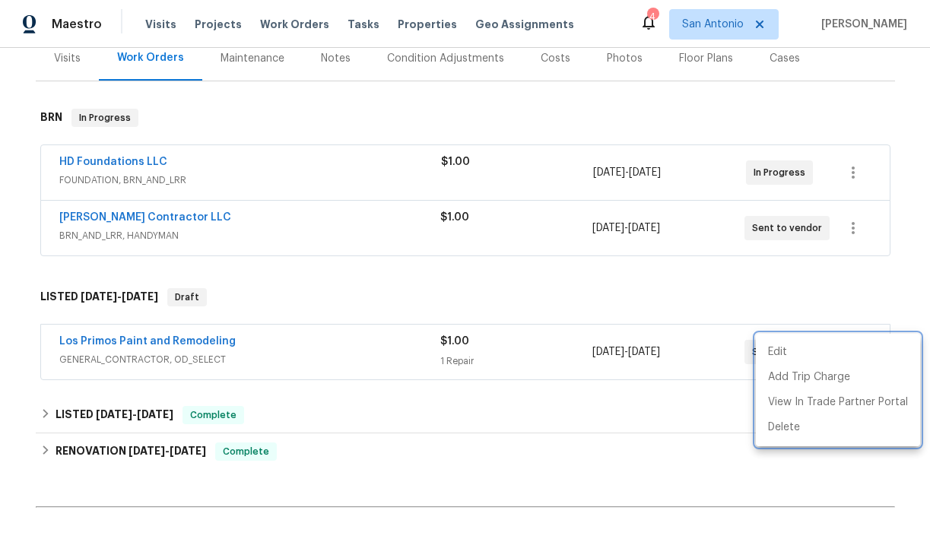
click at [509, 293] on div at bounding box center [465, 269] width 930 height 539
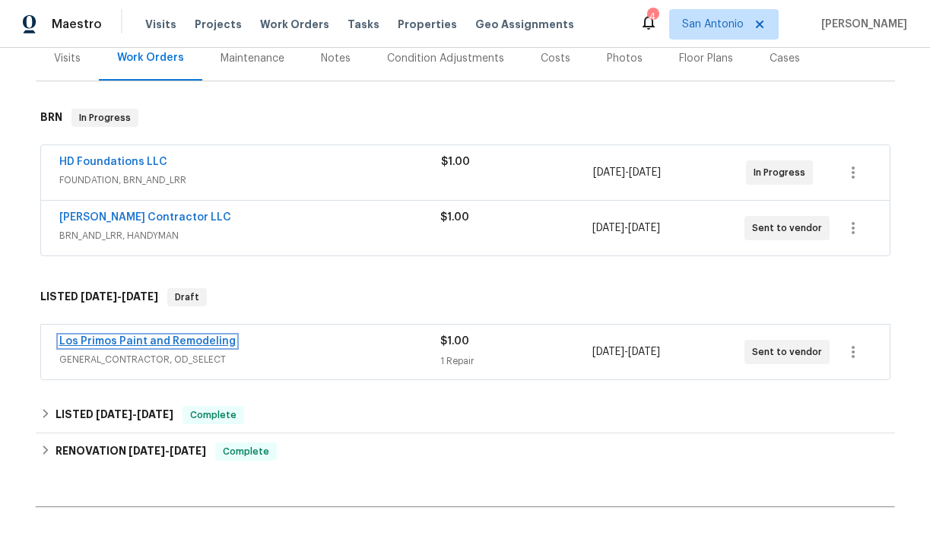
click at [157, 343] on link "Los Primos Paint and Remodeling" at bounding box center [147, 341] width 176 height 11
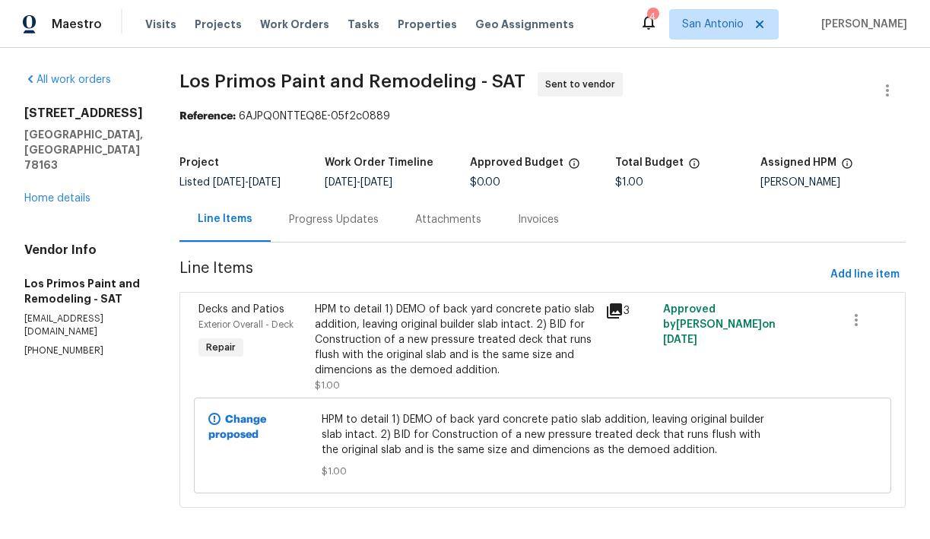
click at [408, 338] on div "HPM to detail 1) DEMO of back yard concrete patio slab addition, leaving origin…" at bounding box center [455, 340] width 281 height 76
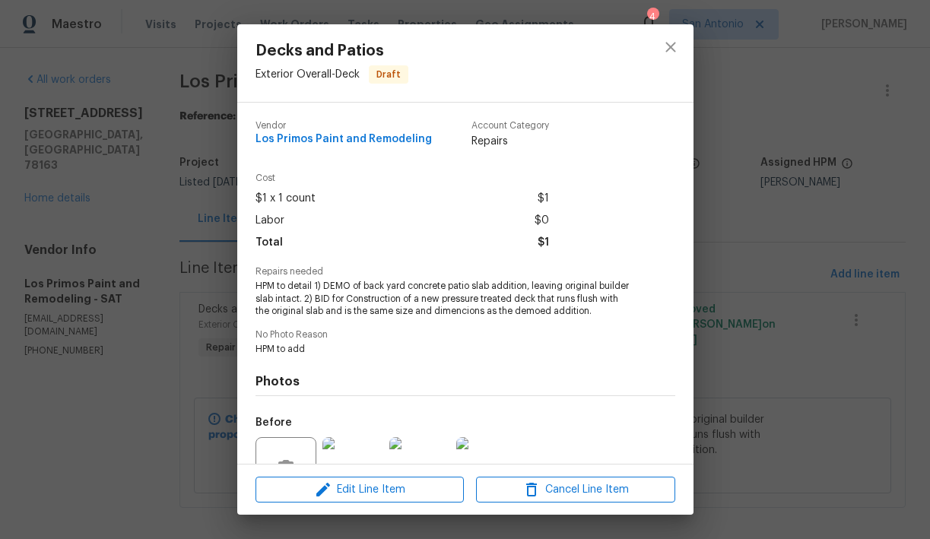
scroll to position [148, 0]
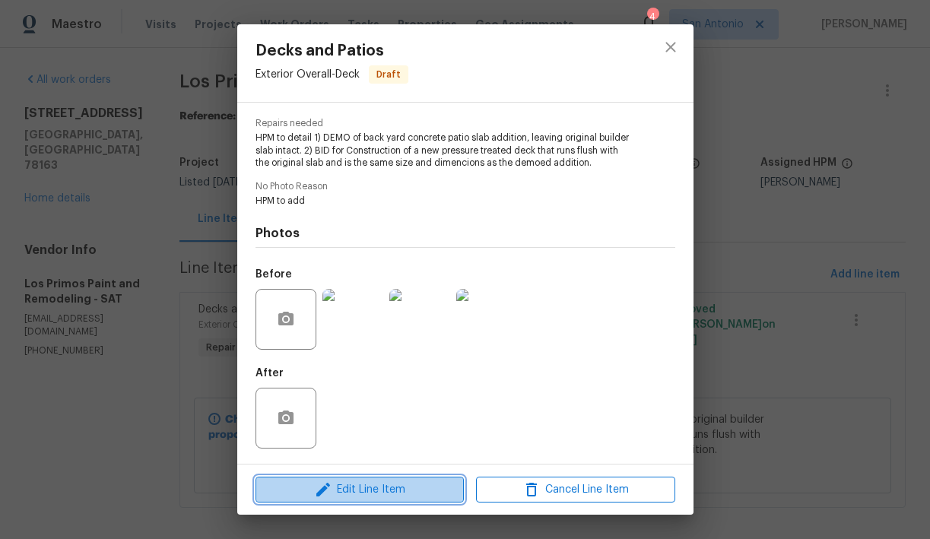
click at [398, 487] on span "Edit Line Item" at bounding box center [359, 490] width 199 height 19
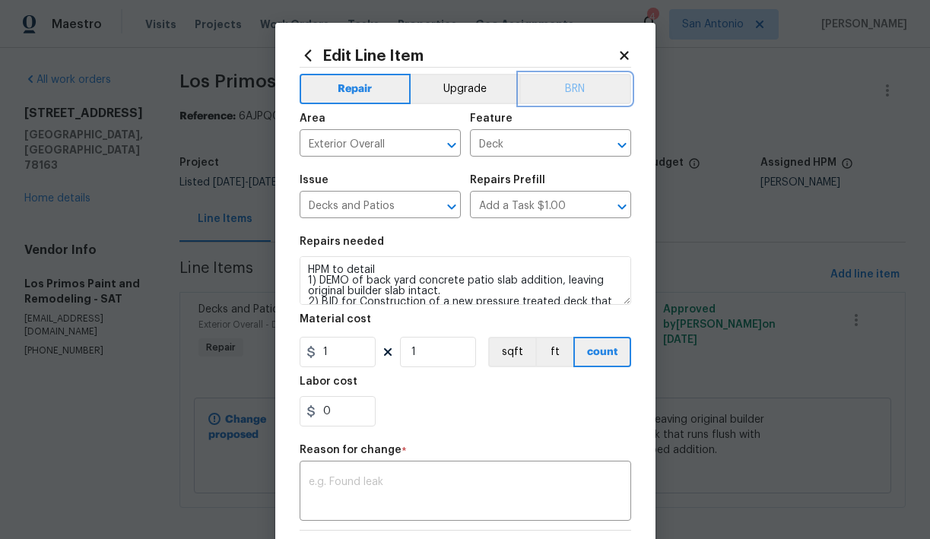
click at [578, 94] on button "BRN" at bounding box center [575, 89] width 112 height 30
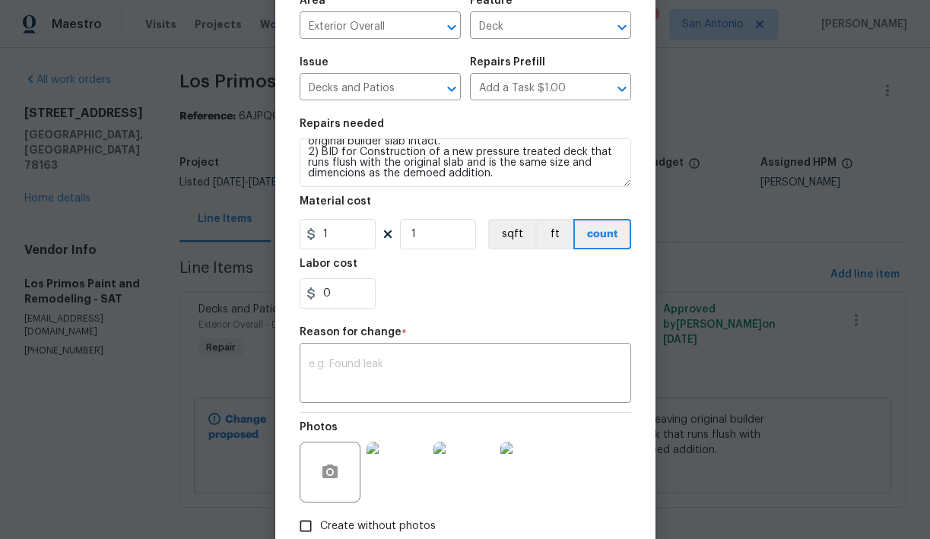
scroll to position [127, 0]
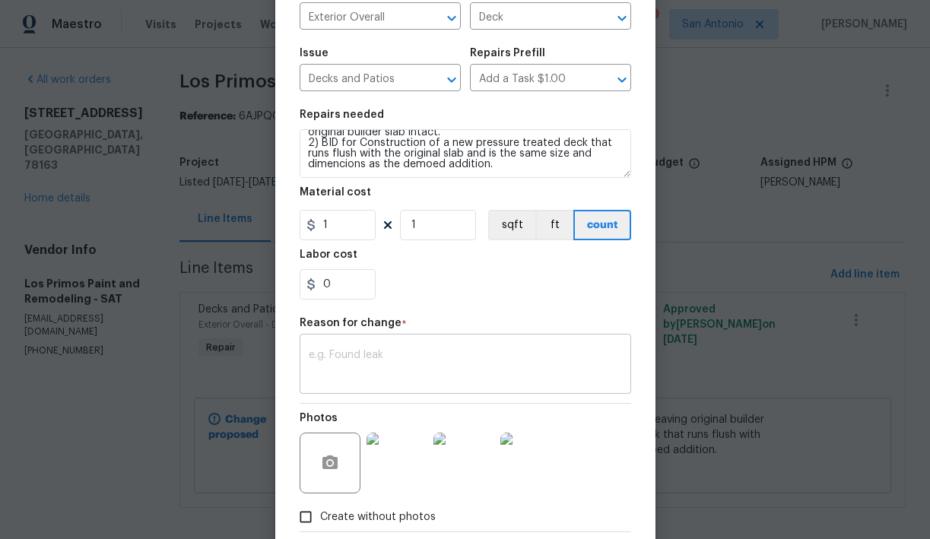
click at [456, 375] on textarea at bounding box center [465, 366] width 313 height 32
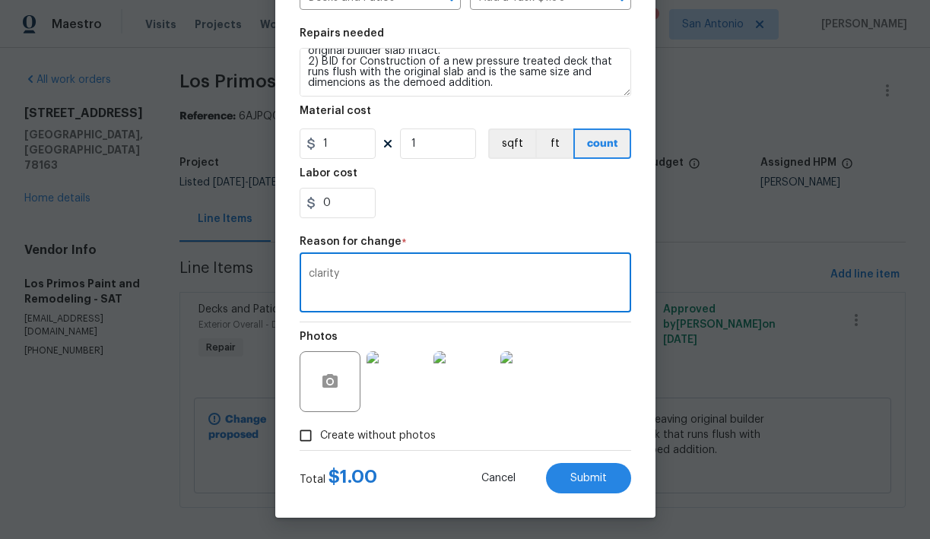
scroll to position [211, 0]
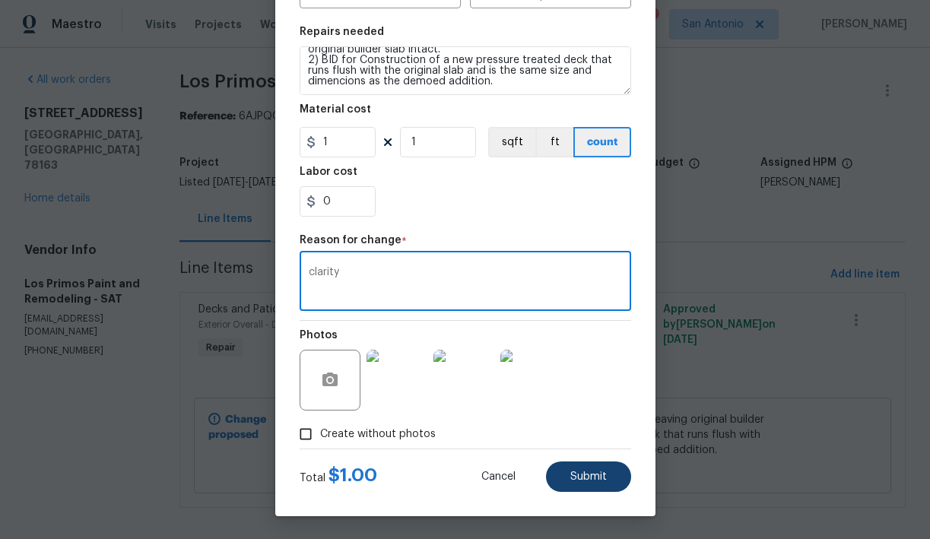
type textarea "clarity"
click at [586, 465] on button "Submit" at bounding box center [588, 477] width 85 height 30
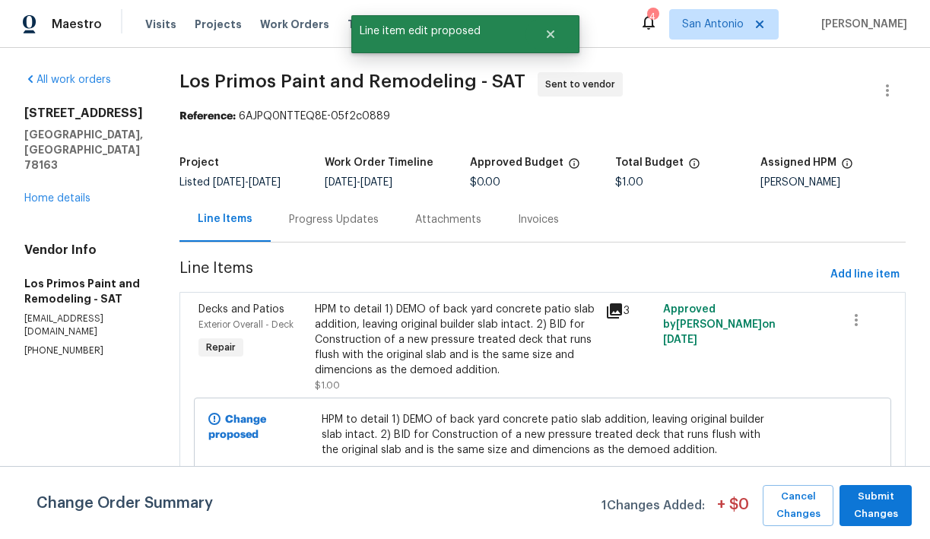
scroll to position [0, 0]
click at [875, 494] on span "Submit Changes" at bounding box center [875, 505] width 57 height 35
